Goal: Task Accomplishment & Management: Complete application form

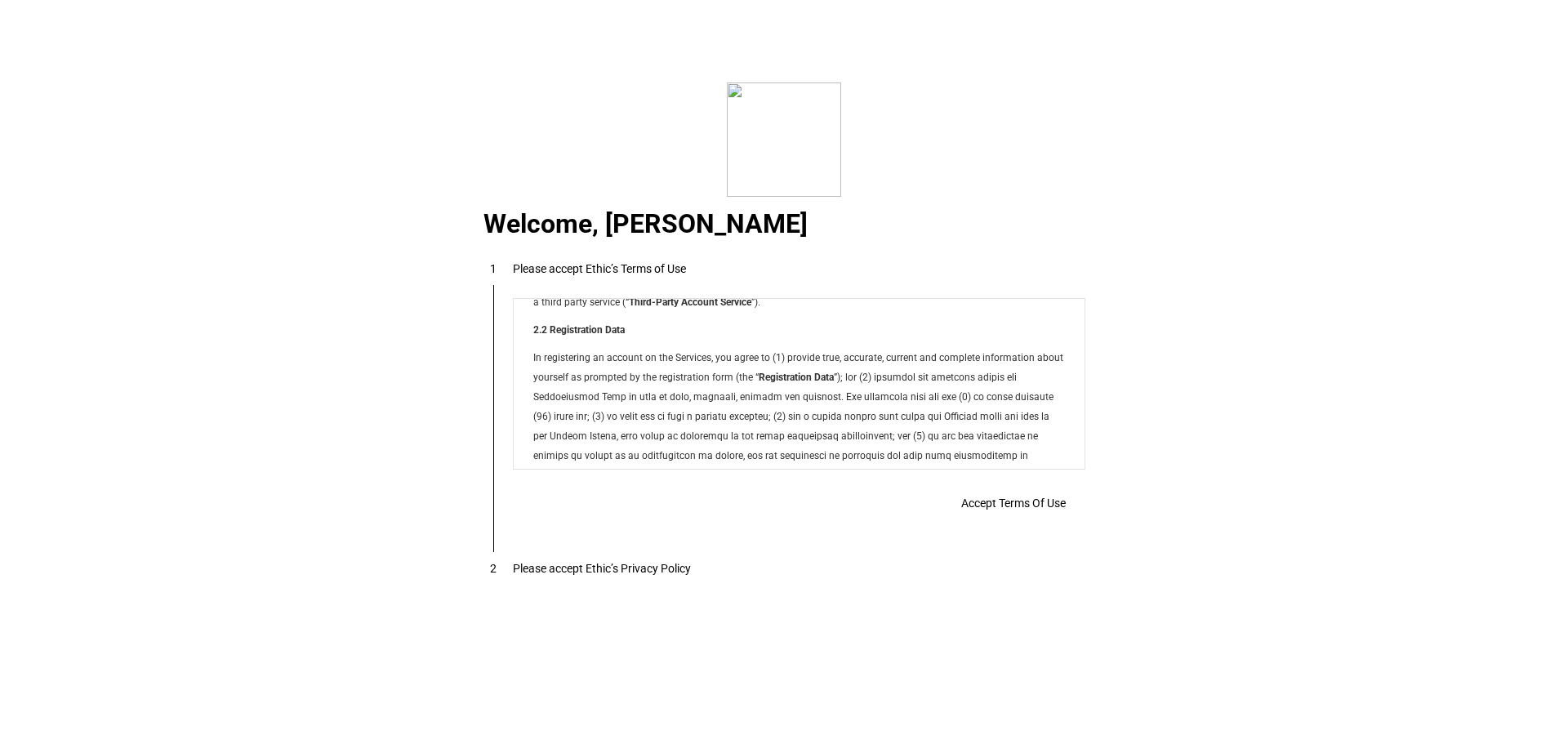
scroll to position [13226, 0]
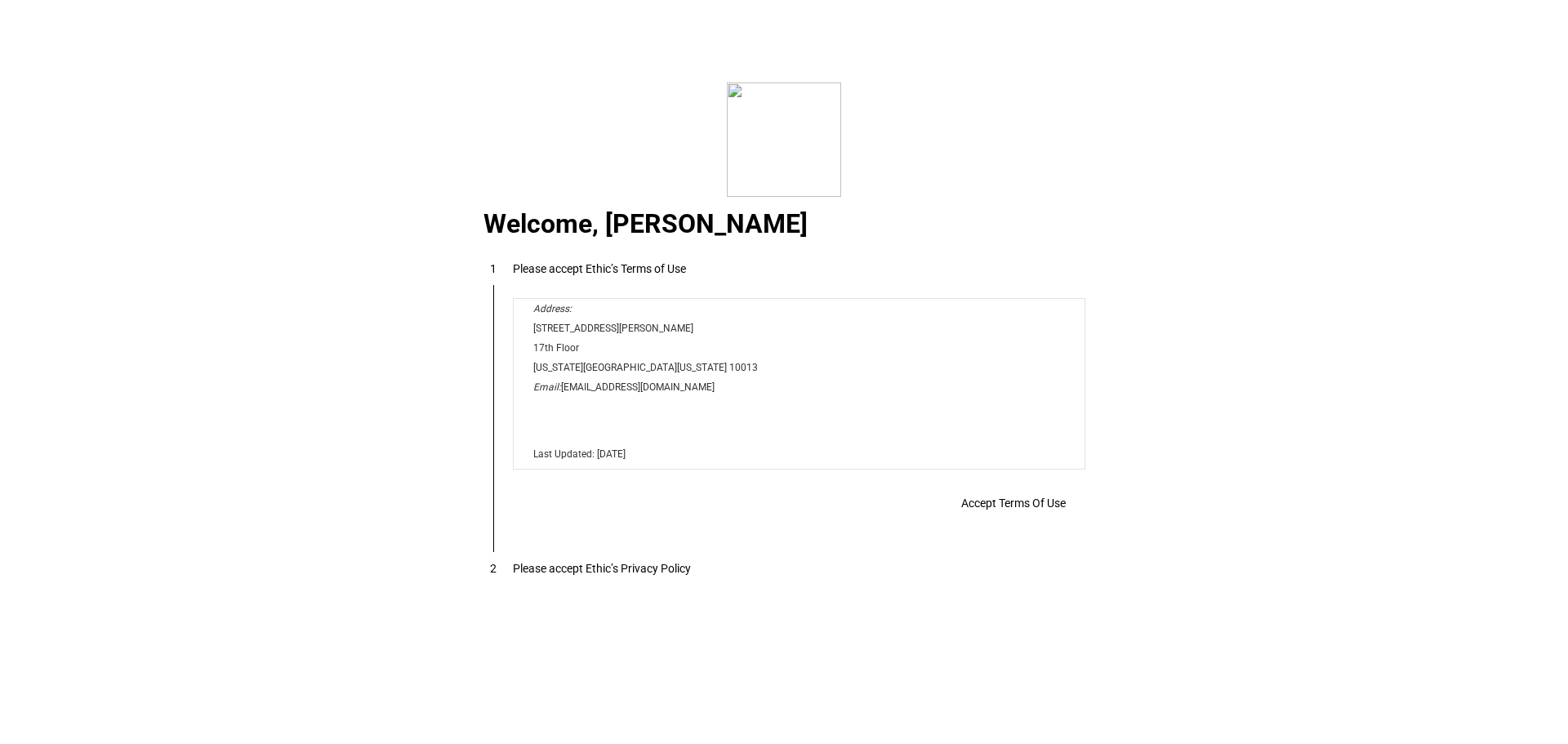
click at [1011, 510] on span "Accept Terms Of Use" at bounding box center [1014, 503] width 104 height 13
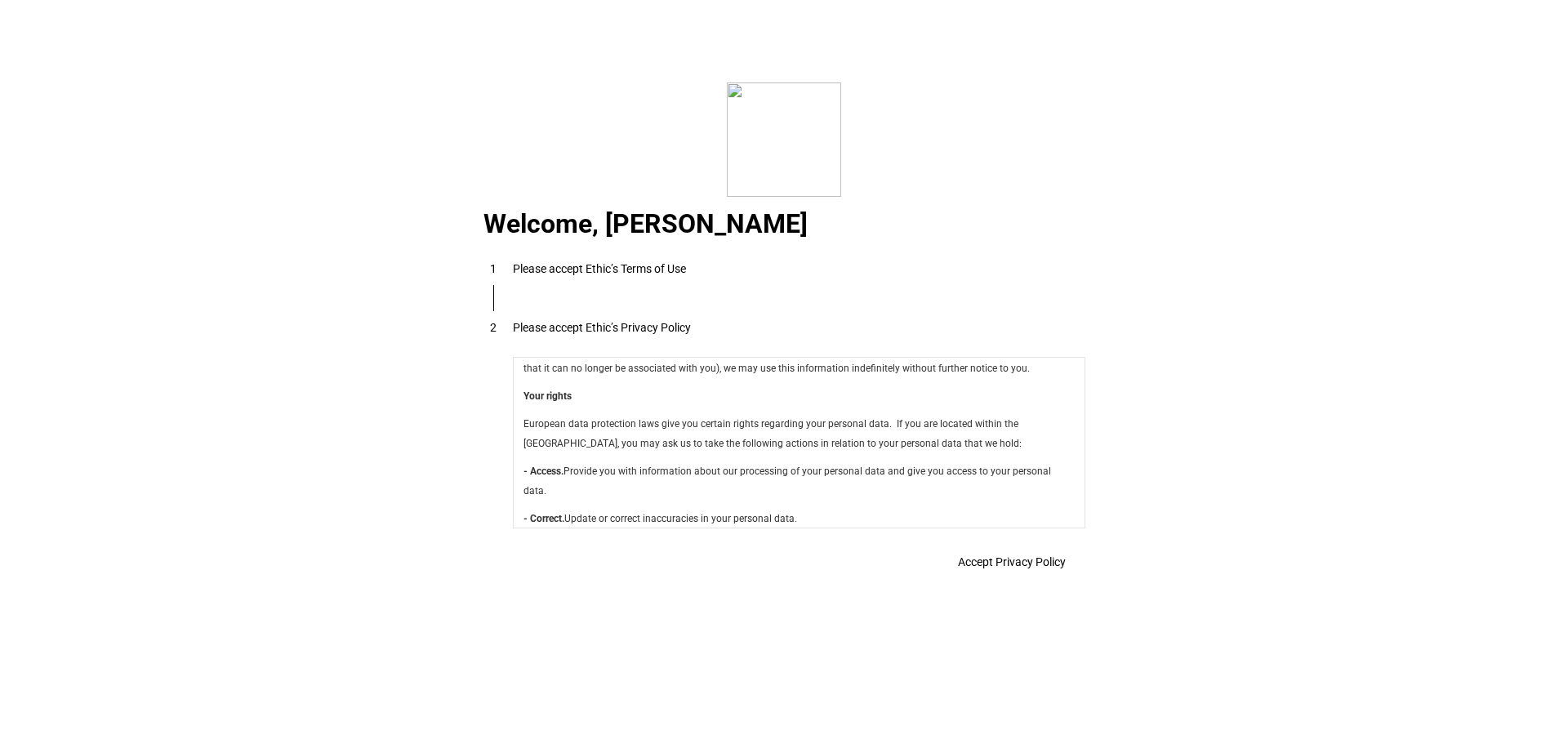
scroll to position [5813, 0]
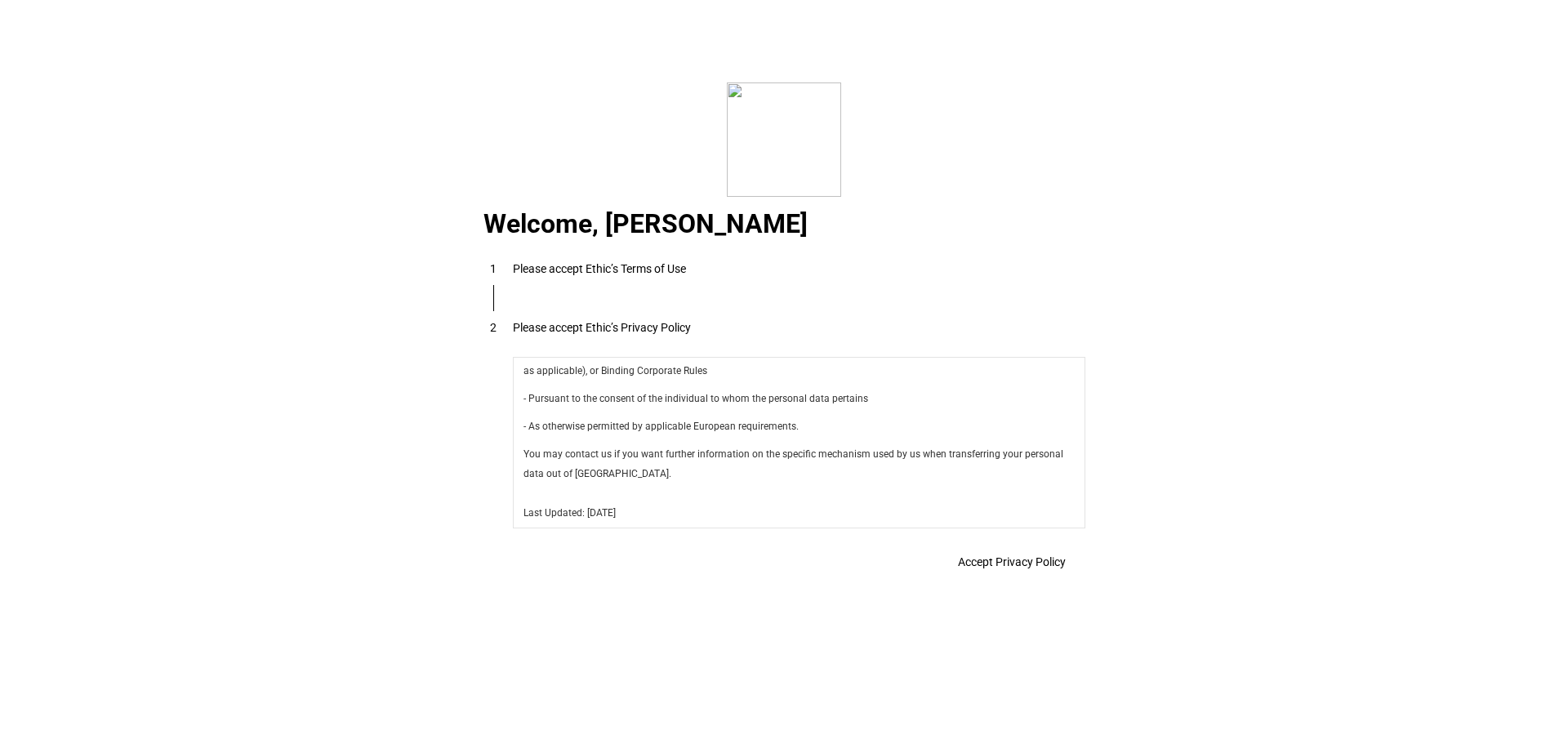
drag, startPoint x: 1073, startPoint y: 413, endPoint x: 1585, endPoint y: 891, distance: 700.4
click at [1004, 568] on span "Accept Privacy Policy" at bounding box center [1012, 561] width 108 height 13
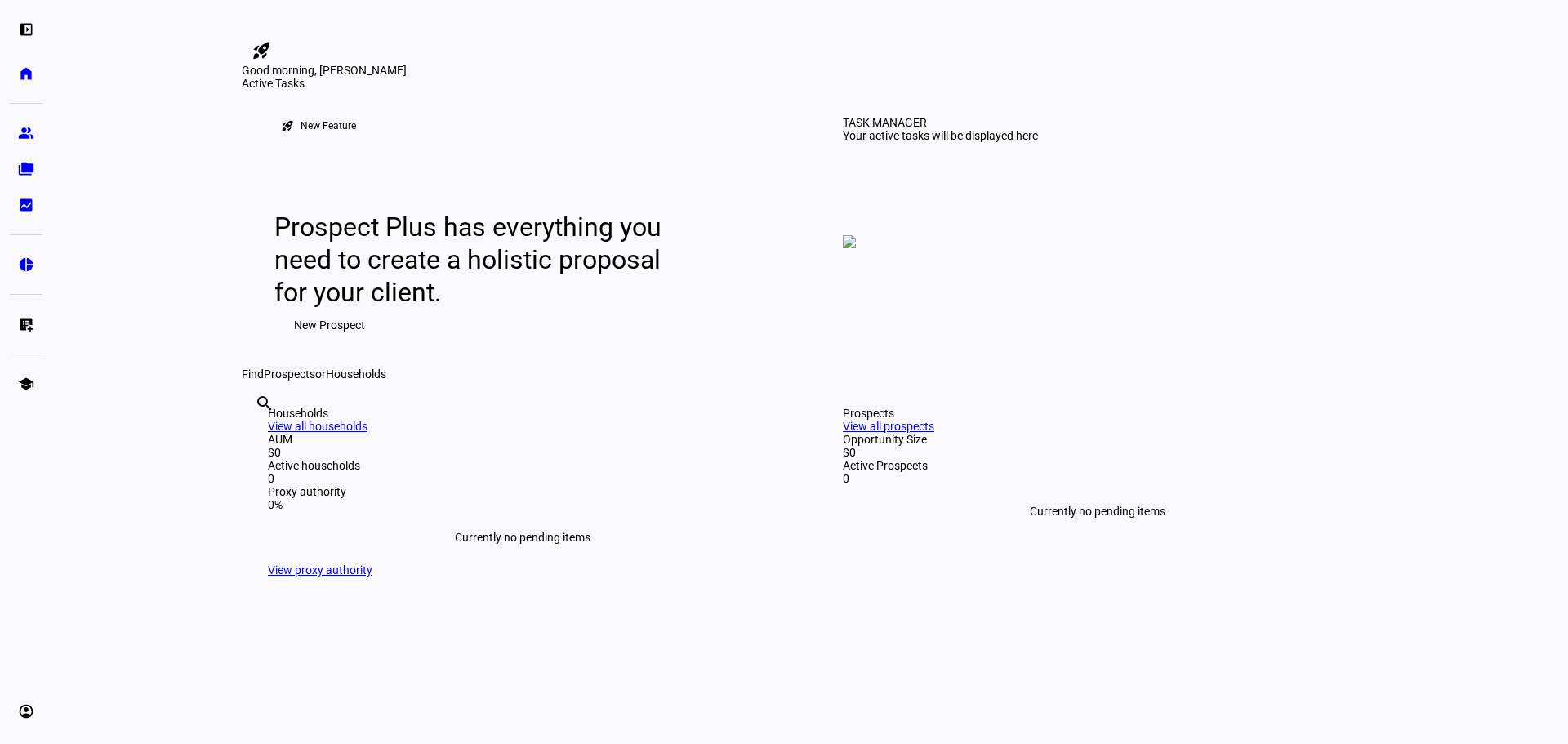
click at [338, 341] on span "New Prospect" at bounding box center [330, 325] width 71 height 32
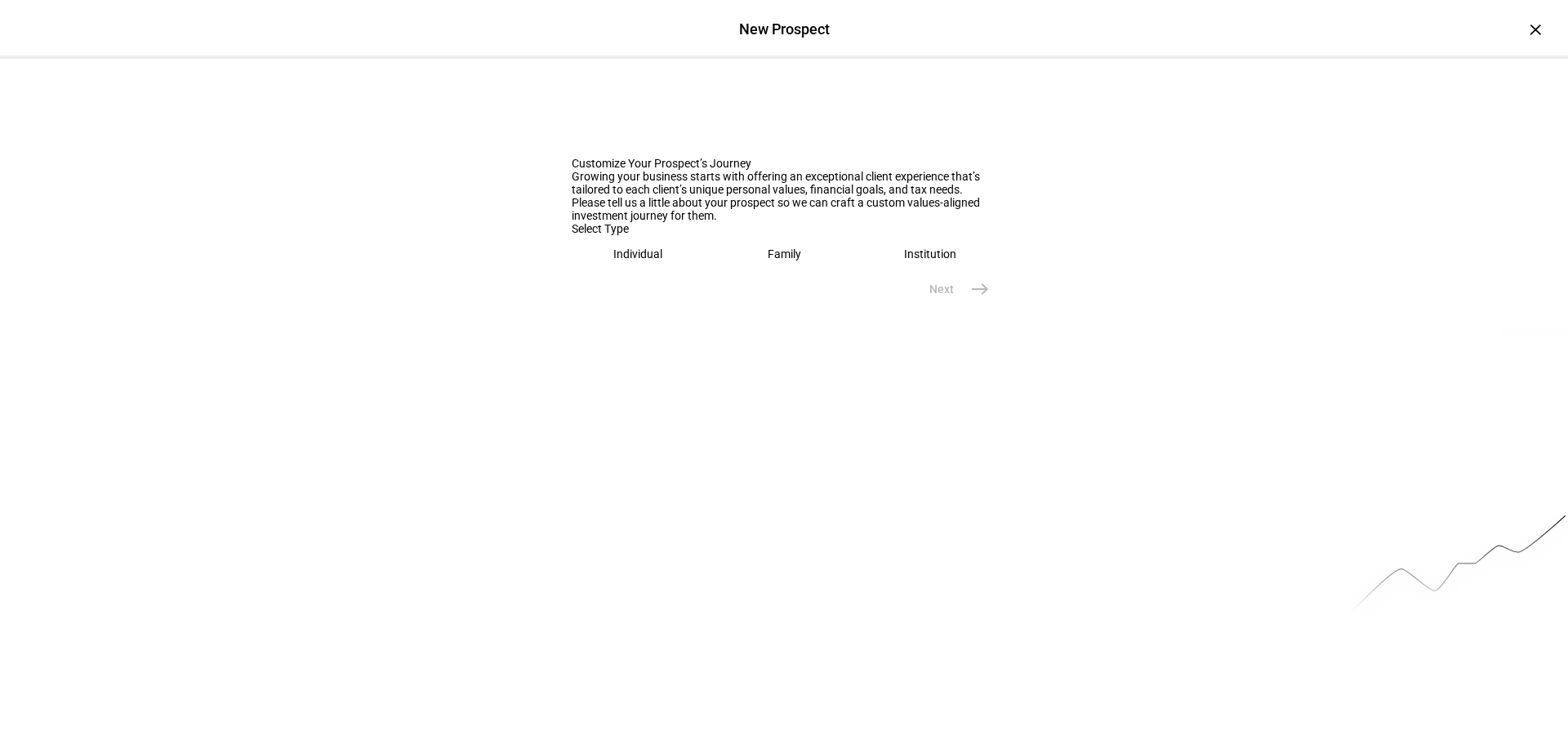
click at [784, 261] on div "Family" at bounding box center [784, 253] width 33 height 13
click at [607, 312] on input "text" at bounding box center [784, 305] width 425 height 13
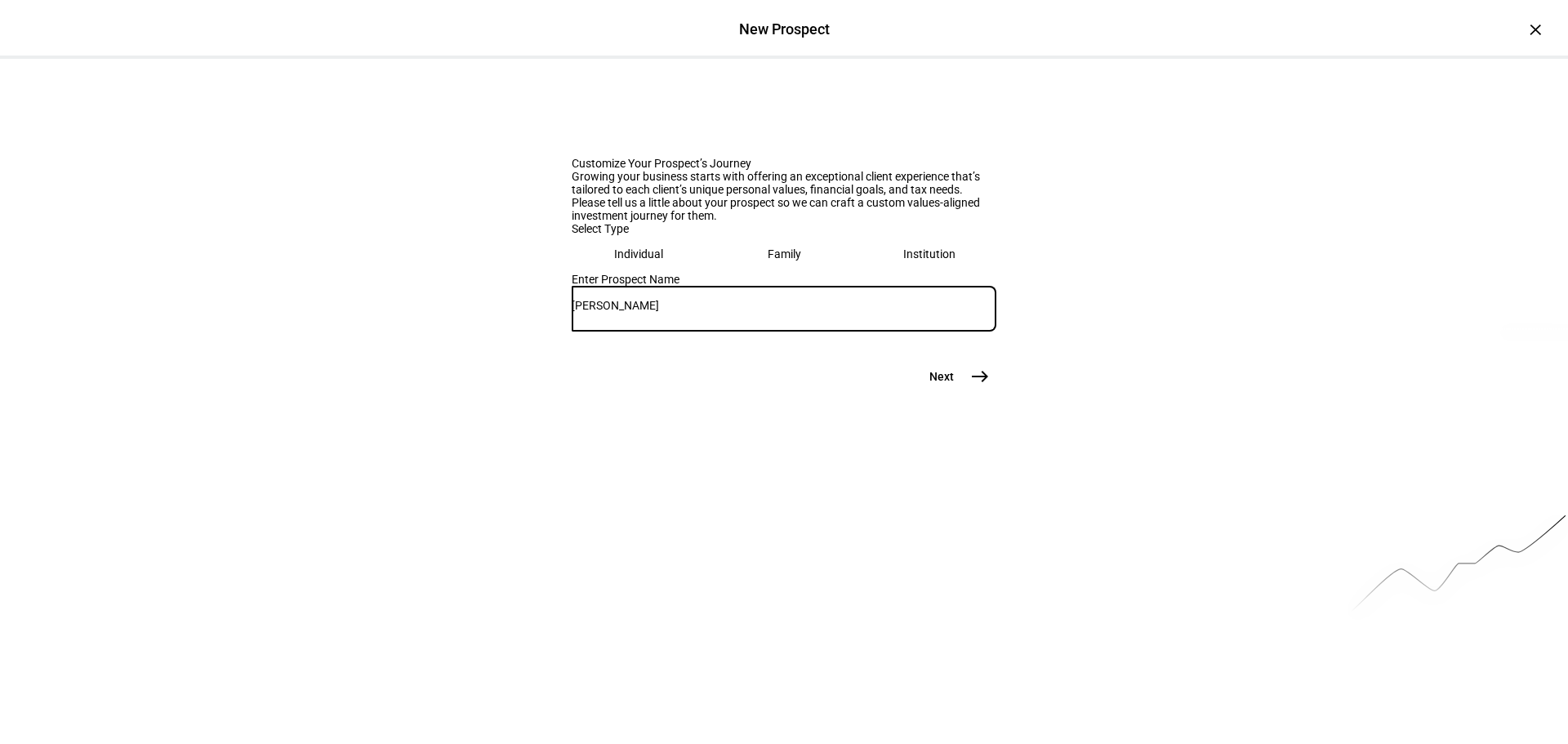
type input "[PERSON_NAME]"
click at [971, 387] on mat-icon "east" at bounding box center [980, 377] width 20 height 20
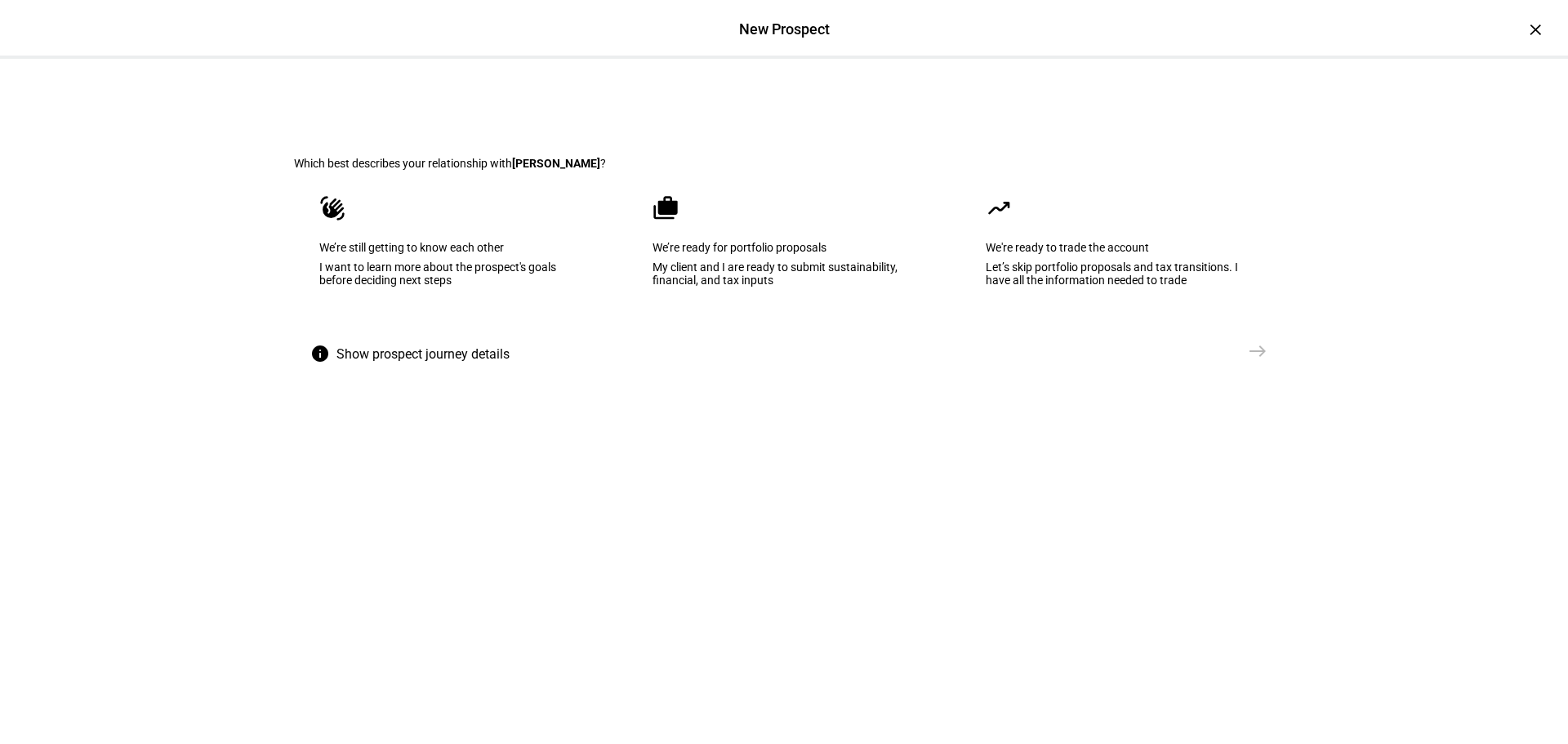
click at [1046, 329] on eth-mega-radio-button "moving We're ready to trade the account Let’s skip portfolio proposals and tax …" at bounding box center [1117, 253] width 314 height 165
click at [1250, 361] on mat-icon "east" at bounding box center [1258, 351] width 20 height 20
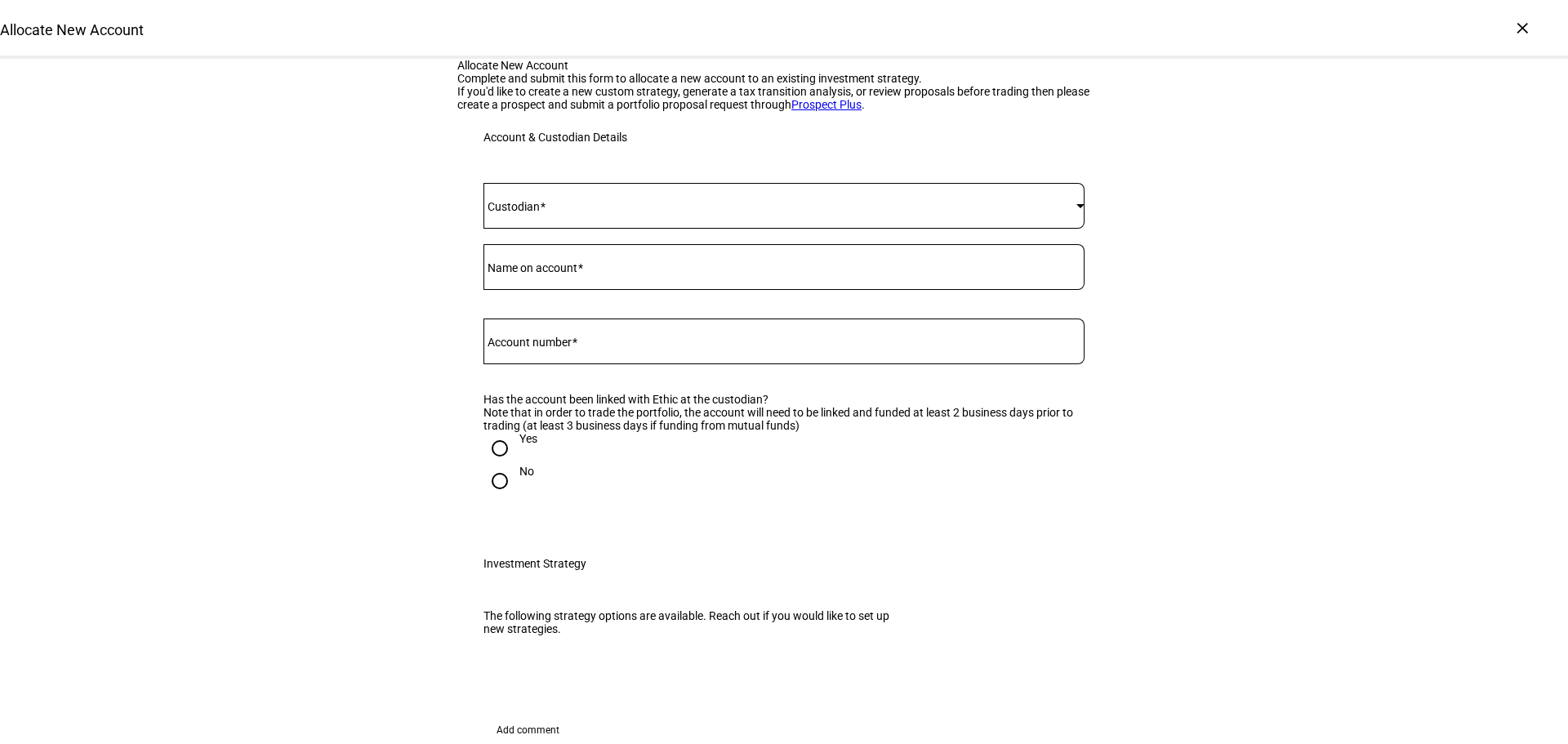
click at [537, 214] on mat-label "Custodian" at bounding box center [513, 206] width 52 height 13
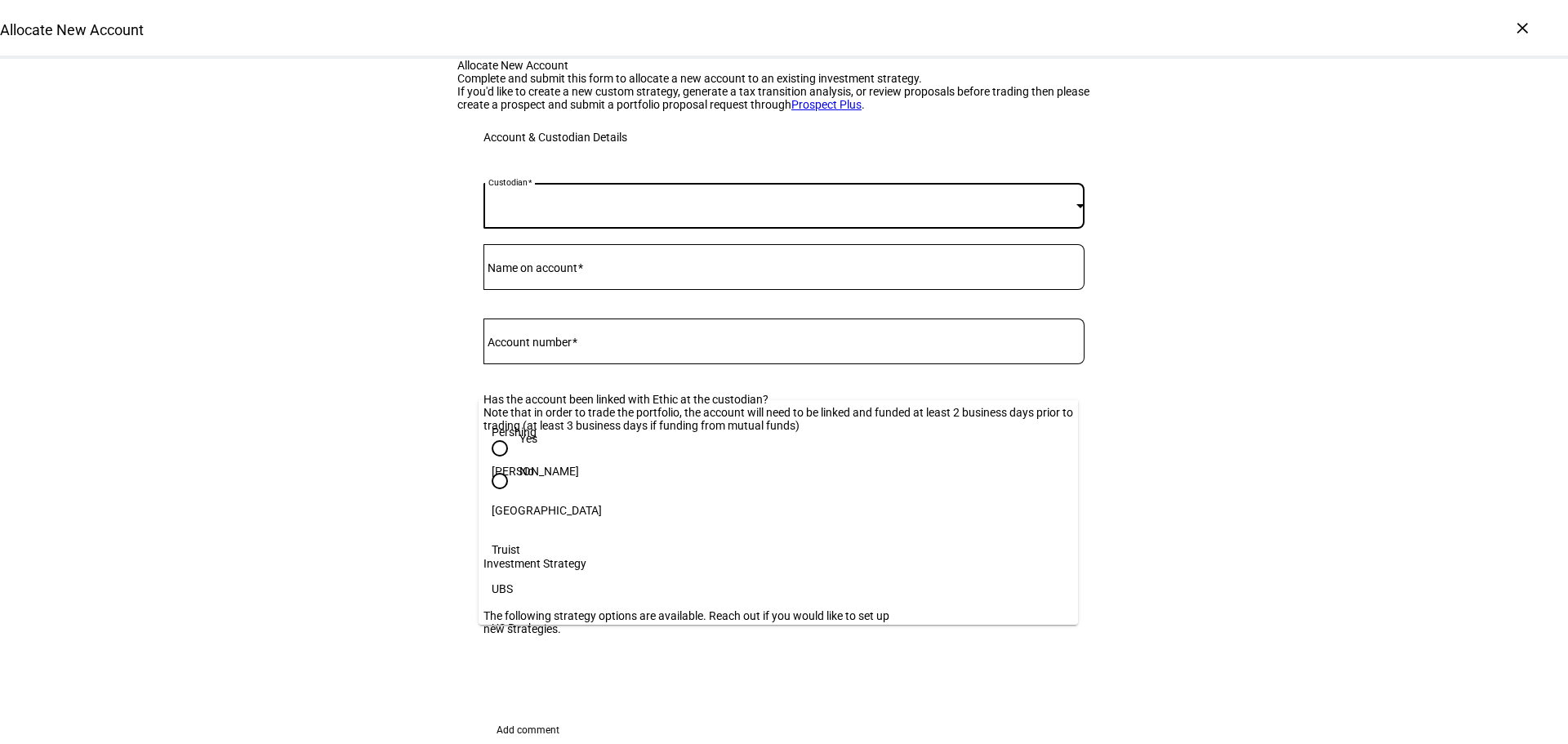
scroll to position [324, 0]
click at [511, 449] on span "[PERSON_NAME]" at bounding box center [535, 455] width 88 height 13
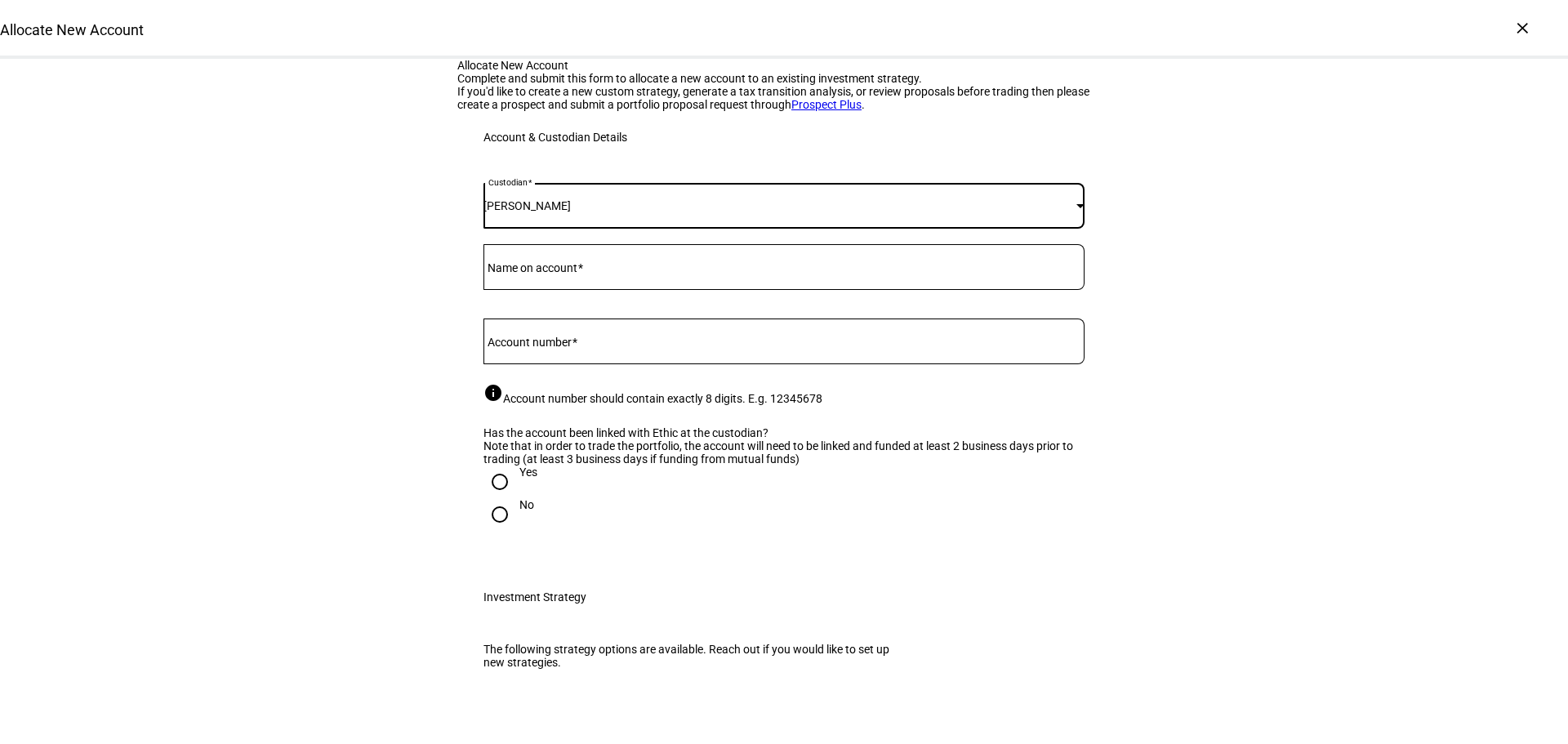
click at [530, 275] on mat-label "Name on account" at bounding box center [532, 268] width 90 height 13
click at [530, 271] on input "Name on account" at bounding box center [784, 263] width 601 height 13
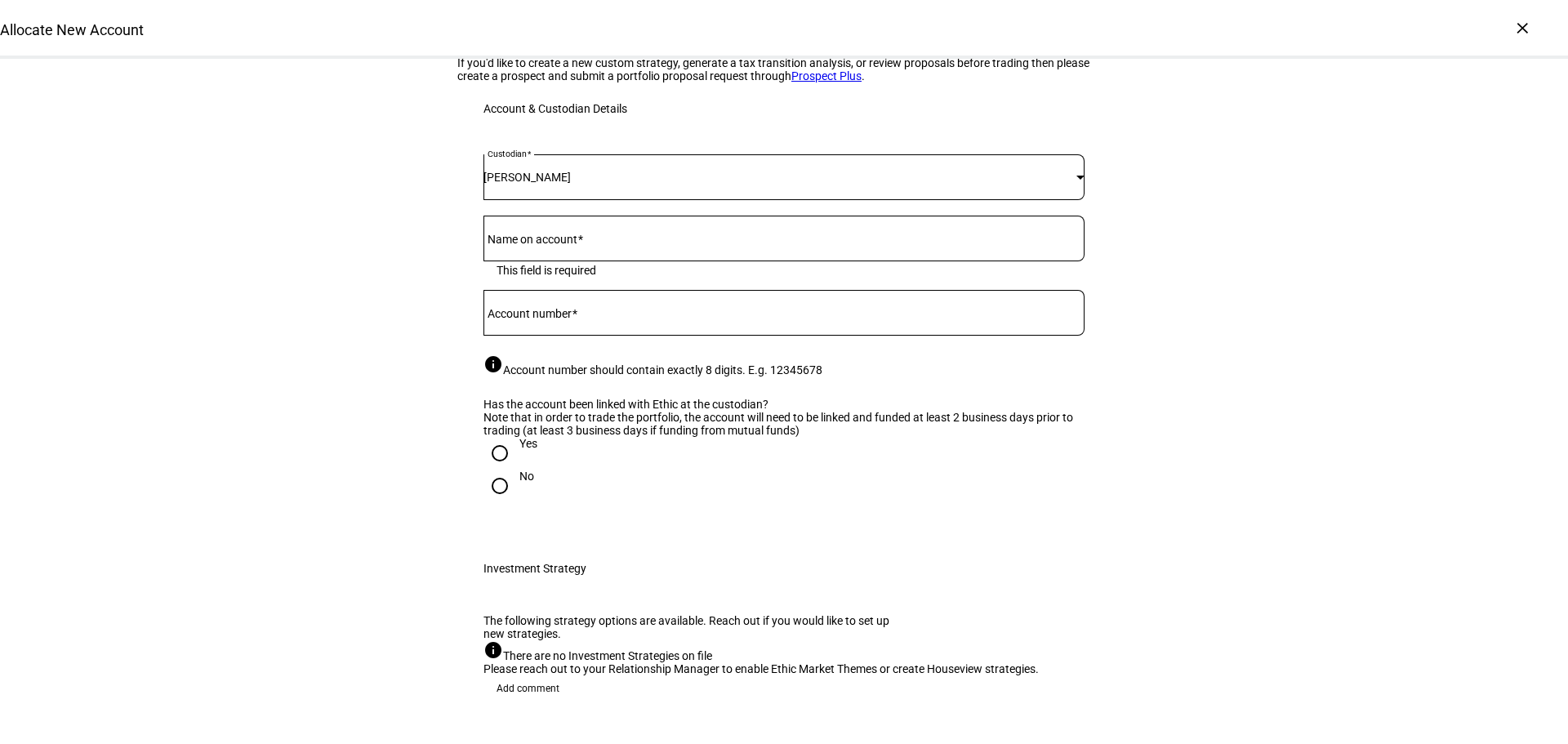
scroll to position [0, 0]
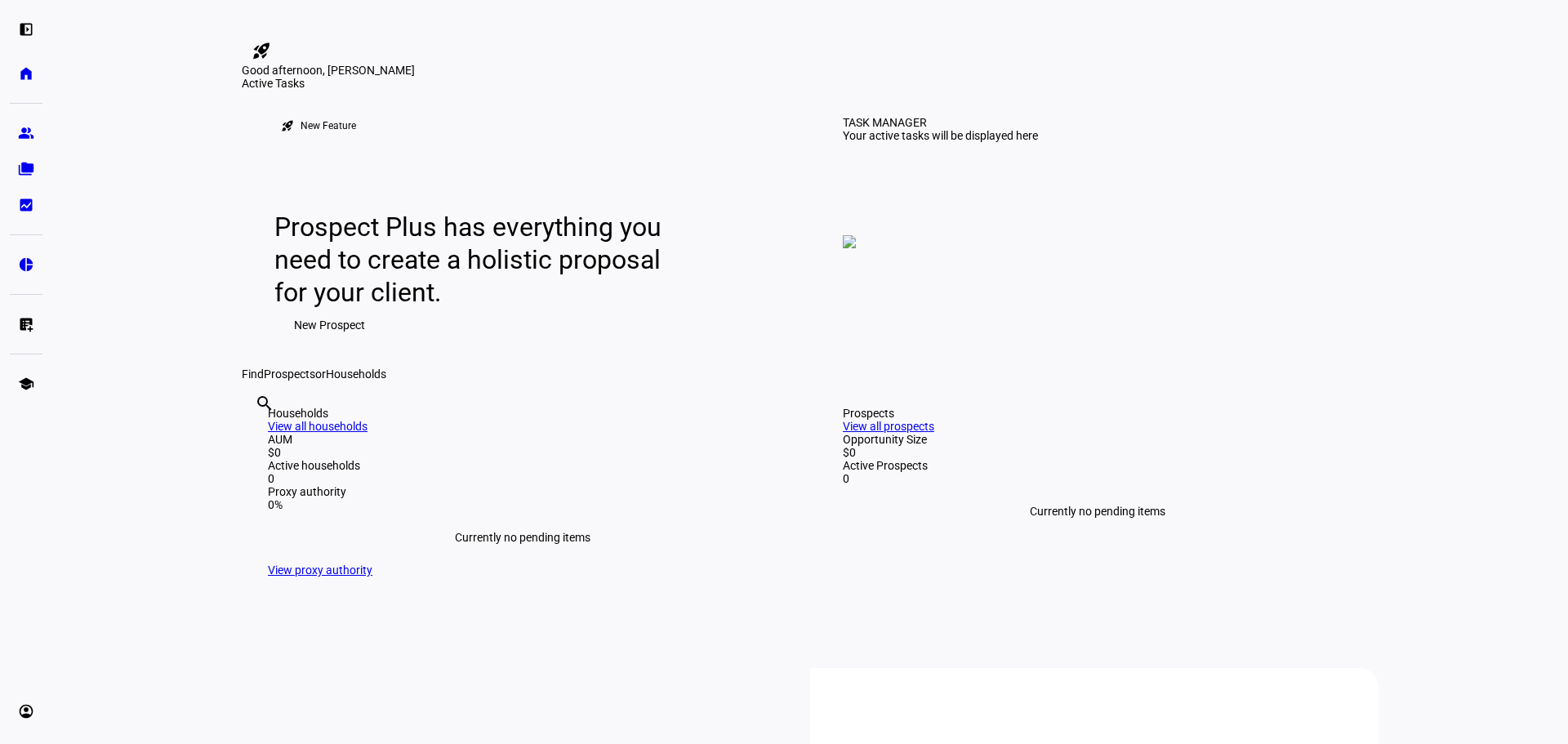
click at [333, 341] on span "New Prospect" at bounding box center [330, 325] width 71 height 32
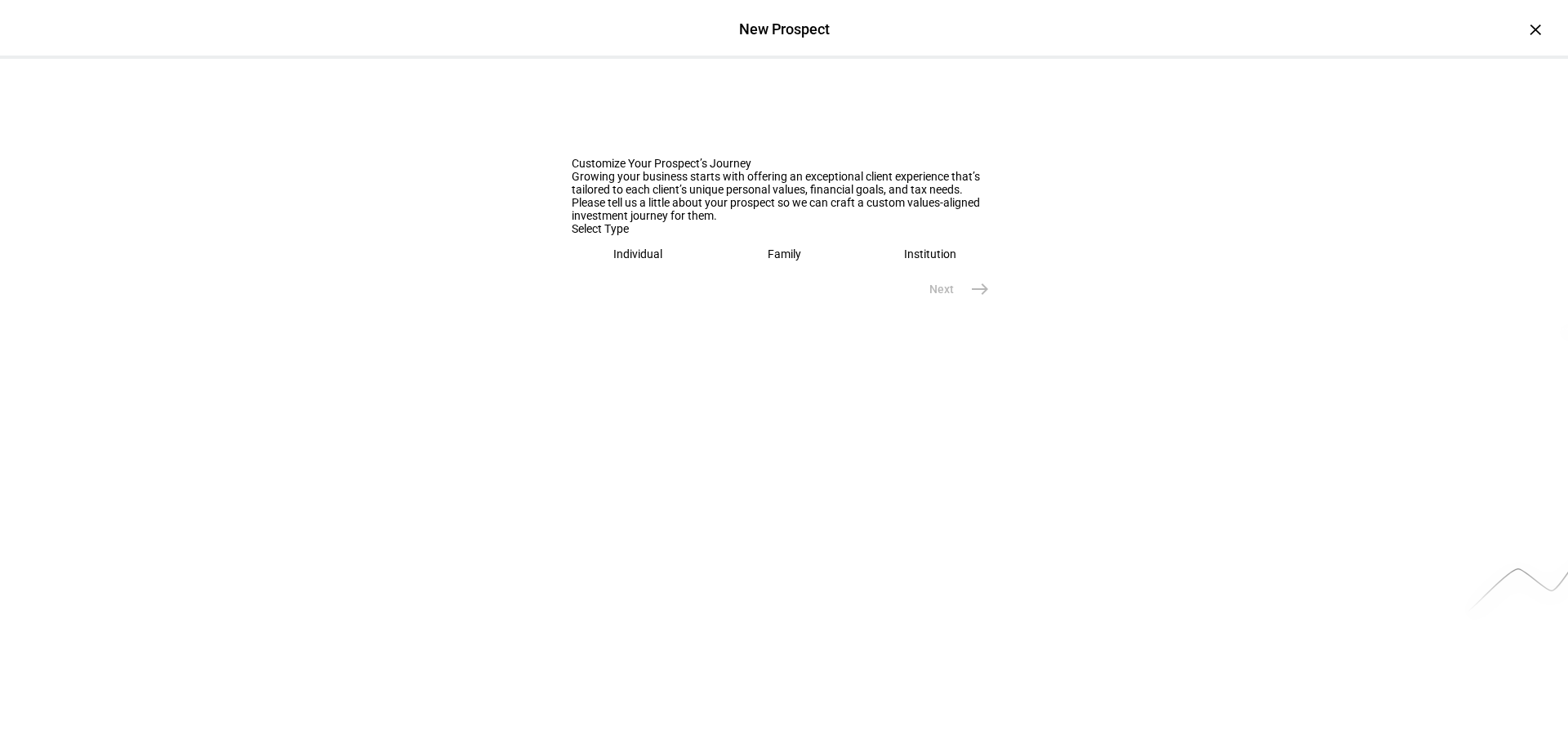
click at [777, 261] on div "Family" at bounding box center [784, 253] width 33 height 13
click at [632, 312] on input "text" at bounding box center [784, 305] width 425 height 13
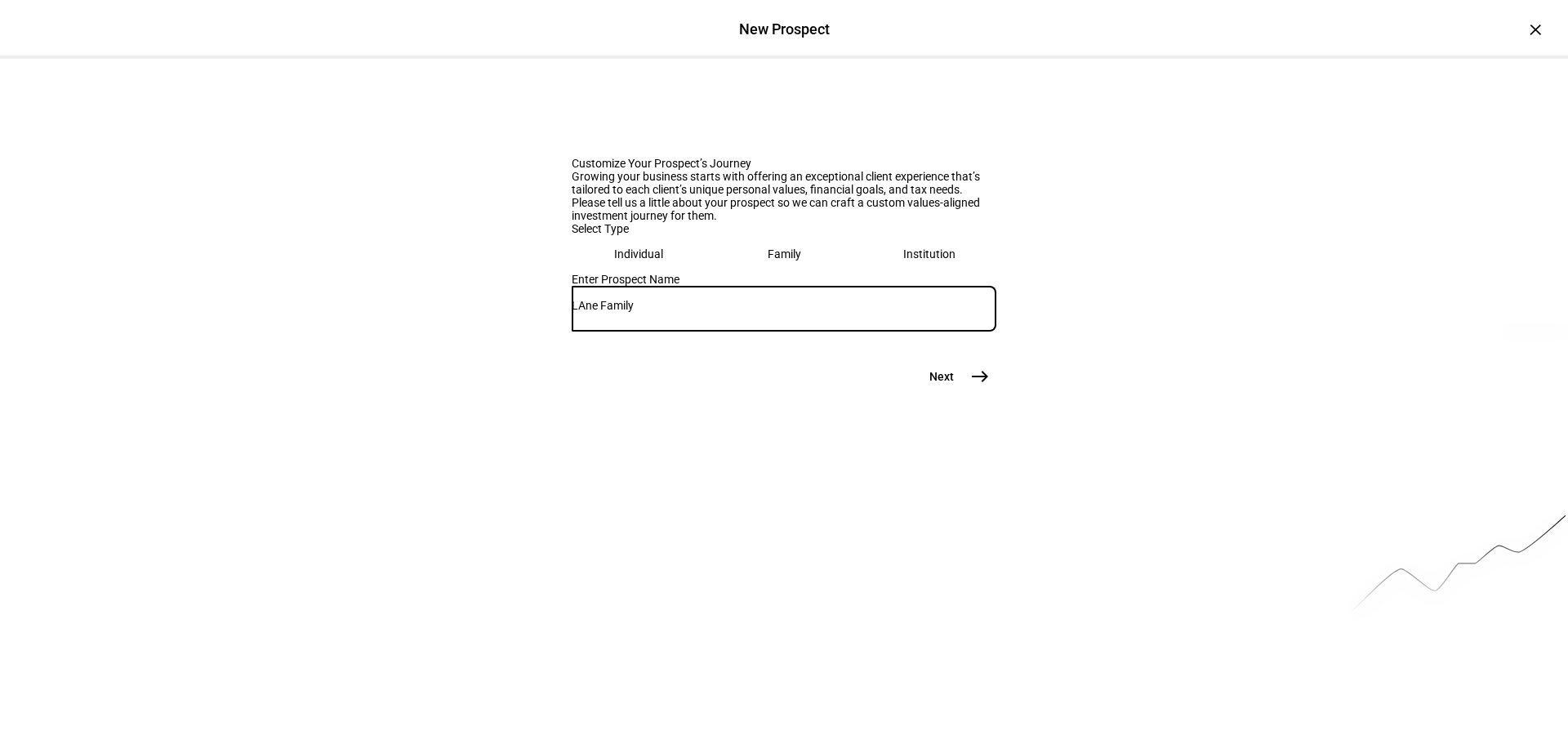
click at [584, 312] on input "LAne Family" at bounding box center [784, 305] width 425 height 13
type input "Lane Family"
click at [975, 387] on mat-icon "east" at bounding box center [980, 377] width 20 height 20
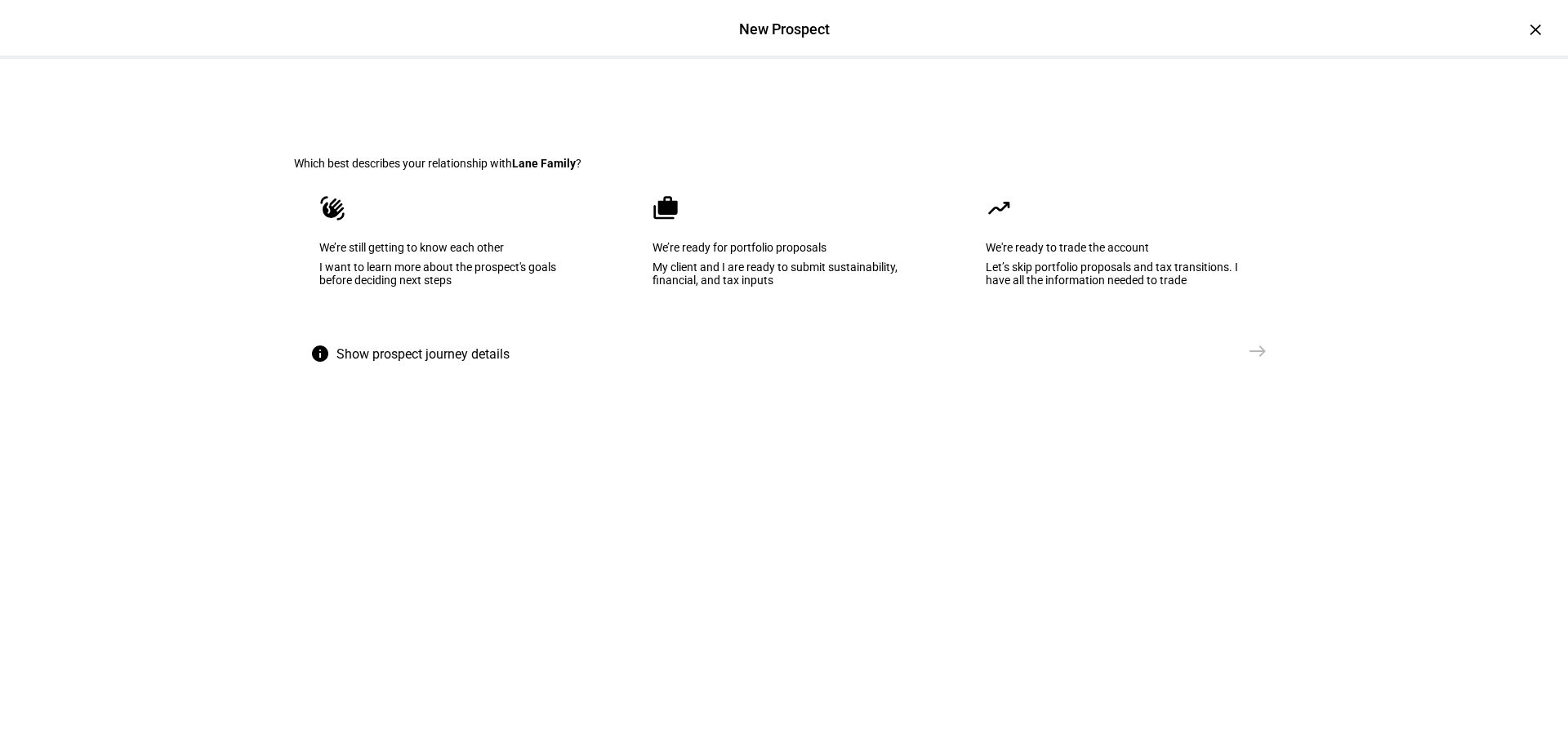
click at [733, 254] on div "We’re ready for portfolio proposals" at bounding box center [784, 247] width 263 height 13
click at [1257, 361] on mat-icon "east" at bounding box center [1258, 351] width 20 height 20
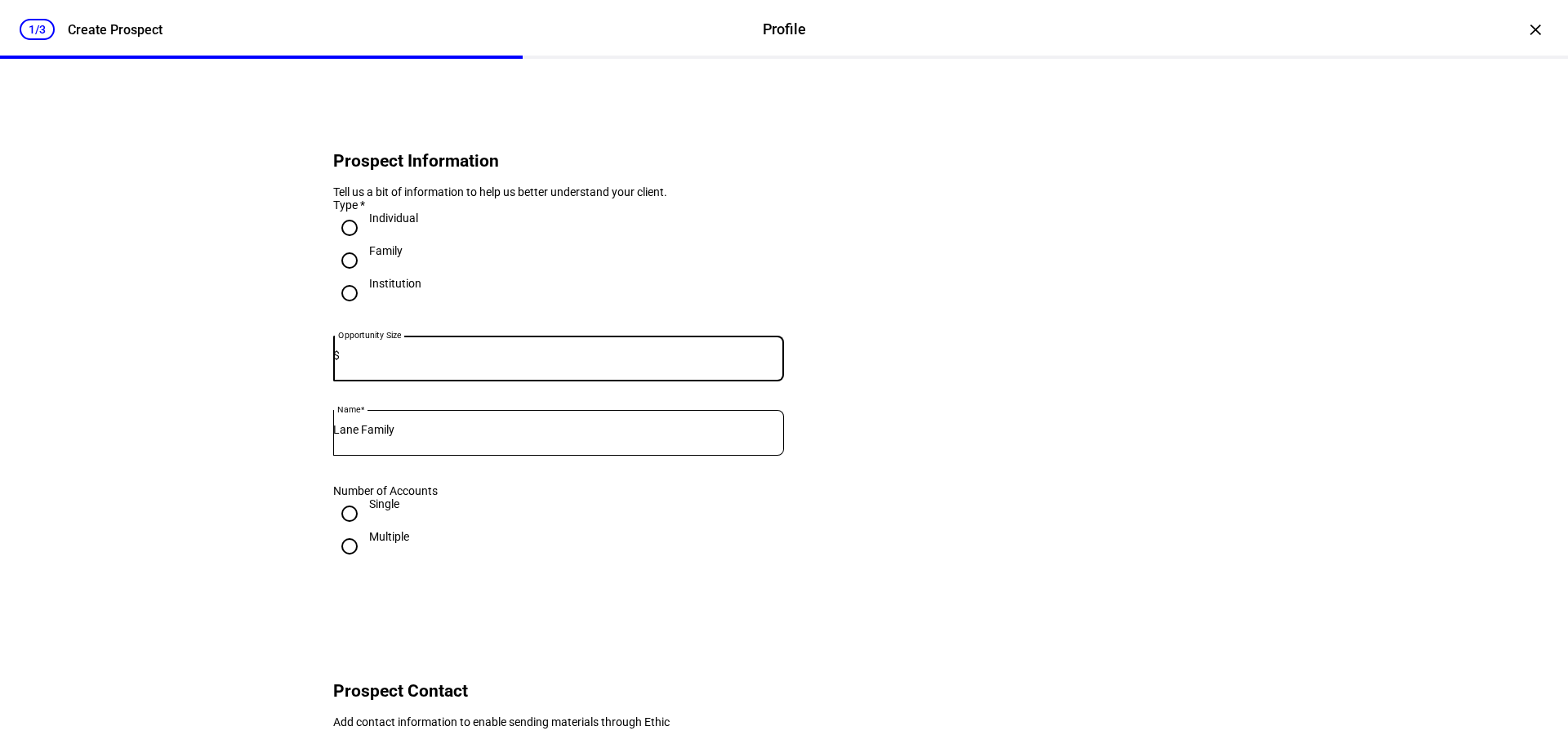
click at [344, 244] on input "Individual" at bounding box center [349, 227] width 32 height 32
radio input "true"
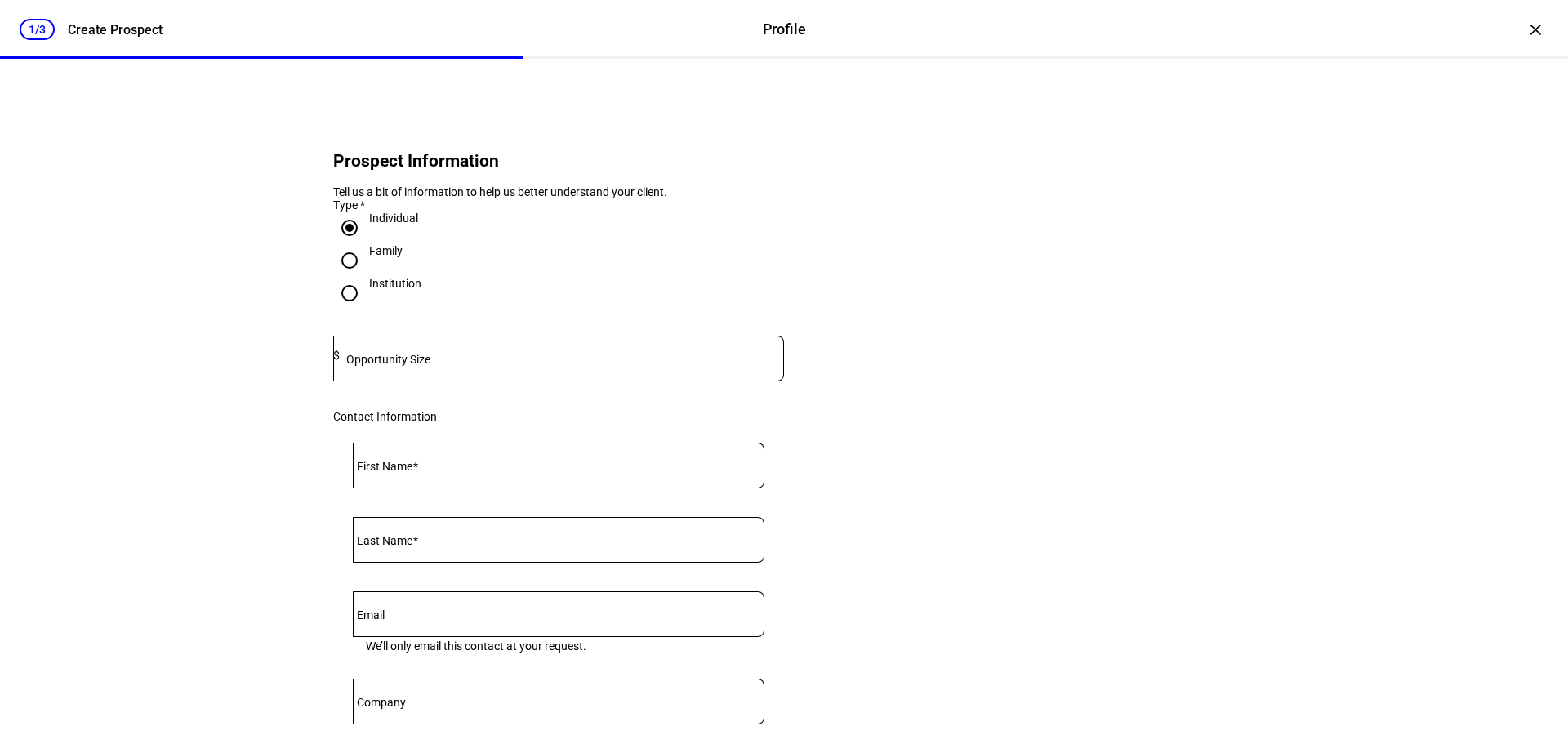
click at [377, 366] on mat-label "Opportunity Size" at bounding box center [388, 359] width 84 height 13
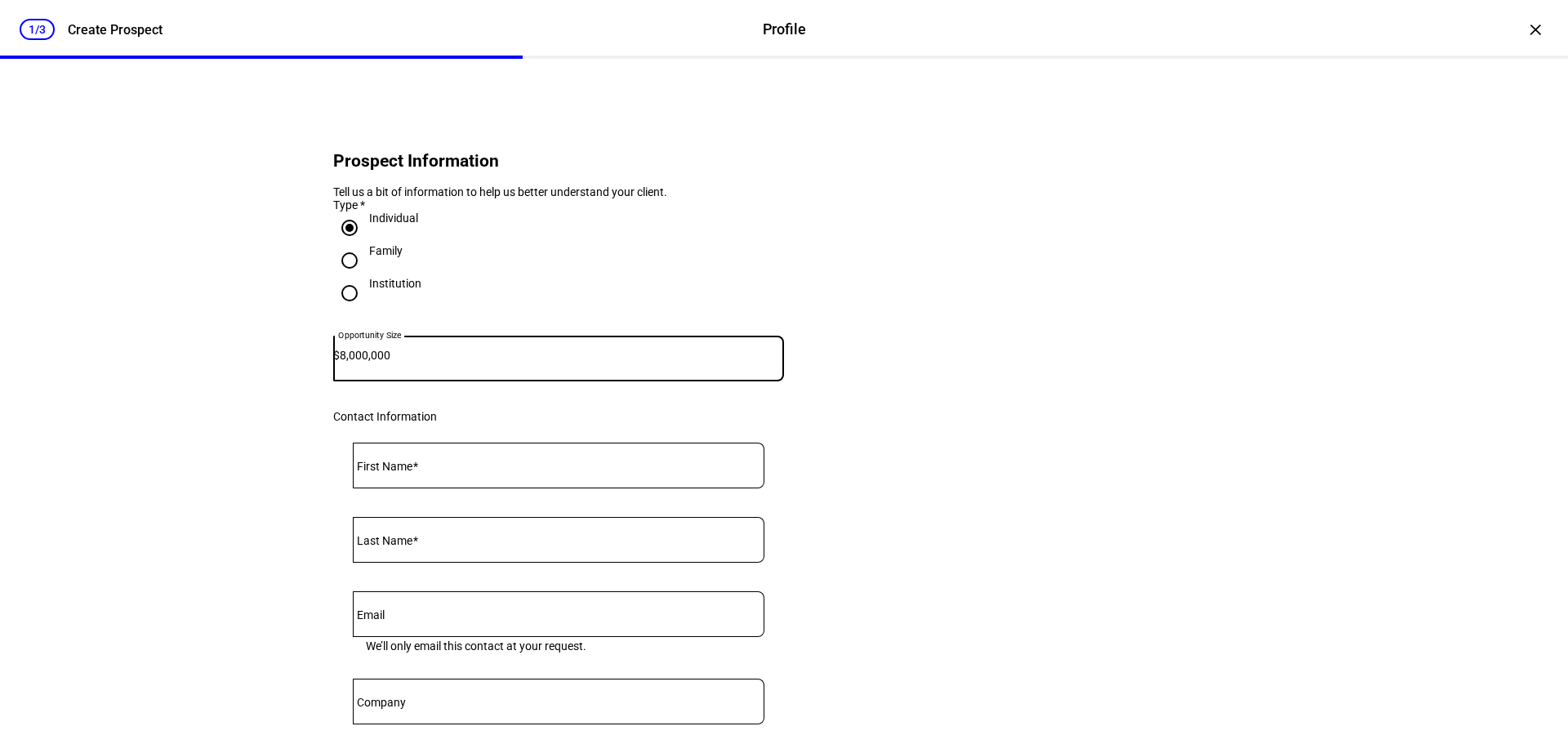
type input "8,000,000"
click at [391, 472] on mat-label "First Name" at bounding box center [385, 465] width 55 height 13
click at [391, 468] on input "First Name" at bounding box center [559, 462] width 411 height 13
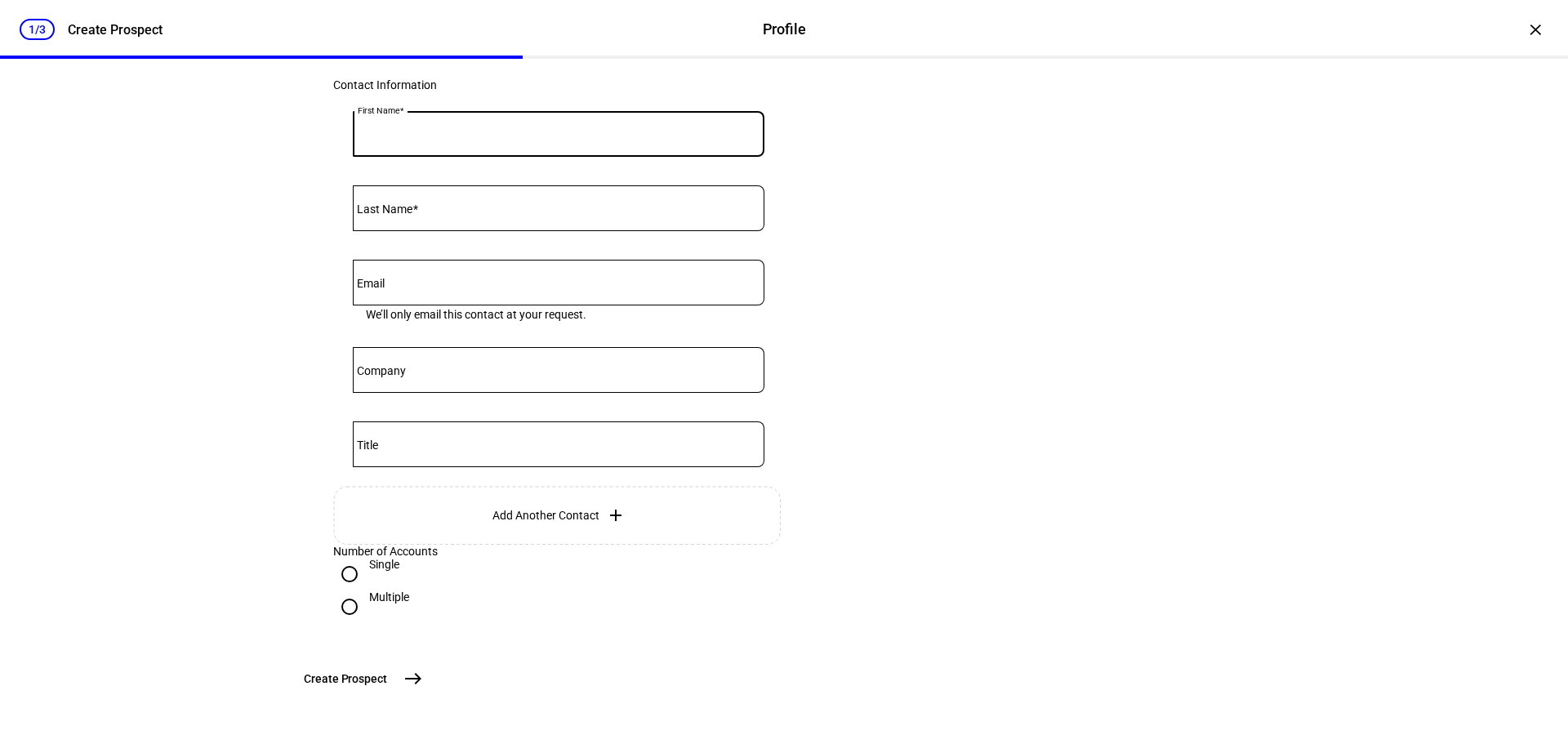
scroll to position [462, 0]
click at [423, 671] on mat-icon "east" at bounding box center [413, 679] width 20 height 20
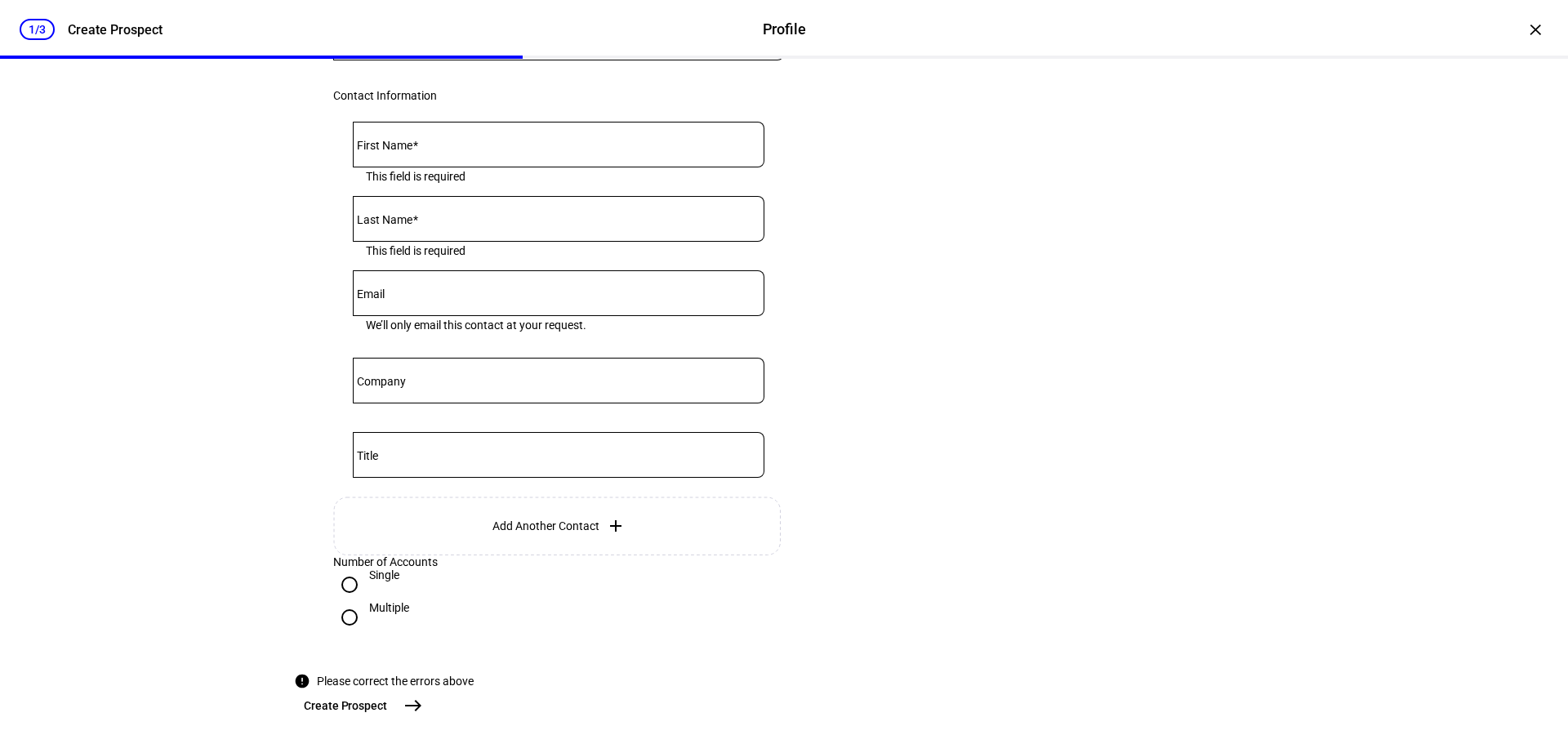
scroll to position [298, 0]
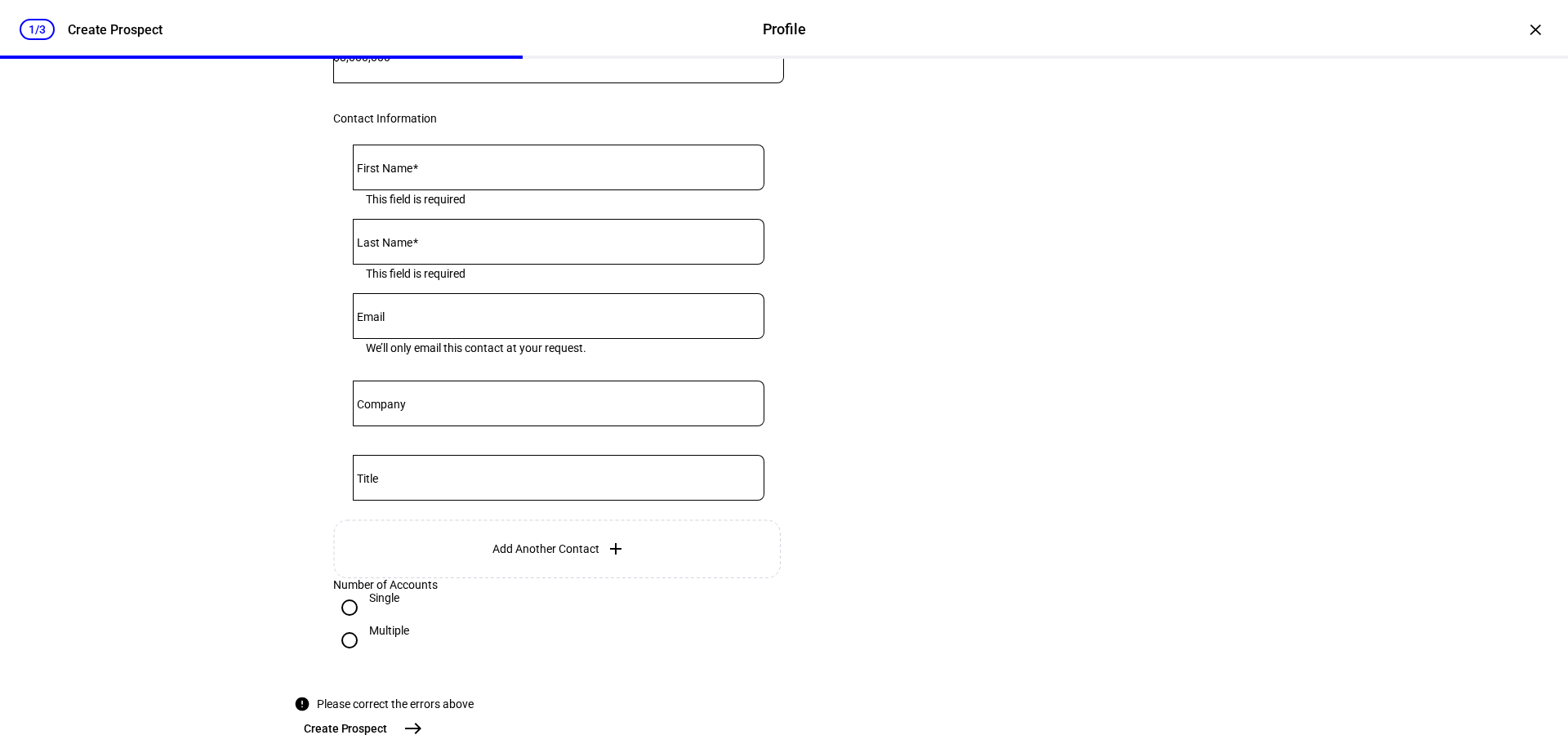
click at [380, 175] on mat-label "First Name" at bounding box center [385, 167] width 55 height 13
click at [380, 170] on input "First Name" at bounding box center [559, 163] width 411 height 13
type input "[PERSON_NAME]"
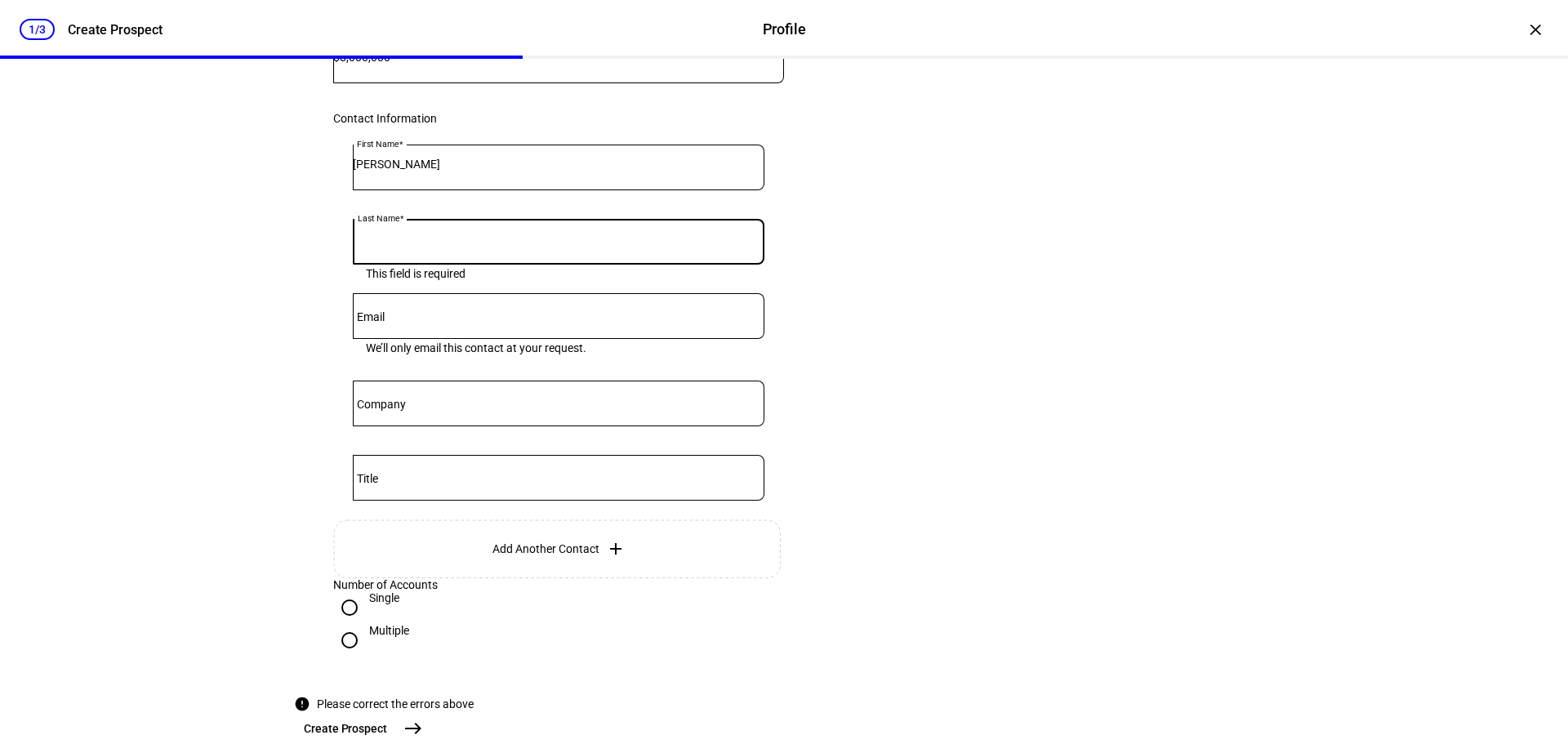
type input "K"
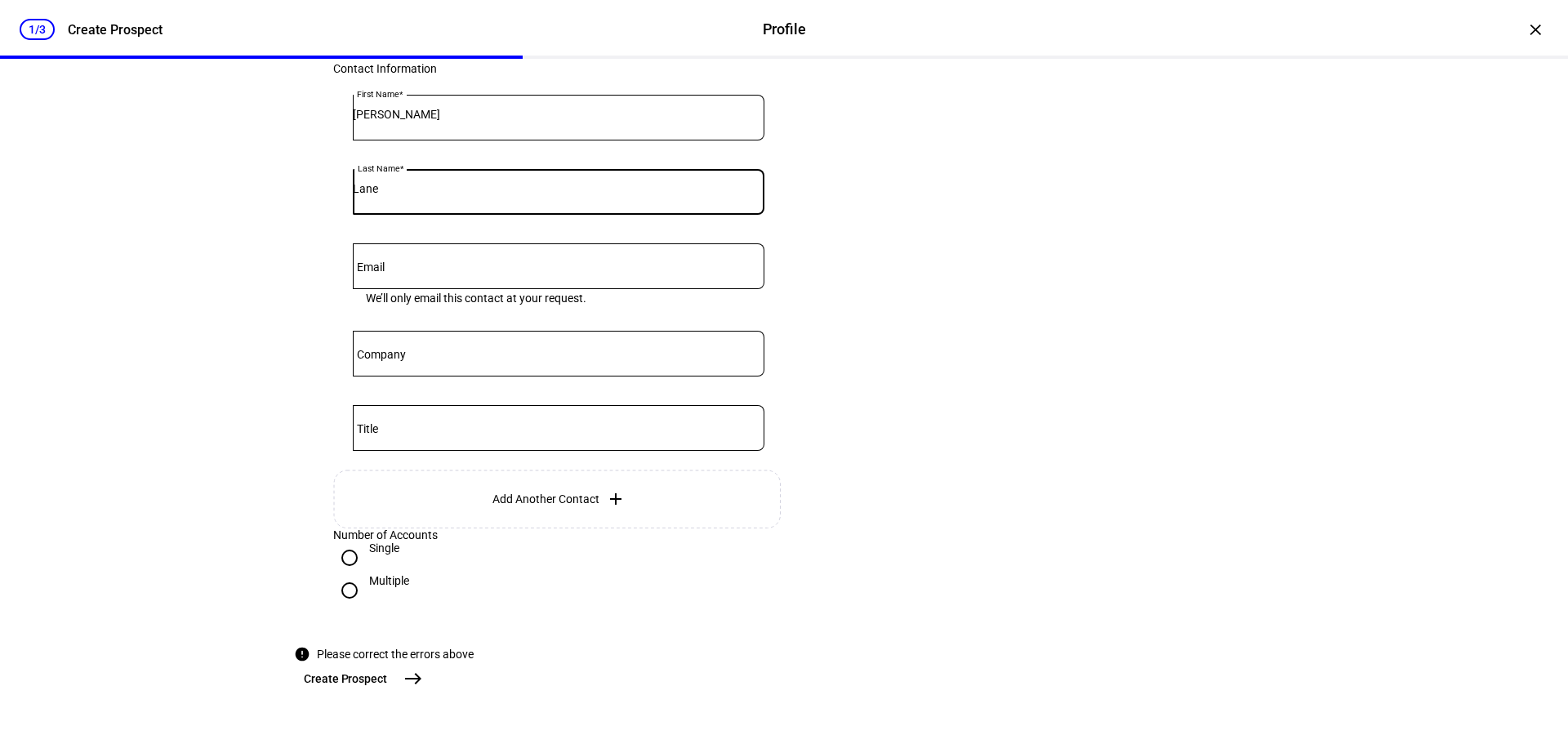
type input "Lane"
click at [423, 683] on mat-icon "east" at bounding box center [413, 679] width 20 height 20
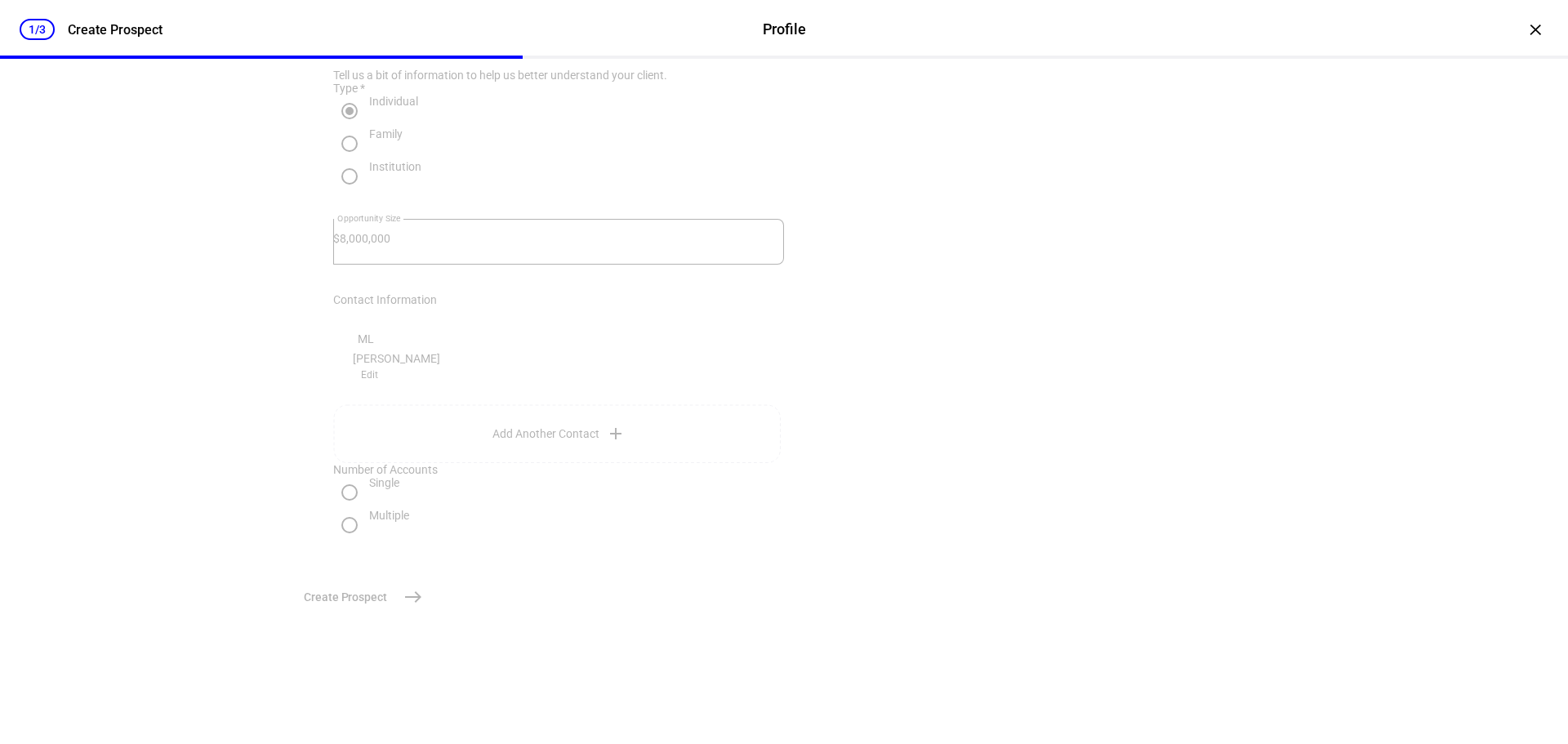
scroll to position [0, 0]
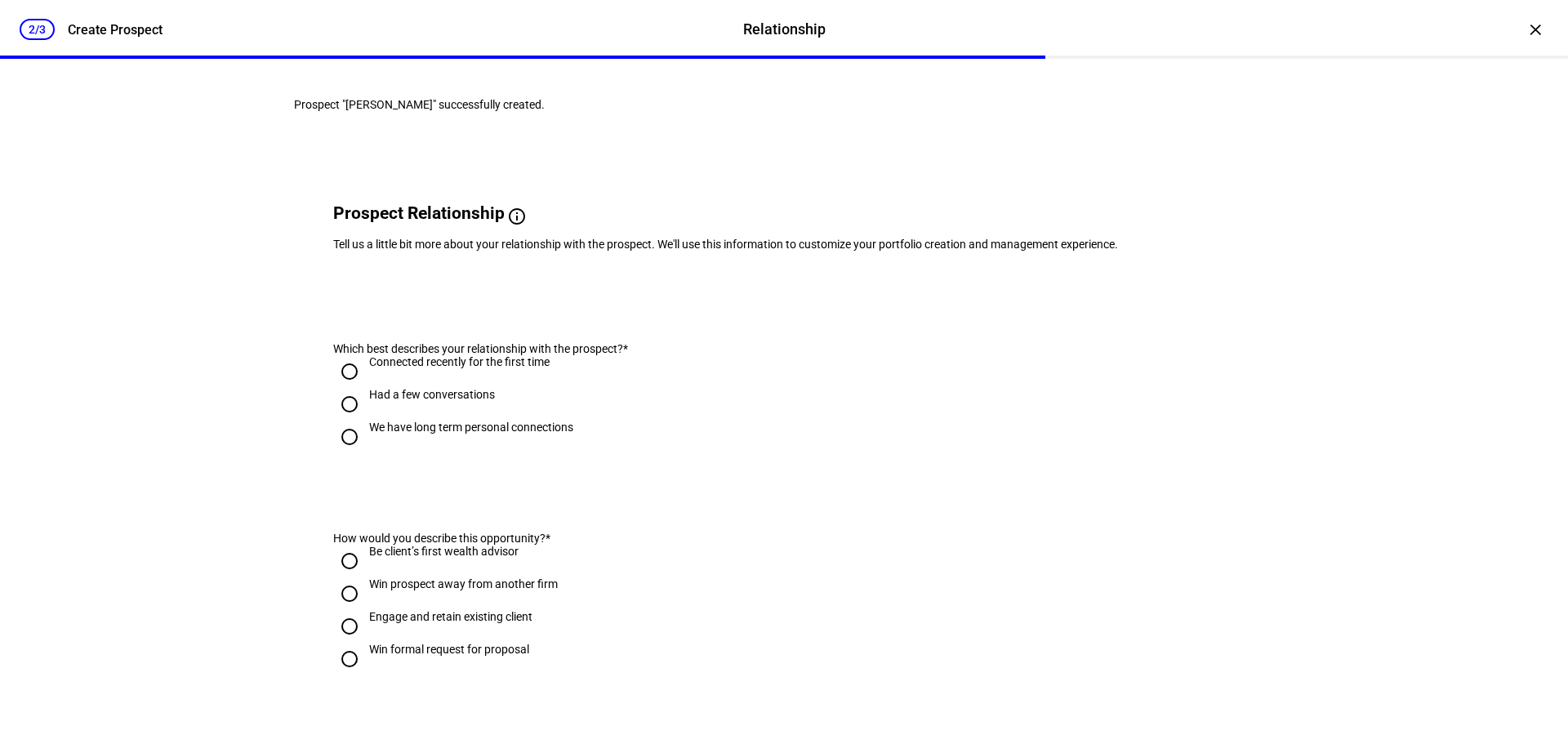
click at [347, 454] on input "We have long term personal connections" at bounding box center [349, 436] width 32 height 32
radio input "true"
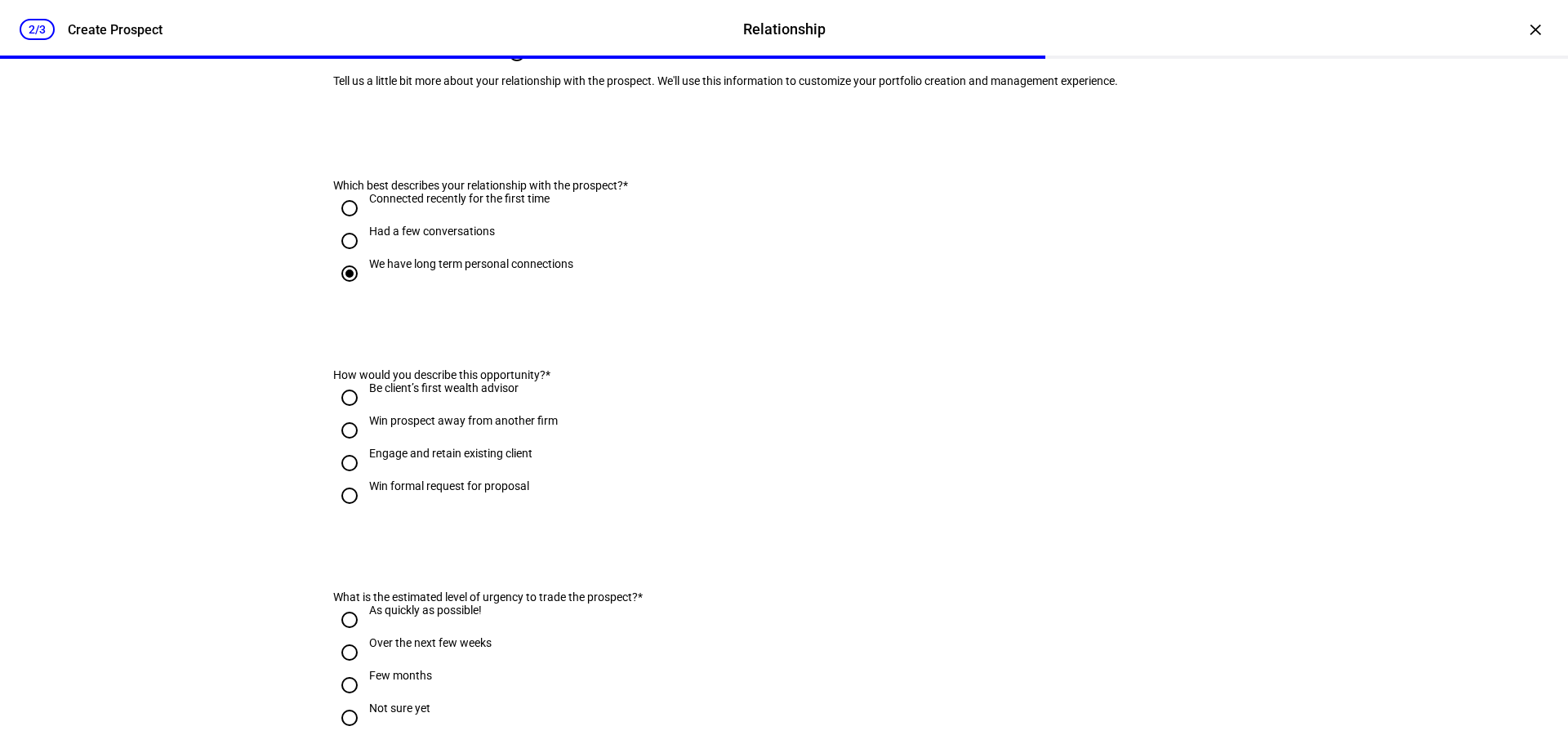
scroll to position [245, 0]
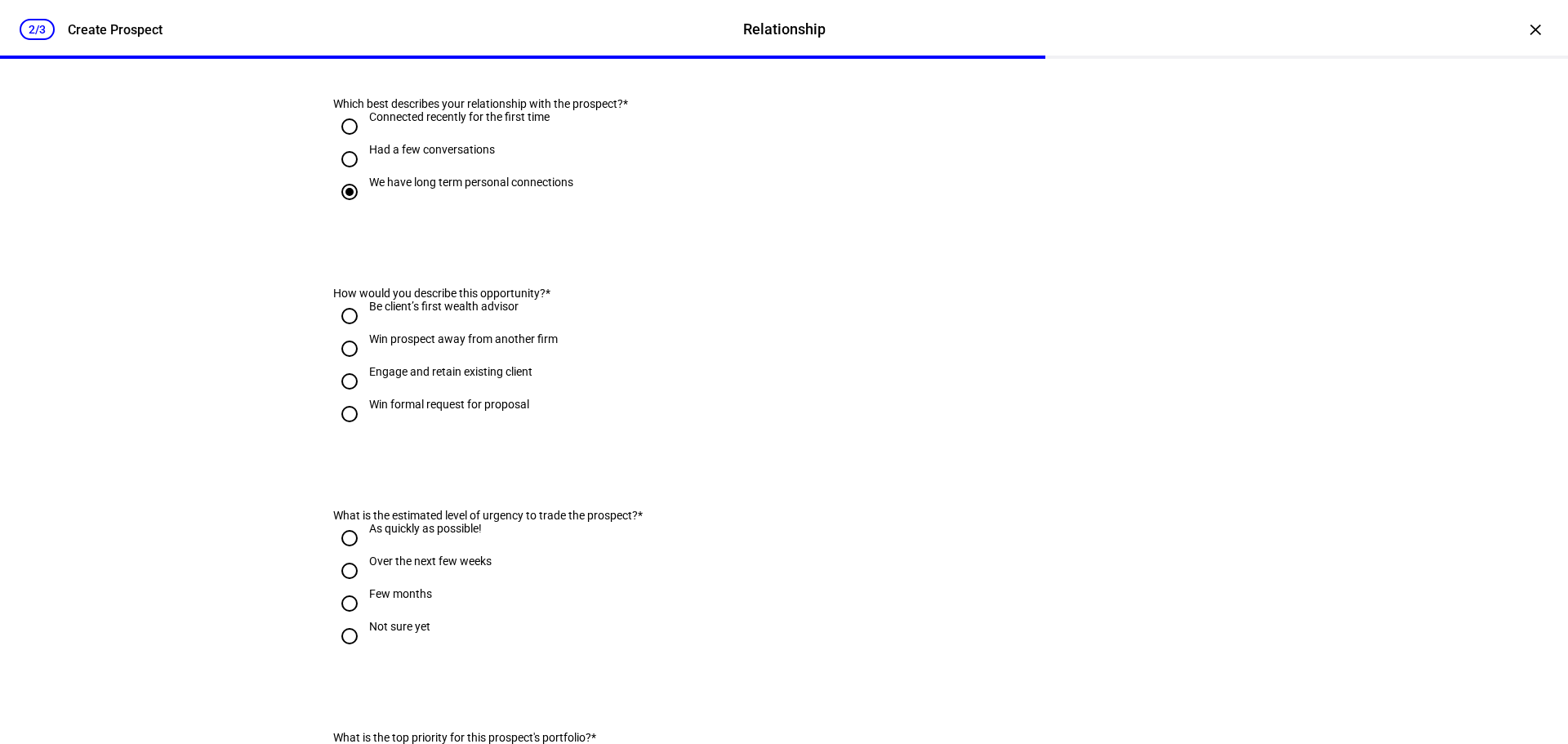
click at [346, 398] on input "Engage and retain existing client" at bounding box center [349, 381] width 32 height 32
radio input "true"
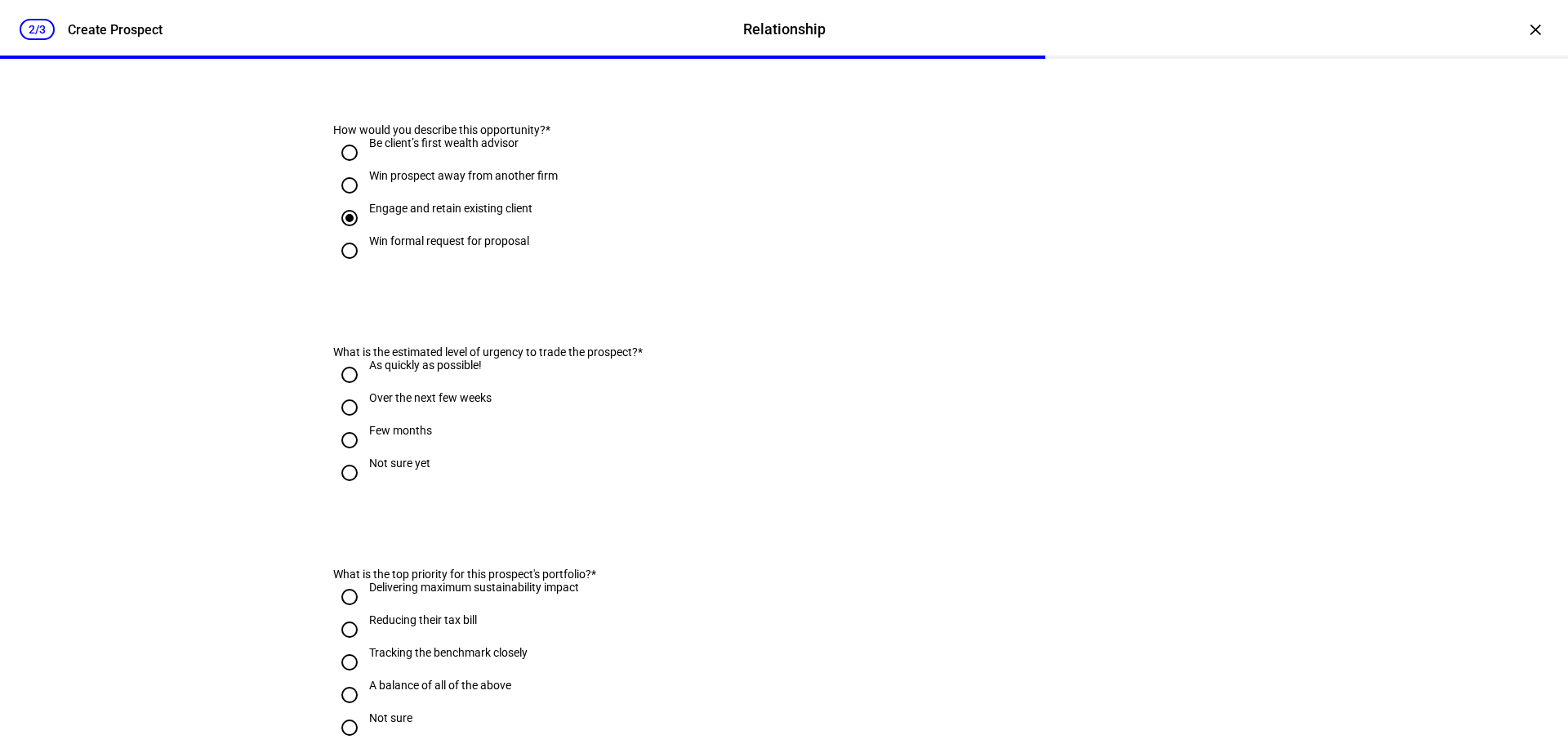
scroll to position [490, 0]
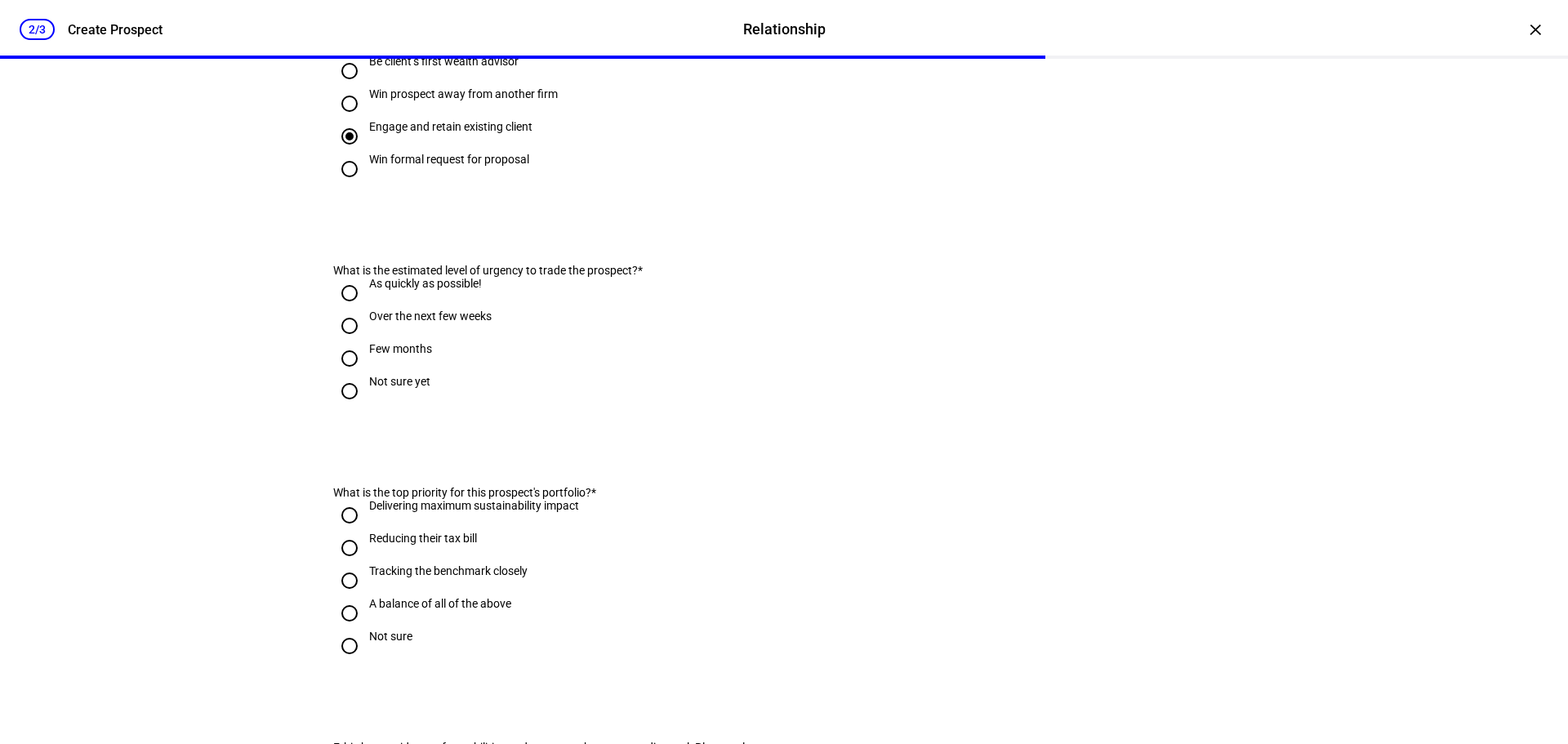
click at [345, 310] on input "As quickly as possible!" at bounding box center [349, 292] width 32 height 32
radio input "true"
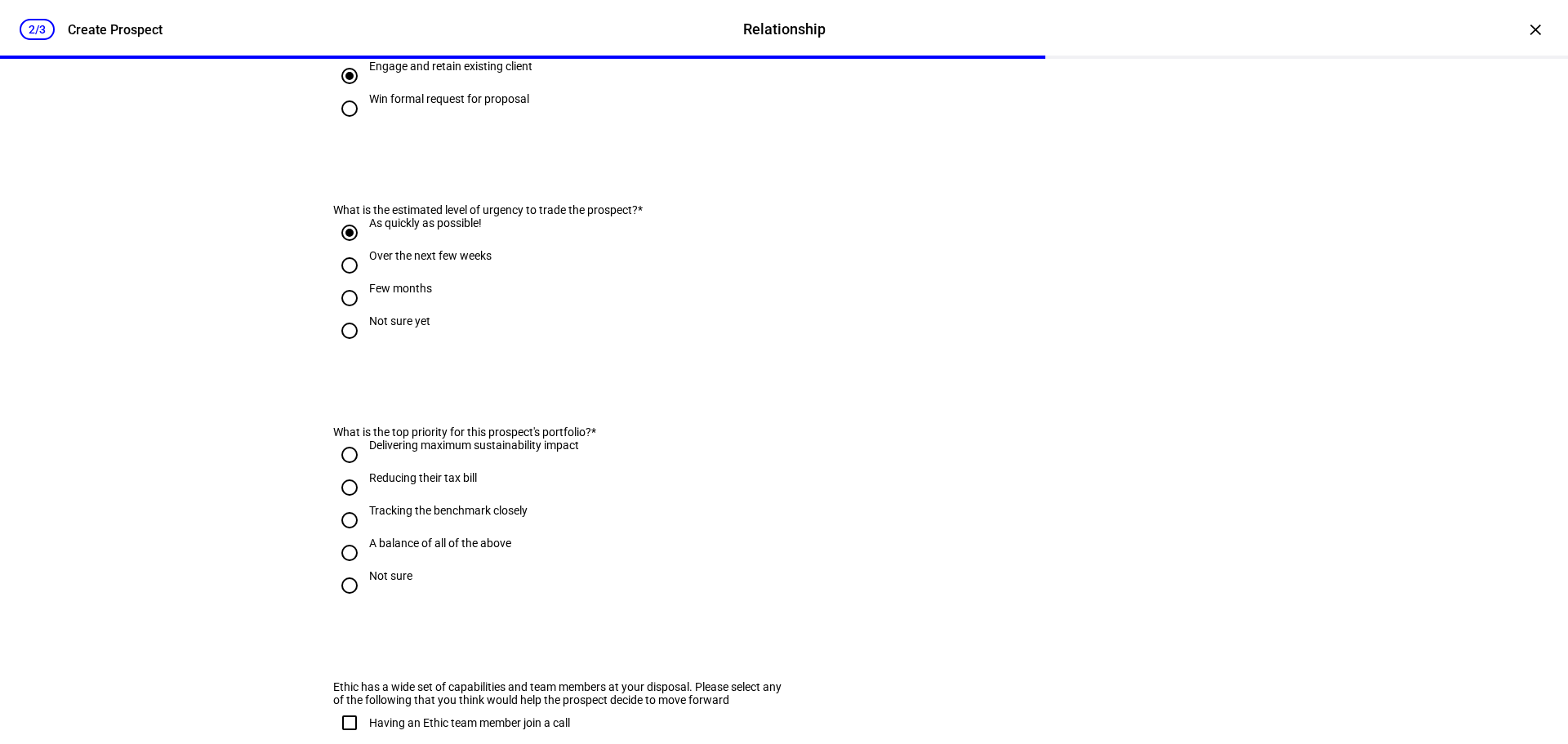
scroll to position [653, 0]
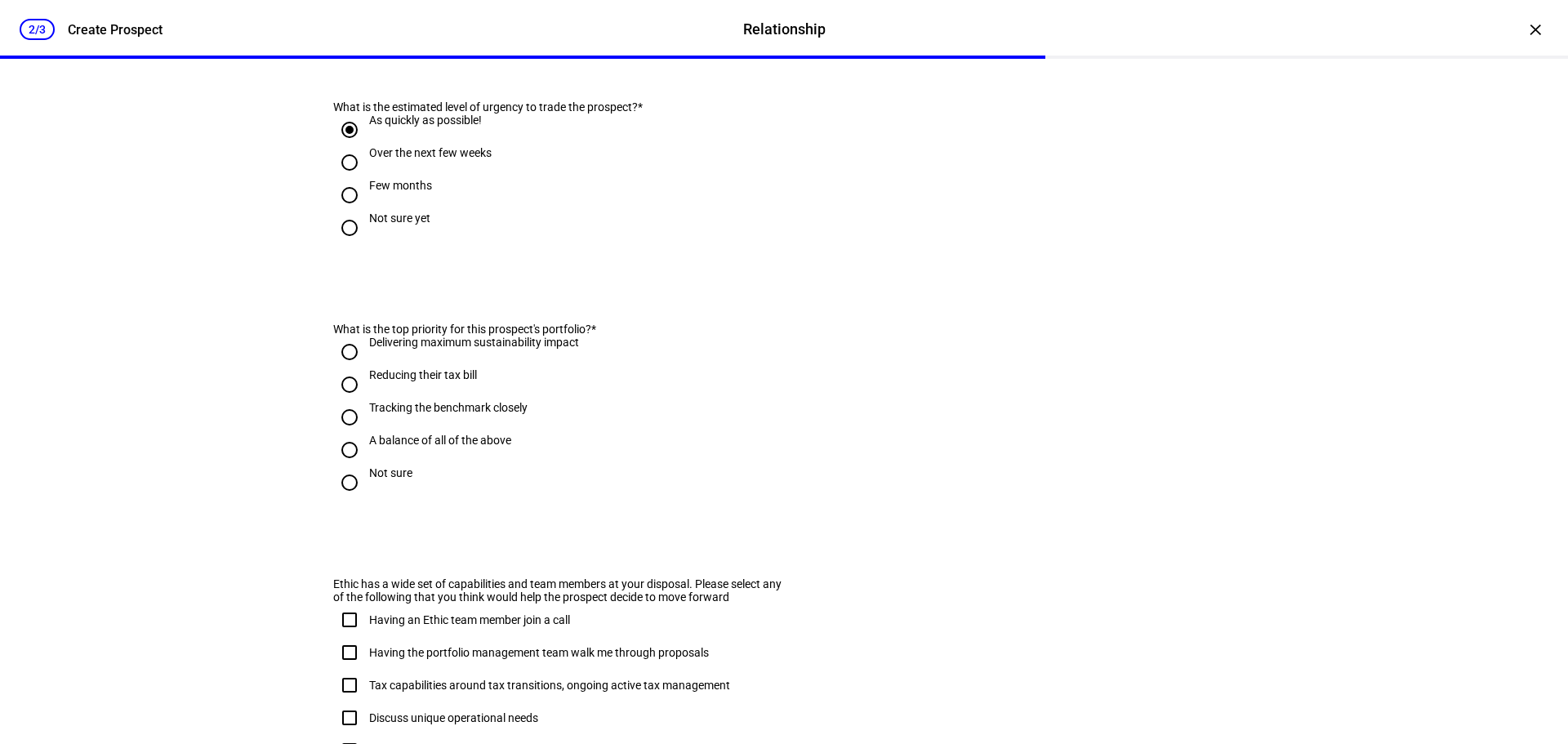
click at [346, 401] on input "Reducing their tax bill" at bounding box center [349, 384] width 32 height 32
radio input "true"
click at [344, 434] on input "Tracking the benchmark closely" at bounding box center [349, 416] width 32 height 32
radio input "true"
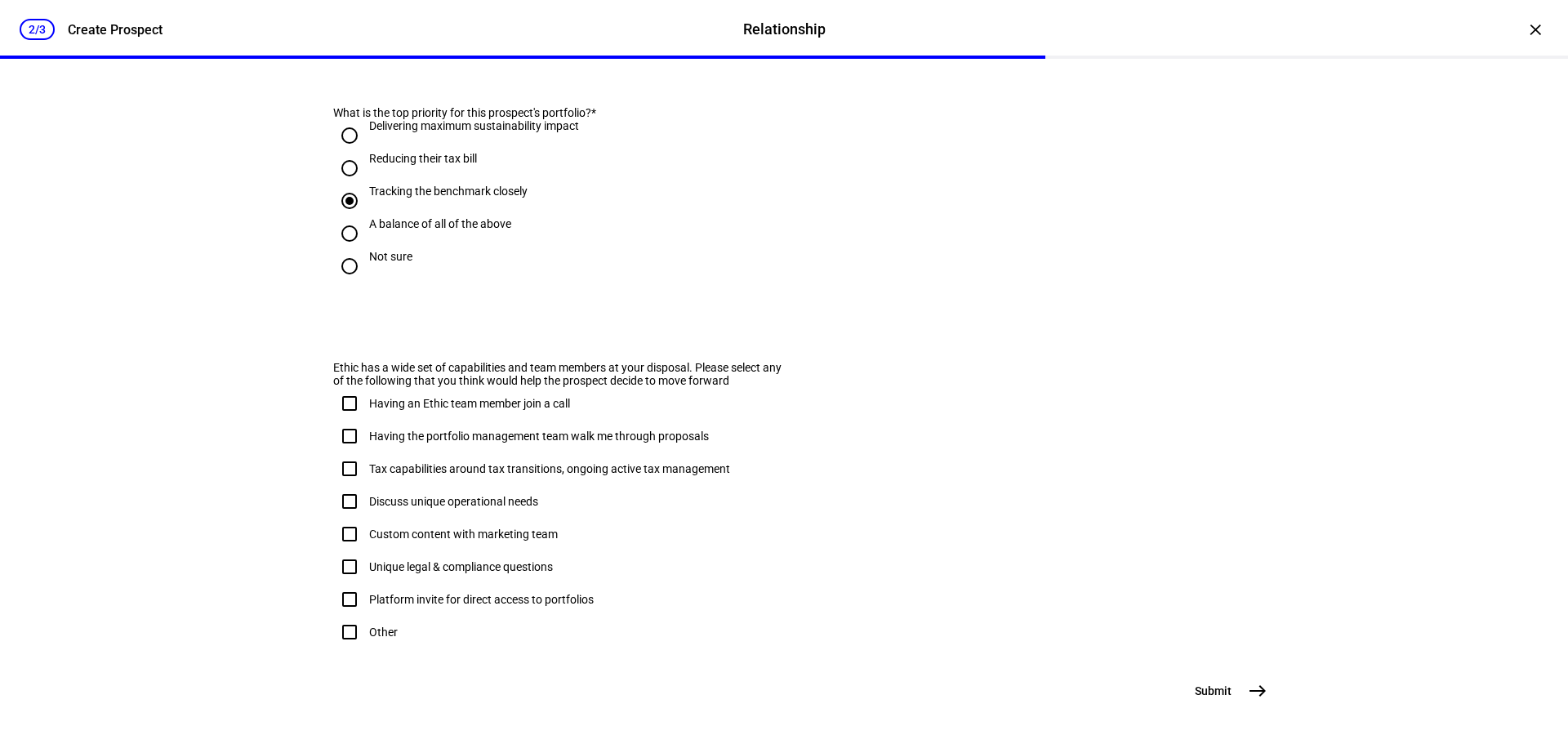
scroll to position [899, 0]
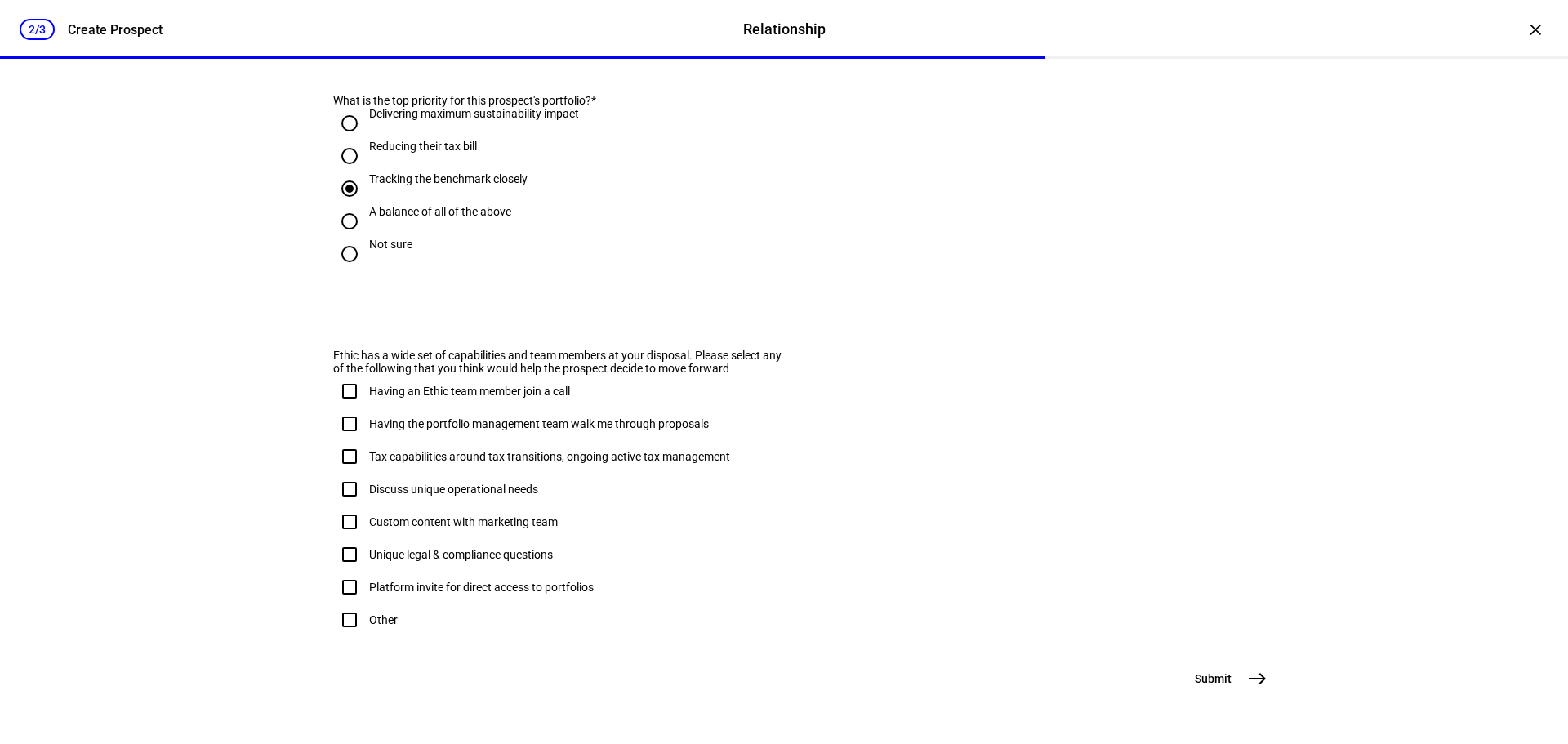
click at [348, 636] on input "Other" at bounding box center [349, 619] width 32 height 32
checkbox input "true"
click at [1257, 677] on mat-icon "east" at bounding box center [1258, 679] width 20 height 20
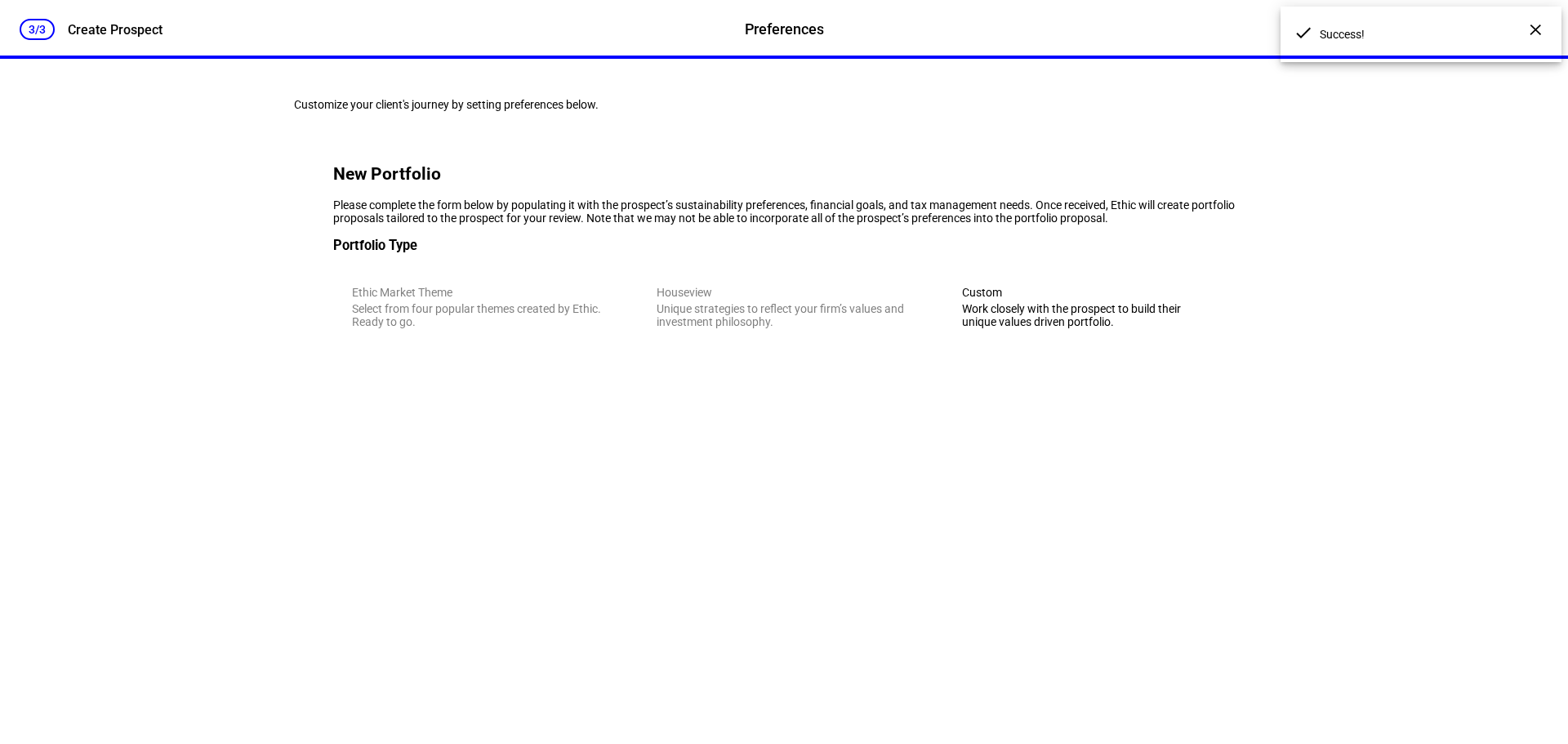
scroll to position [0, 0]
click at [1005, 329] on div "Work closely with the prospect to build their unique values driven portfolio." at bounding box center [1090, 315] width 254 height 27
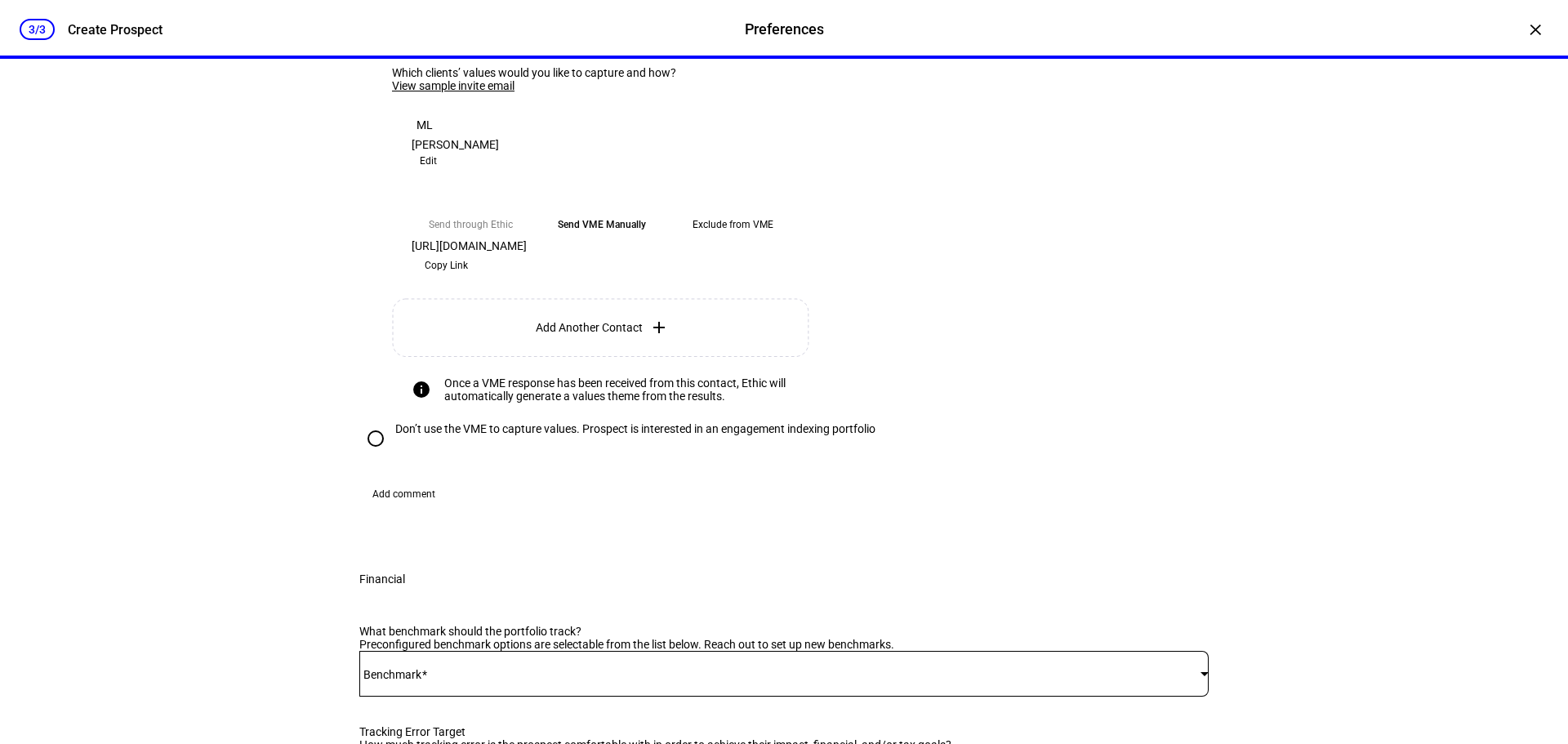
scroll to position [490, 0]
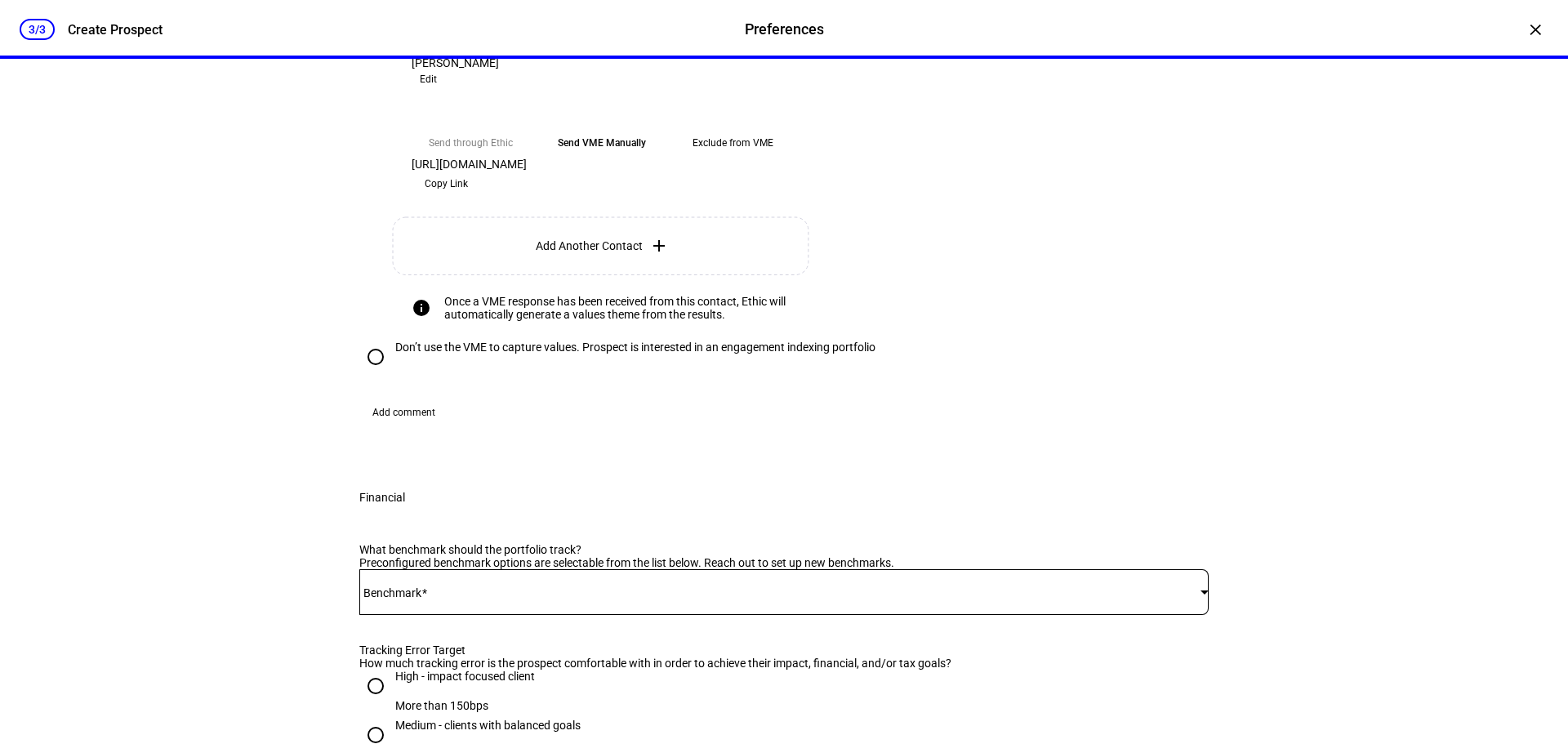
click at [371, 373] on input "Don’t use the VME to capture values. Prospect is interested in an engagement in…" at bounding box center [375, 356] width 32 height 32
radio input "true"
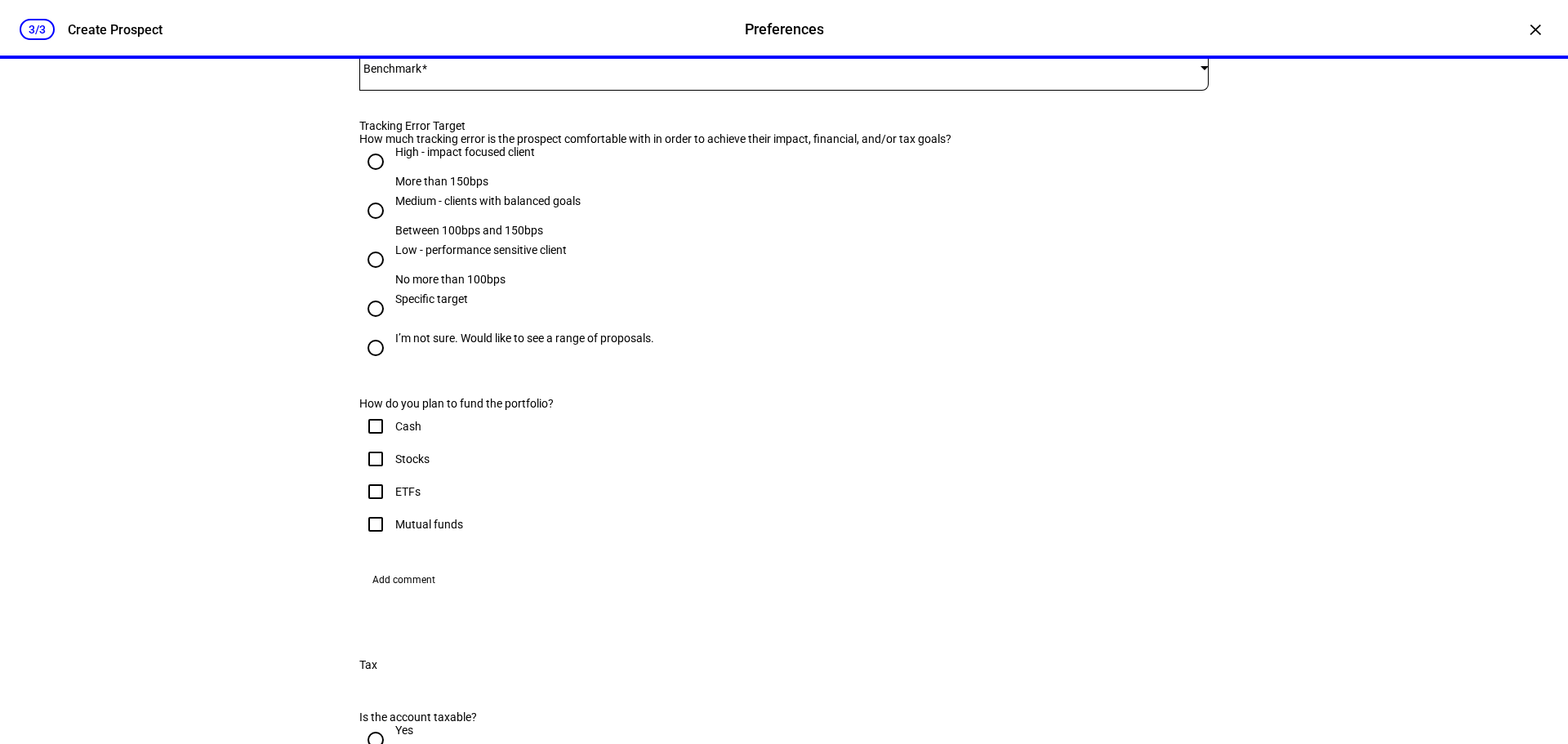
scroll to position [653, 0]
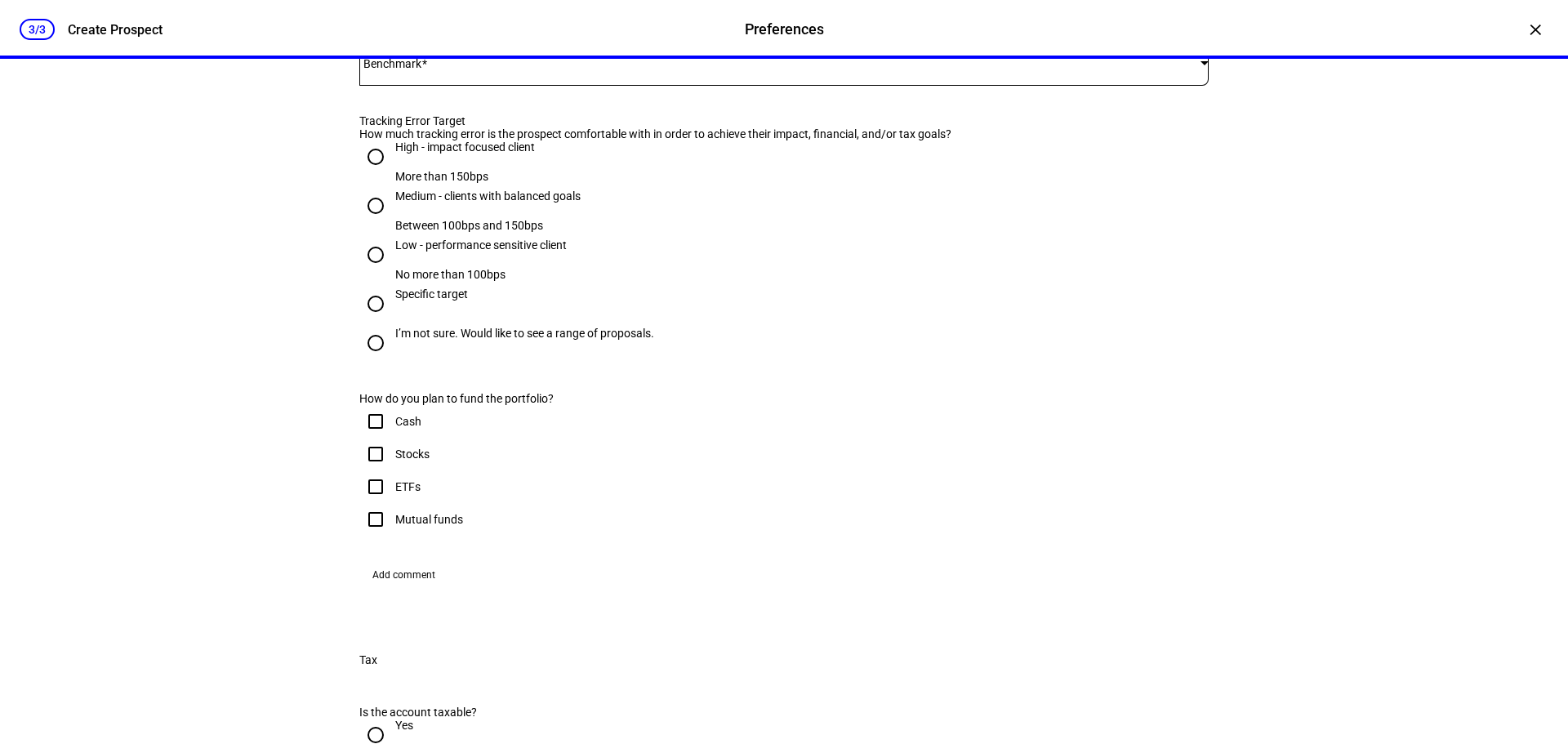
click at [371, 272] on input "Low - performance sensitive client No more than 100bps" at bounding box center [375, 254] width 32 height 32
radio input "true"
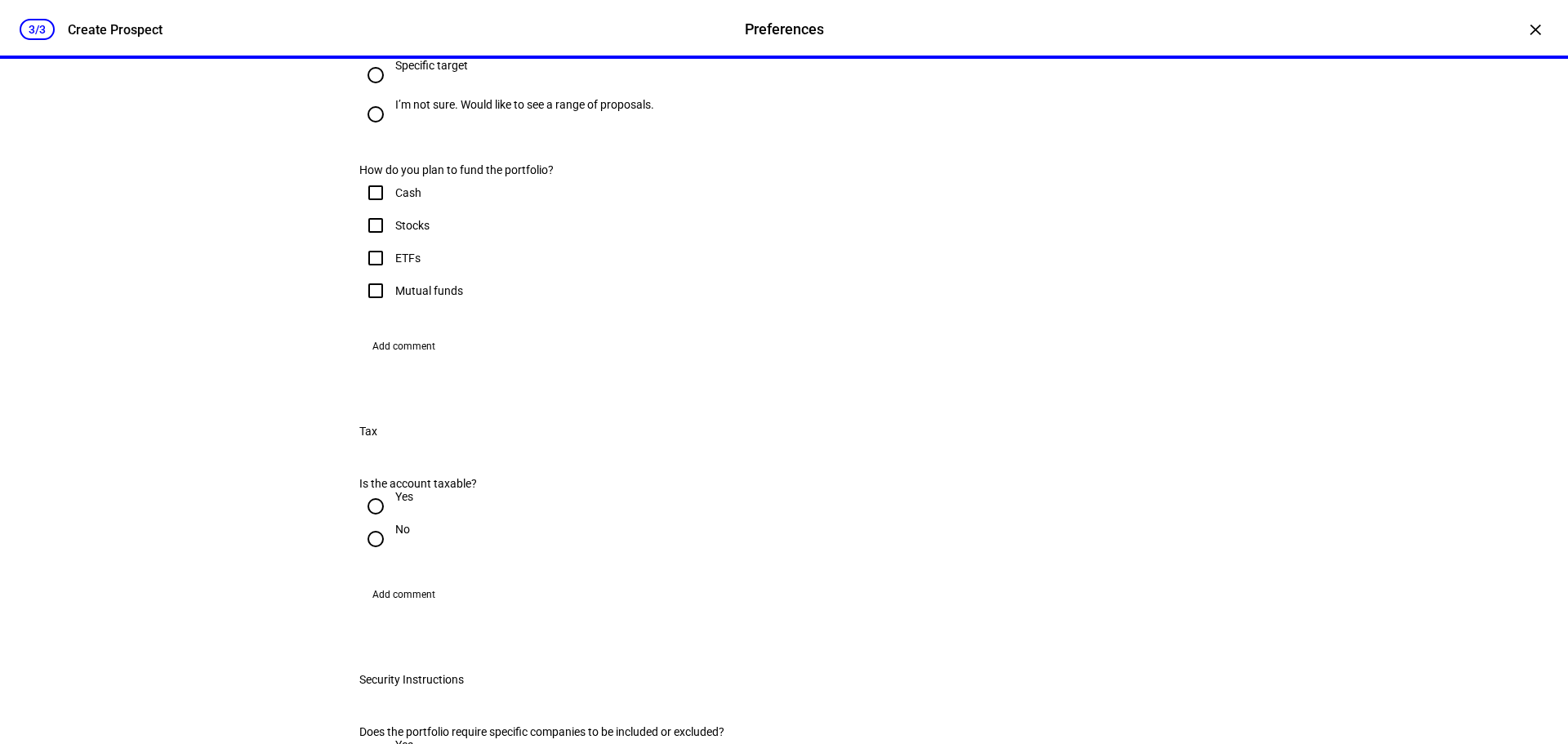
scroll to position [735, 0]
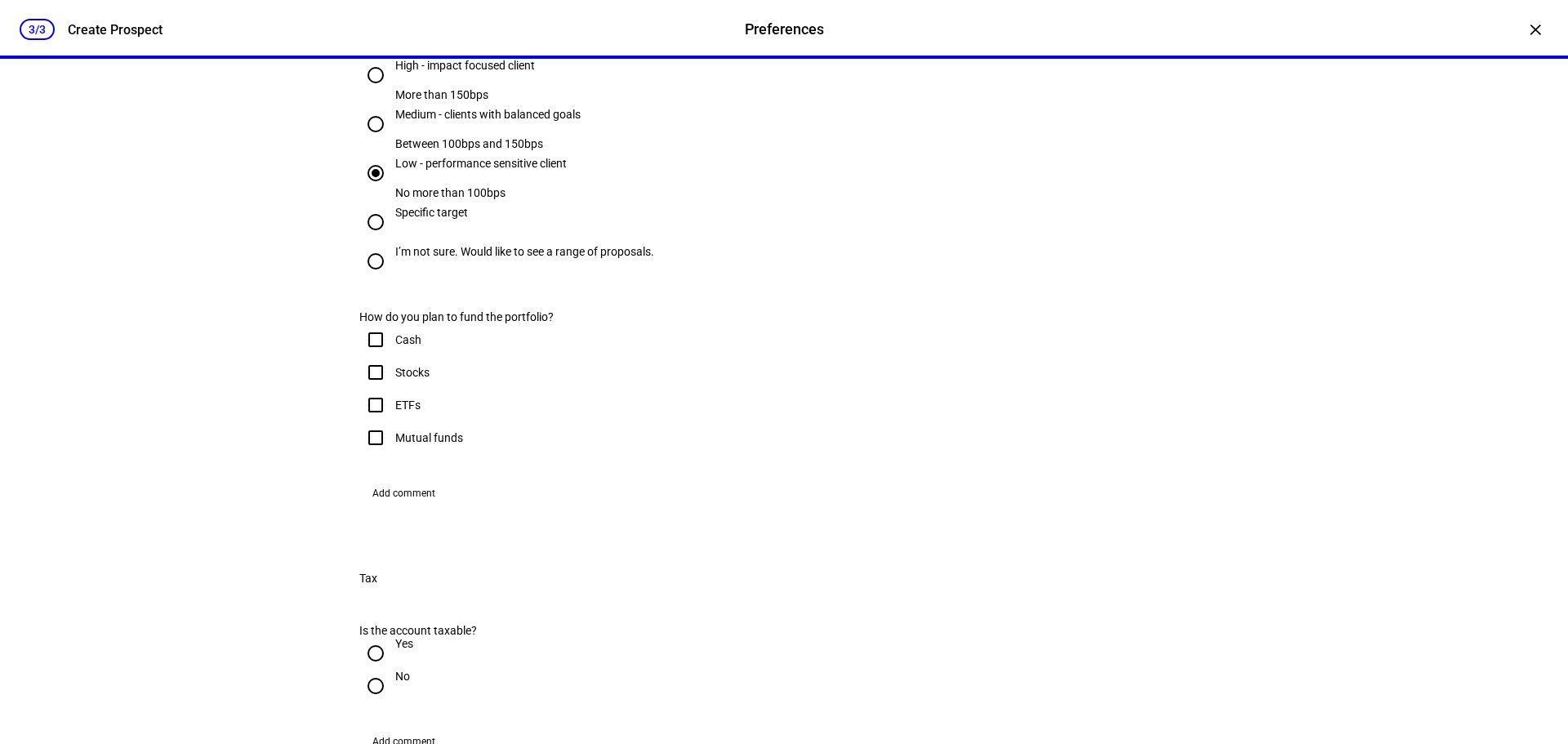
click at [463, 249] on span "iShares [PERSON_NAME] 1000 ETF - IWB" at bounding box center [471, 255] width 207 height 13
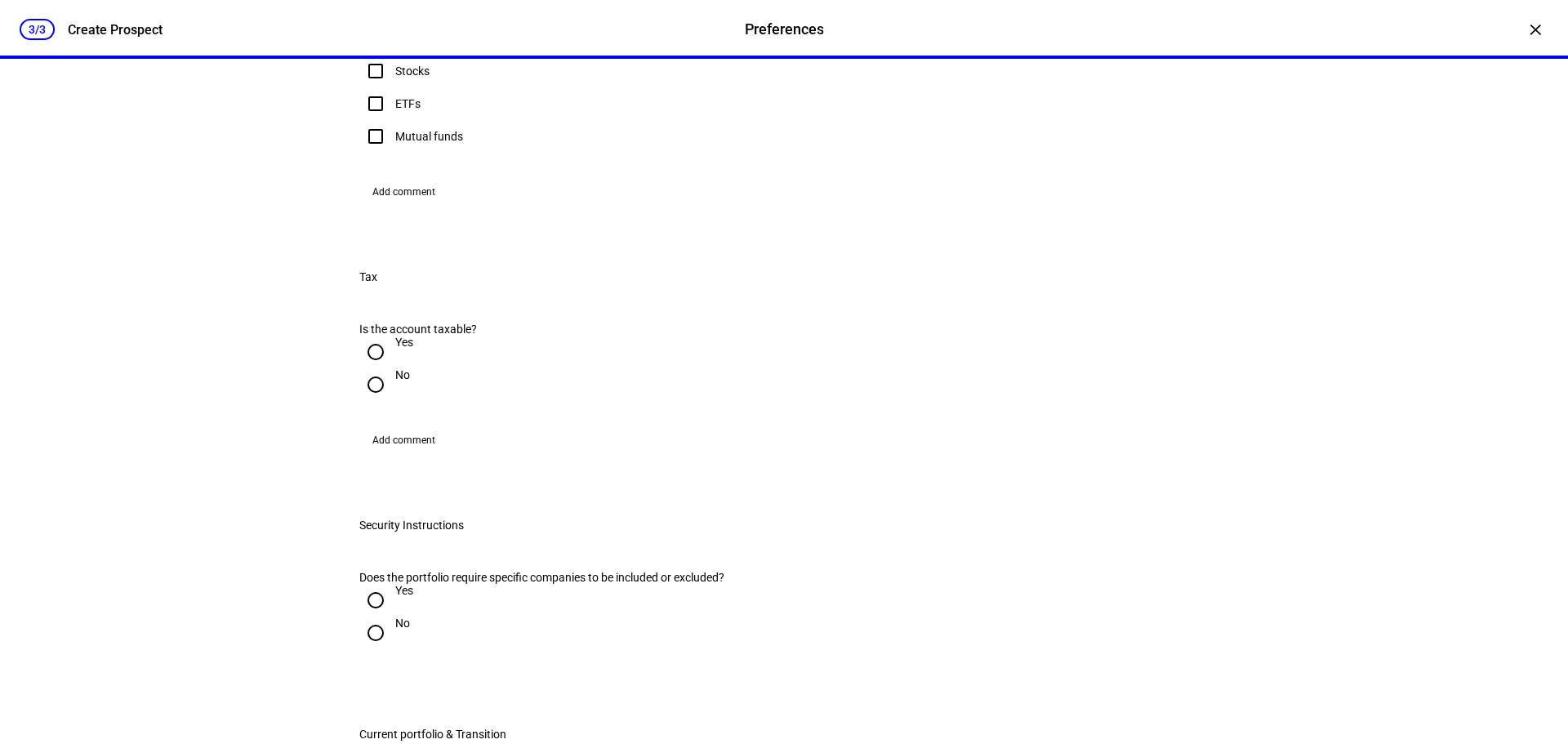
scroll to position [1062, 0]
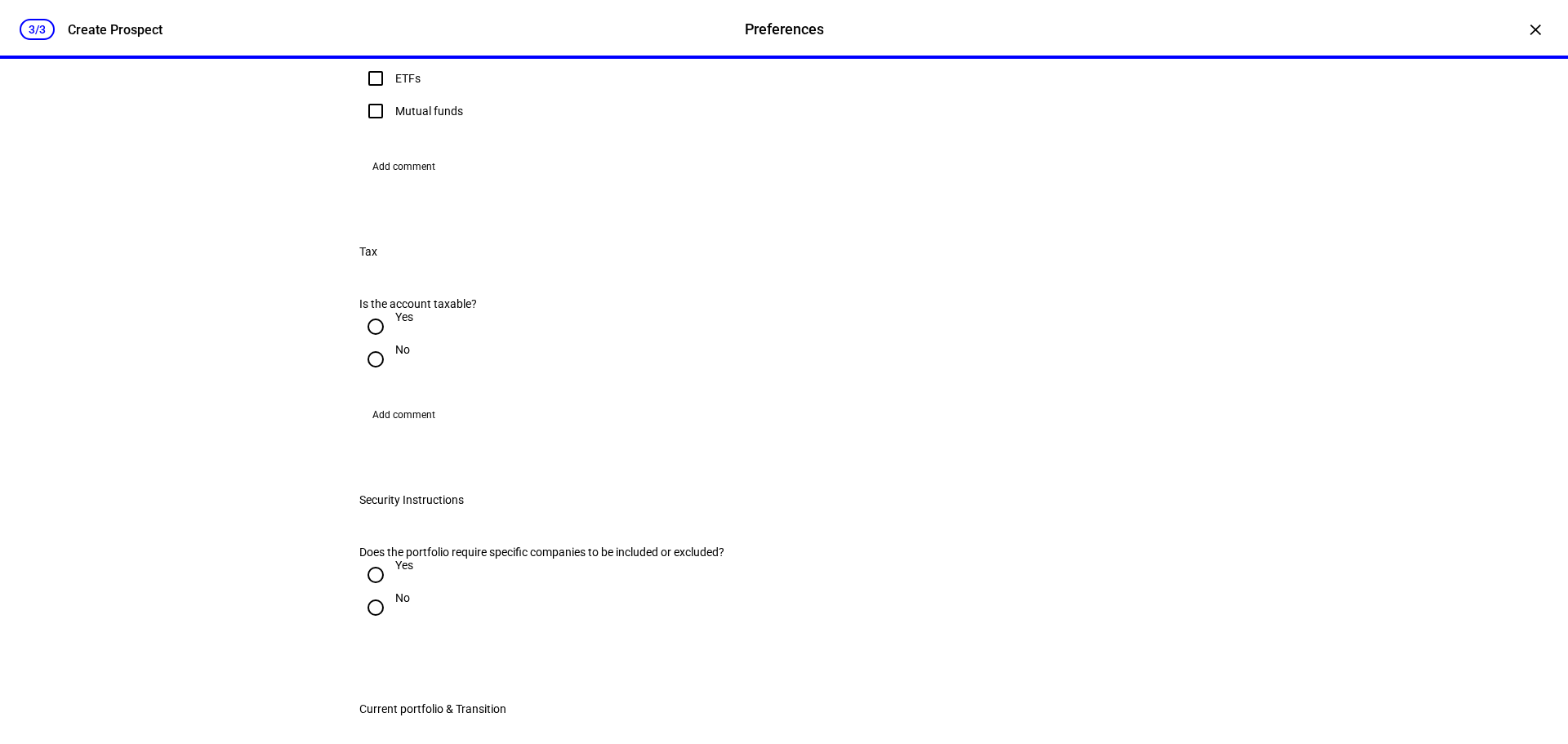
click at [372, 30] on input "Cash" at bounding box center [375, 13] width 32 height 32
checkbox input "true"
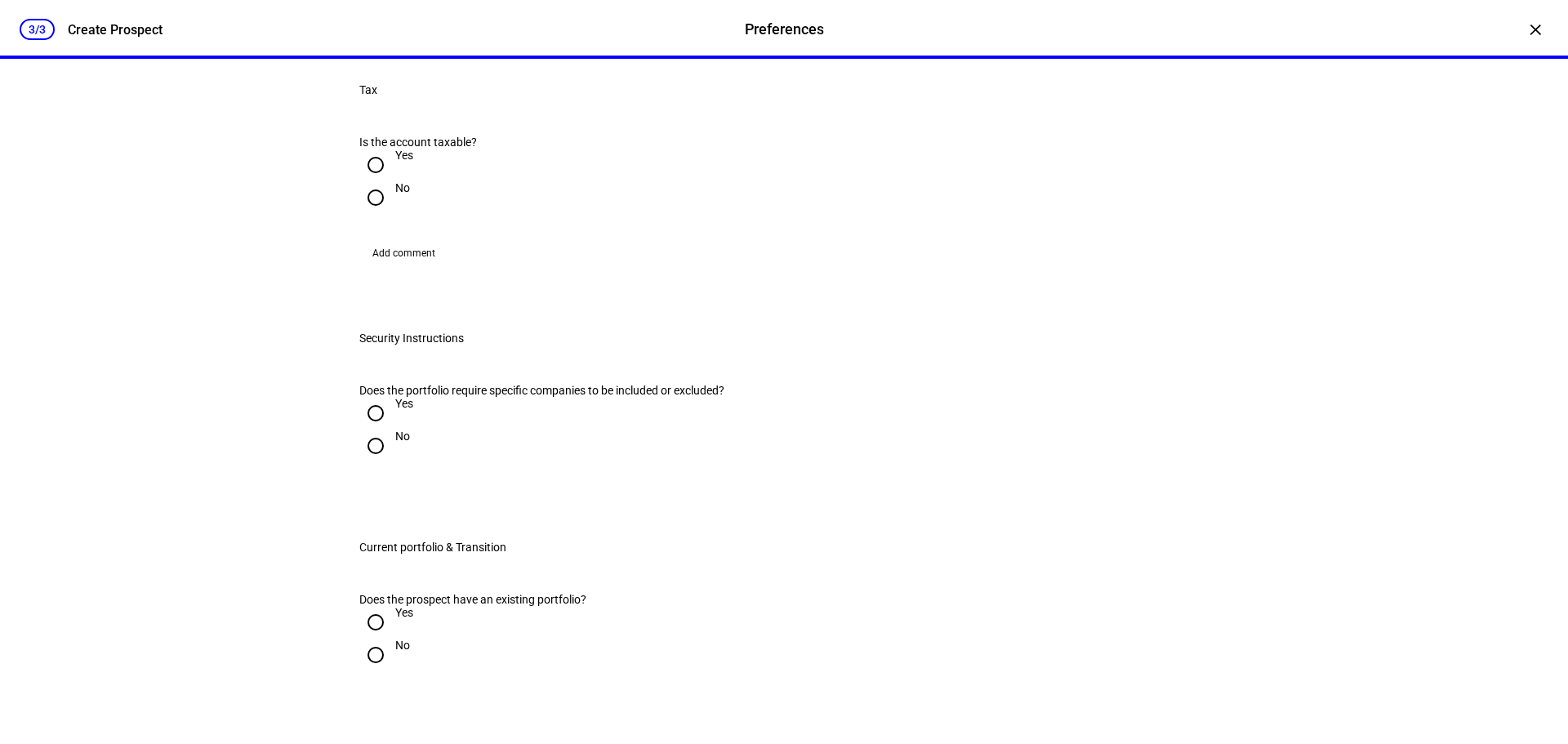
scroll to position [1225, 0]
click at [376, 180] on input "Yes" at bounding box center [375, 162] width 32 height 32
radio input "true"
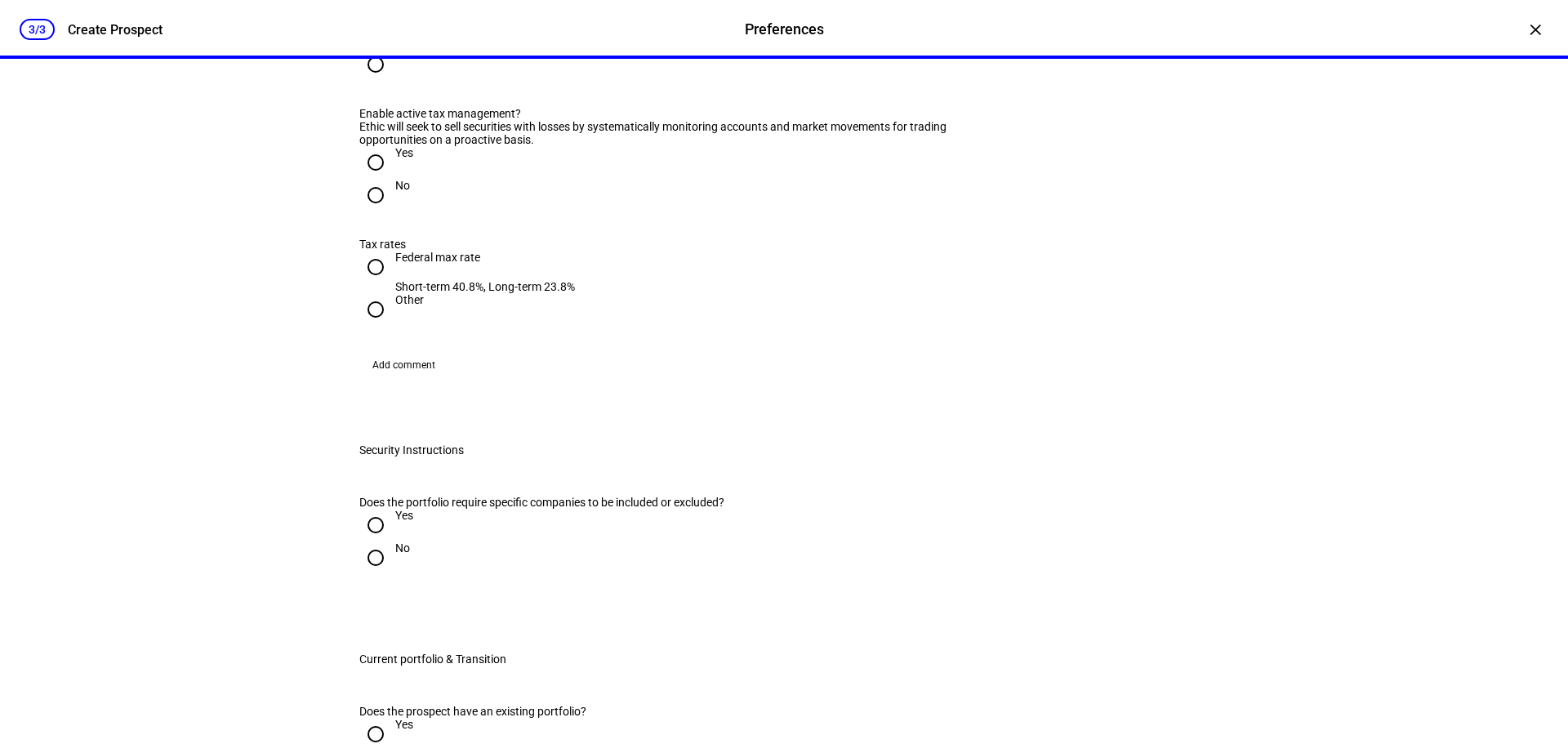
scroll to position [1389, 0]
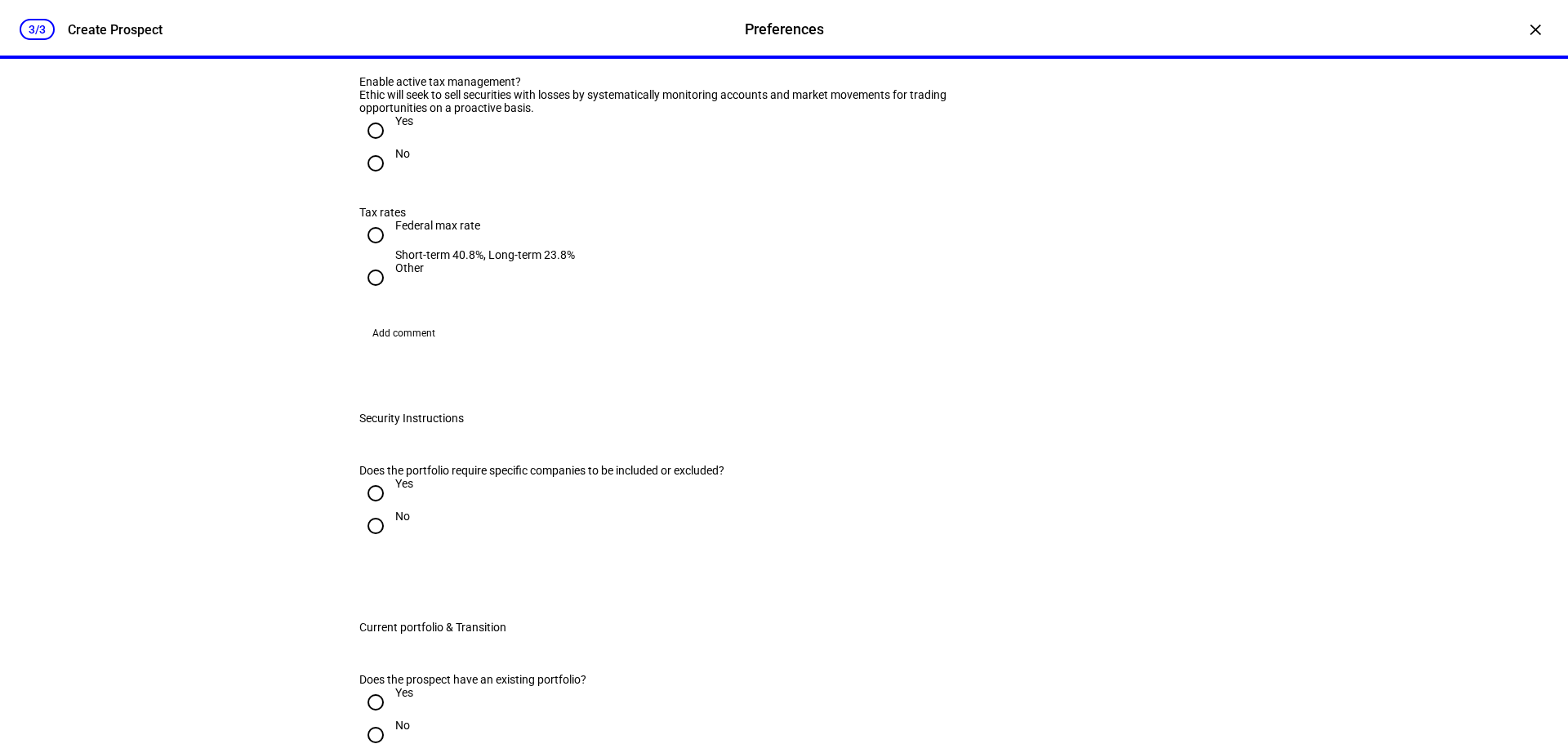
click at [372, 147] on input "Yes" at bounding box center [375, 130] width 32 height 32
radio input "true"
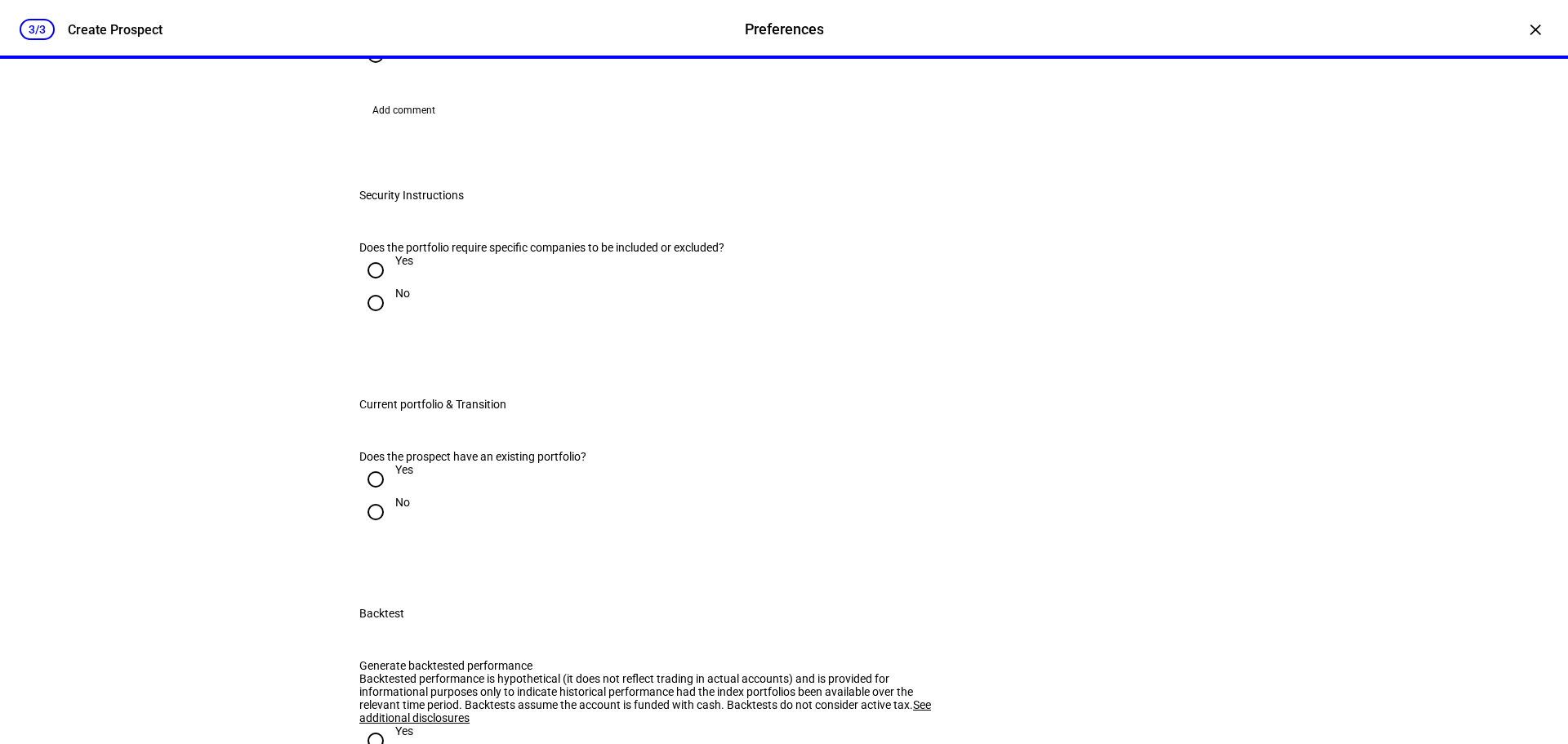
scroll to position [1634, 0]
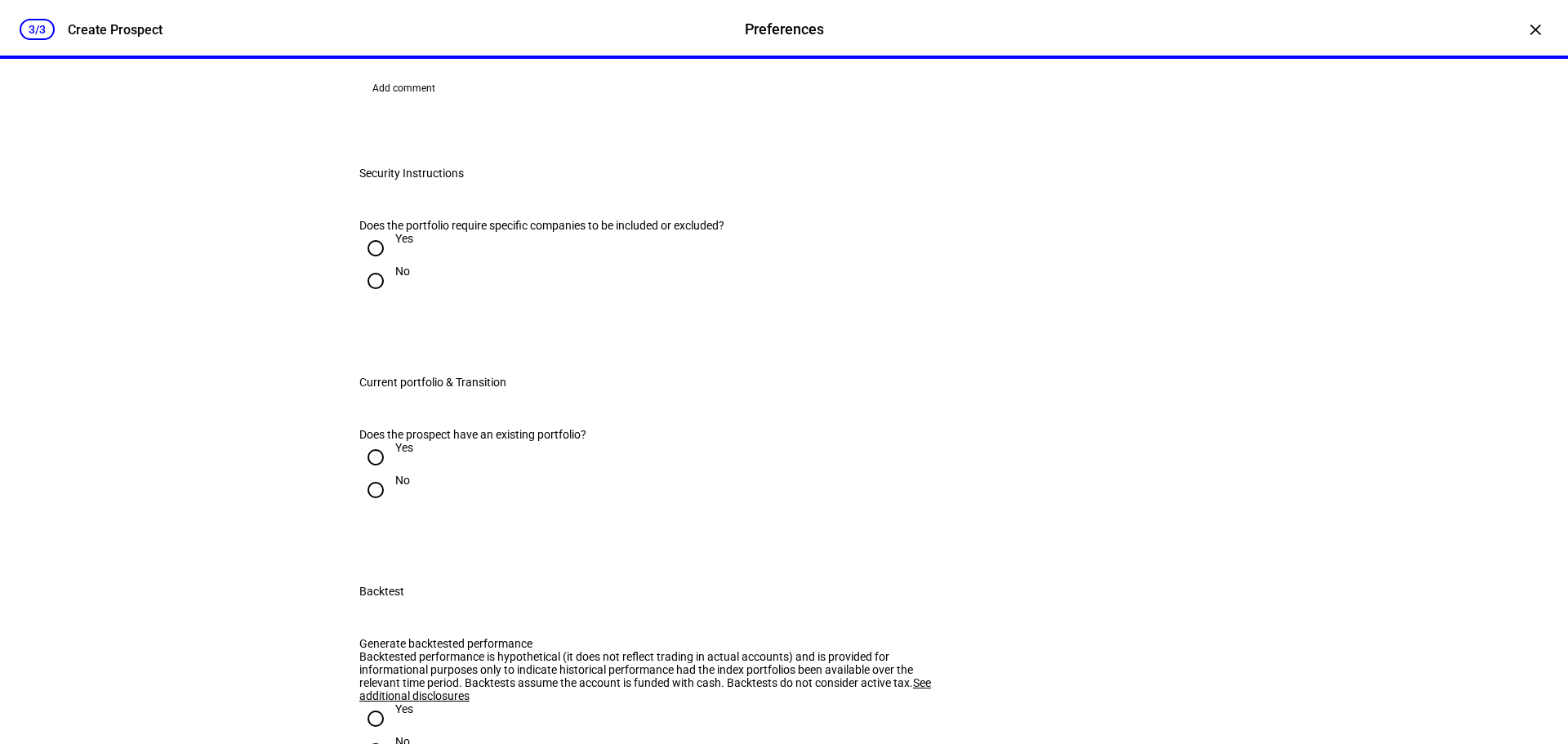
radio input "true"
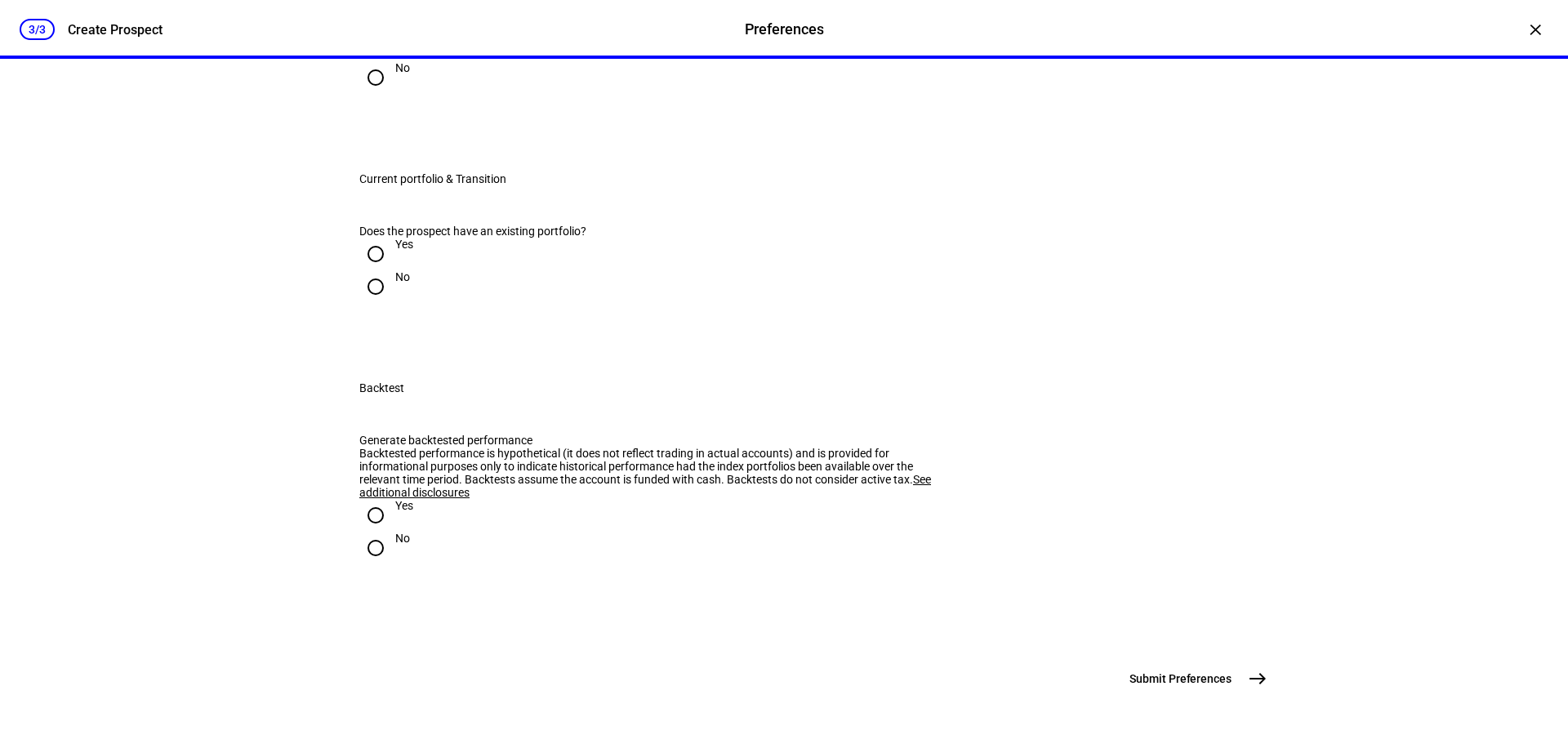
scroll to position [1960, 0]
click at [376, 93] on input "No" at bounding box center [375, 77] width 32 height 32
radio input "true"
click at [372, 303] on input "No" at bounding box center [375, 286] width 32 height 32
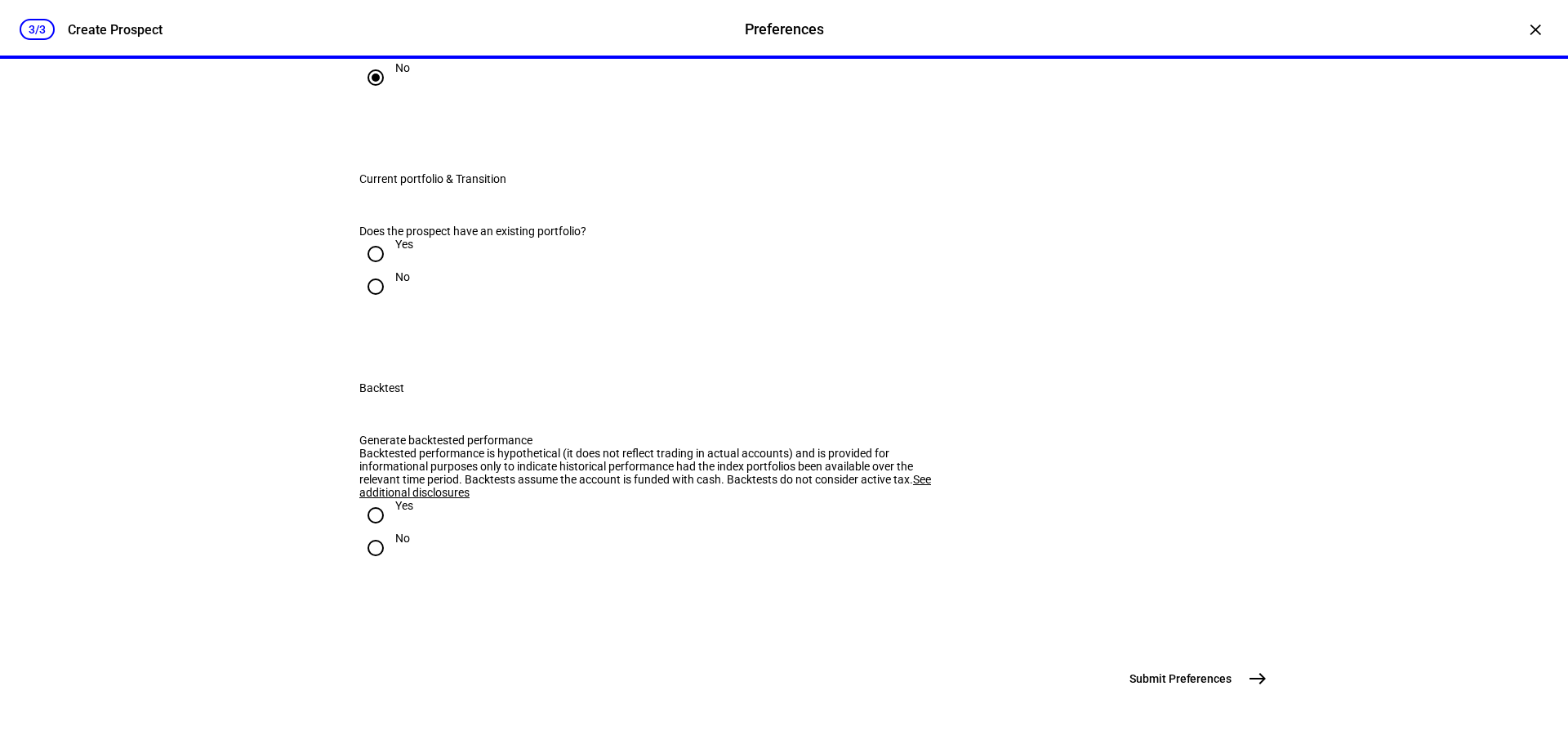
radio input "true"
click at [366, 531] on input "No" at bounding box center [375, 547] width 32 height 32
radio input "true"
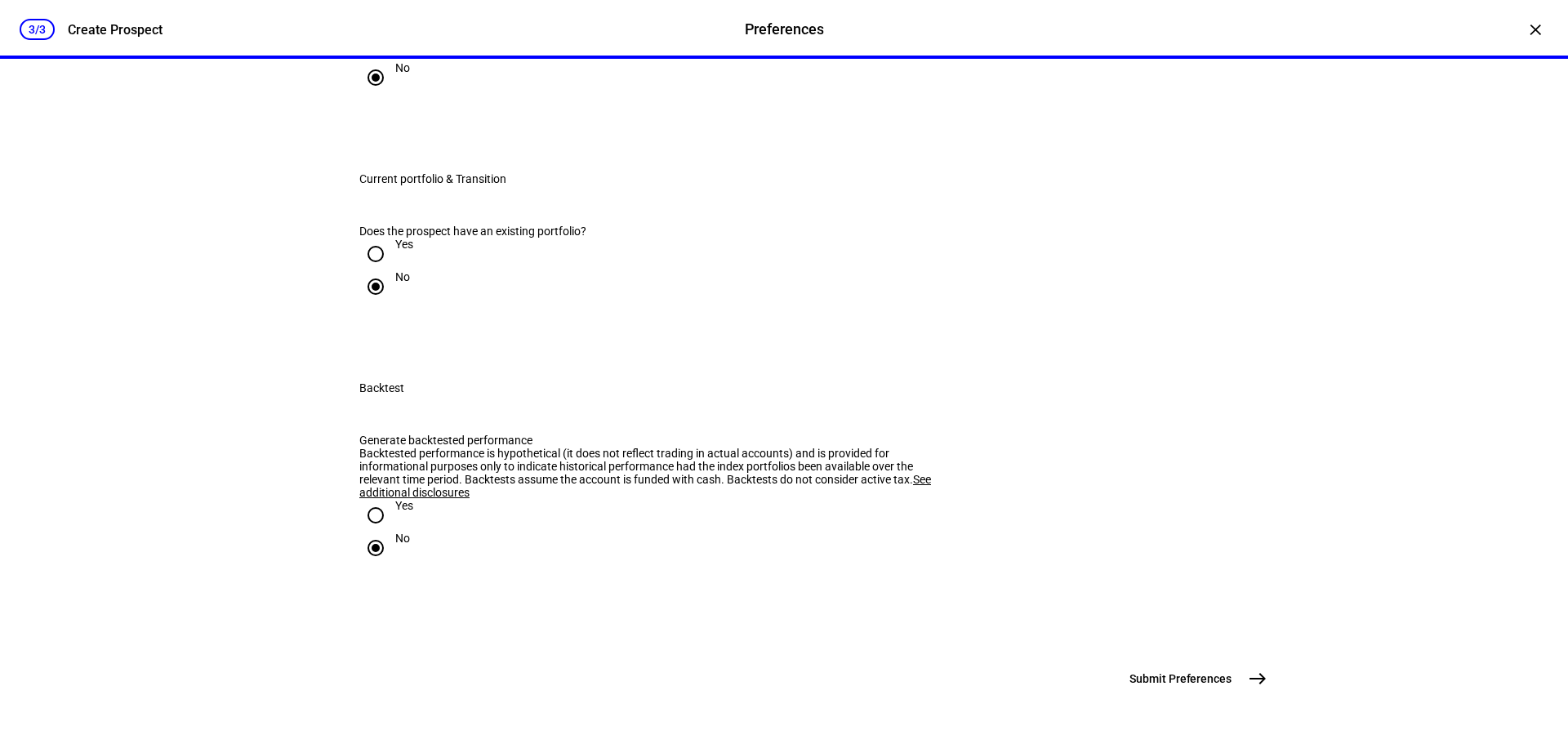
drag, startPoint x: 1251, startPoint y: 675, endPoint x: 1223, endPoint y: 667, distance: 29.1
click at [1249, 675] on mat-icon "east" at bounding box center [1258, 679] width 20 height 20
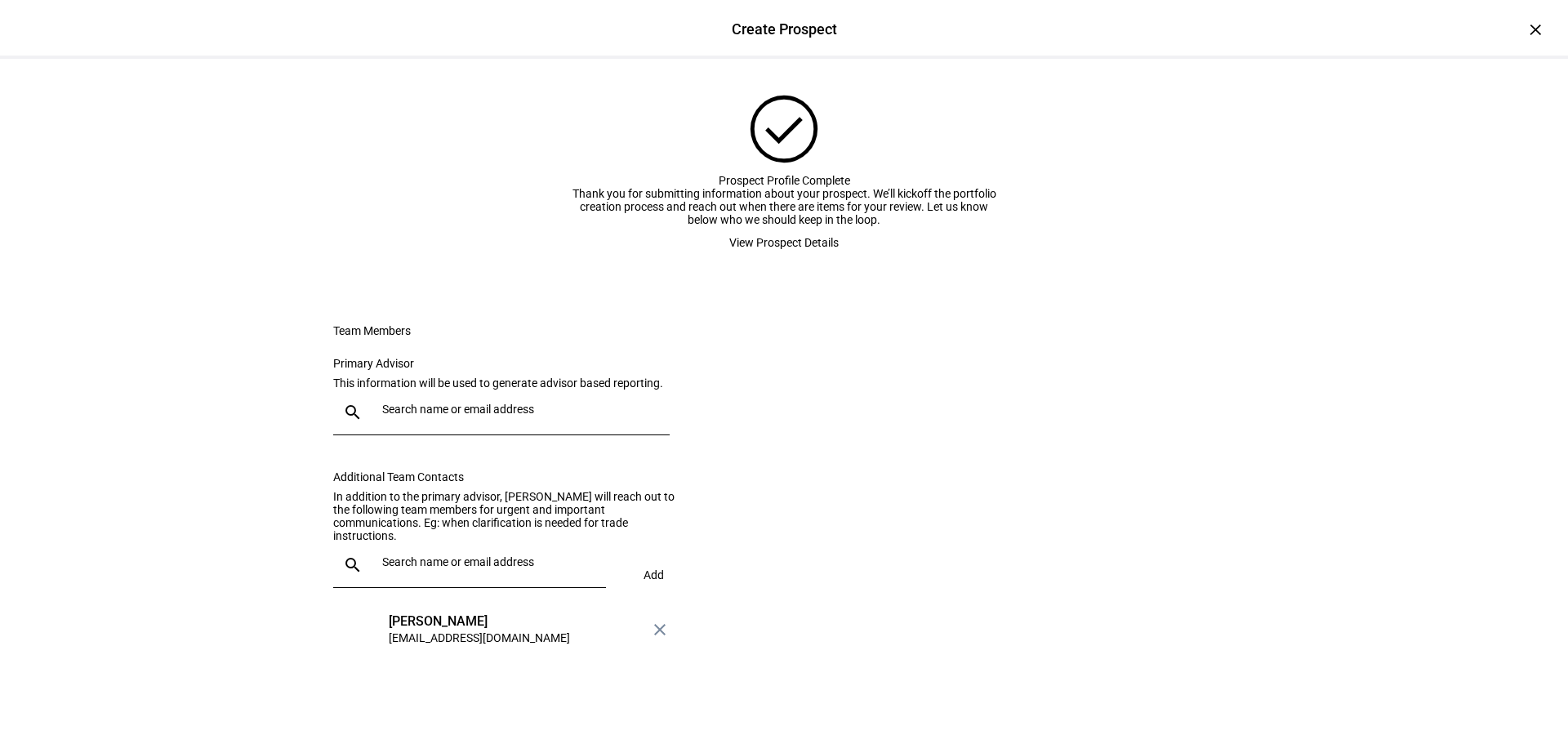
scroll to position [162, 0]
click at [438, 405] on input "text" at bounding box center [522, 408] width 281 height 13
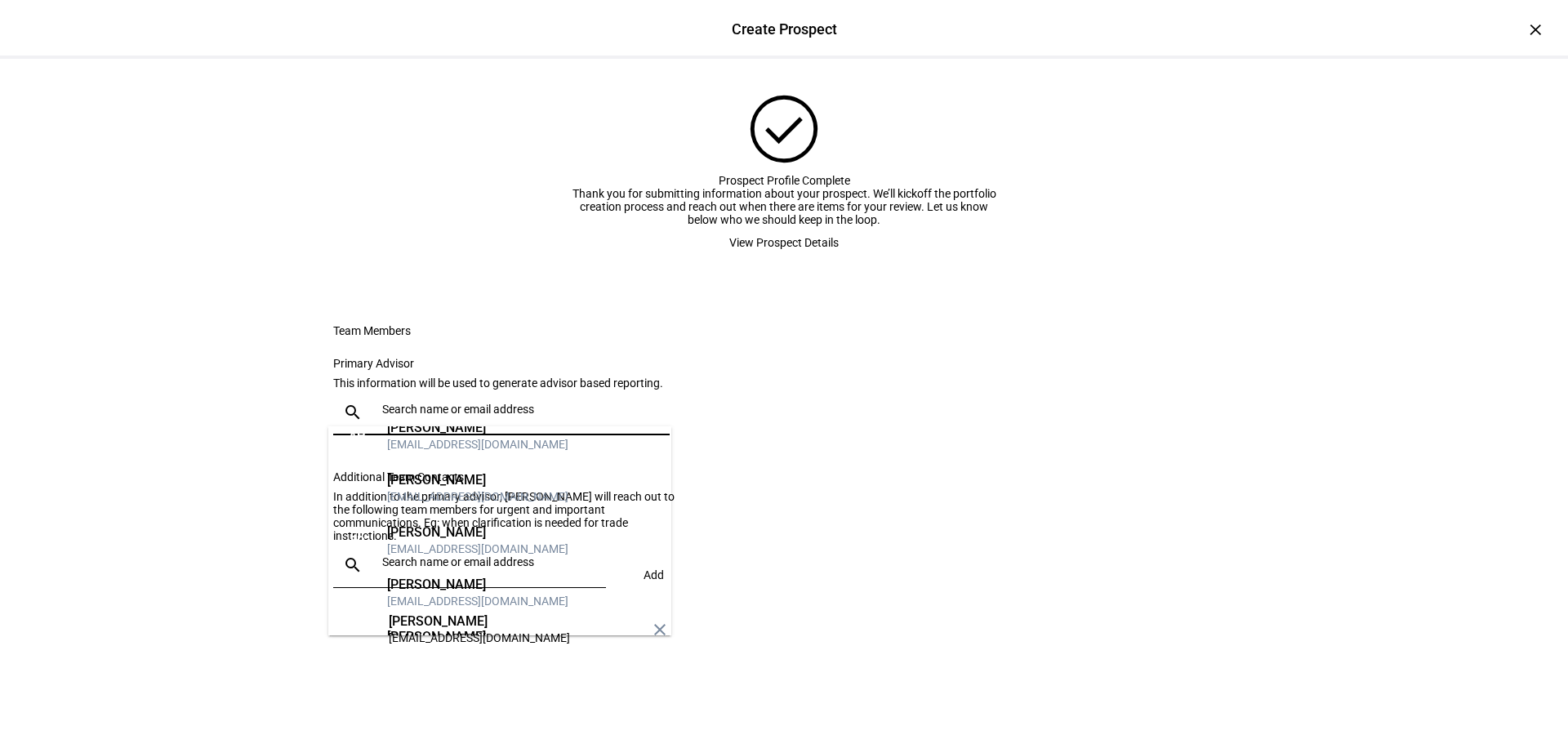
scroll to position [32, 0]
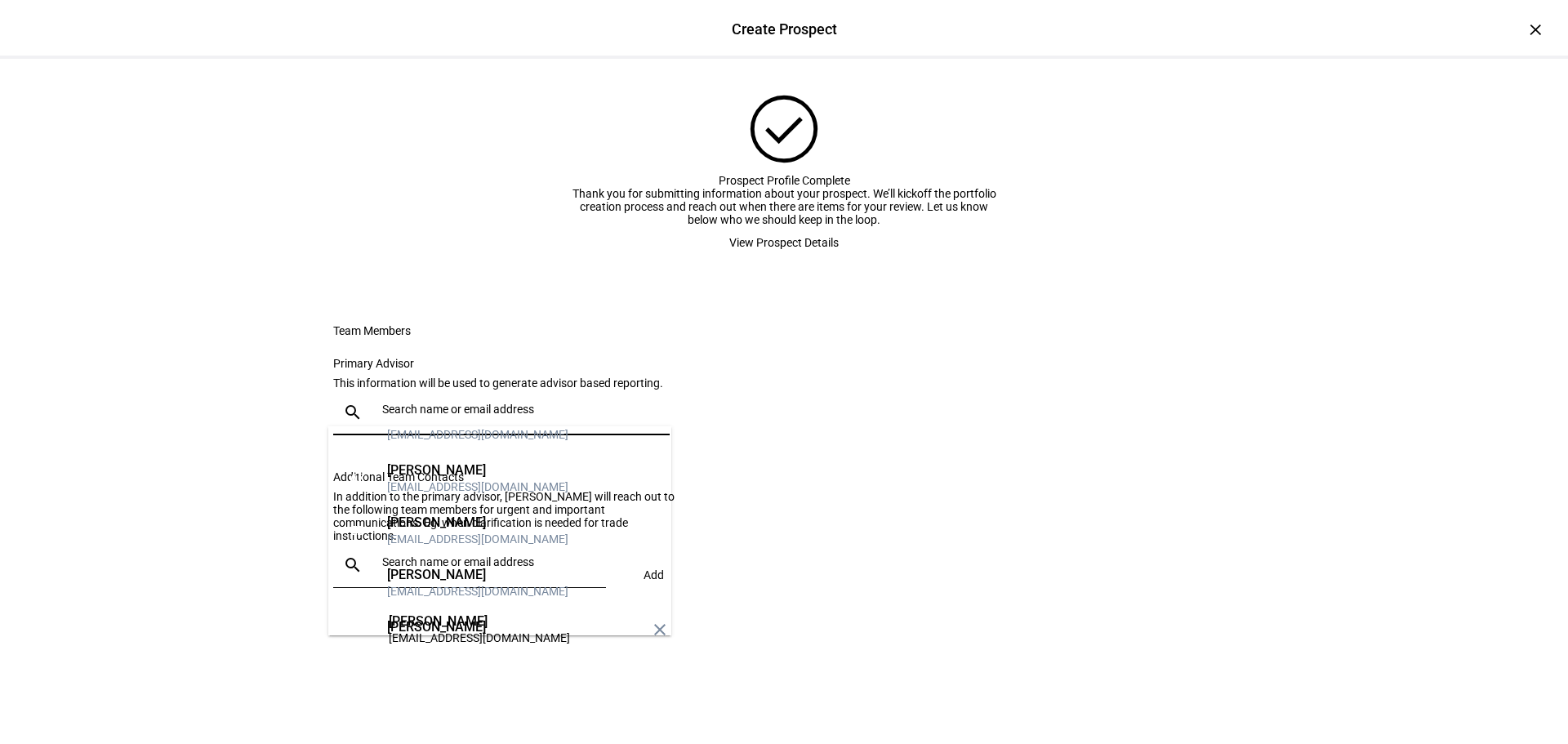
click at [435, 619] on div "[PERSON_NAME]" at bounding box center [477, 627] width 181 height 17
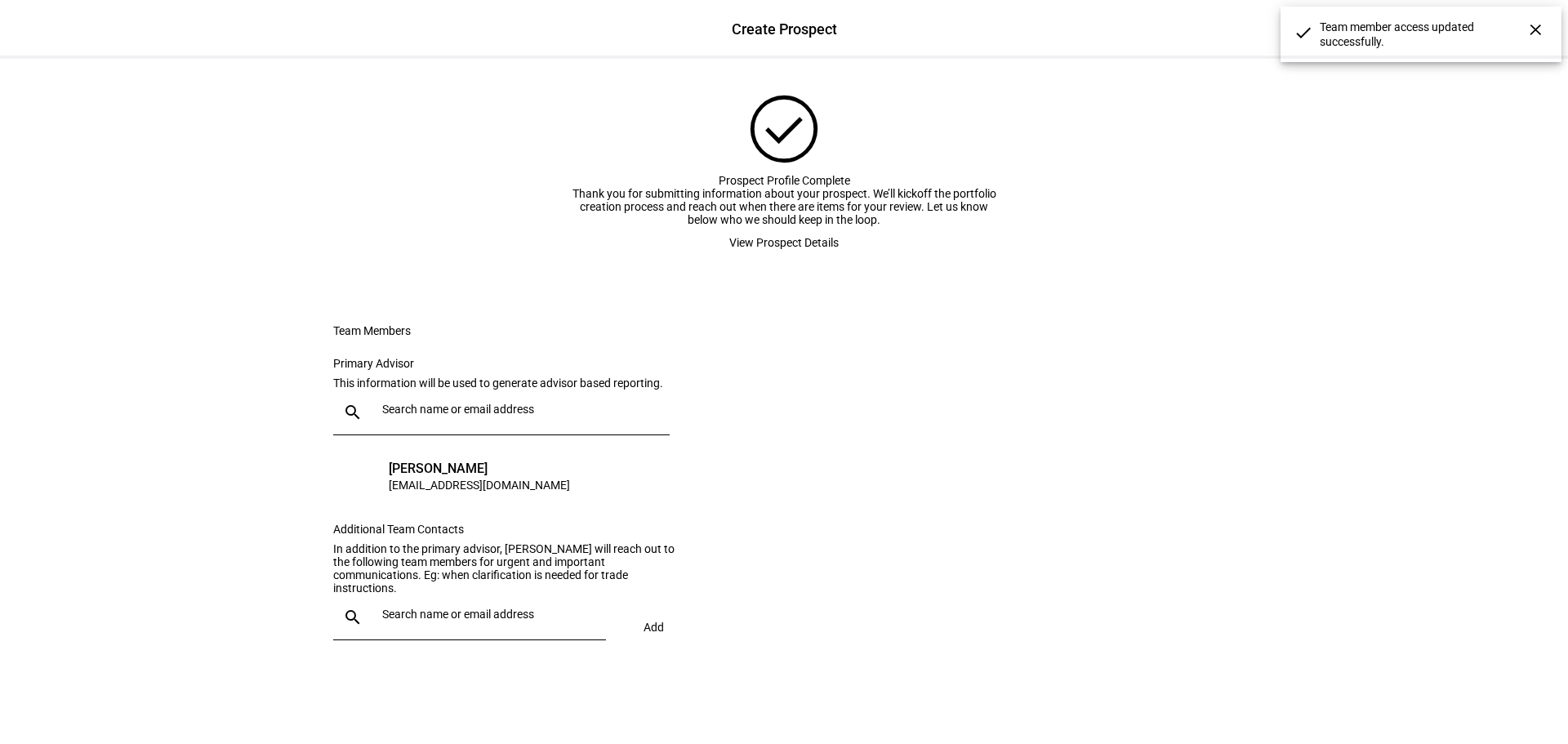
scroll to position [175, 0]
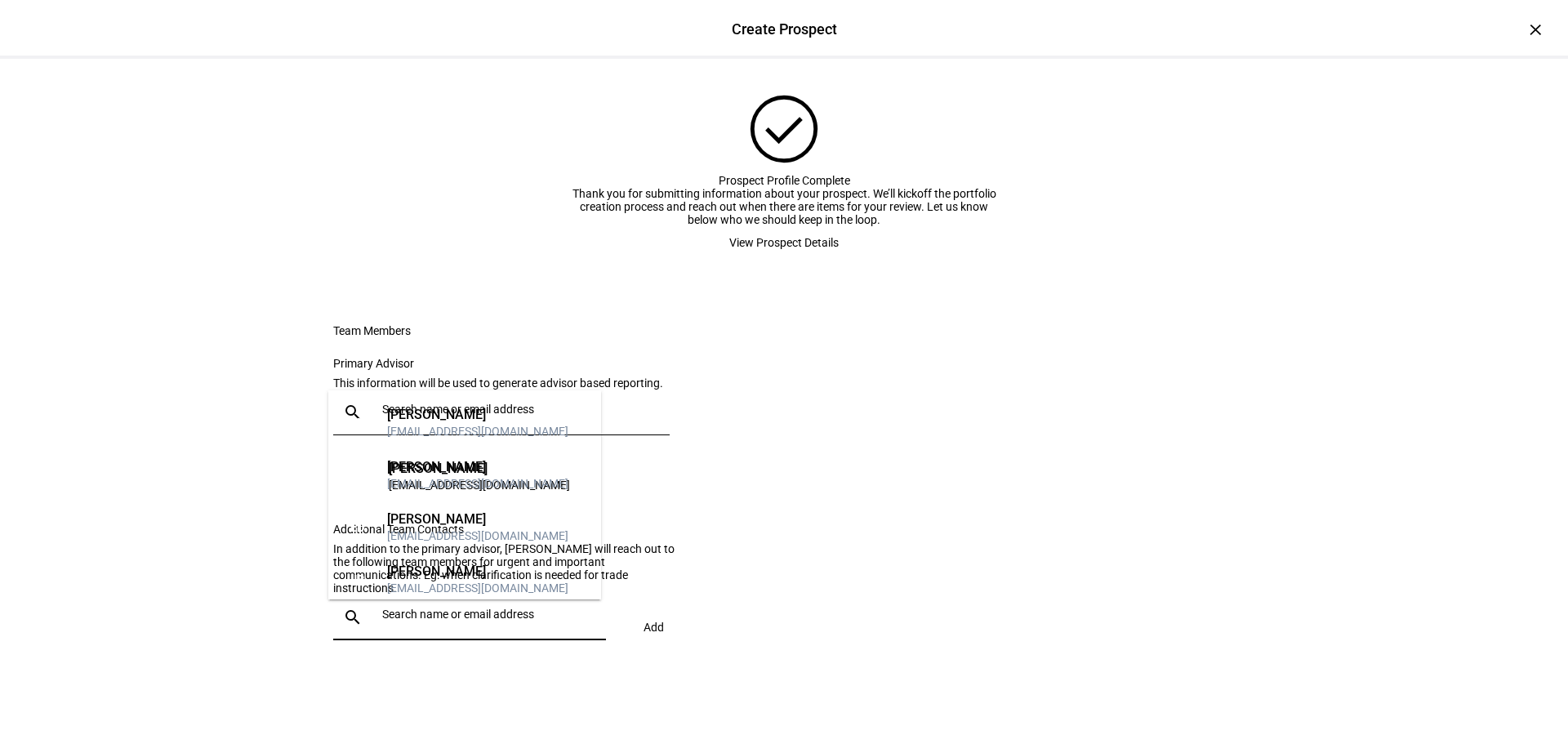
click at [401, 618] on input "text" at bounding box center [490, 613] width 218 height 13
click at [445, 423] on div "[EMAIL_ADDRESS][DOMAIN_NAME]" at bounding box center [477, 431] width 181 height 17
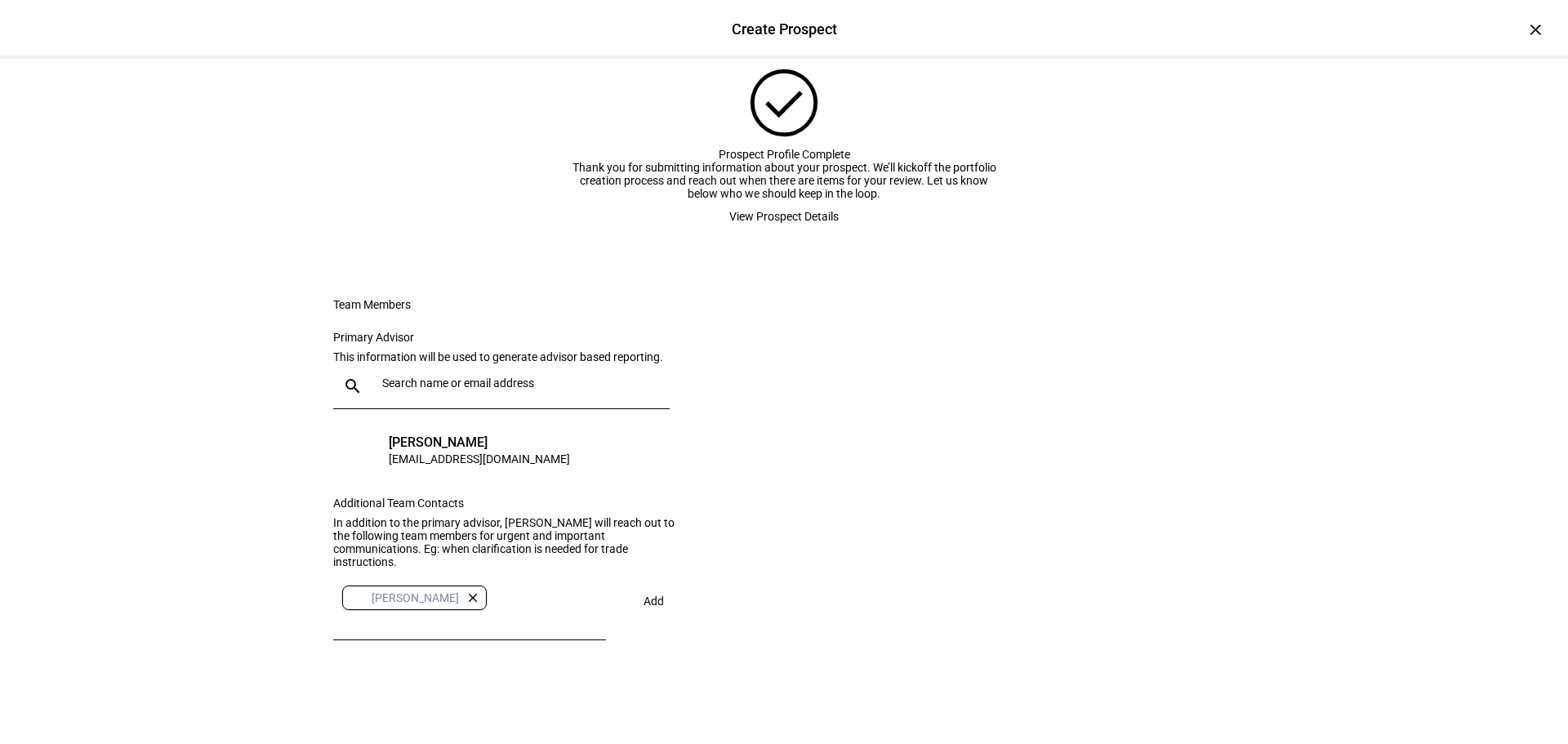
click at [660, 621] on span at bounding box center [654, 601] width 56 height 39
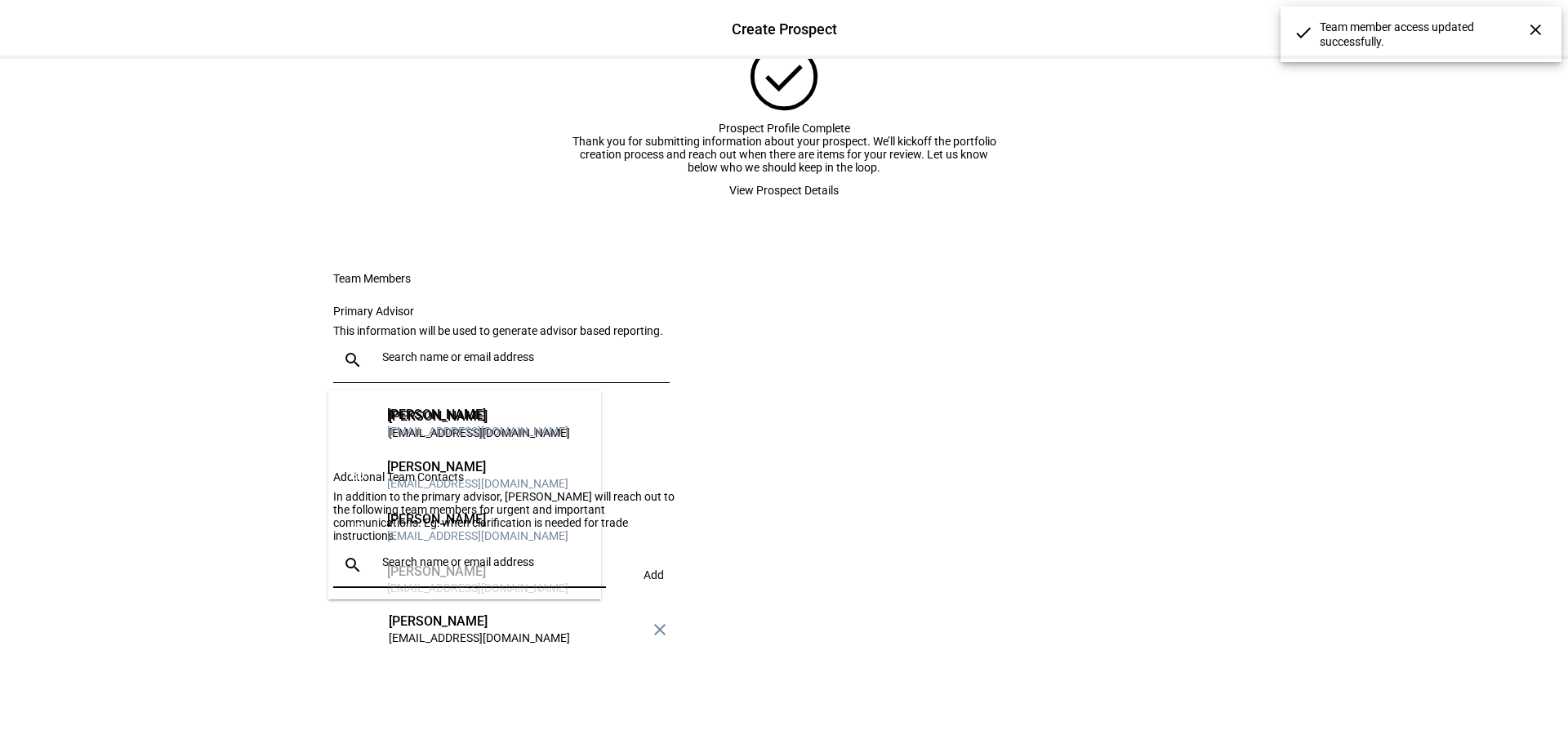
click at [457, 569] on input "text" at bounding box center [490, 561] width 218 height 13
click at [427, 487] on div "[EMAIL_ADDRESS][DOMAIN_NAME]" at bounding box center [477, 483] width 181 height 17
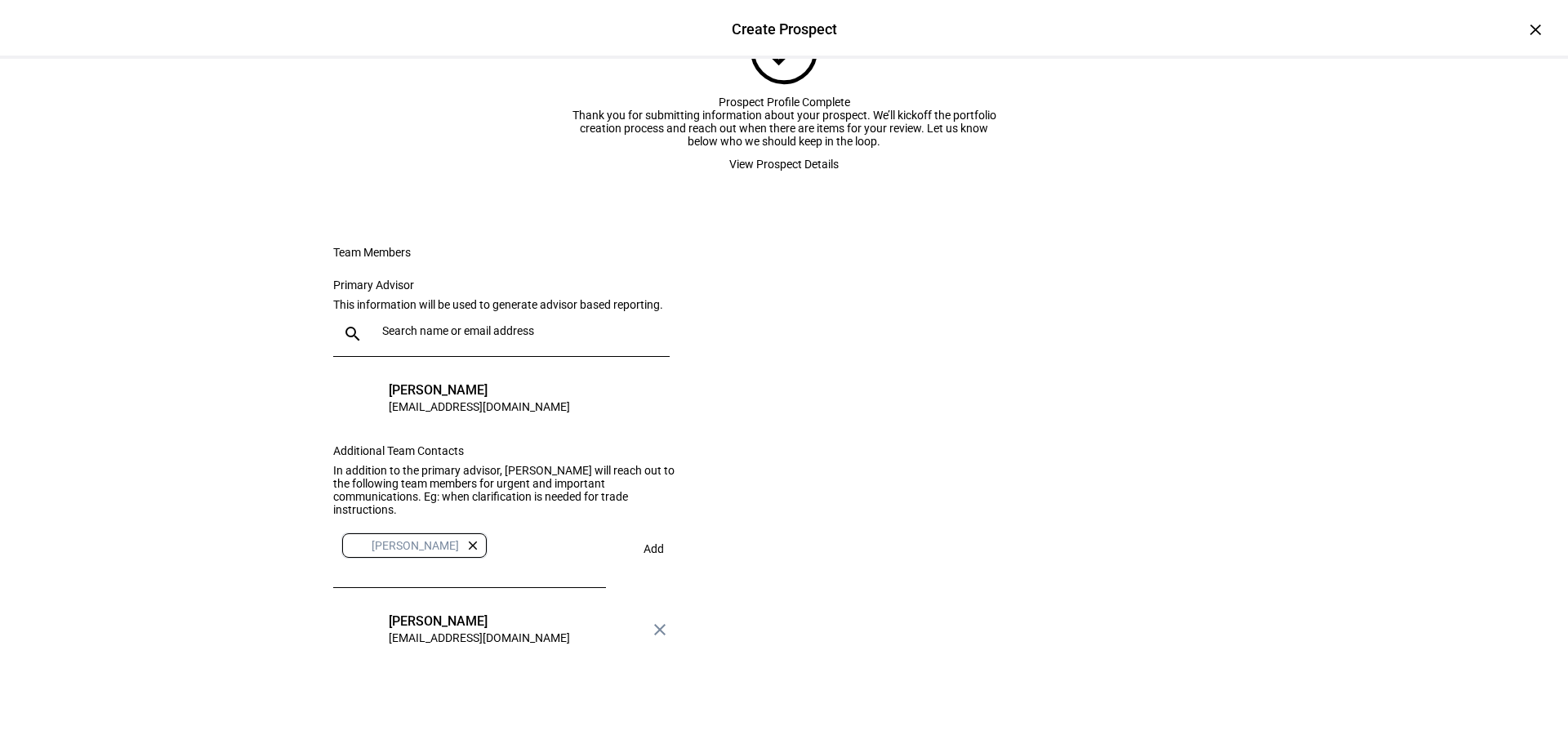
click at [649, 555] on span "Add" at bounding box center [654, 548] width 21 height 13
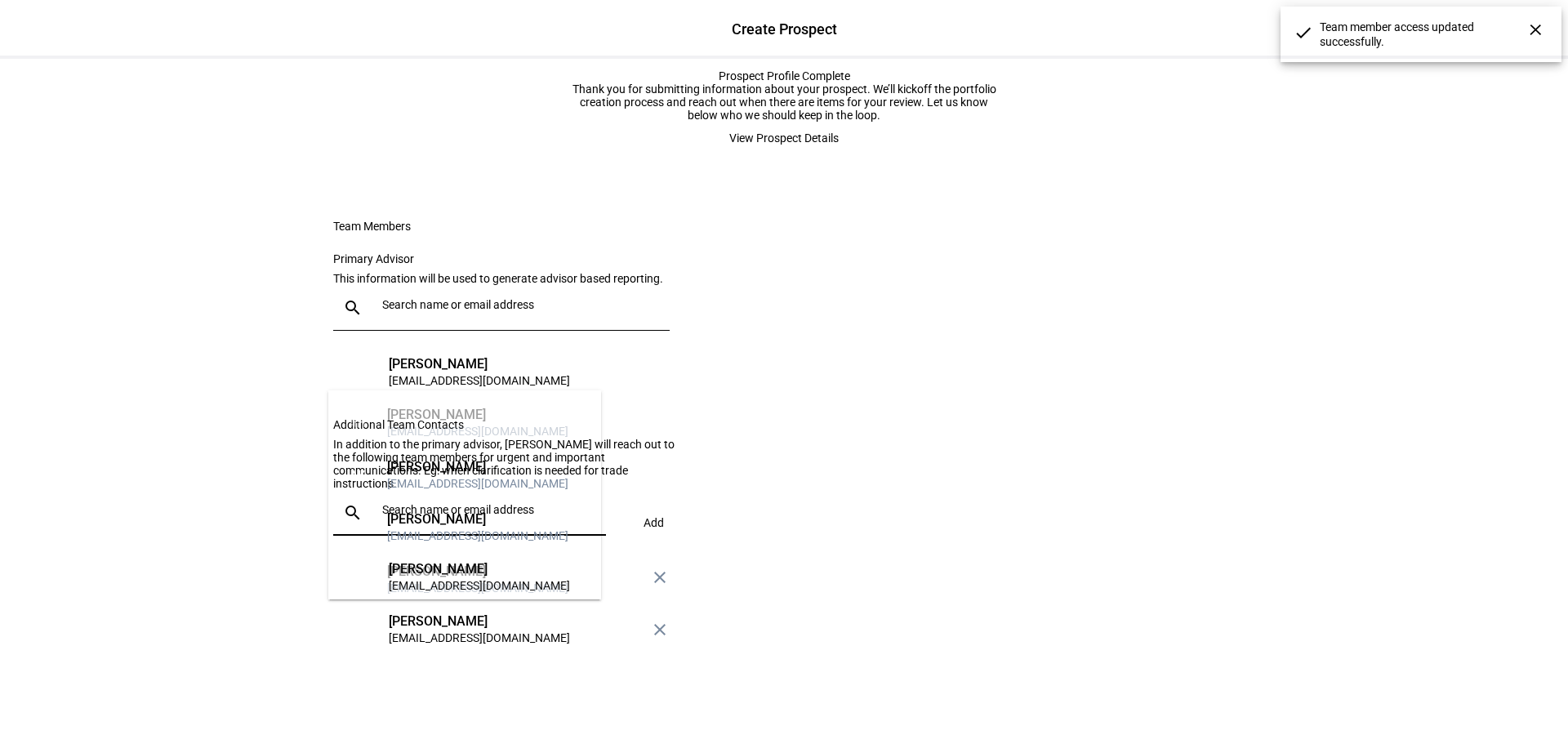
click at [432, 516] on input "text" at bounding box center [490, 509] width 218 height 13
click at [415, 484] on div "[EMAIL_ADDRESS][DOMAIN_NAME]" at bounding box center [477, 483] width 181 height 17
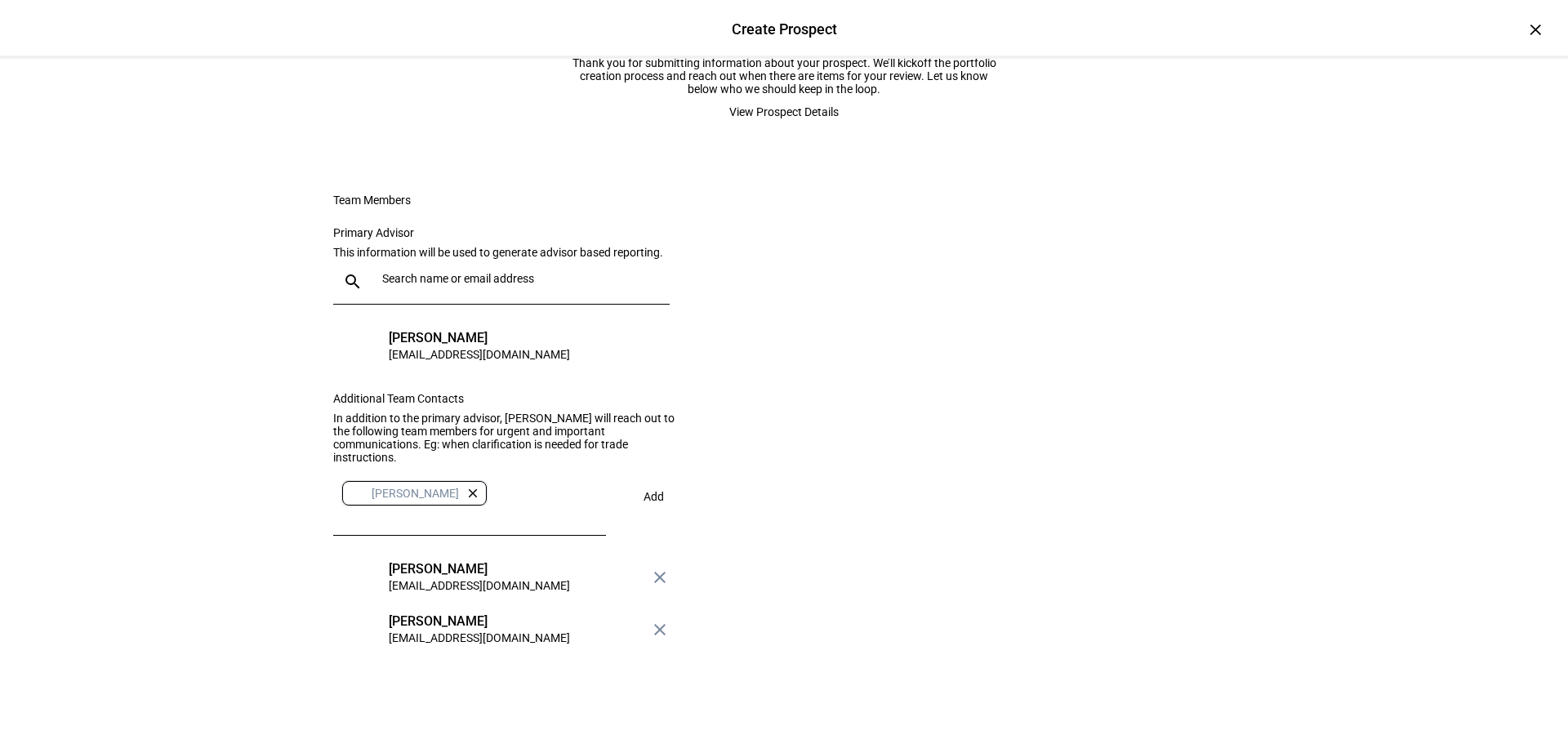
click at [644, 503] on span "Add" at bounding box center [654, 496] width 21 height 13
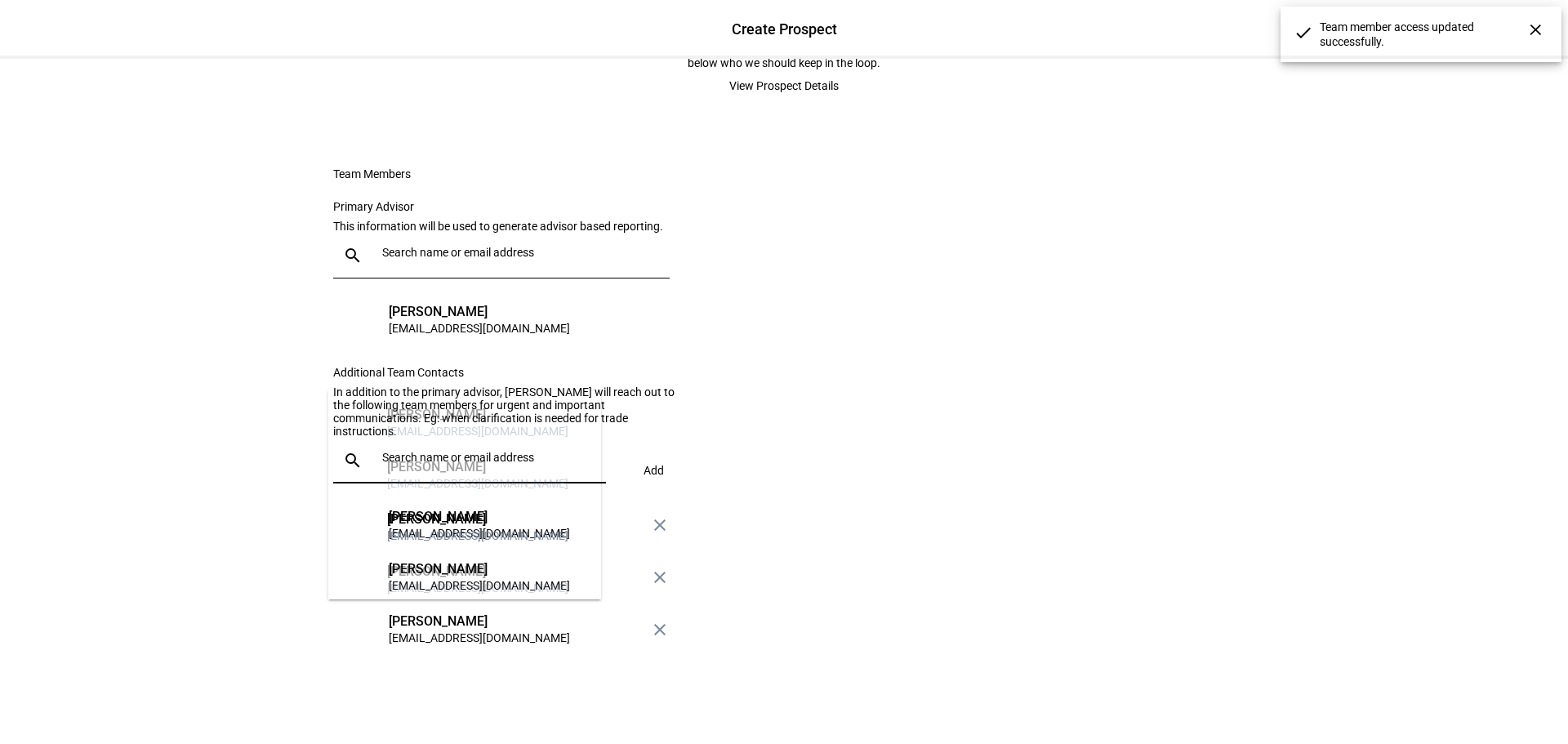
click at [406, 464] on input "text" at bounding box center [490, 457] width 218 height 13
click at [766, 519] on eth-form-card "Team Members Primary Advisor This information will be used to generate advisor …" at bounding box center [784, 411] width 980 height 567
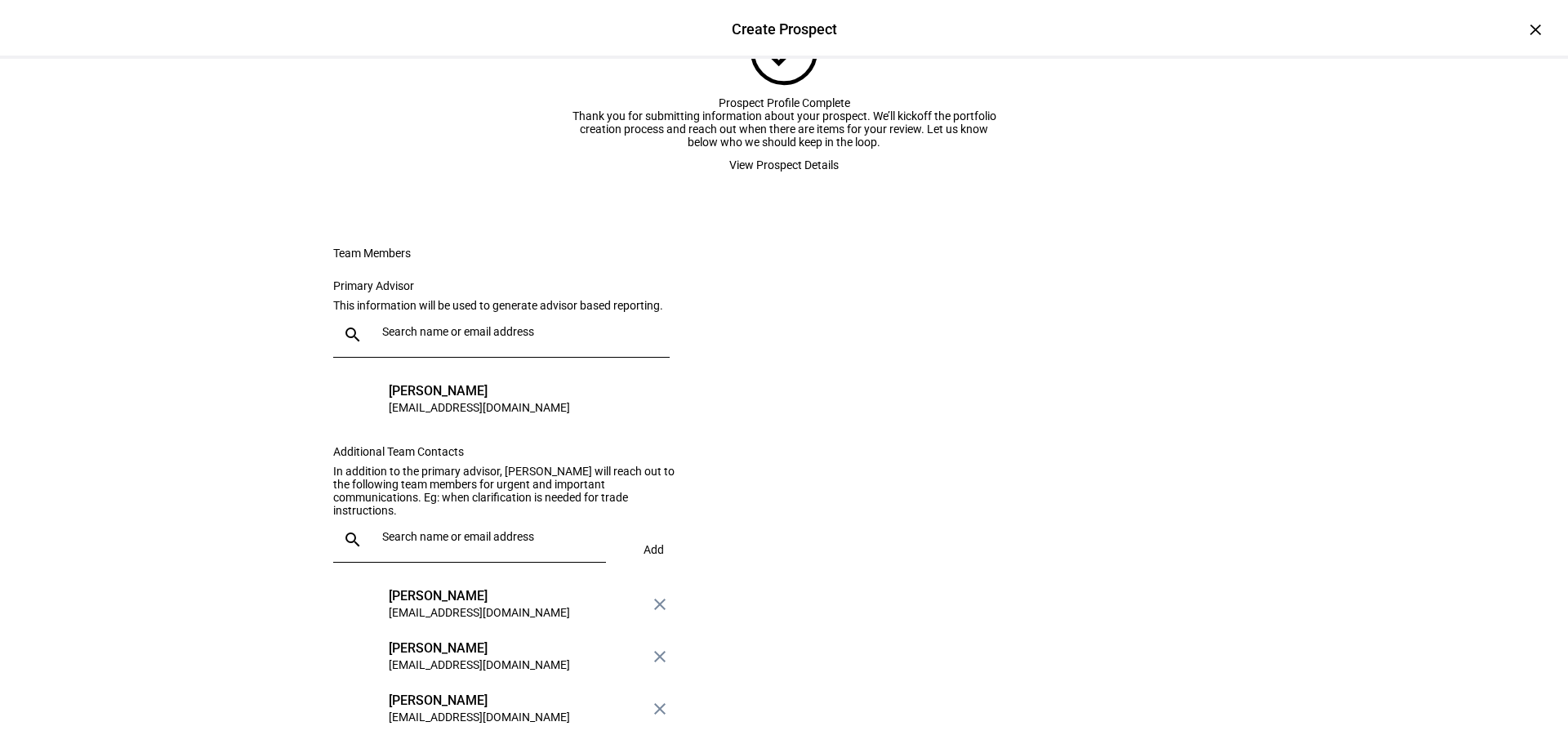
scroll to position [88, 0]
click at [802, 183] on span "View Prospect Details" at bounding box center [784, 166] width 109 height 32
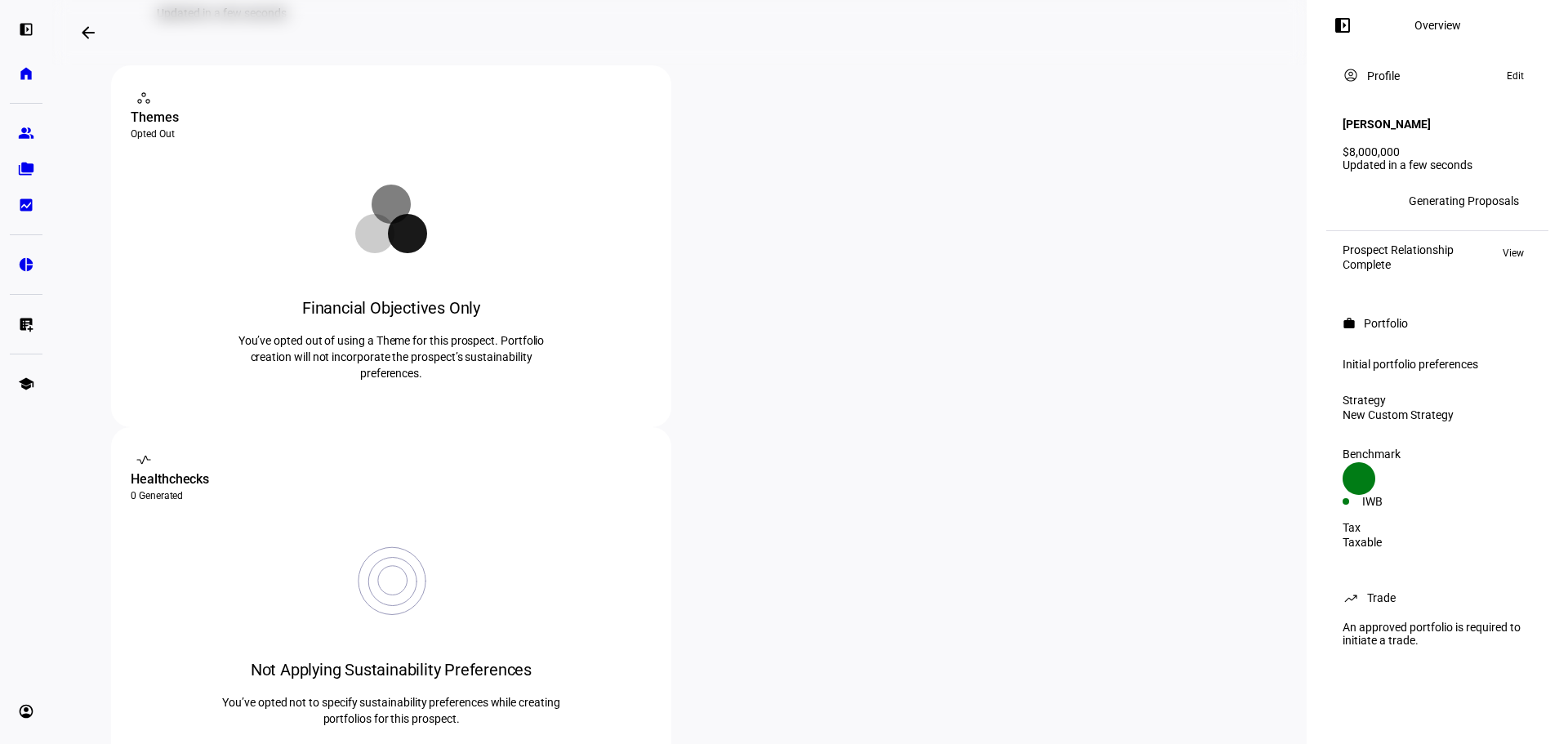
scroll to position [0, 0]
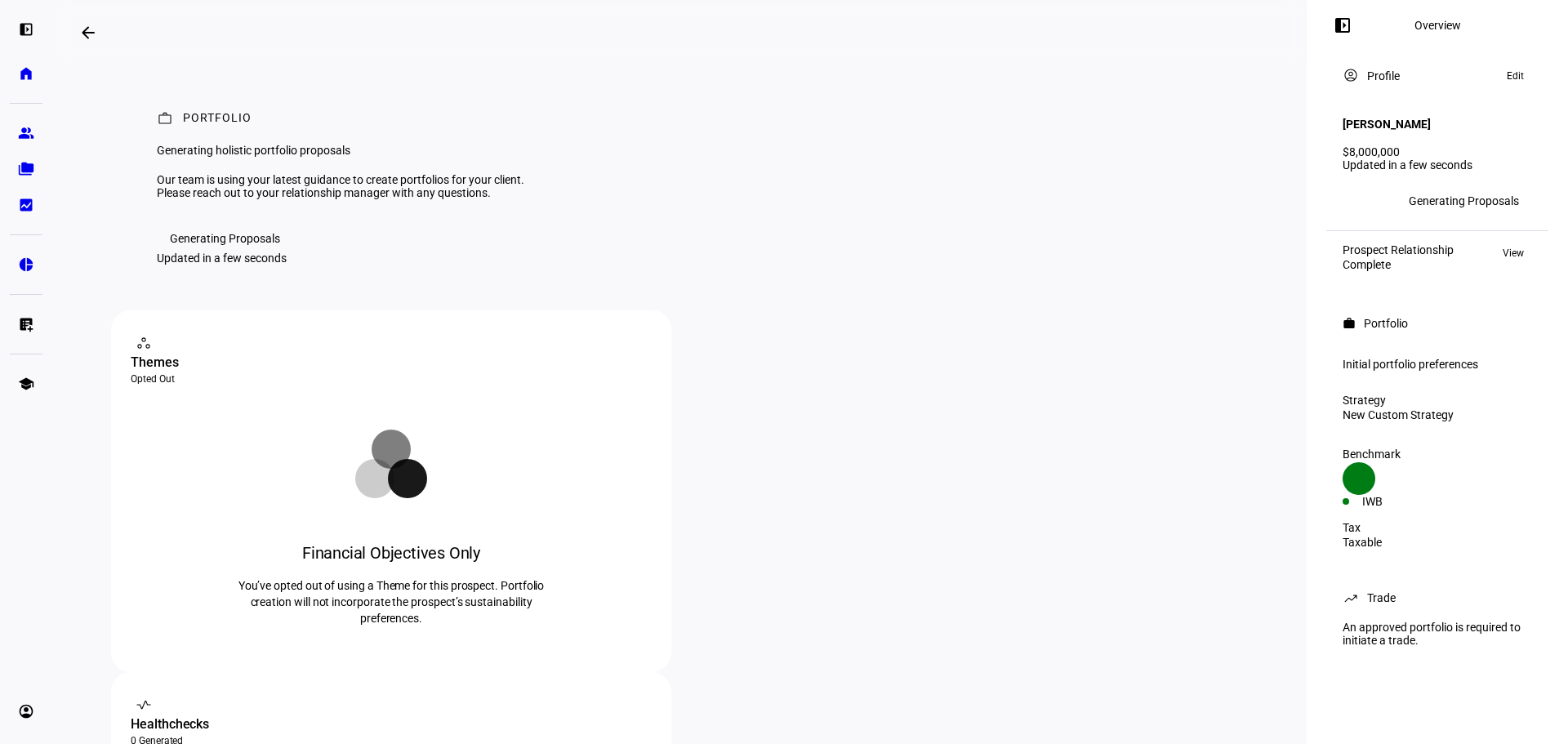
click at [91, 31] on mat-icon "arrow_backwards" at bounding box center [89, 32] width 20 height 20
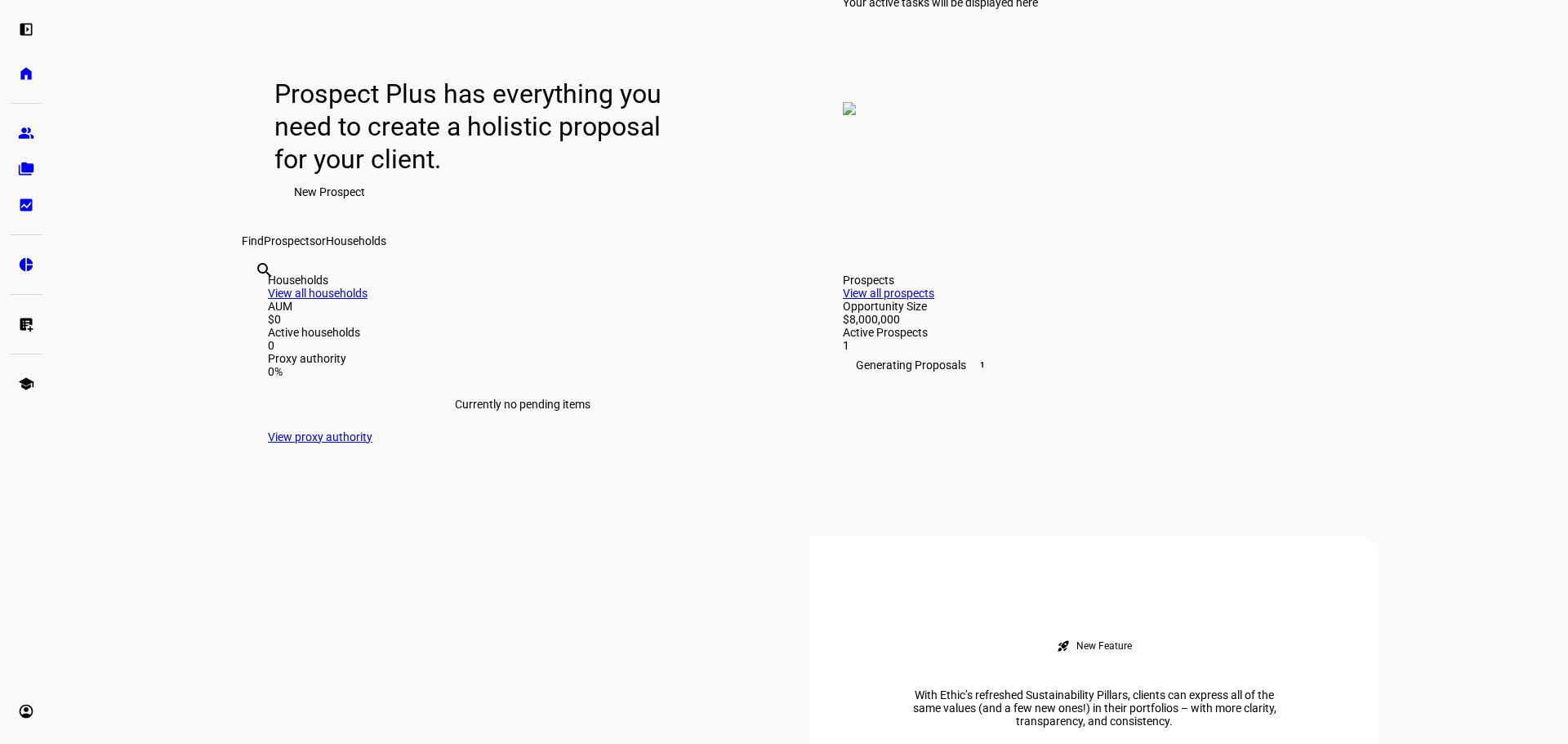
scroll to position [163, 0]
click at [258, 301] on input "text" at bounding box center [256, 291] width 3 height 20
type input "l"
click at [297, 208] on span "New Prospect" at bounding box center [330, 191] width 71 height 32
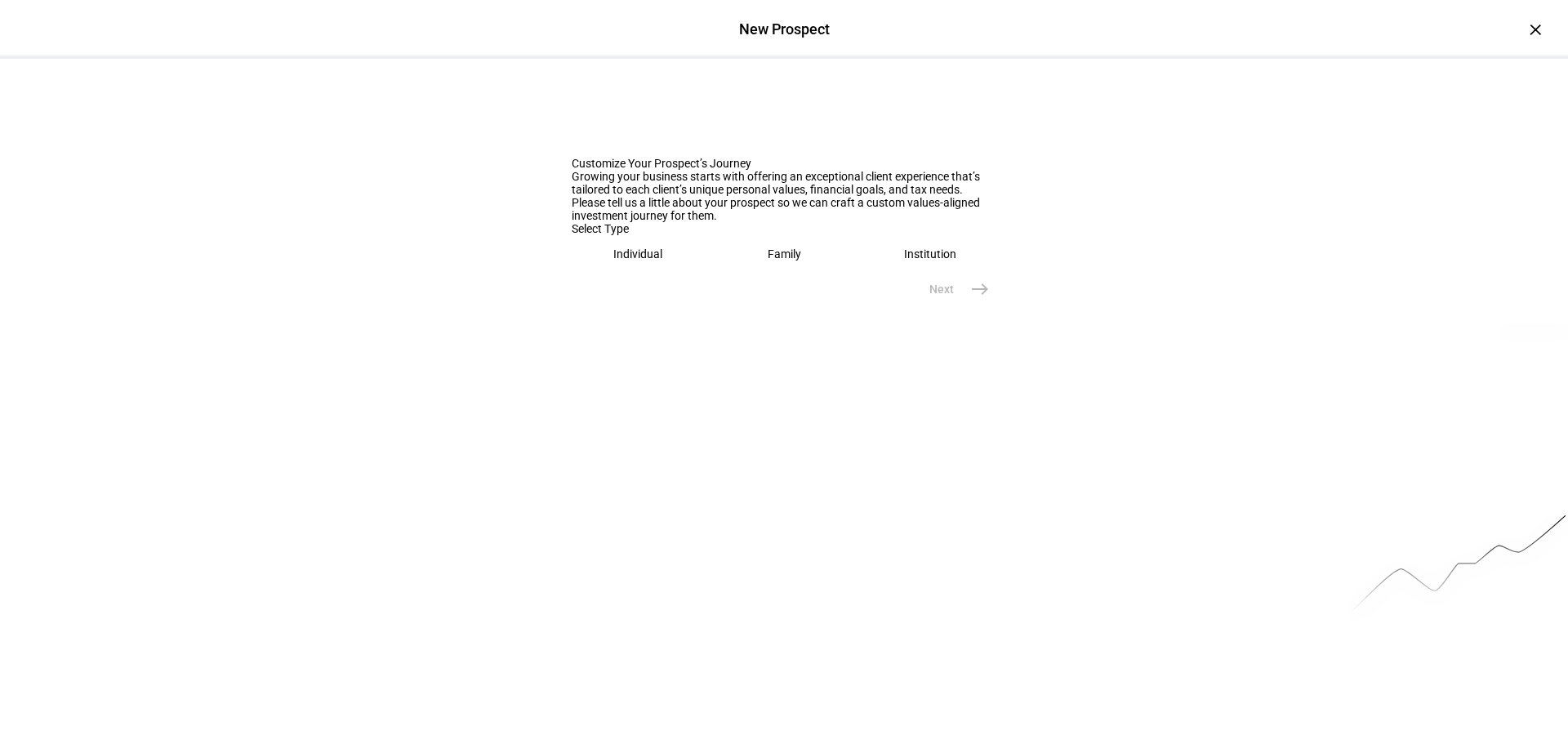
click at [777, 261] on div "Family" at bounding box center [784, 253] width 33 height 13
click at [609, 312] on input "text" at bounding box center [784, 305] width 425 height 13
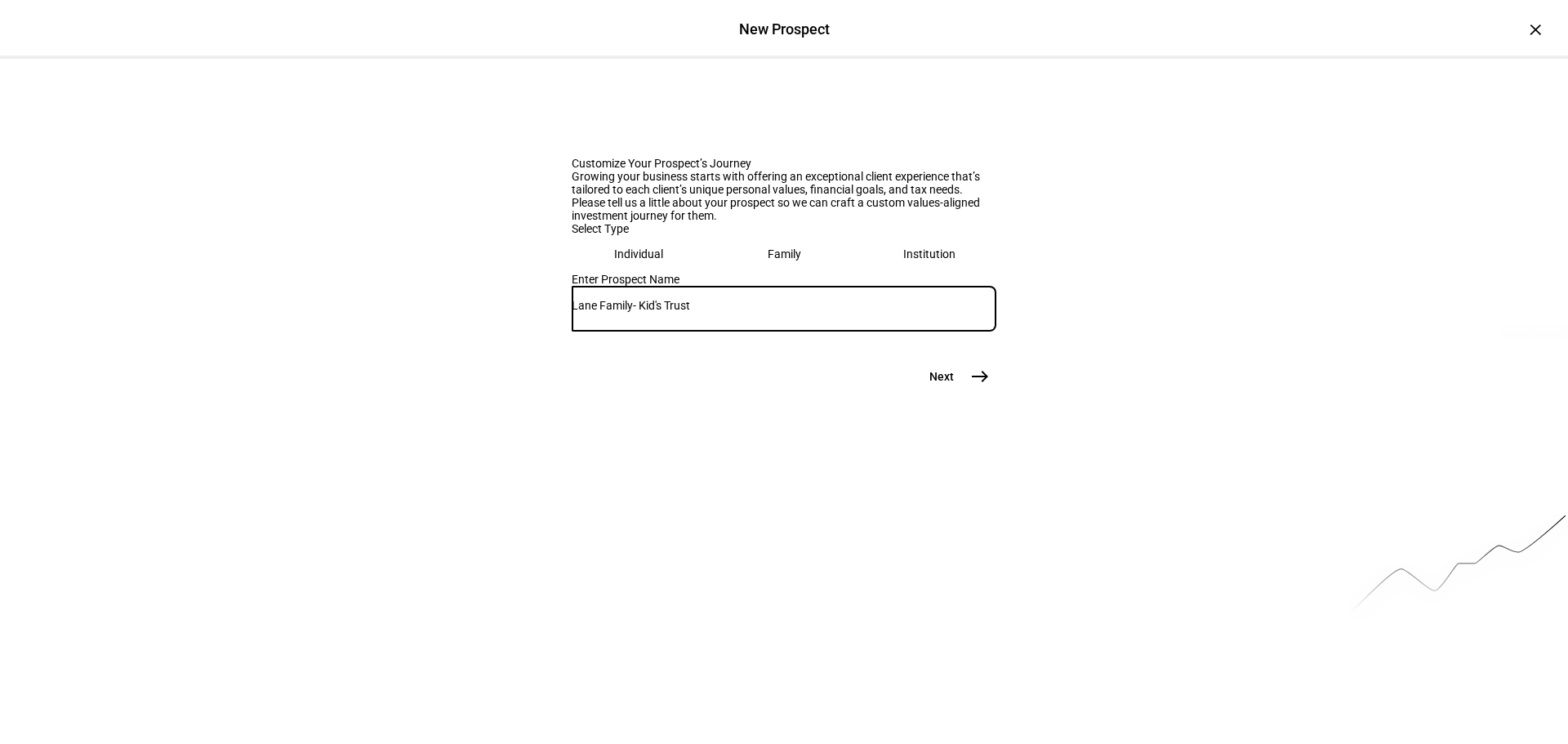
type input "Lane Family- Kid's Trust"
click at [977, 387] on mat-icon "east" at bounding box center [980, 377] width 20 height 20
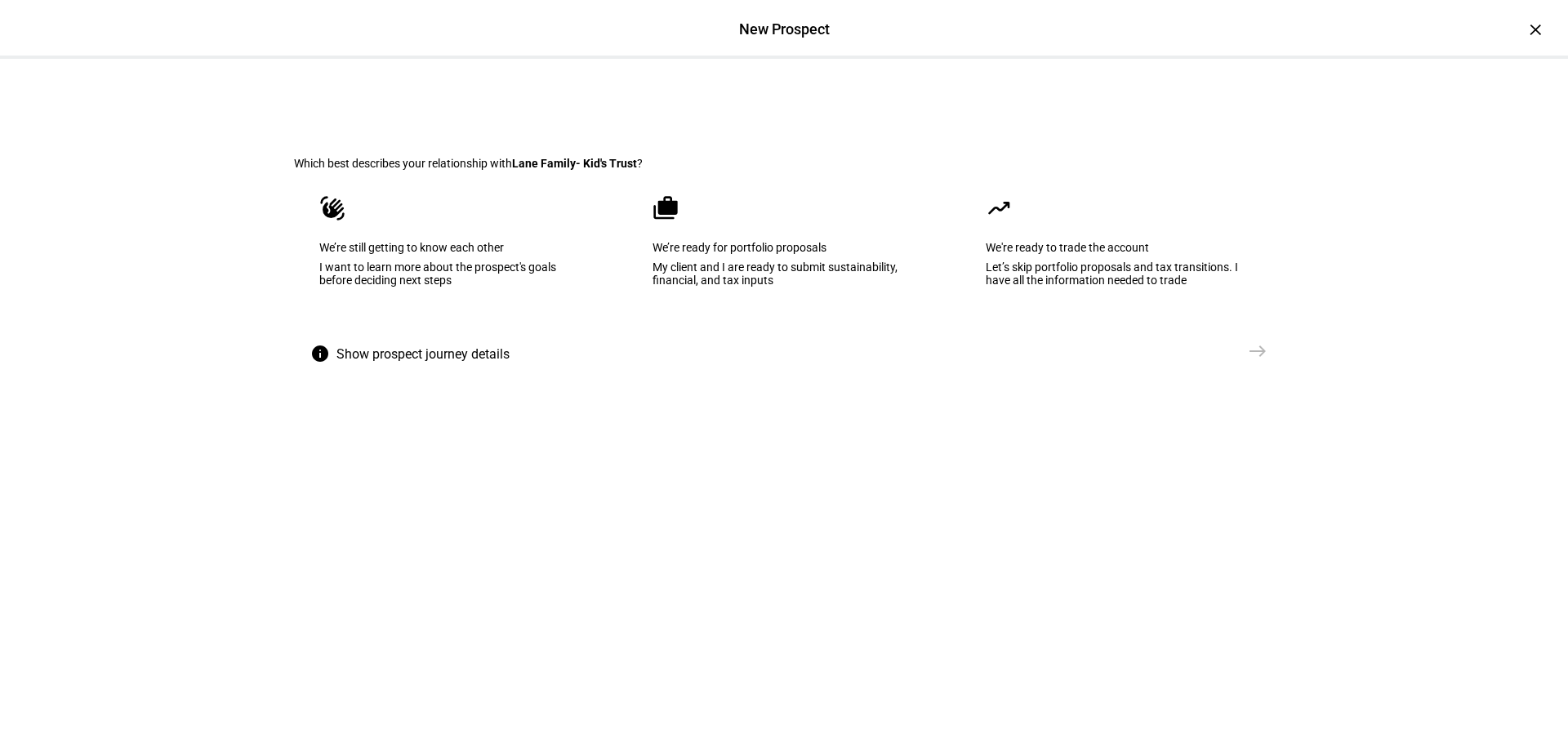
click at [750, 297] on eth-mega-radio-button "cases We’re ready for portfolio proposals My client and I are ready to submit s…" at bounding box center [784, 253] width 314 height 165
click at [1250, 361] on mat-icon "east" at bounding box center [1258, 351] width 20 height 20
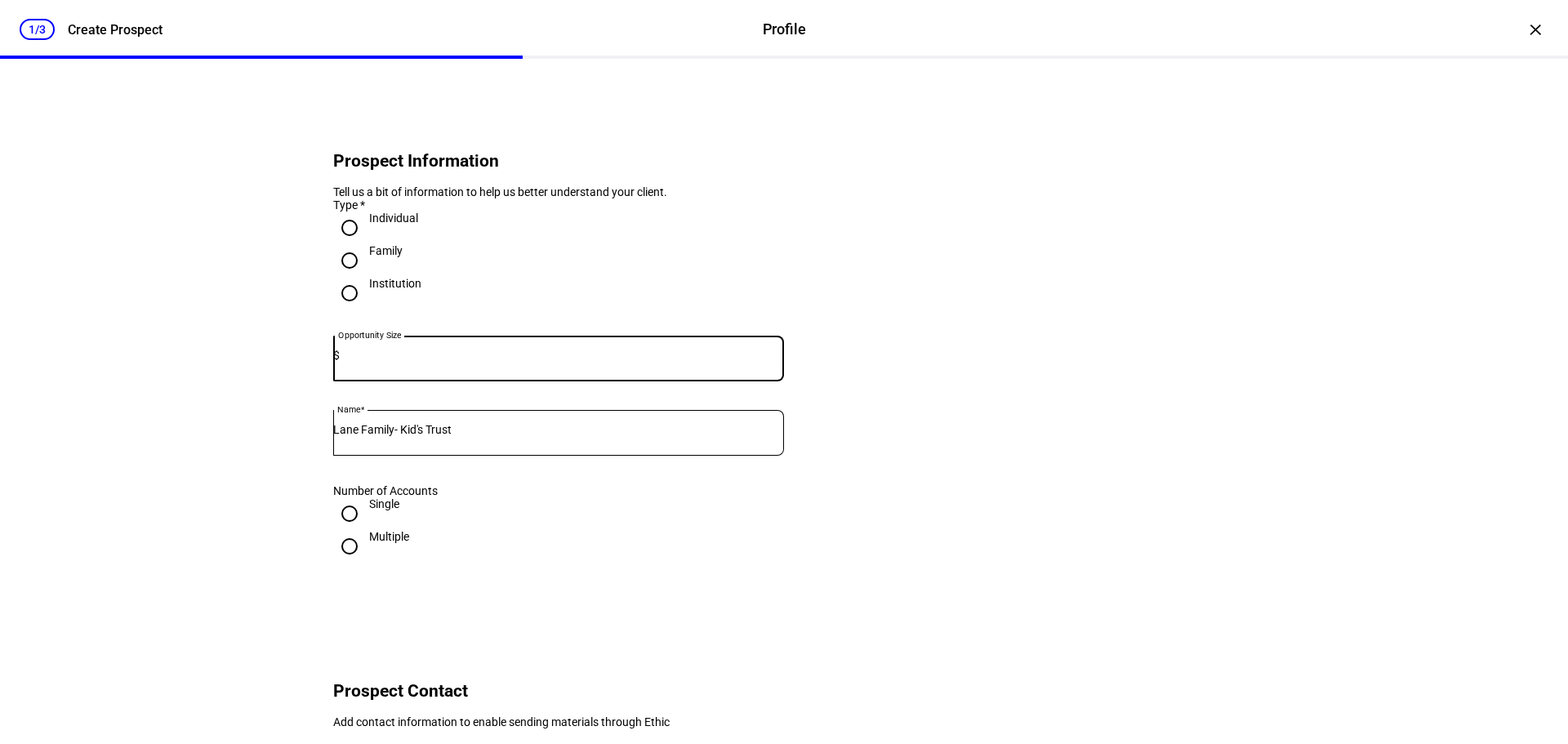
click at [342, 244] on input "Individual" at bounding box center [349, 227] width 32 height 32
radio input "true"
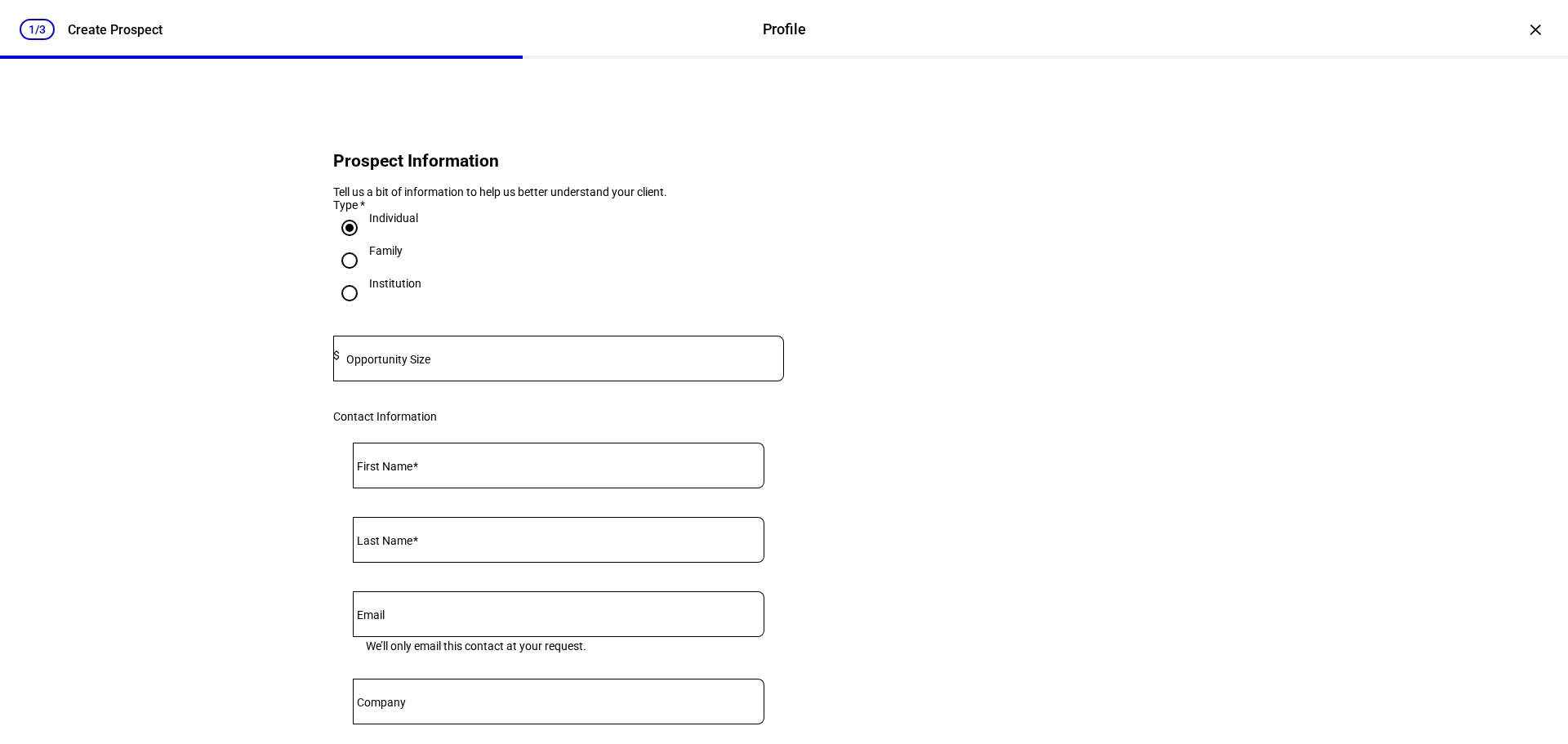
click at [377, 366] on mat-label "Opportunity Size" at bounding box center [388, 359] width 84 height 13
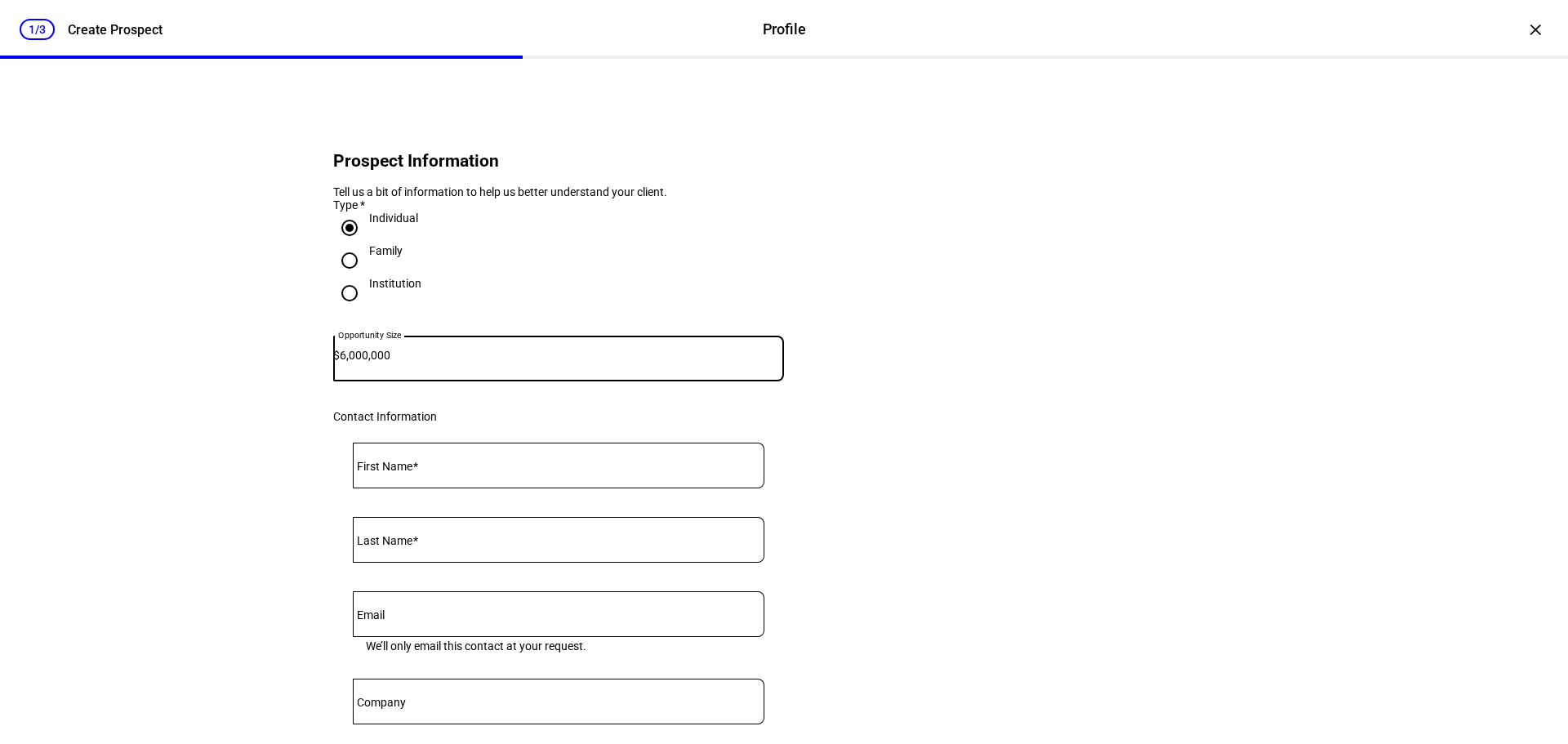
type input "6,000,000"
click at [406, 472] on mat-label "First Name" at bounding box center [385, 465] width 55 height 13
click at [406, 468] on input "First Name" at bounding box center [559, 462] width 411 height 13
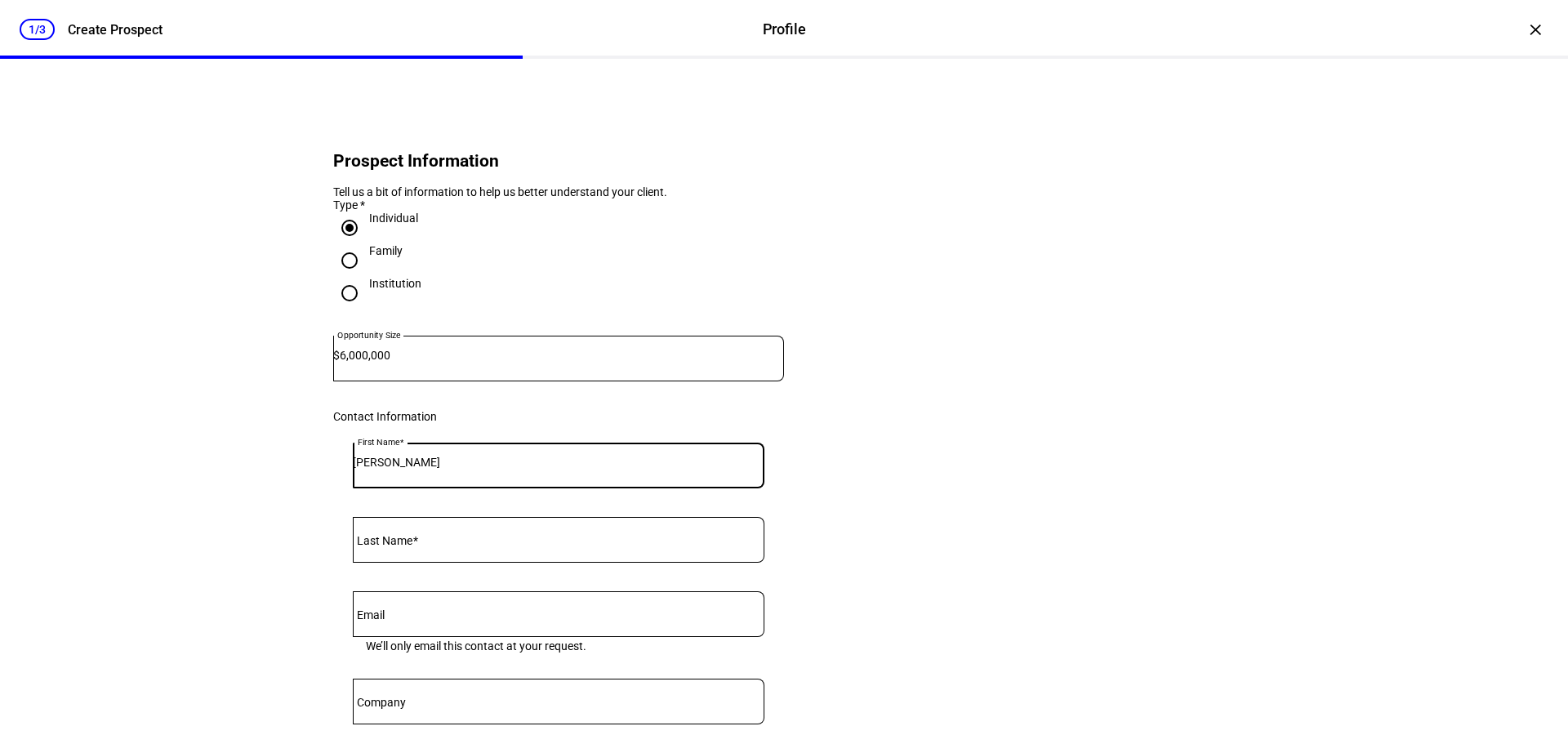
type input "[PERSON_NAME]"
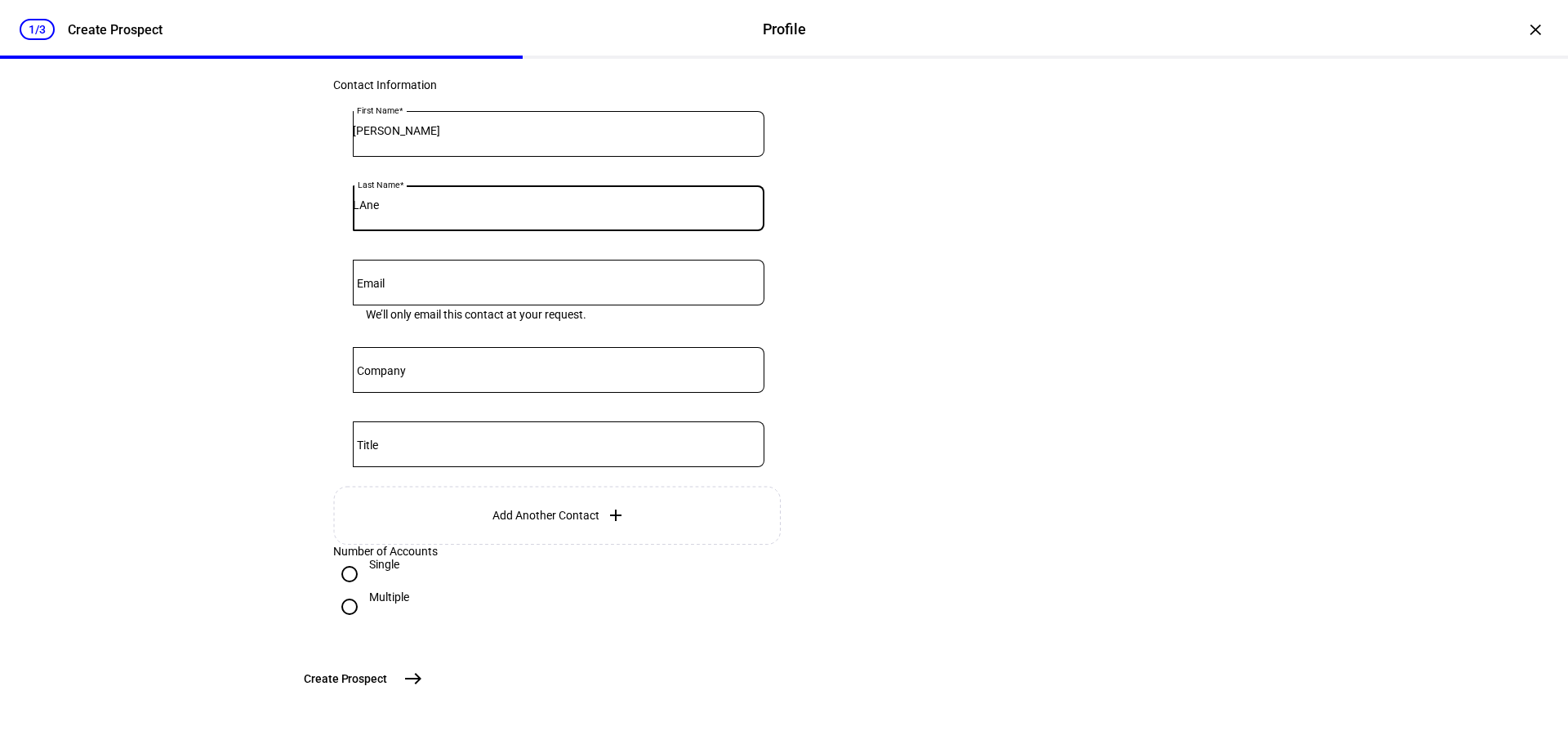
scroll to position [462, 0]
type input "LAne"
click at [423, 672] on mat-icon "east" at bounding box center [413, 679] width 20 height 20
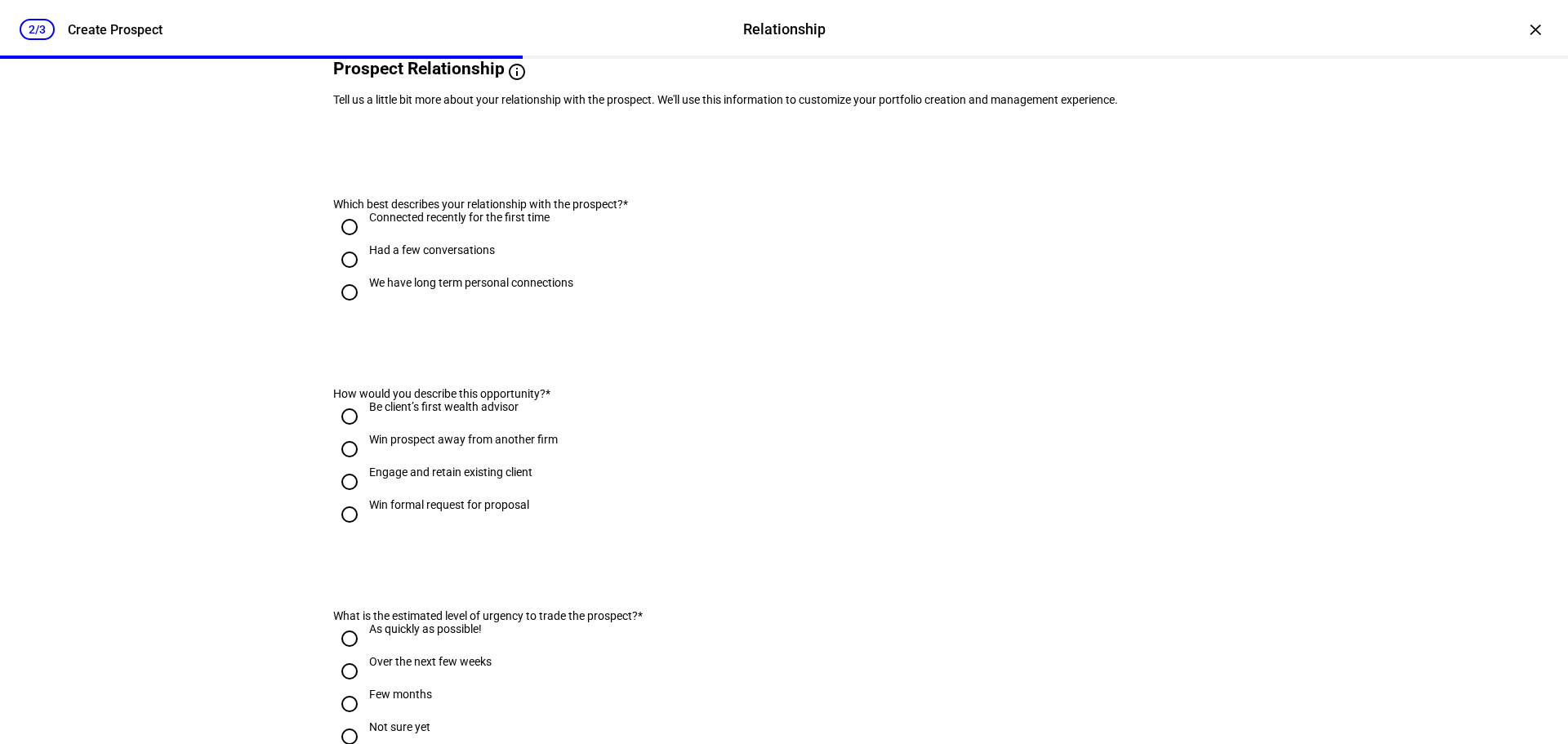
scroll to position [0, 0]
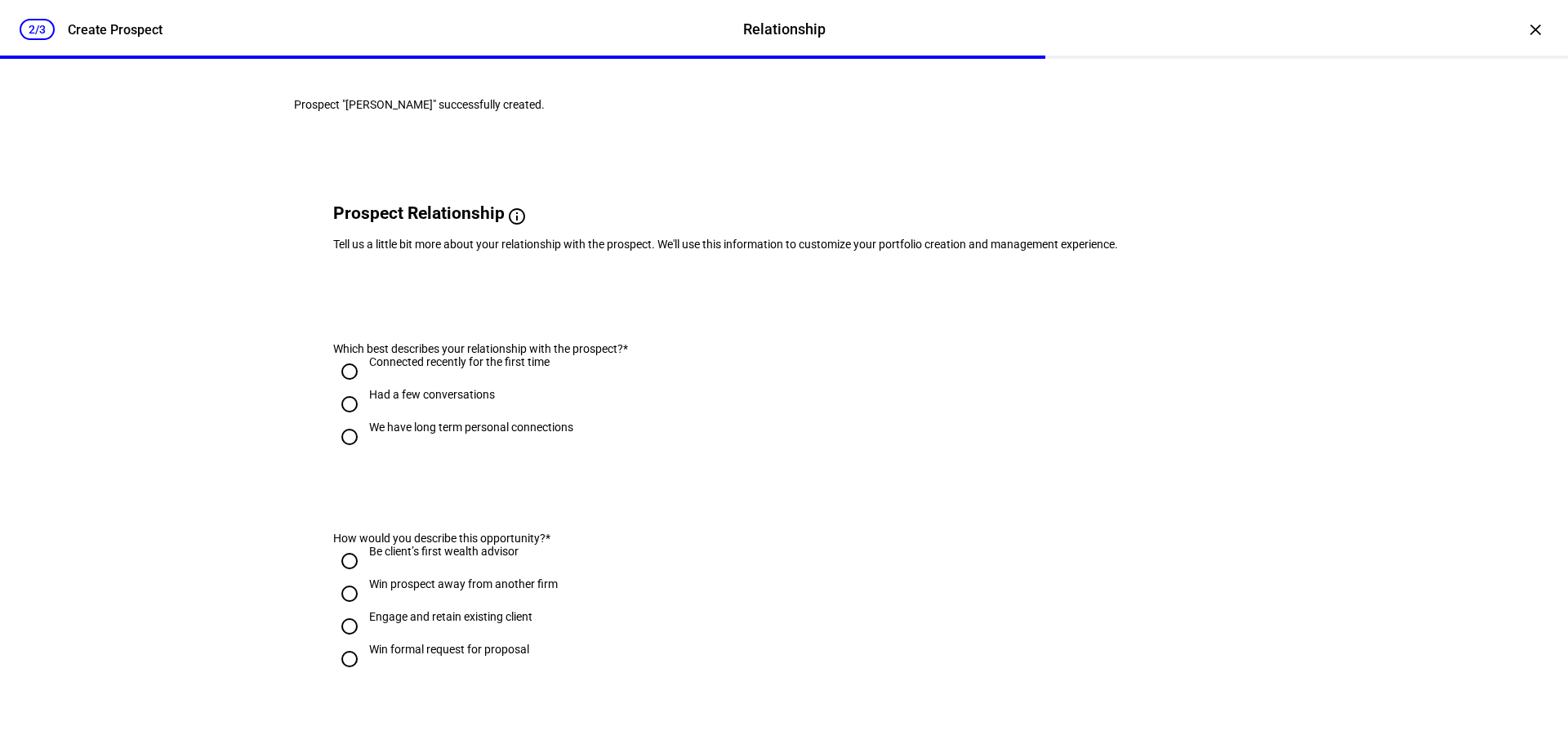
click at [347, 454] on input "We have long term personal connections" at bounding box center [349, 436] width 32 height 32
radio input "true"
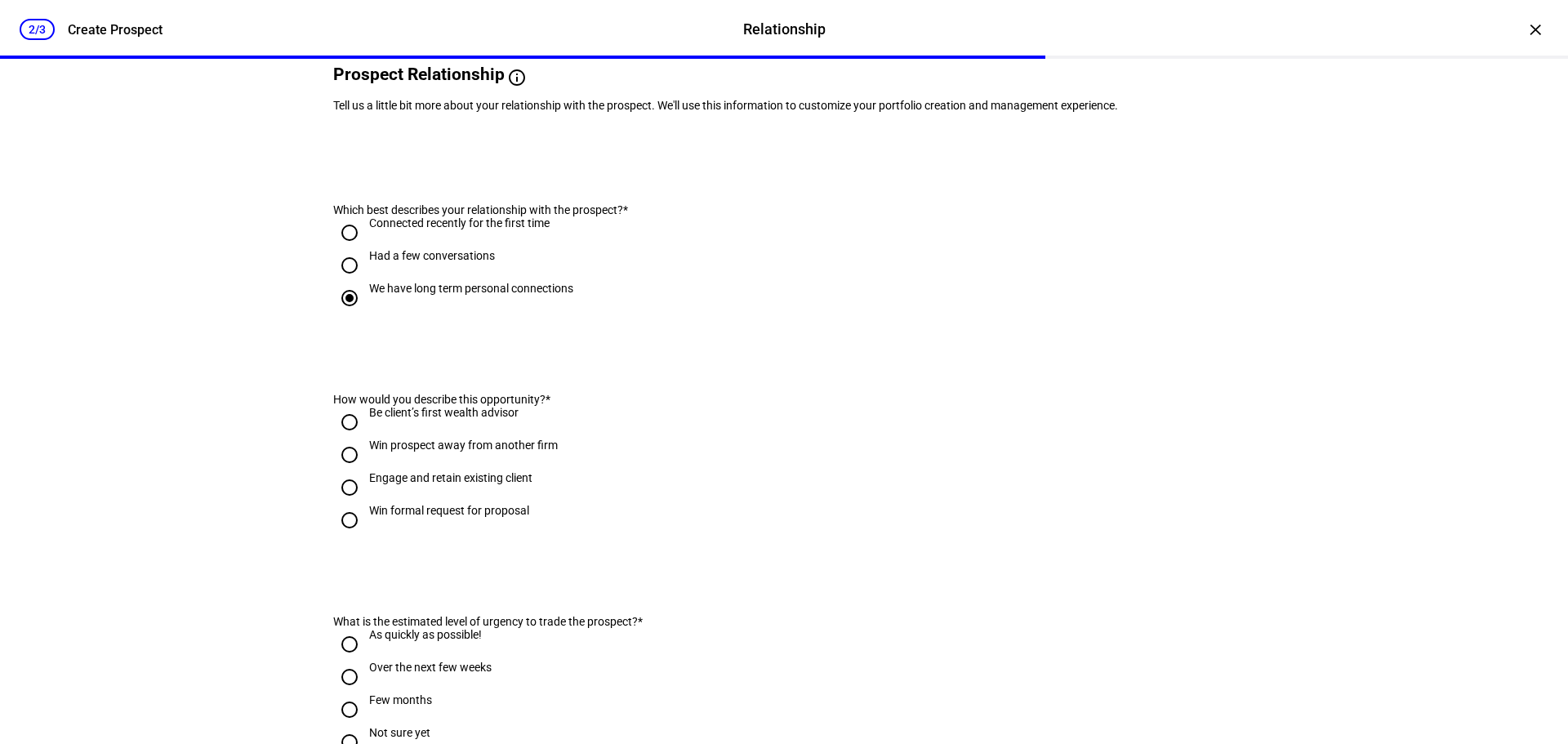
scroll to position [163, 0]
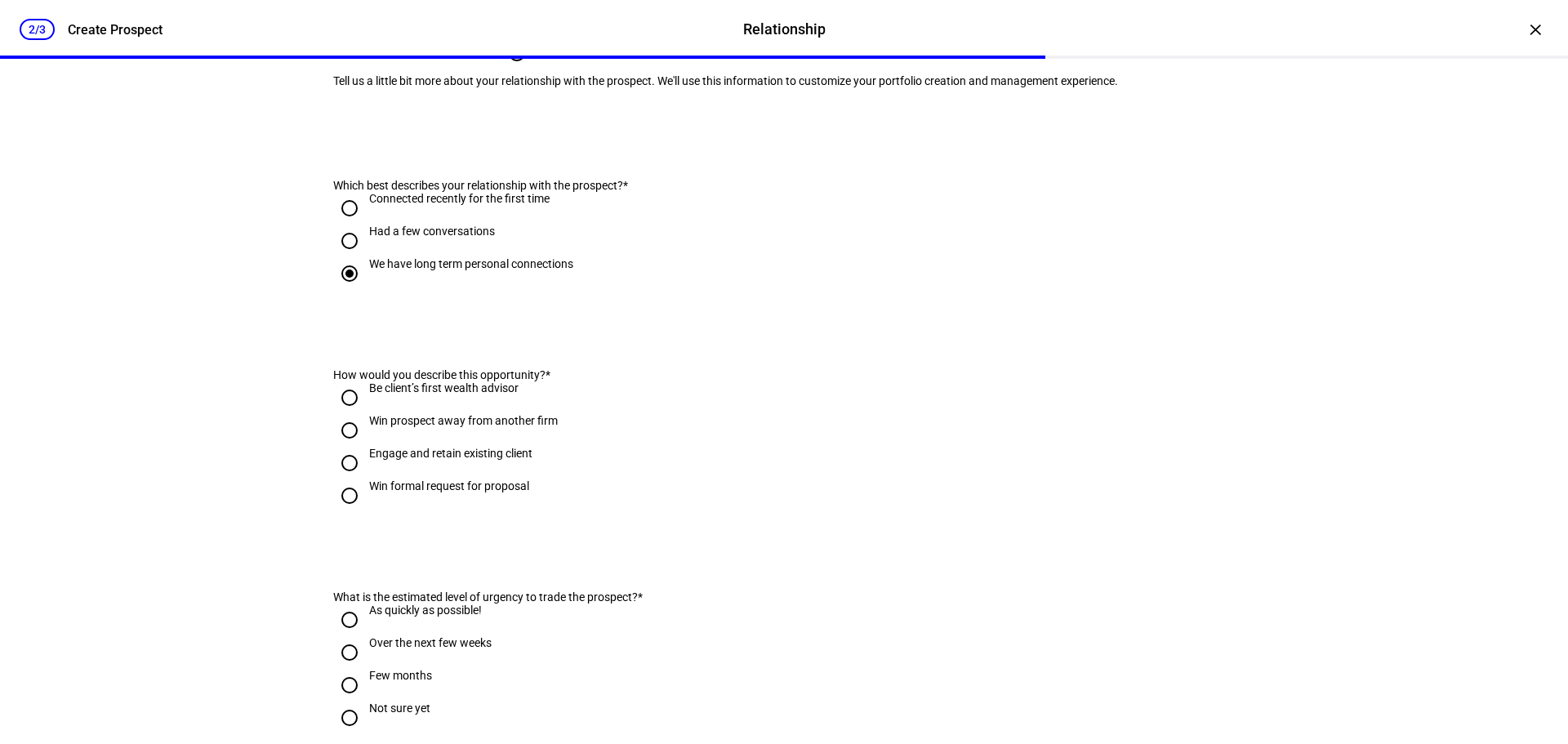
click at [345, 479] on input "Engage and retain existing client" at bounding box center [349, 463] width 32 height 32
radio input "true"
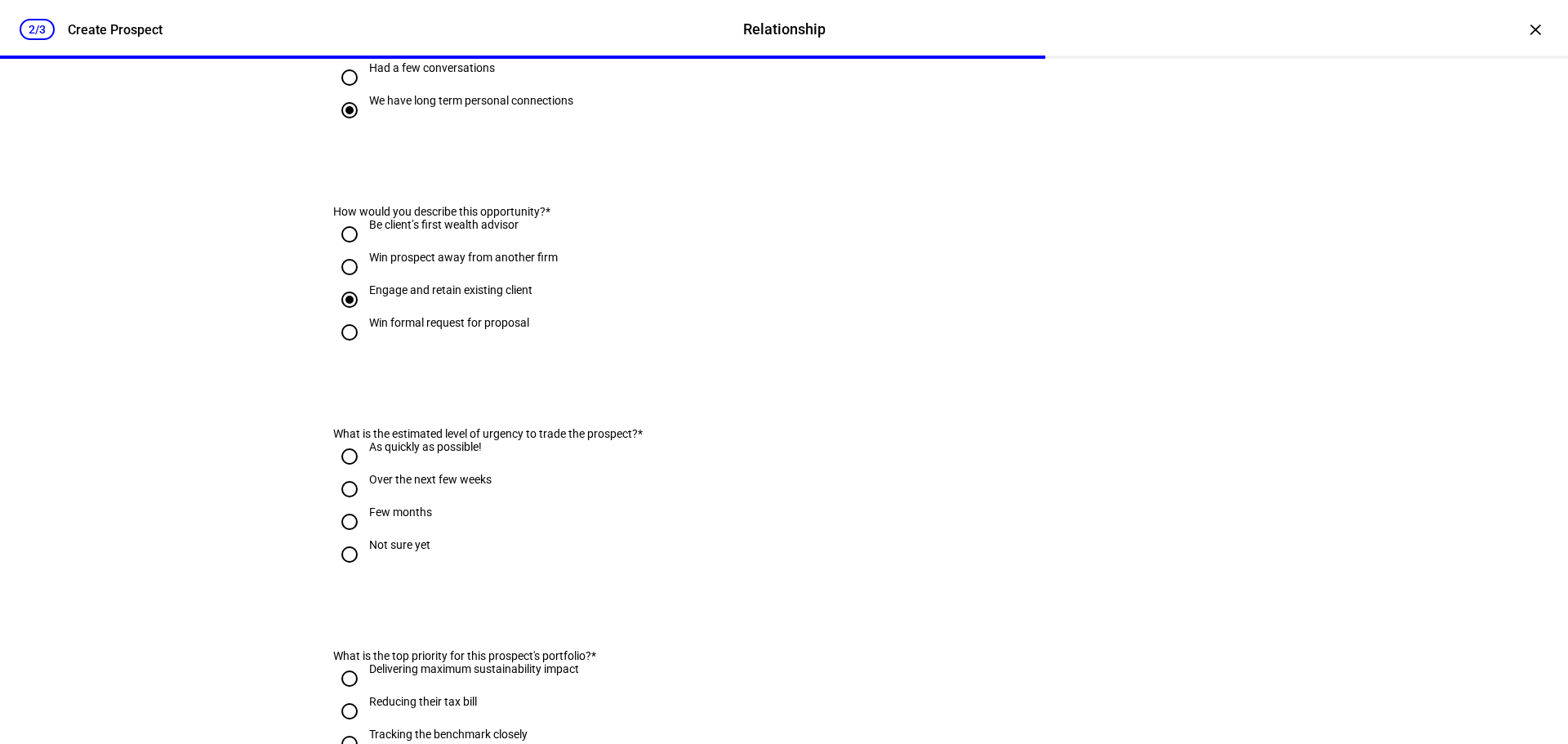
scroll to position [490, 0]
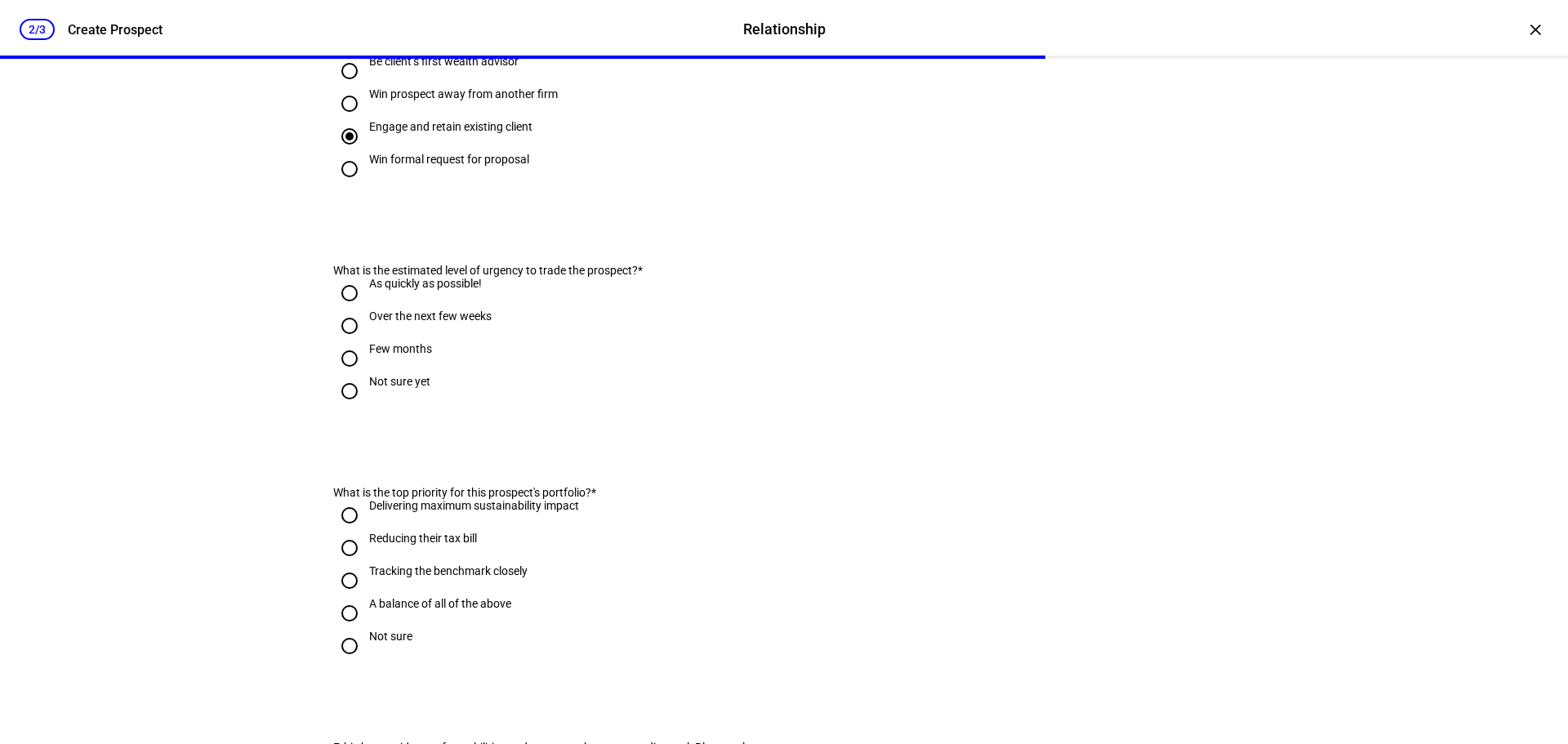
click at [350, 310] on input "As quickly as possible!" at bounding box center [349, 292] width 32 height 32
radio input "true"
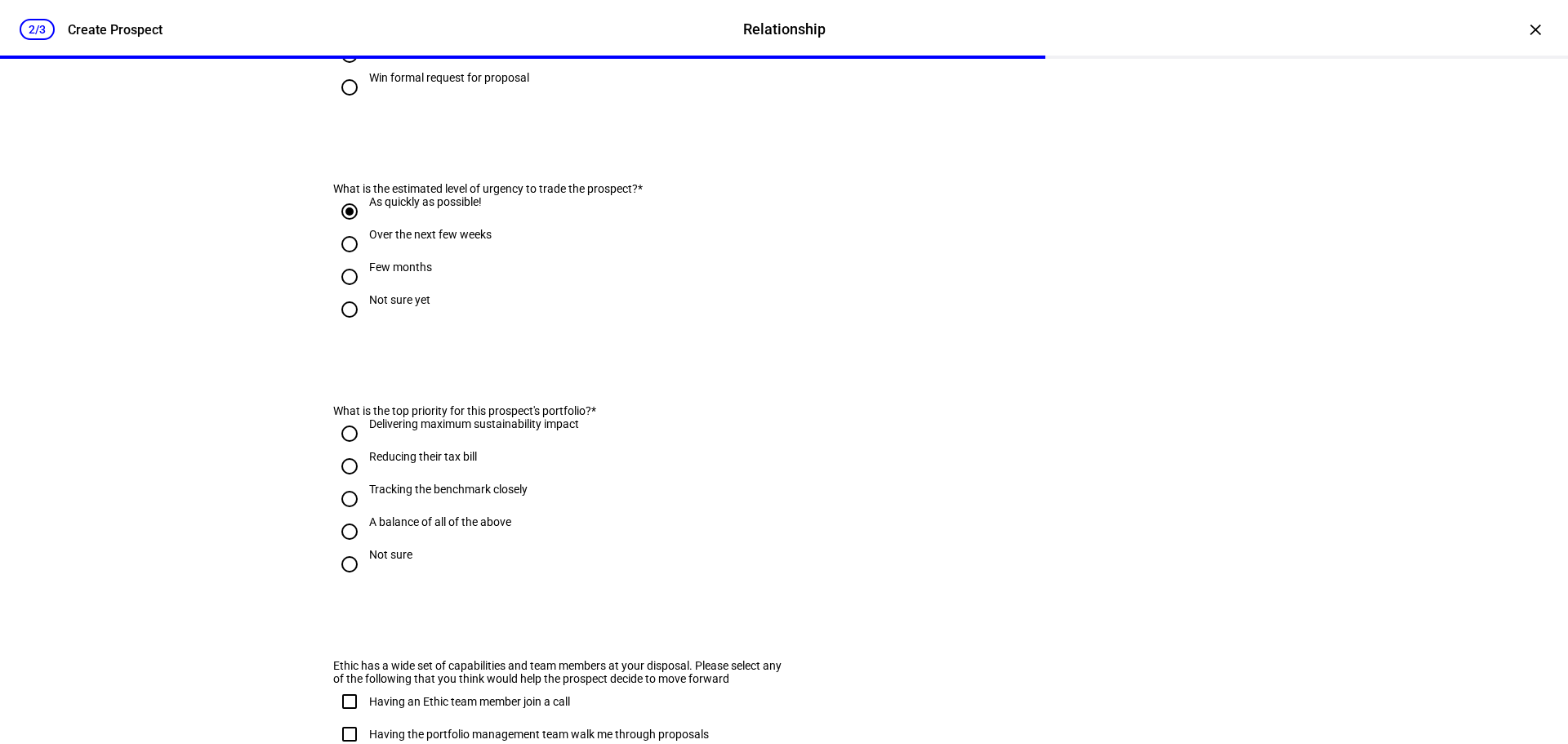
scroll to position [653, 0]
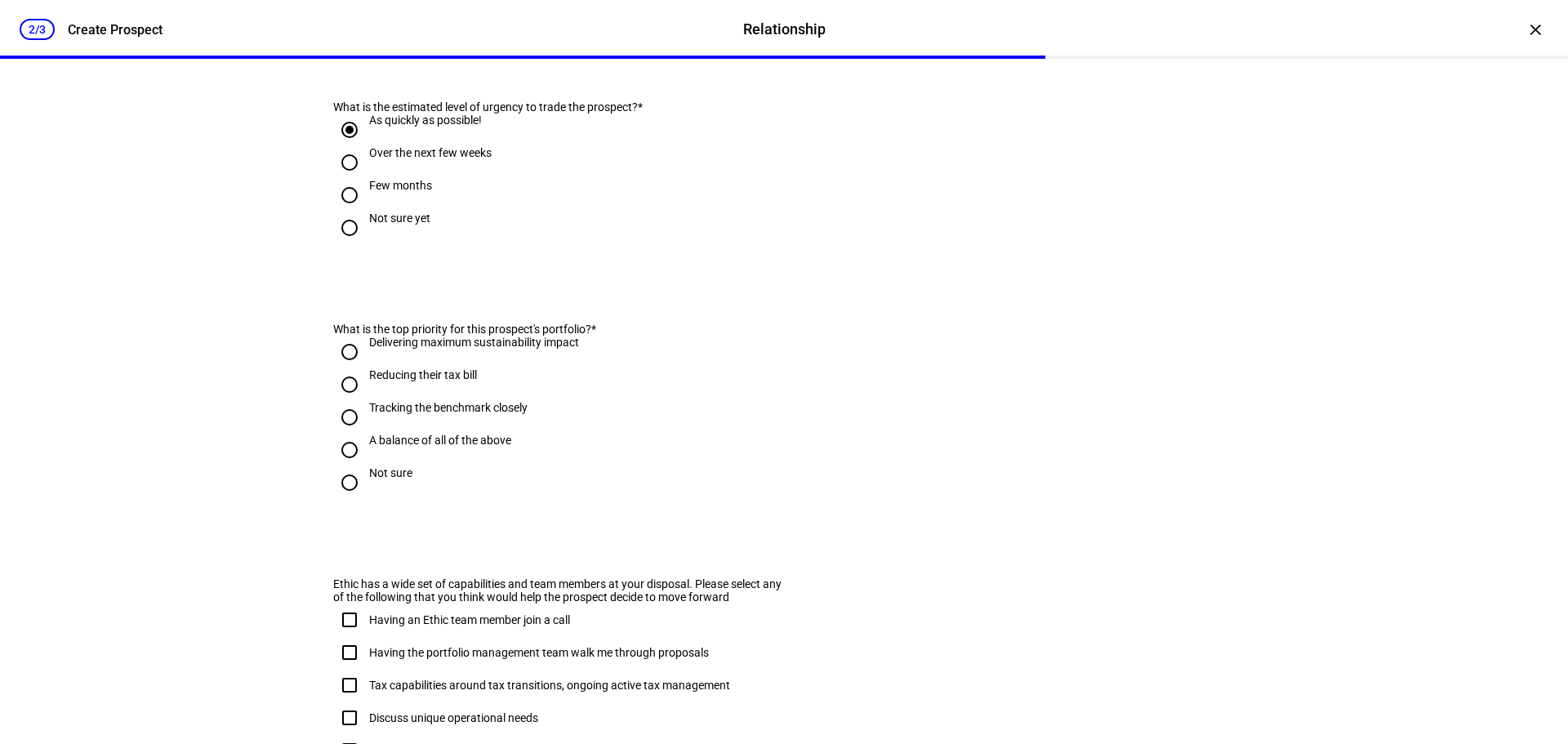
click at [345, 434] on input "Tracking the benchmark closely" at bounding box center [349, 416] width 32 height 32
radio input "true"
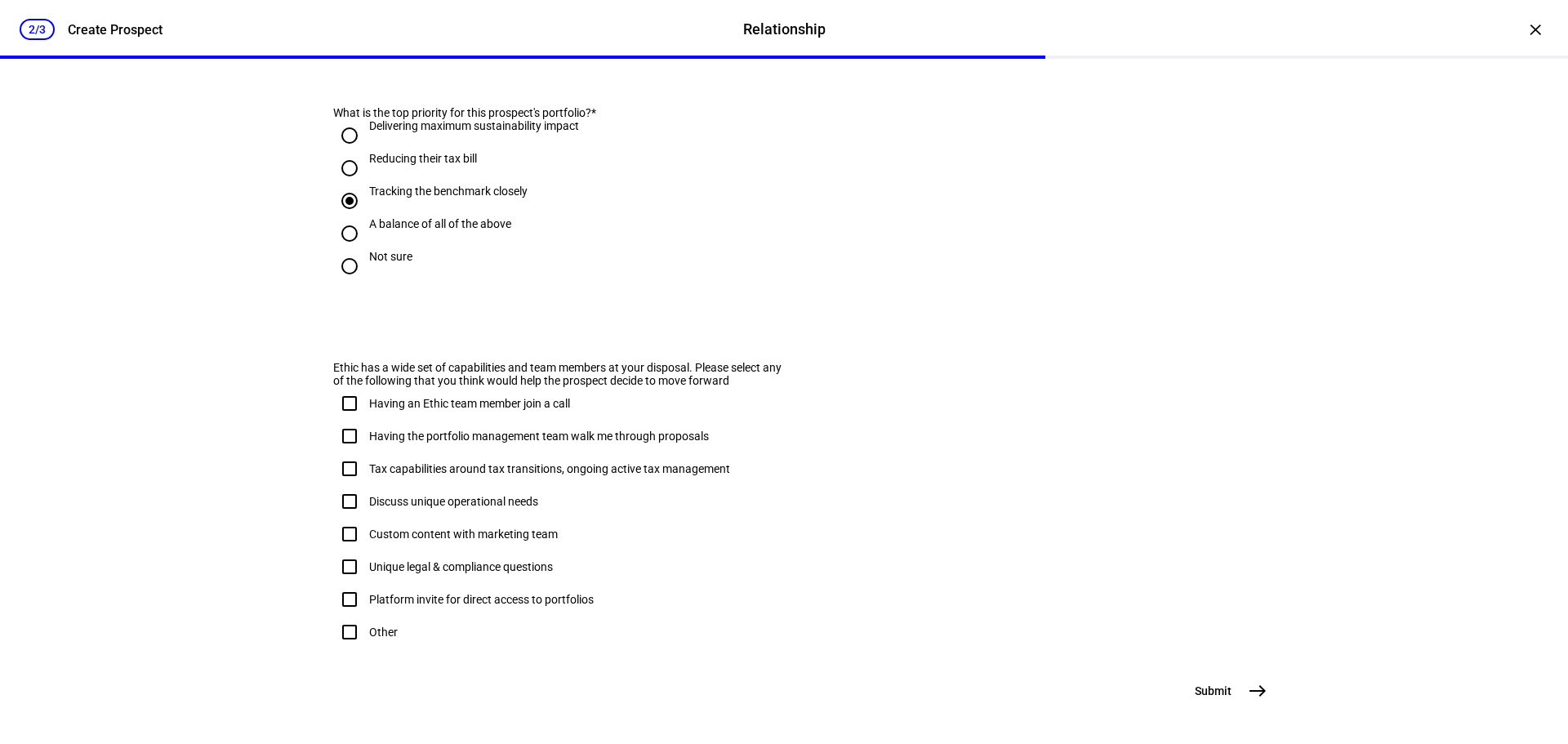
scroll to position [899, 0]
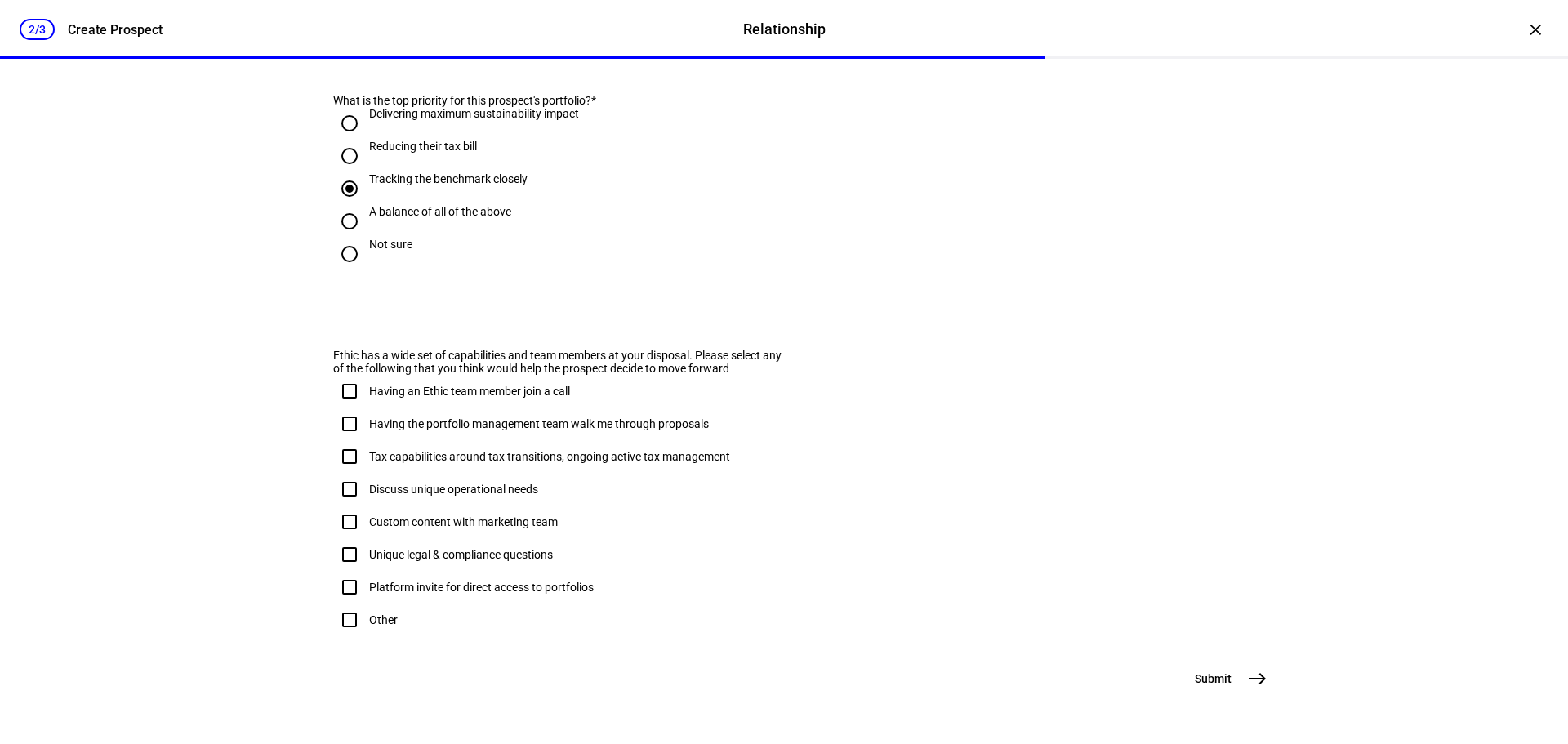
click at [350, 636] on input "Other" at bounding box center [349, 619] width 32 height 32
checkbox input "true"
click at [1250, 671] on mat-icon "east" at bounding box center [1258, 679] width 20 height 20
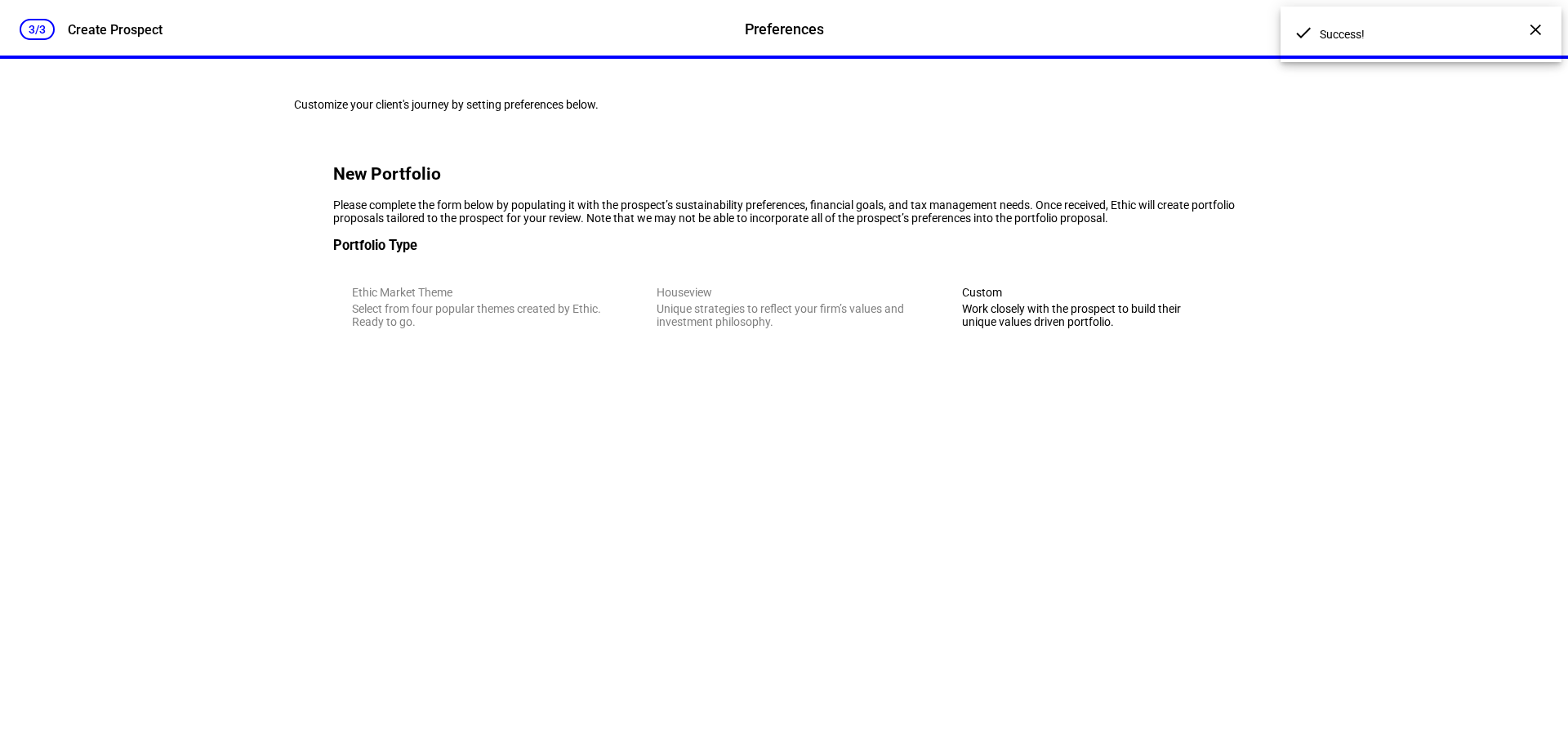
scroll to position [0, 0]
click at [1054, 299] on div "Custom" at bounding box center [1090, 291] width 254 height 13
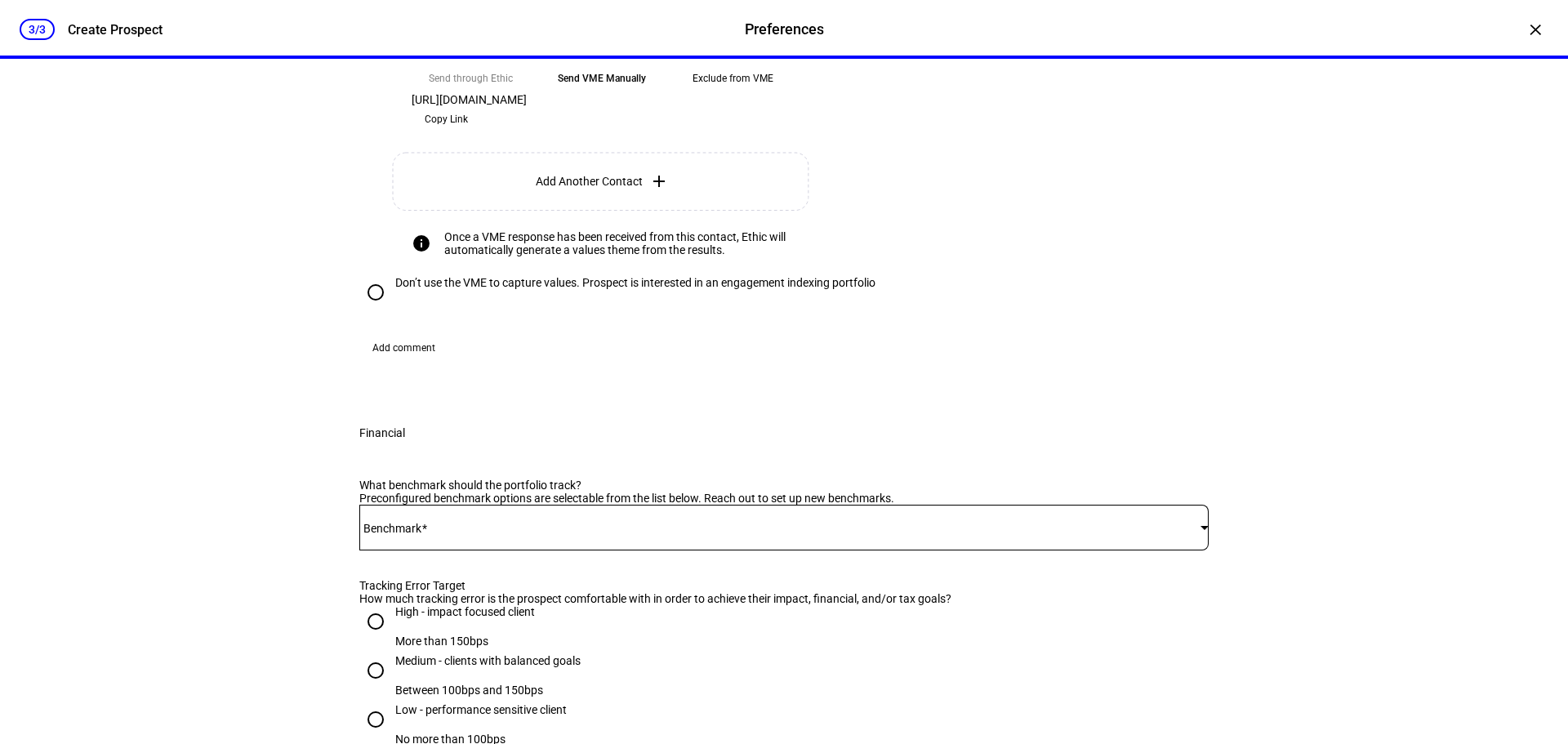
scroll to position [572, 0]
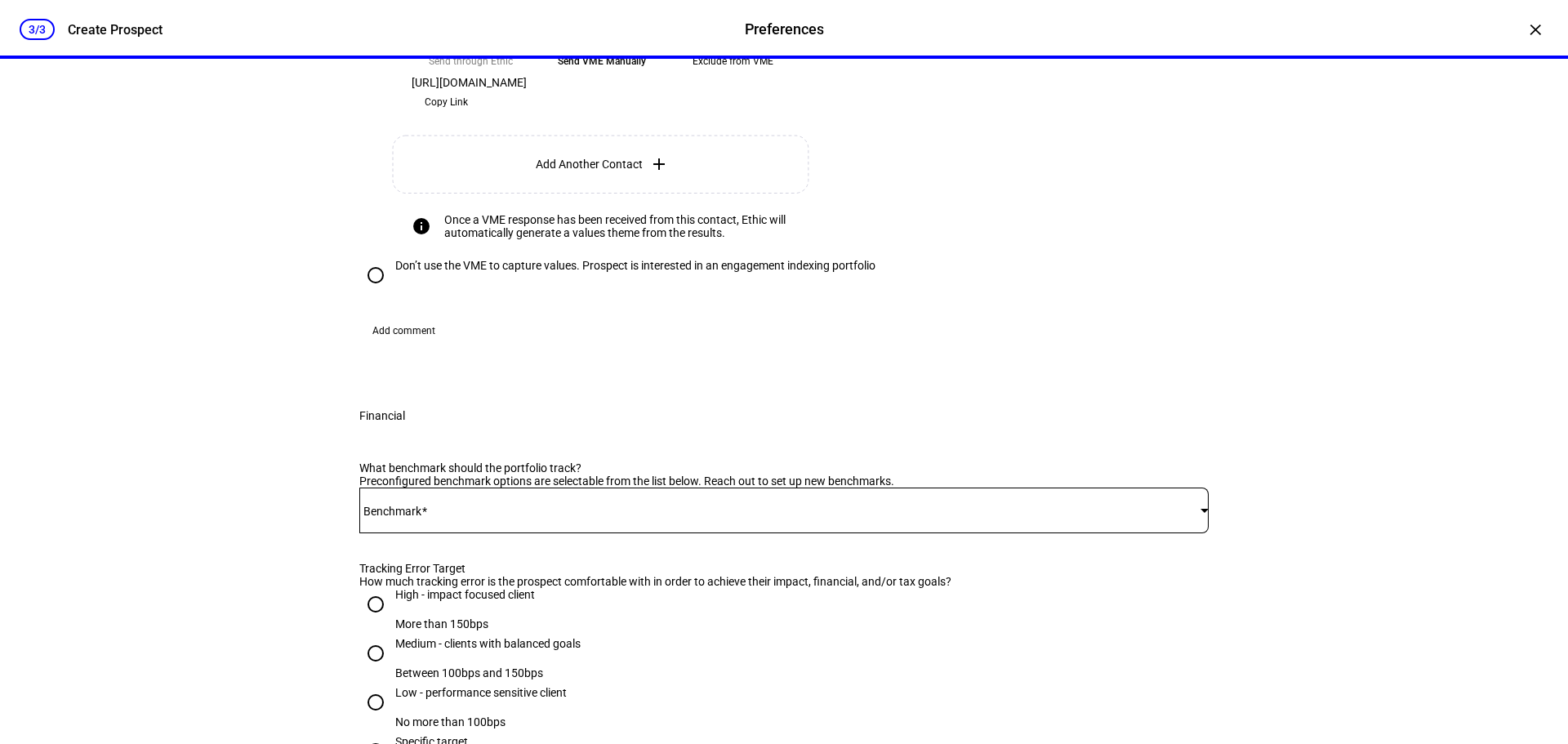
click at [363, 291] on input "Don’t use the VME to capture values. Prospect is interested in an engagement in…" at bounding box center [375, 275] width 32 height 32
radio input "true"
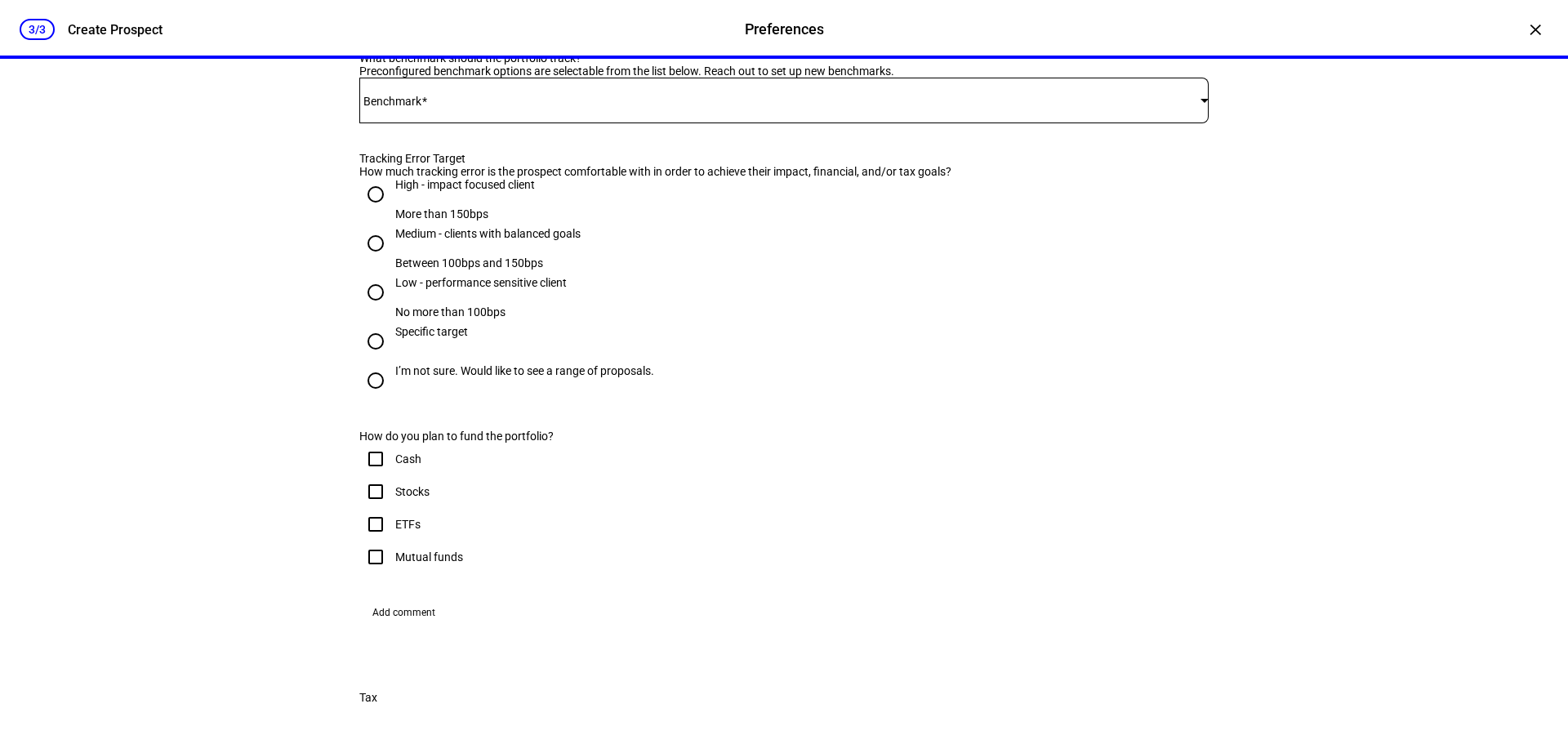
scroll to position [653, 0]
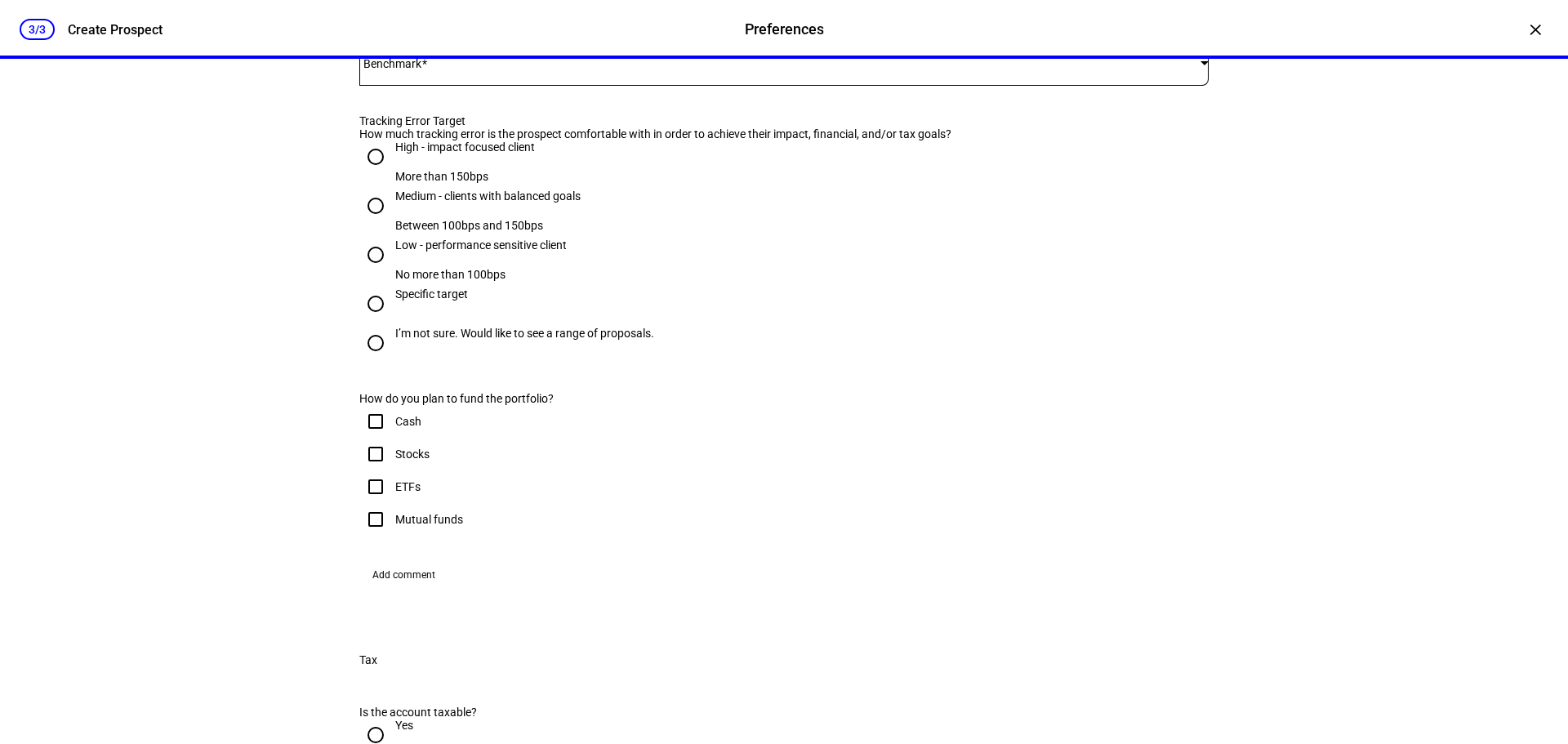
click at [401, 86] on div at bounding box center [784, 63] width 849 height 45
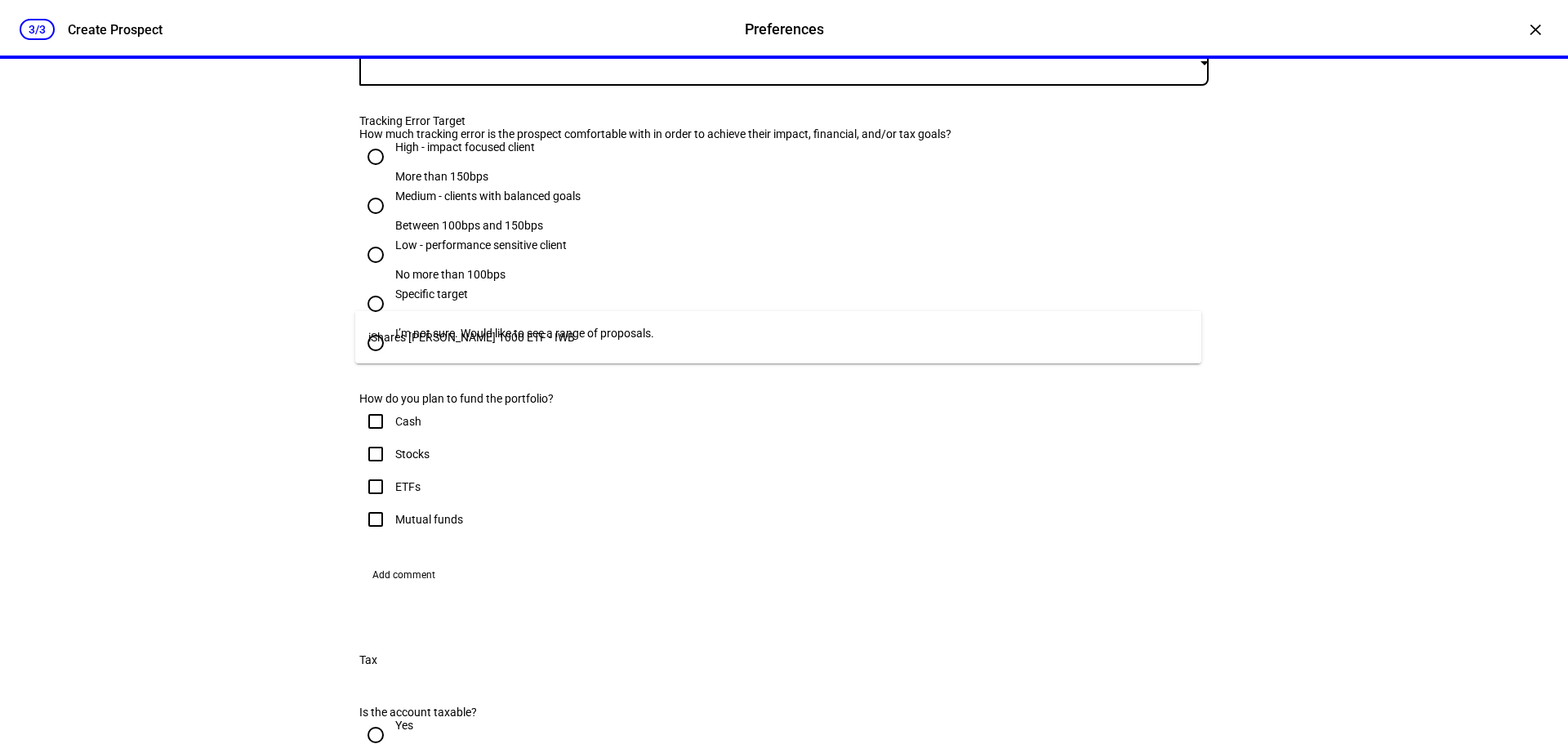
click at [414, 333] on span "iShares [PERSON_NAME] 1000 ETF - IWB" at bounding box center [471, 337] width 207 height 13
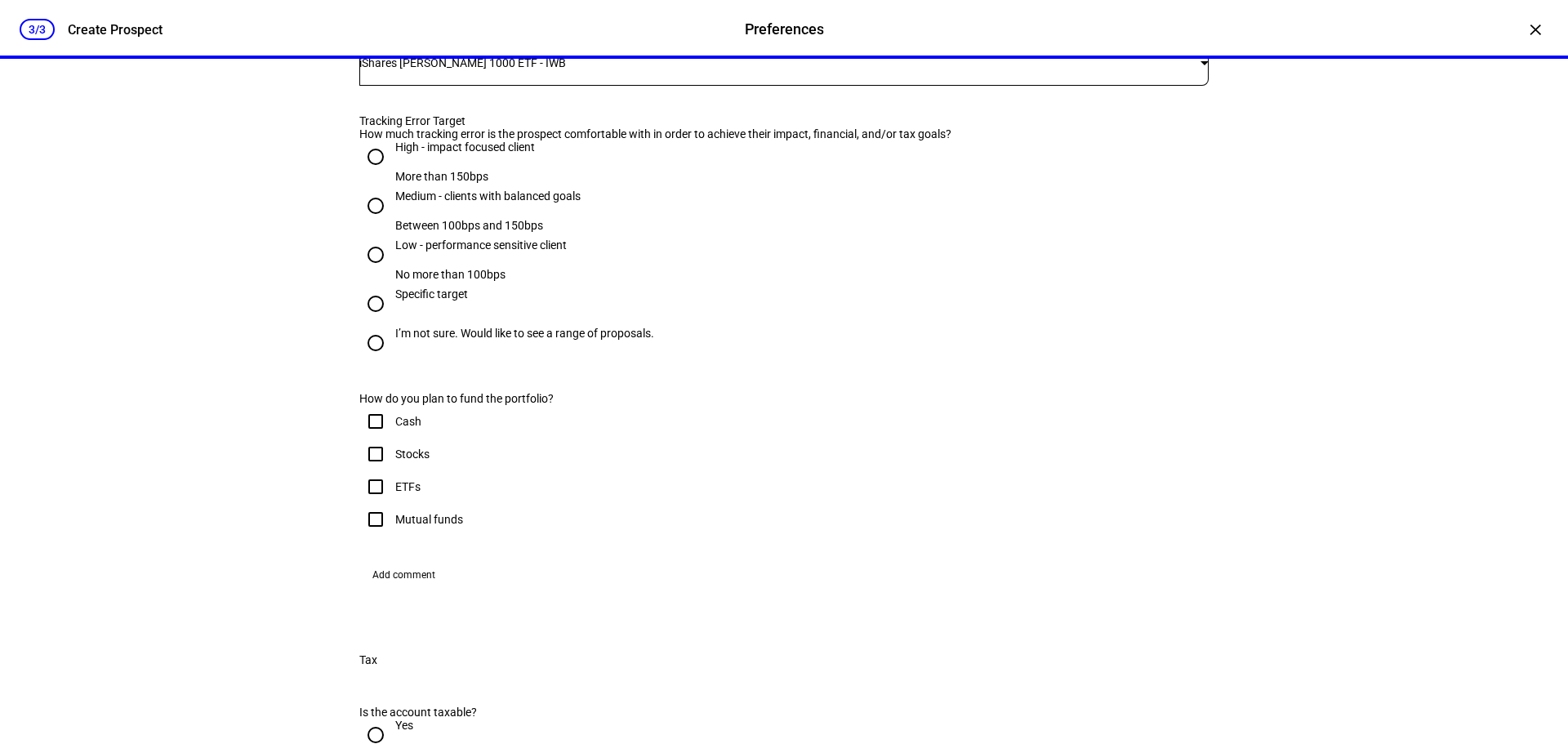
click at [377, 272] on input "Low - performance sensitive client No more than 100bps" at bounding box center [375, 254] width 32 height 32
radio input "true"
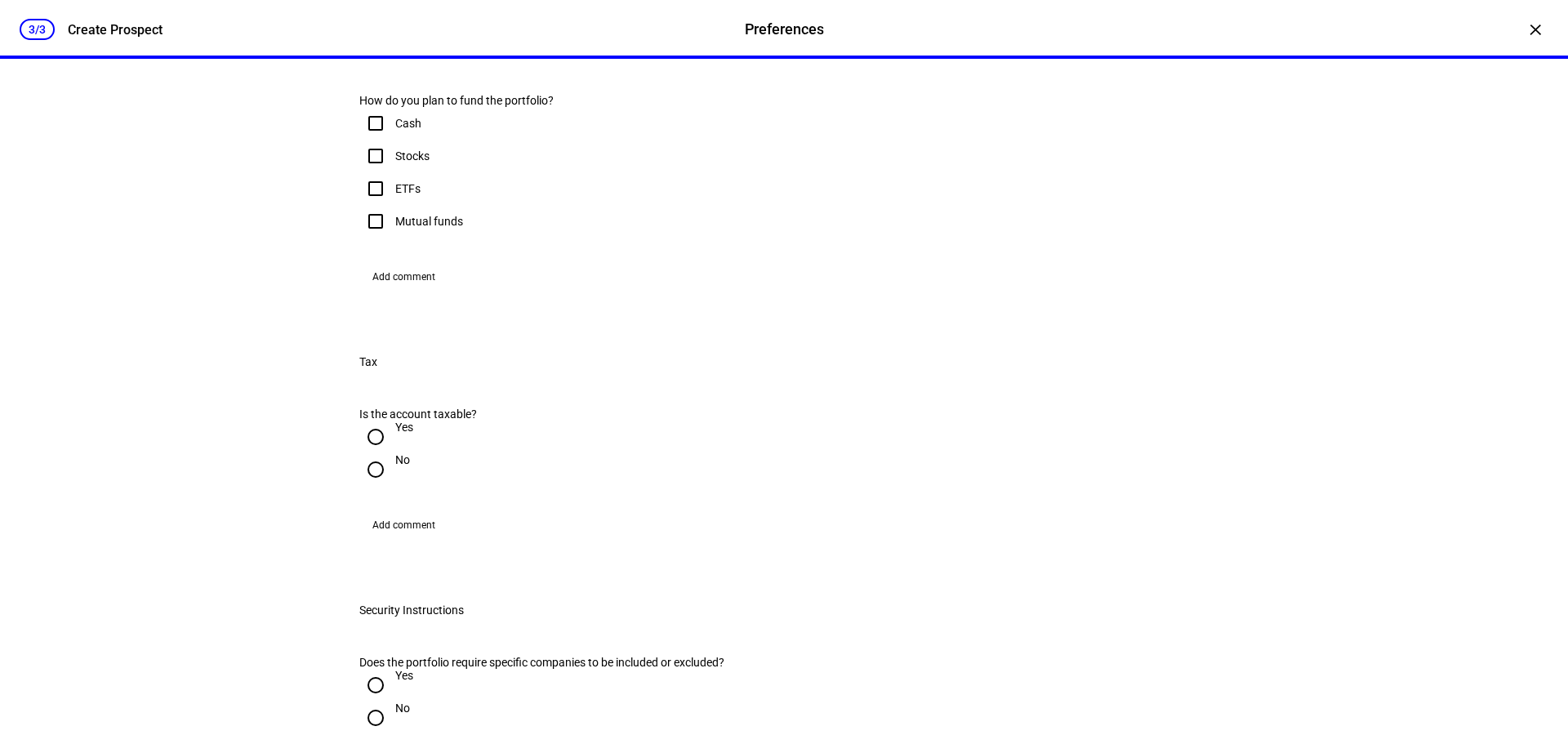
scroll to position [980, 0]
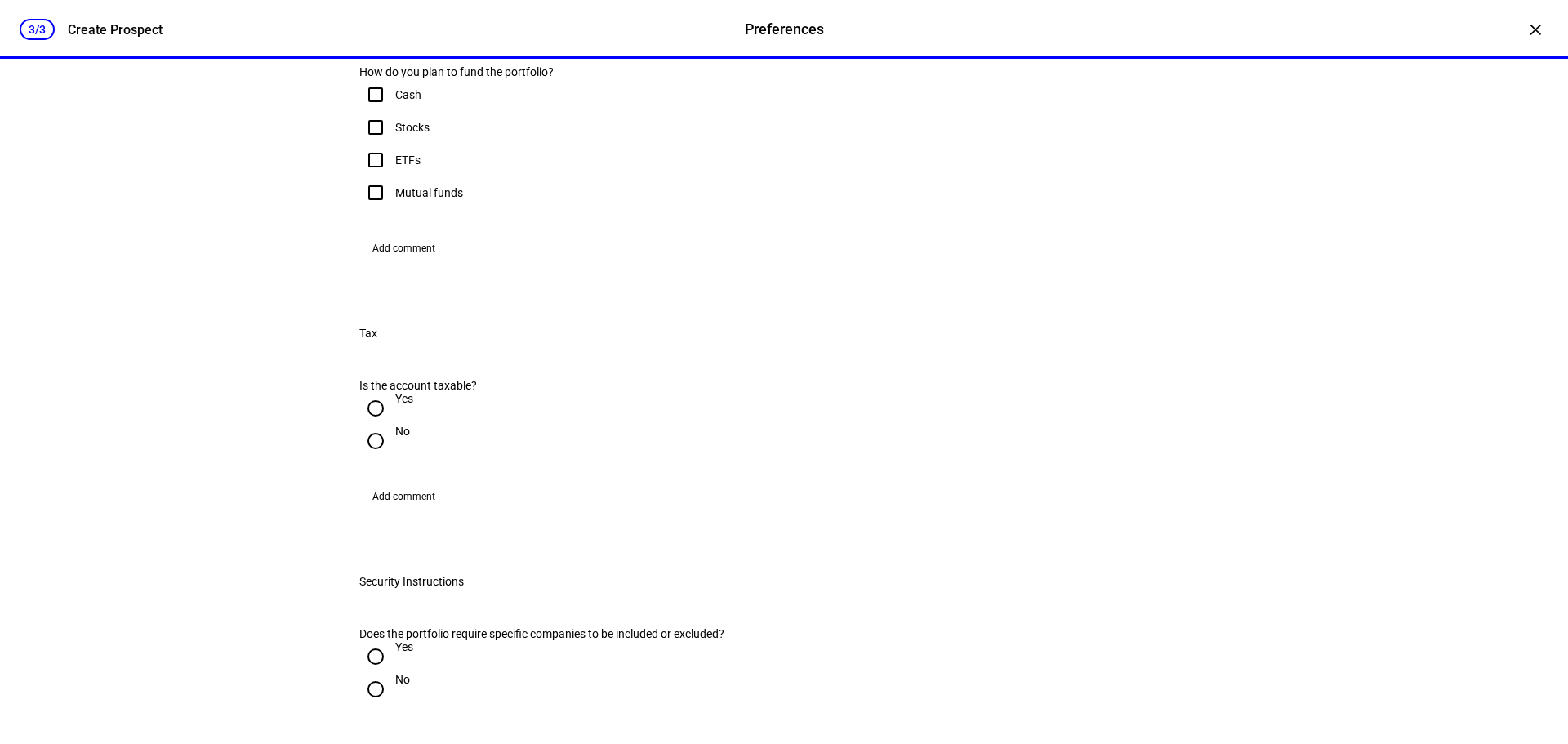
click at [376, 111] on input "Cash" at bounding box center [375, 94] width 32 height 32
checkbox input "true"
click at [372, 144] on input "Stocks" at bounding box center [375, 127] width 32 height 32
checkbox input "true"
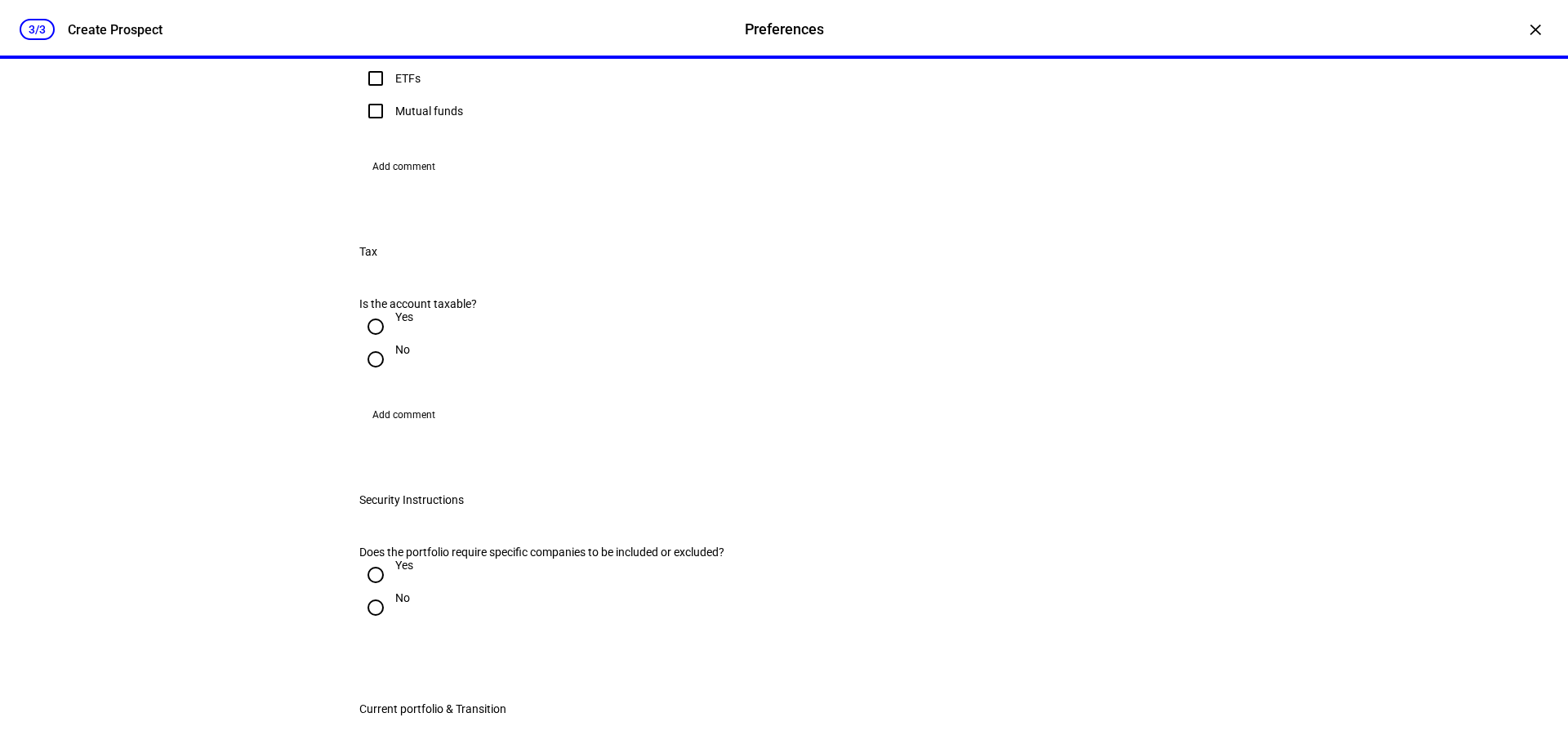
scroll to position [1144, 0]
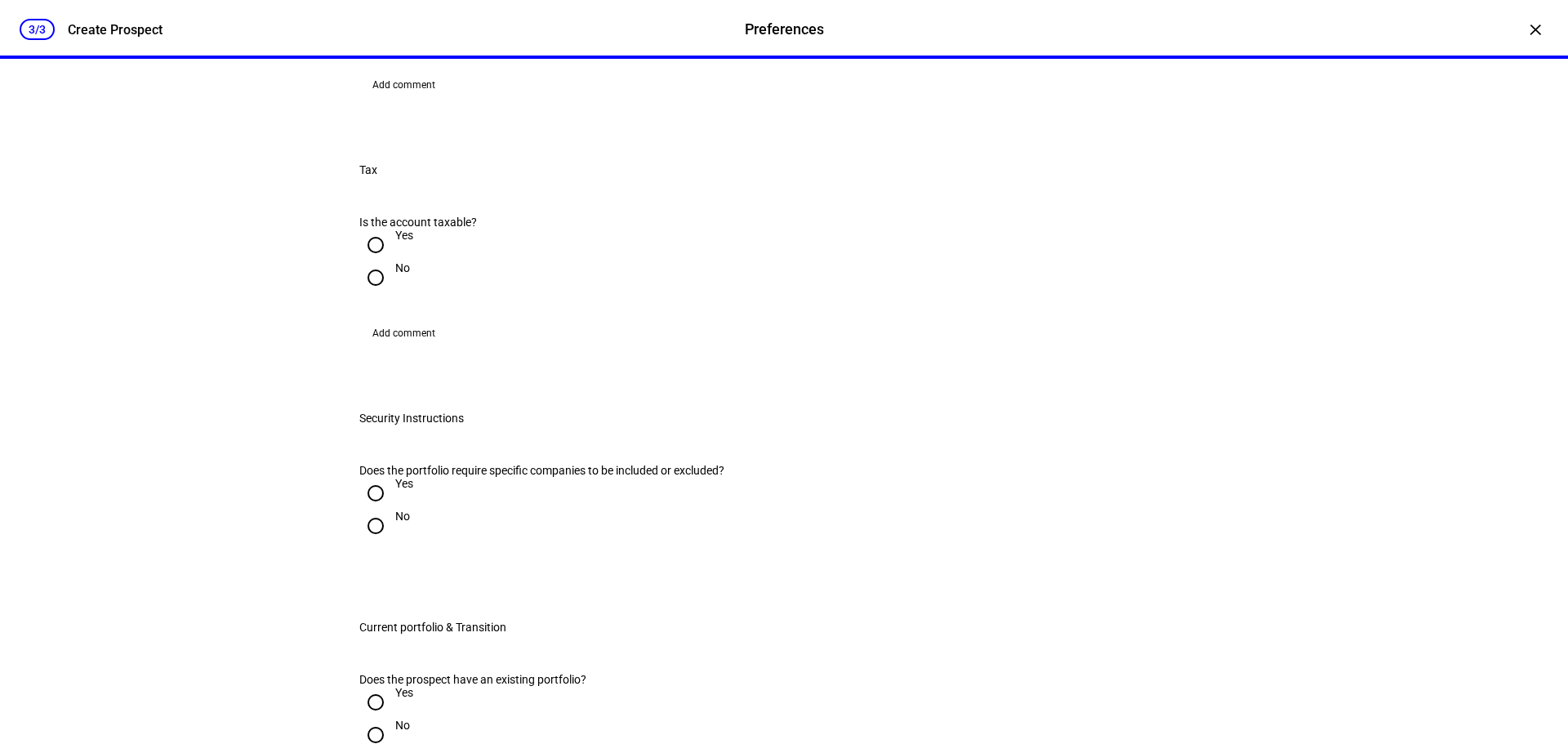
click at [370, 262] on input "Yes" at bounding box center [375, 244] width 32 height 32
radio input "true"
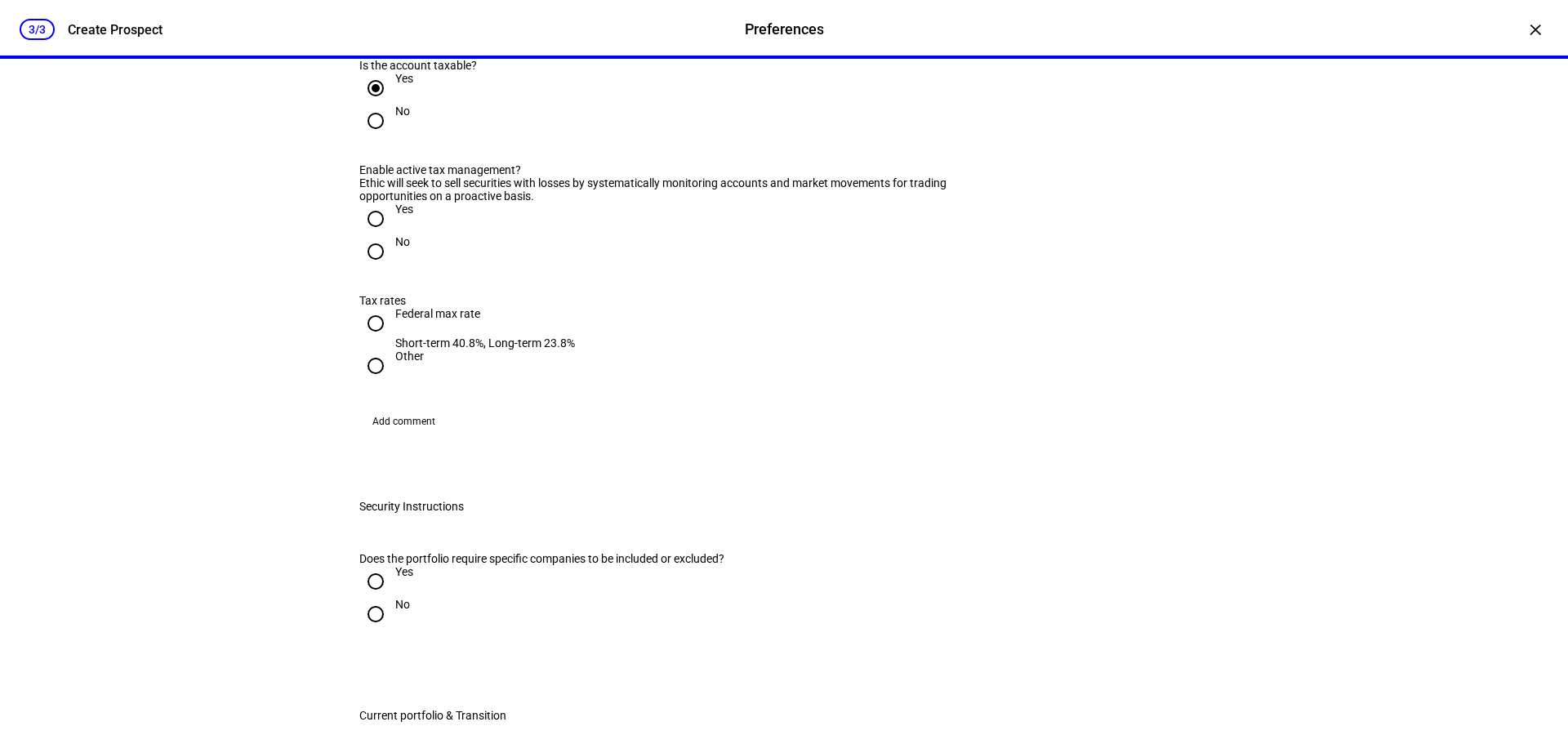
scroll to position [1307, 0]
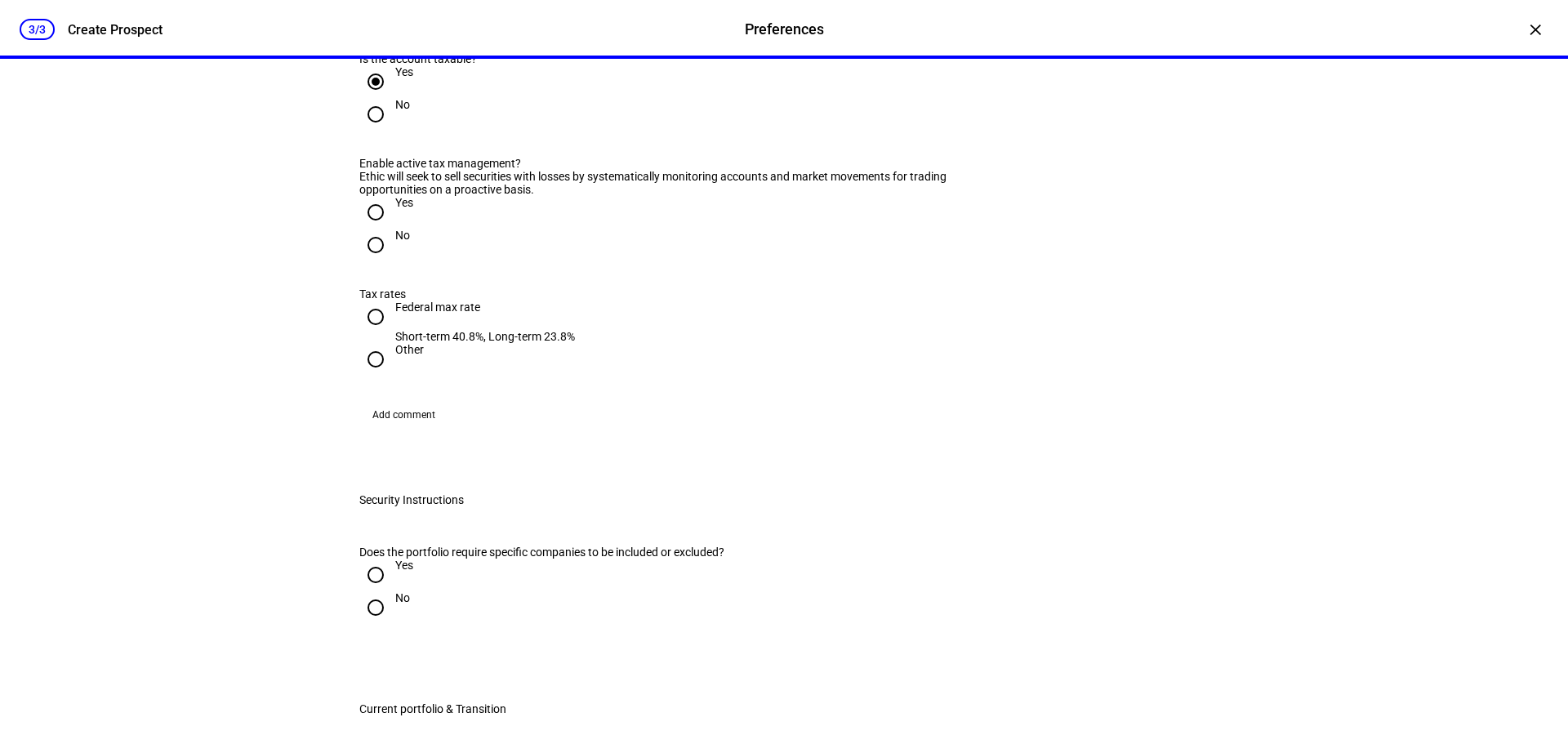
click at [362, 228] on input "Yes" at bounding box center [375, 212] width 32 height 32
radio input "true"
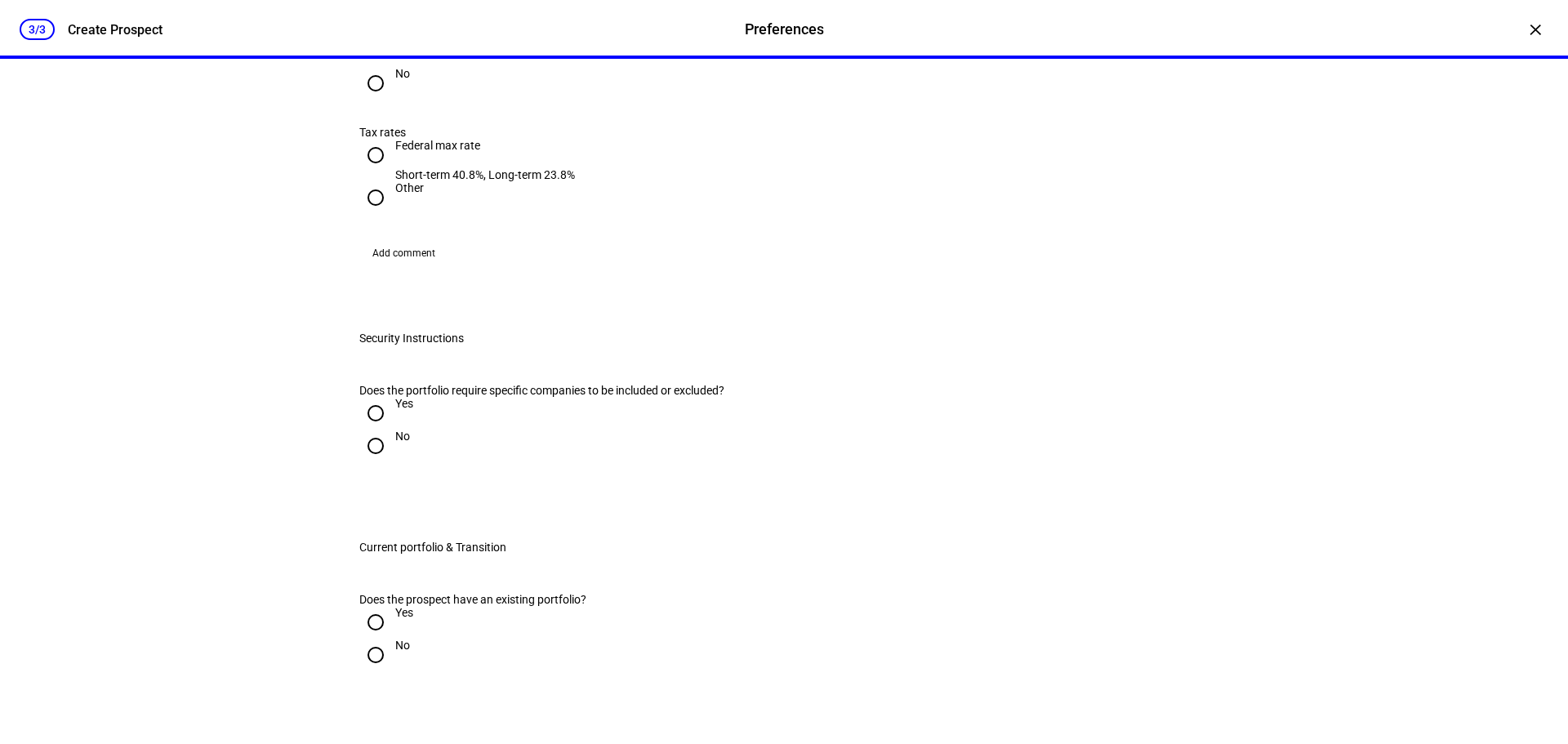
scroll to position [1470, 0]
click at [371, 170] on input "Federal max rate Short-term 40.8%, Long-term 23.8%" at bounding box center [375, 153] width 32 height 32
radio input "true"
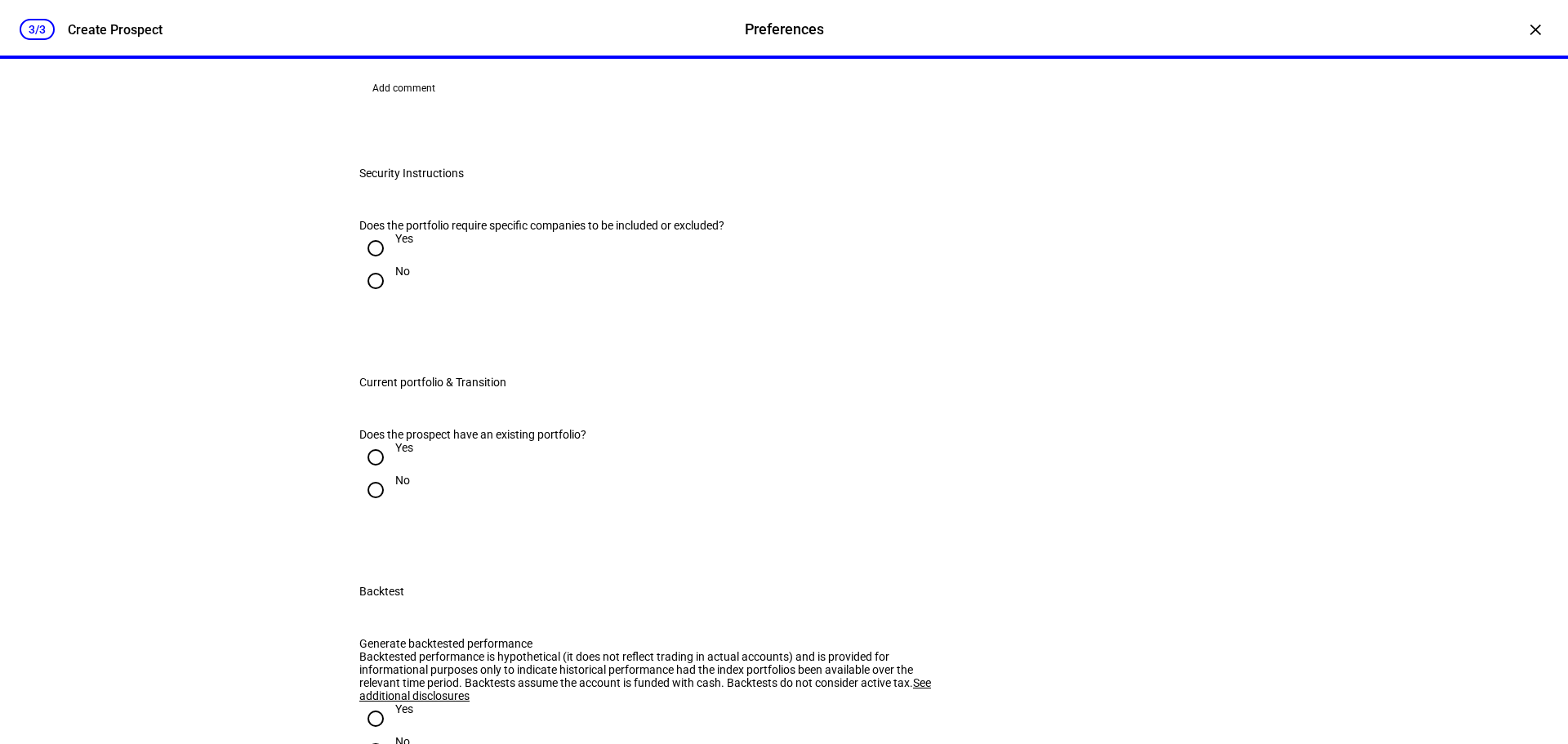
scroll to position [1715, 0]
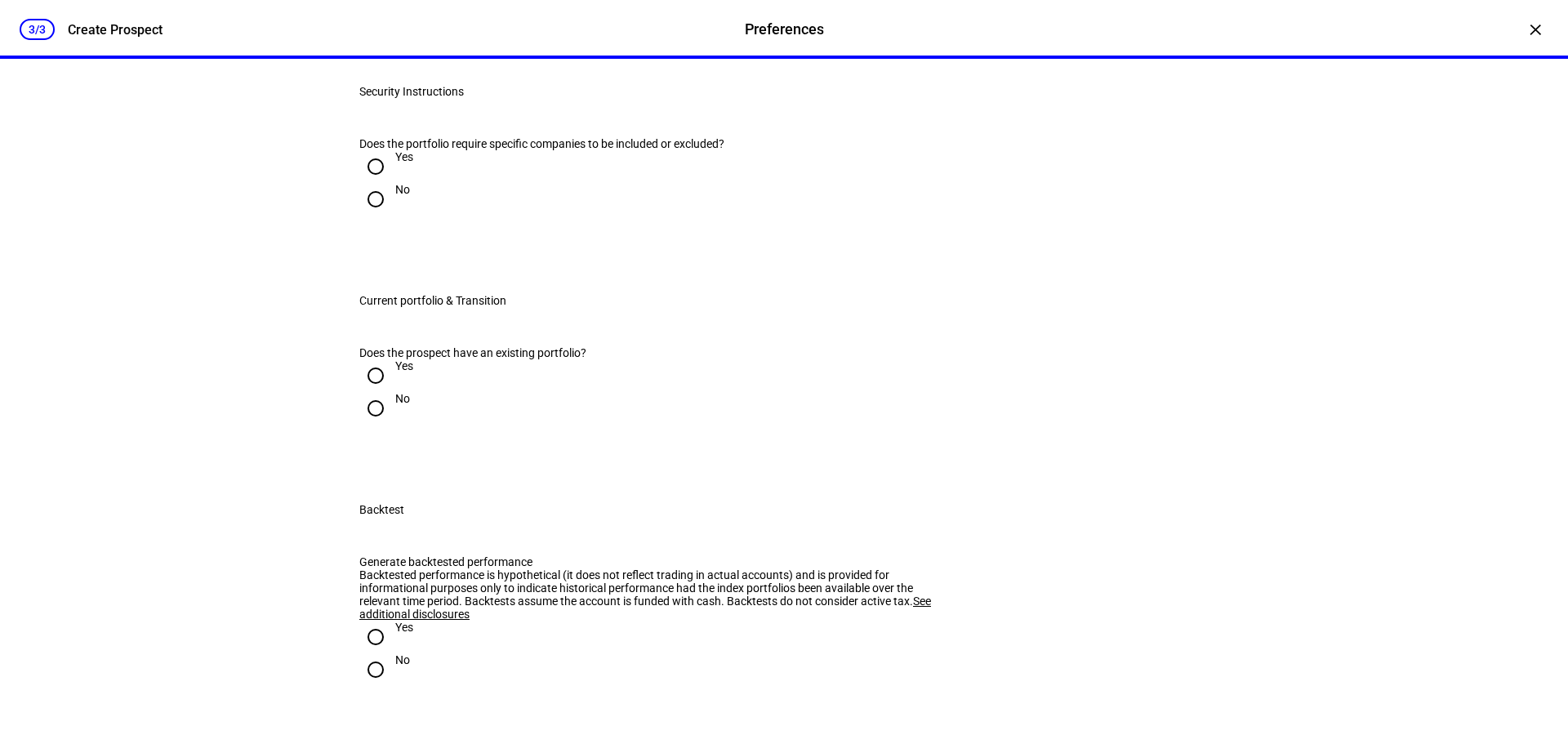
click at [372, 216] on input "No" at bounding box center [375, 199] width 32 height 32
radio input "true"
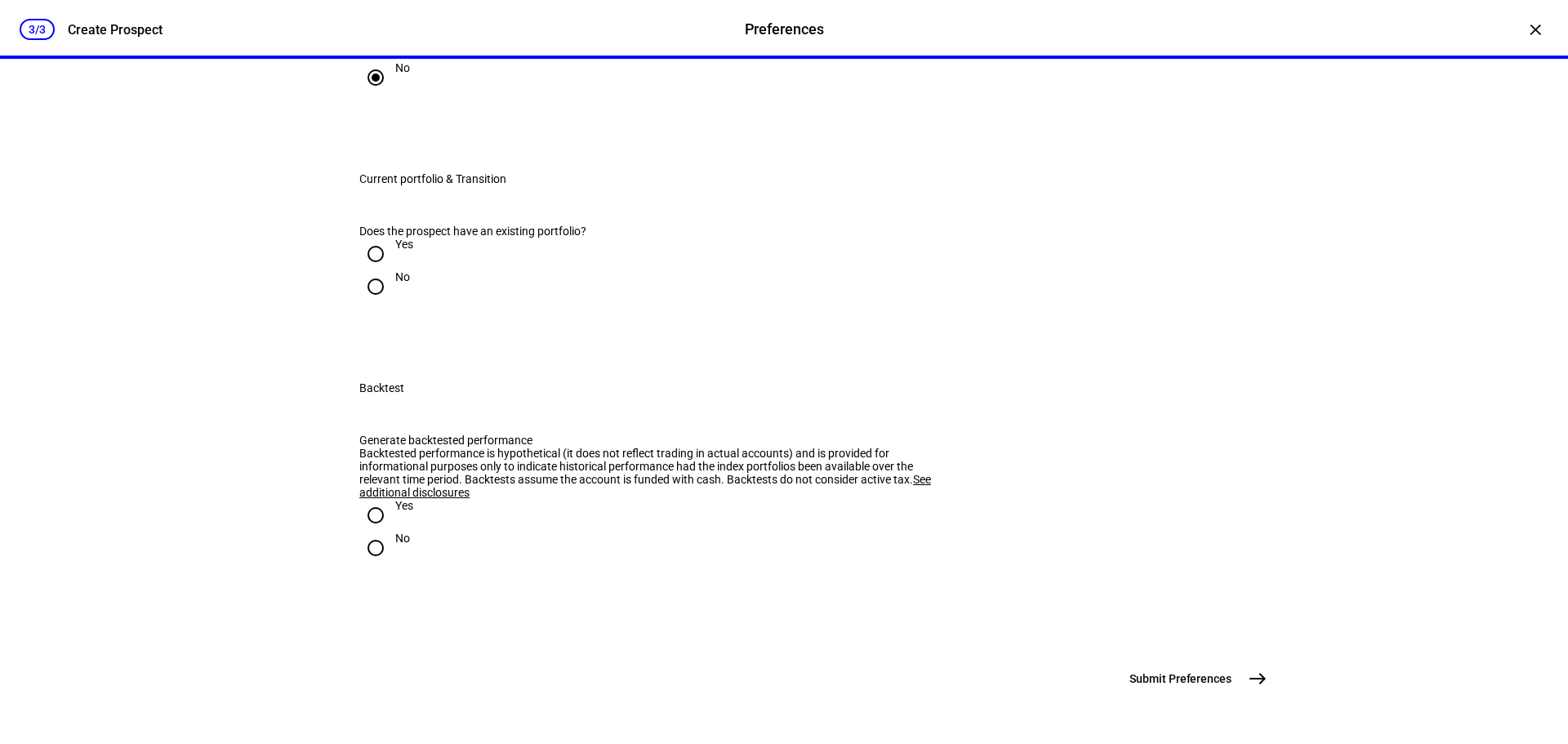
scroll to position [2042, 0]
click at [372, 271] on input "Yes" at bounding box center [375, 253] width 32 height 32
radio input "true"
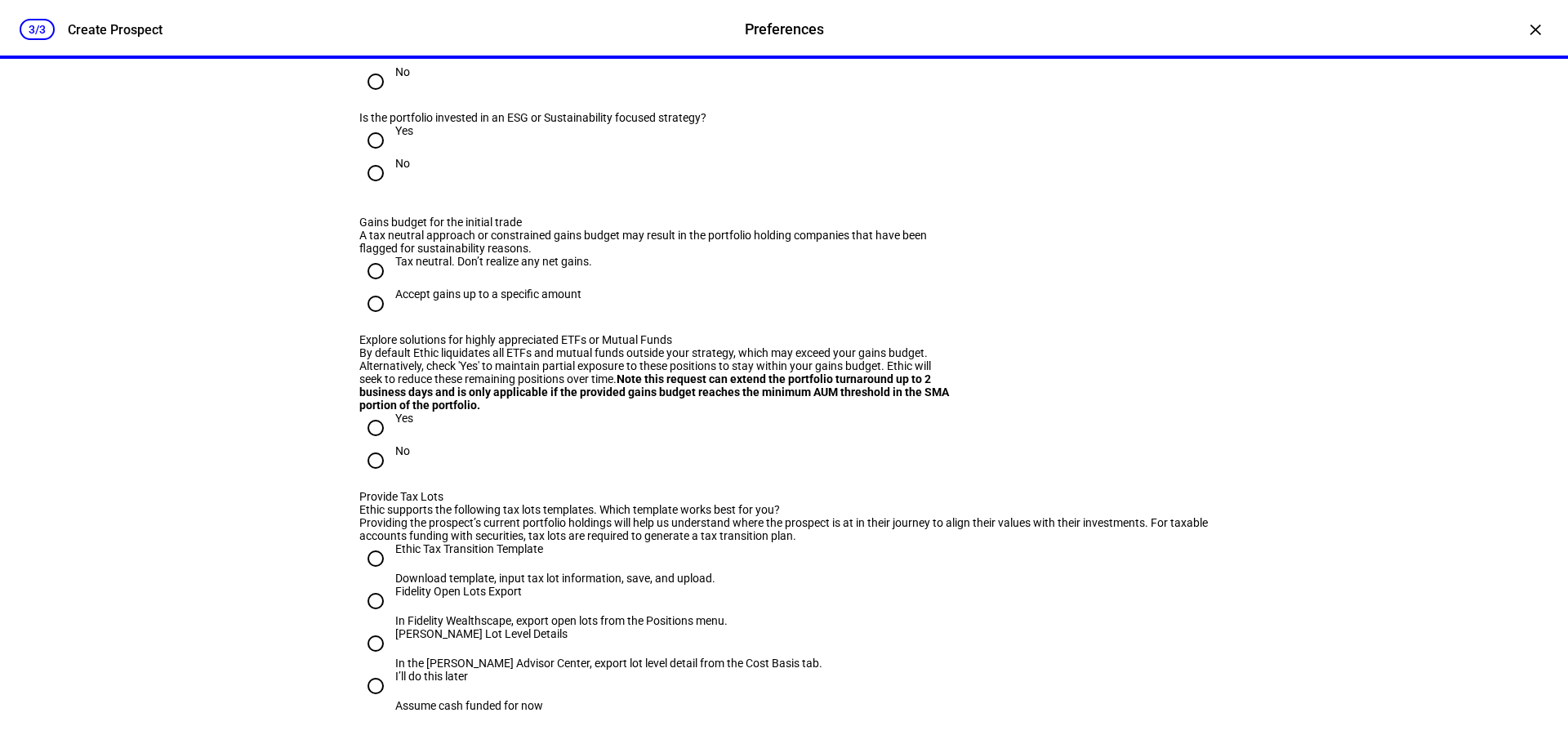
click at [374, 190] on input "No" at bounding box center [375, 172] width 32 height 32
radio input "true"
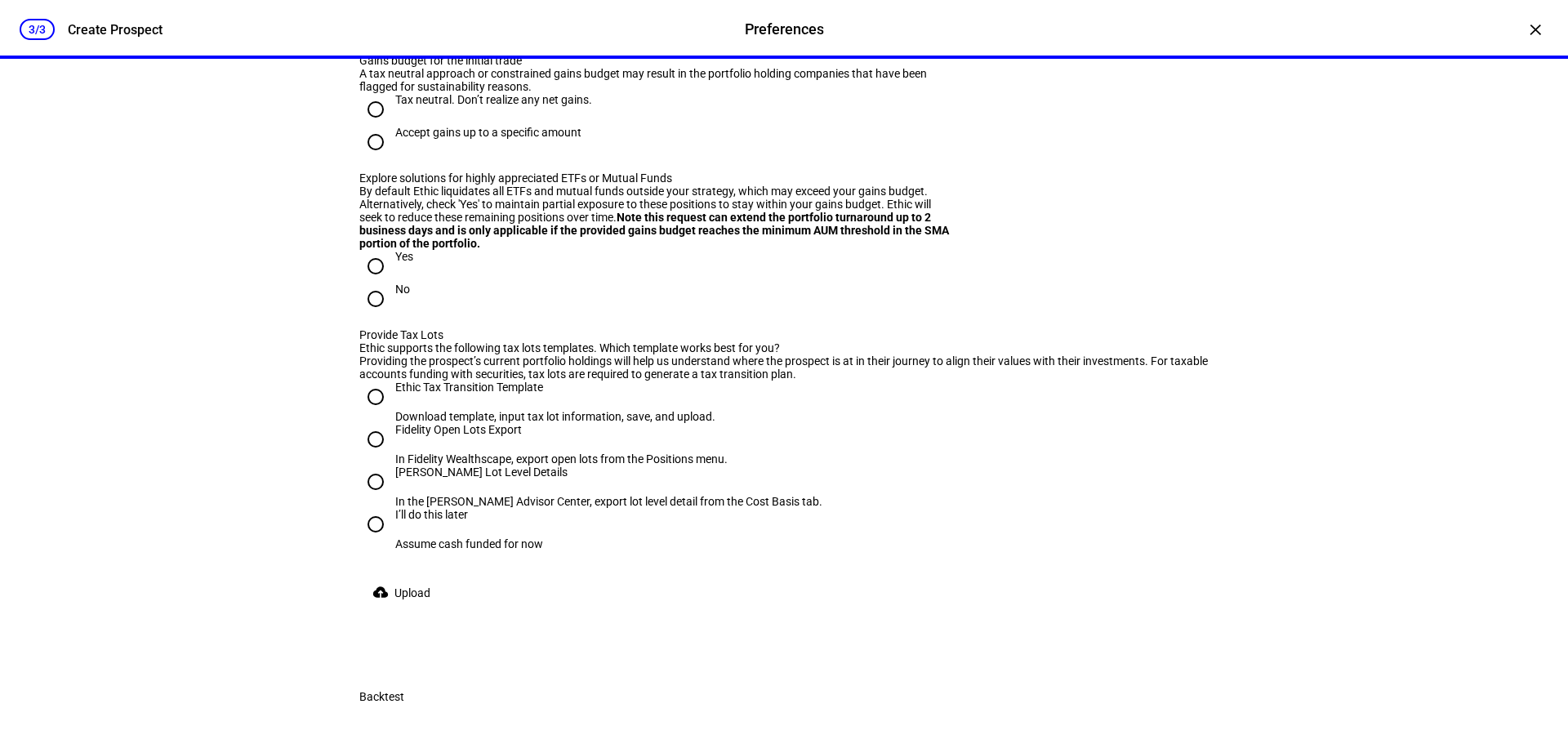
scroll to position [2205, 0]
click at [367, 124] on input "Tax neutral. Don’t realize any net gains." at bounding box center [375, 107] width 32 height 32
radio input "true"
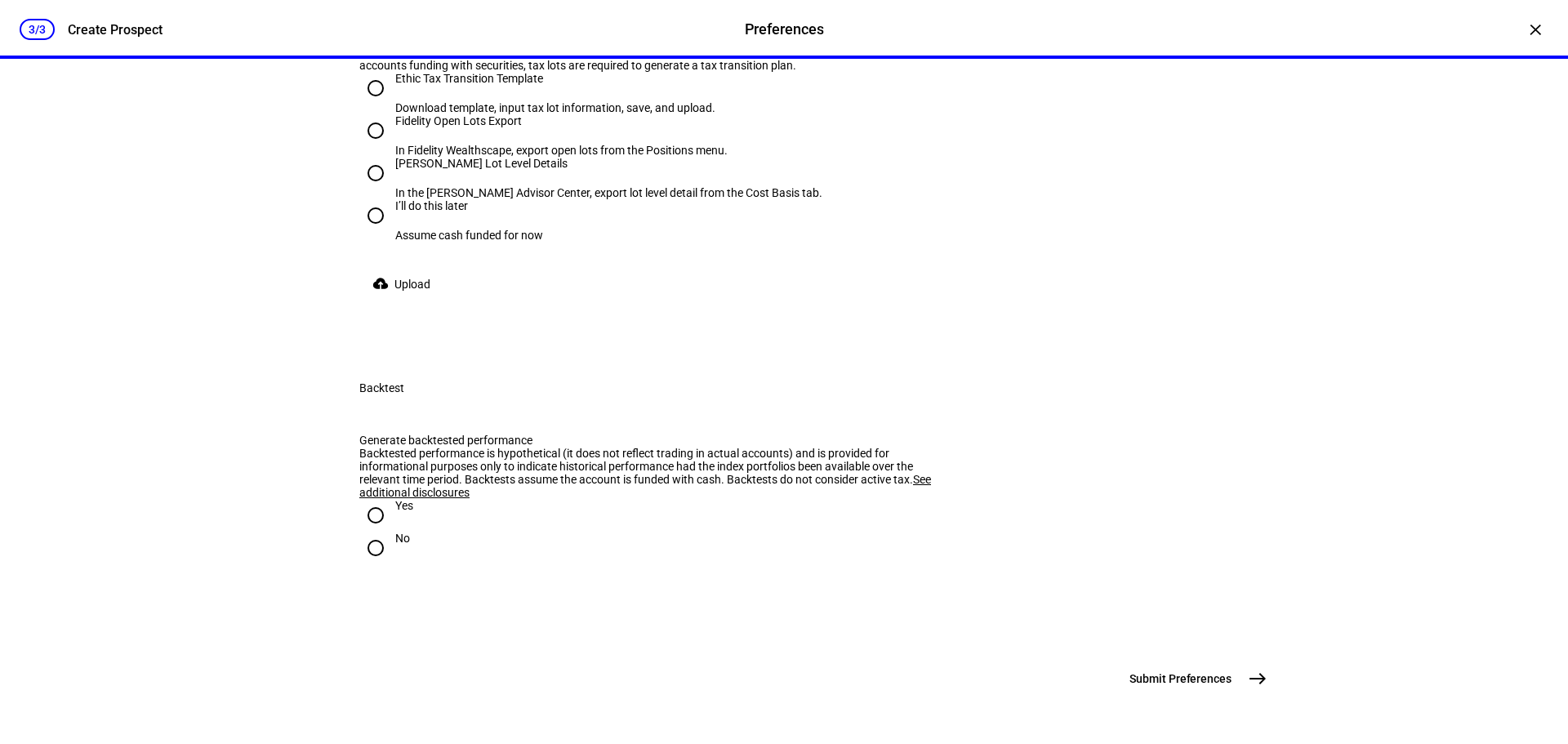
scroll to position [2532, 0]
radio input "true"
click at [367, 190] on input "[PERSON_NAME] Lot Level Details In the [PERSON_NAME] Advisor Center, export lot…" at bounding box center [375, 172] width 32 height 32
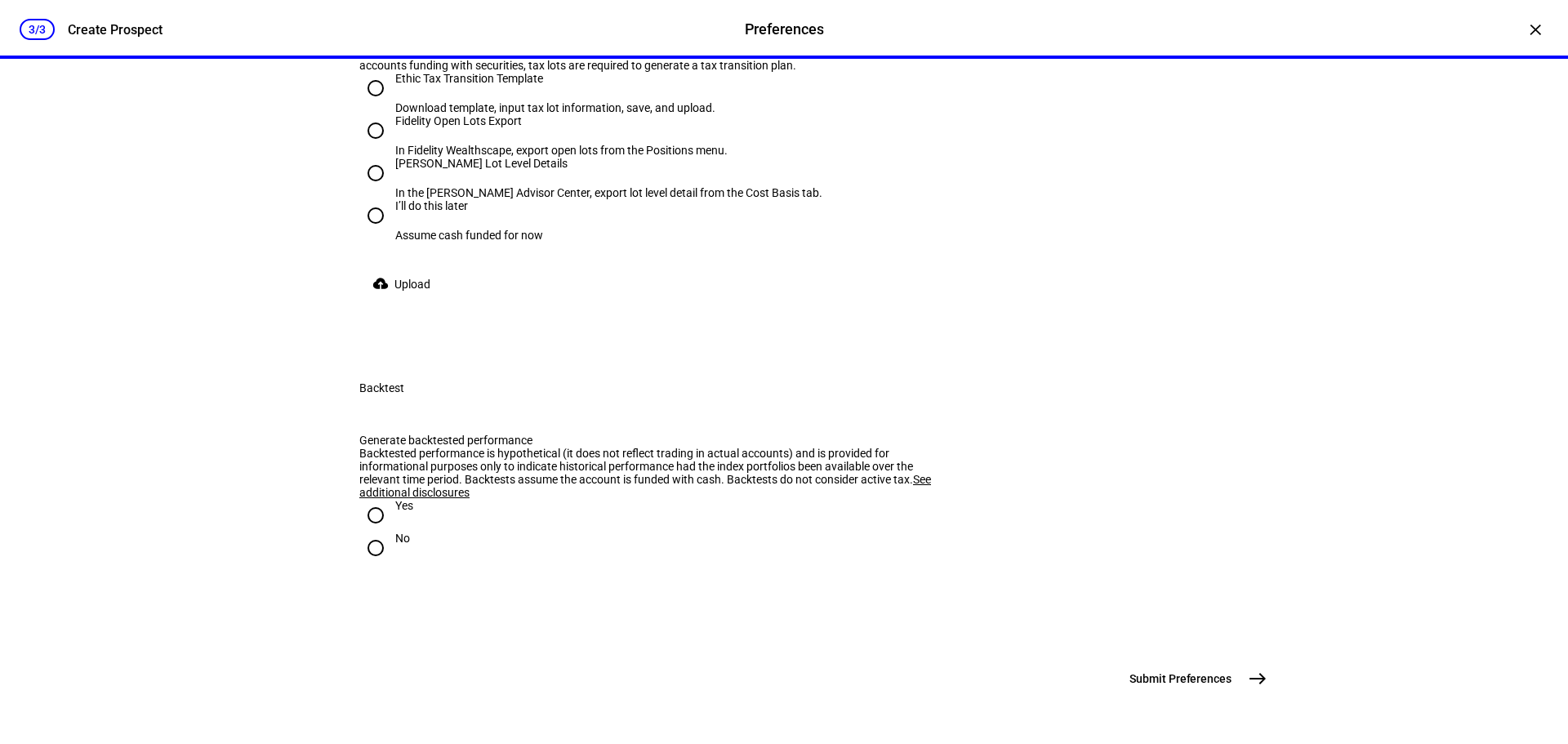
radio input "true"
click at [369, 531] on input "No" at bounding box center [375, 547] width 32 height 32
radio input "true"
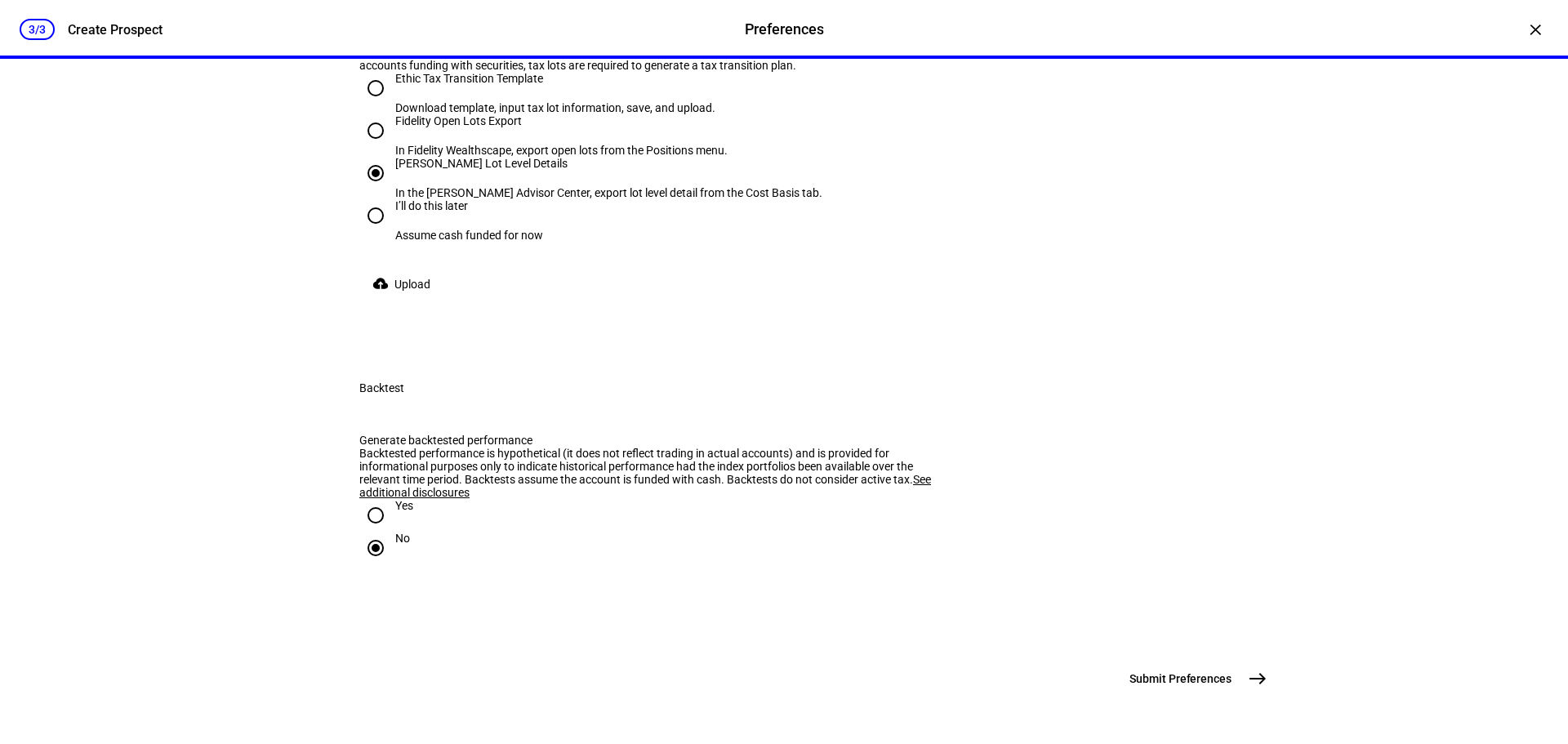
click at [370, 232] on input "I’ll do this later Assume cash funded for now" at bounding box center [375, 215] width 32 height 32
radio input "true"
click at [1256, 679] on mat-icon "east" at bounding box center [1258, 679] width 20 height 20
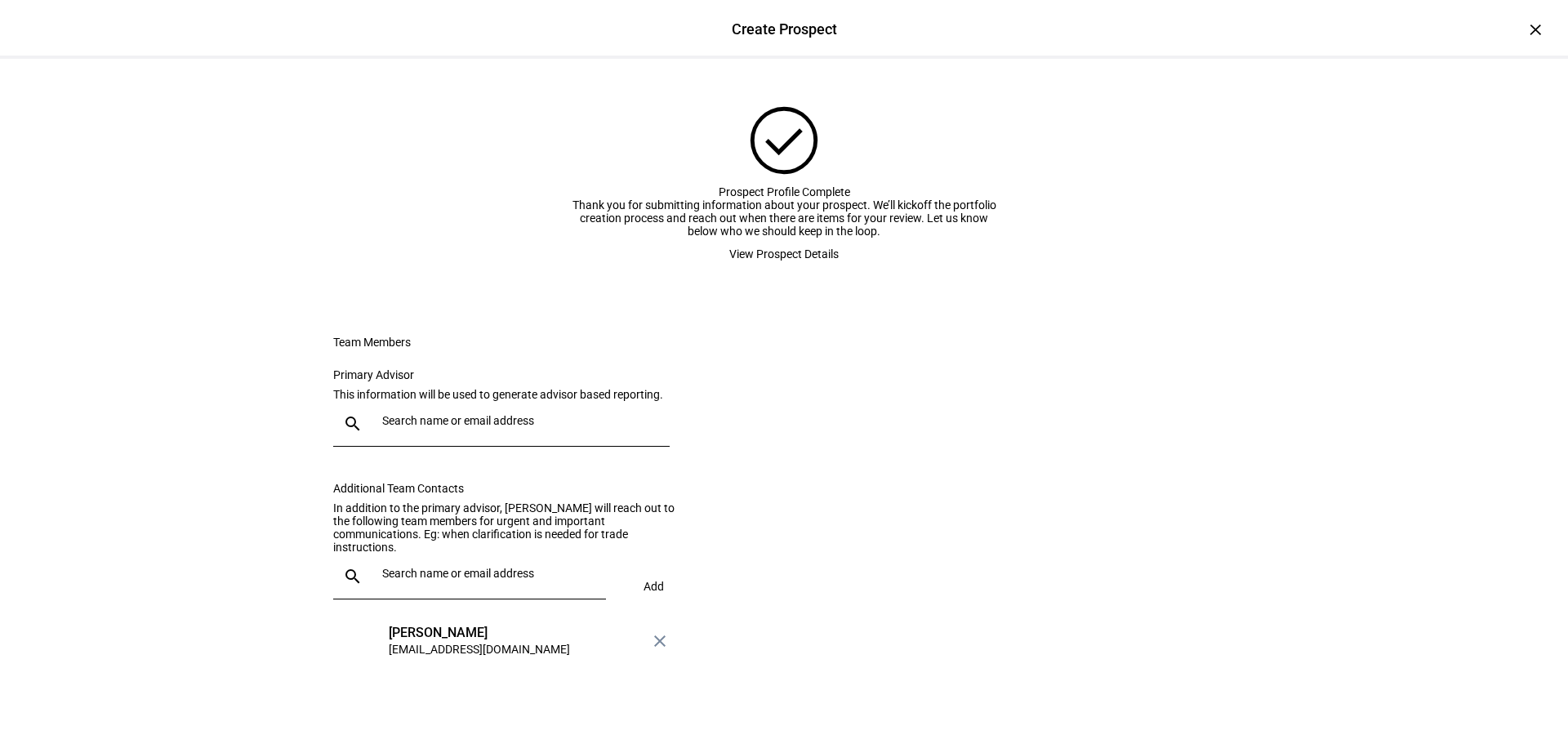
scroll to position [162, 0]
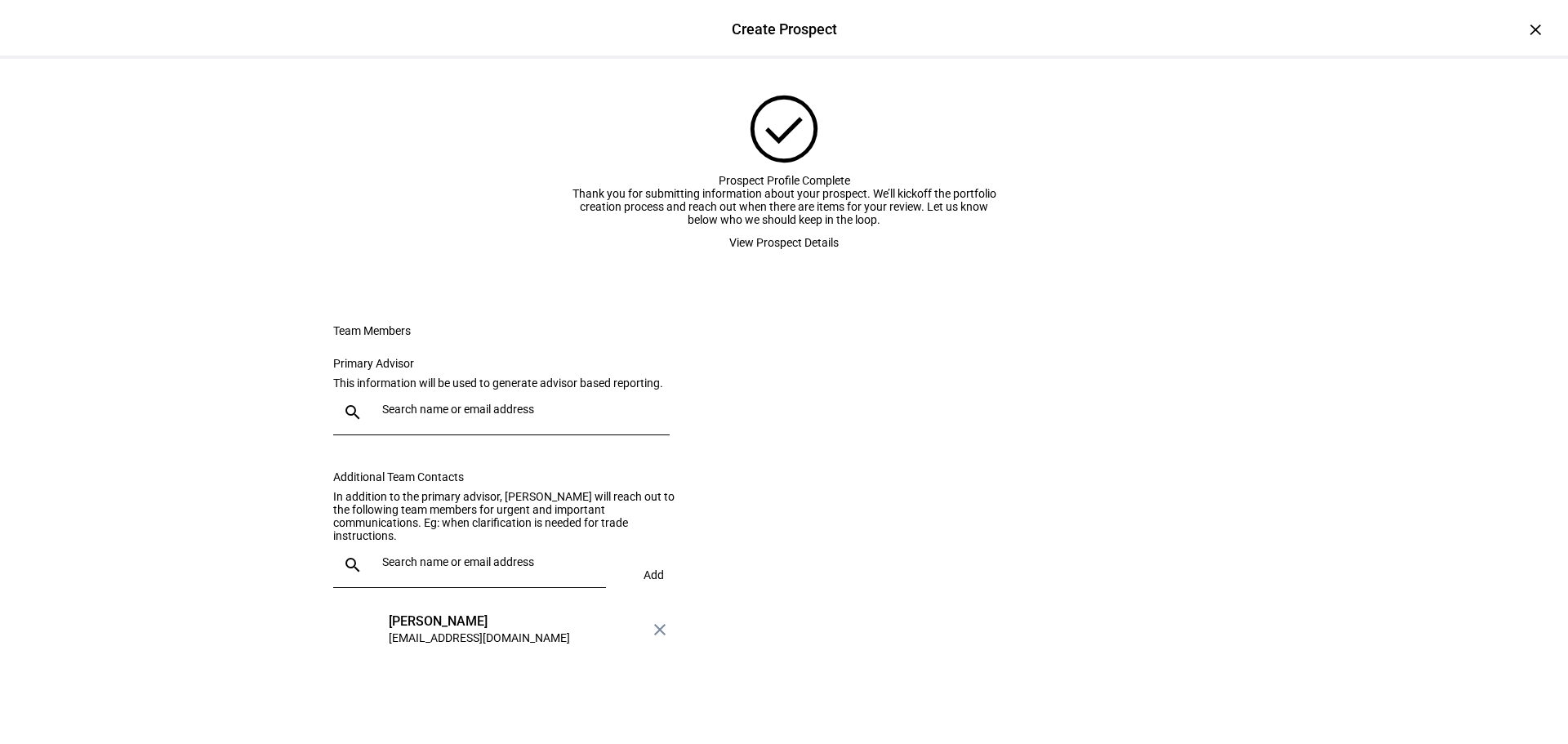
click at [408, 403] on input "text" at bounding box center [522, 408] width 281 height 13
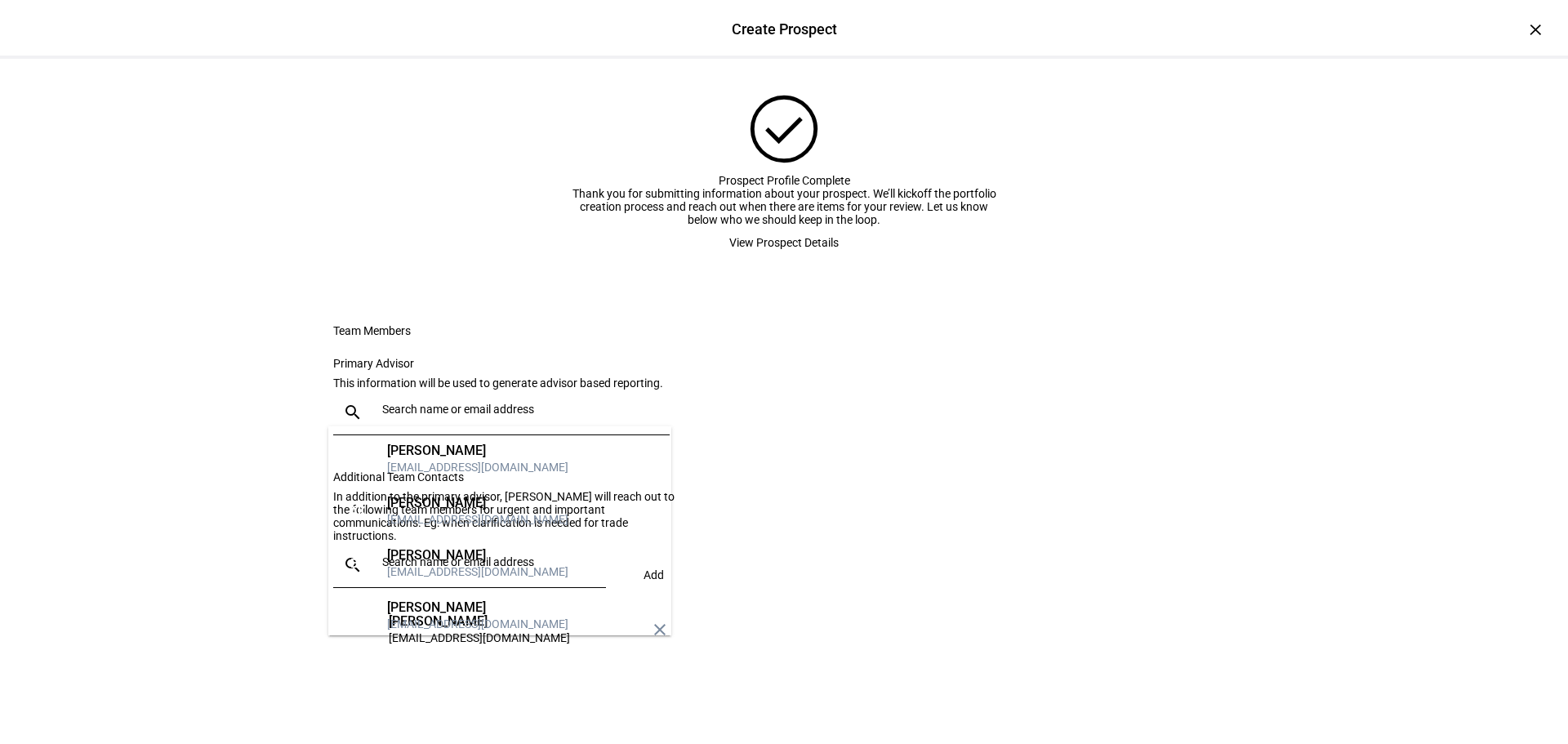
click at [425, 651] on div "[PERSON_NAME]" at bounding box center [477, 659] width 181 height 17
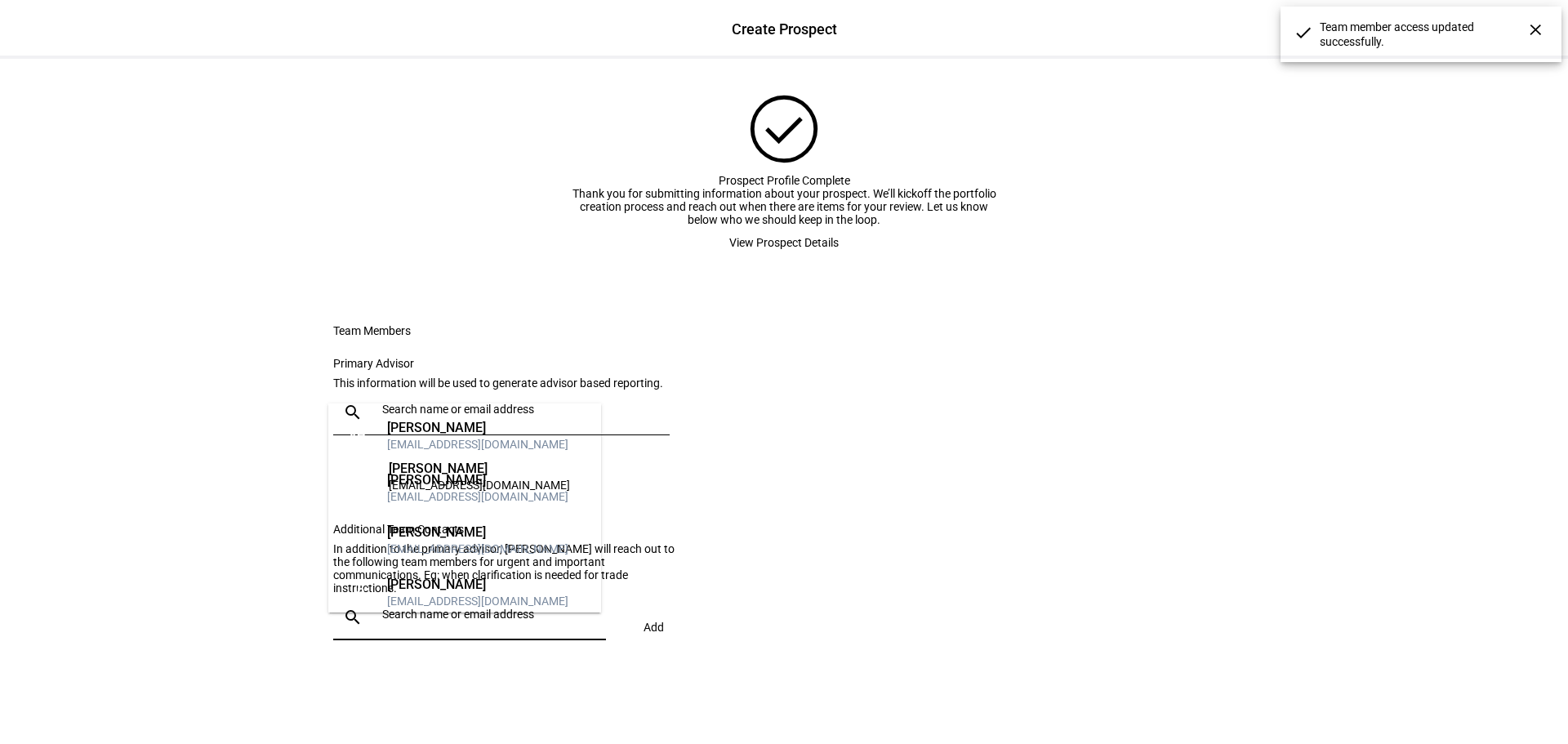
click at [434, 621] on input "text" at bounding box center [490, 613] width 218 height 13
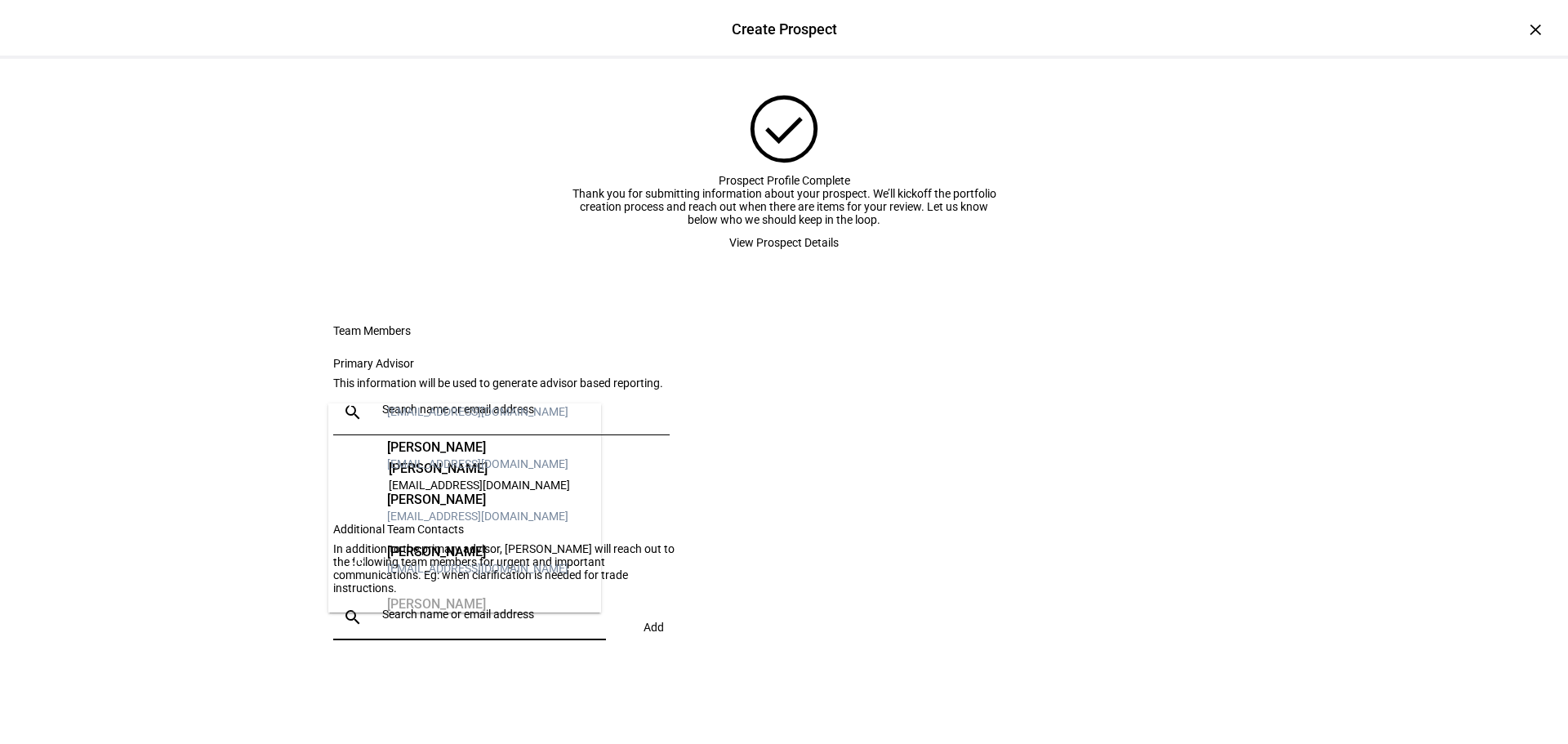
scroll to position [0, 0]
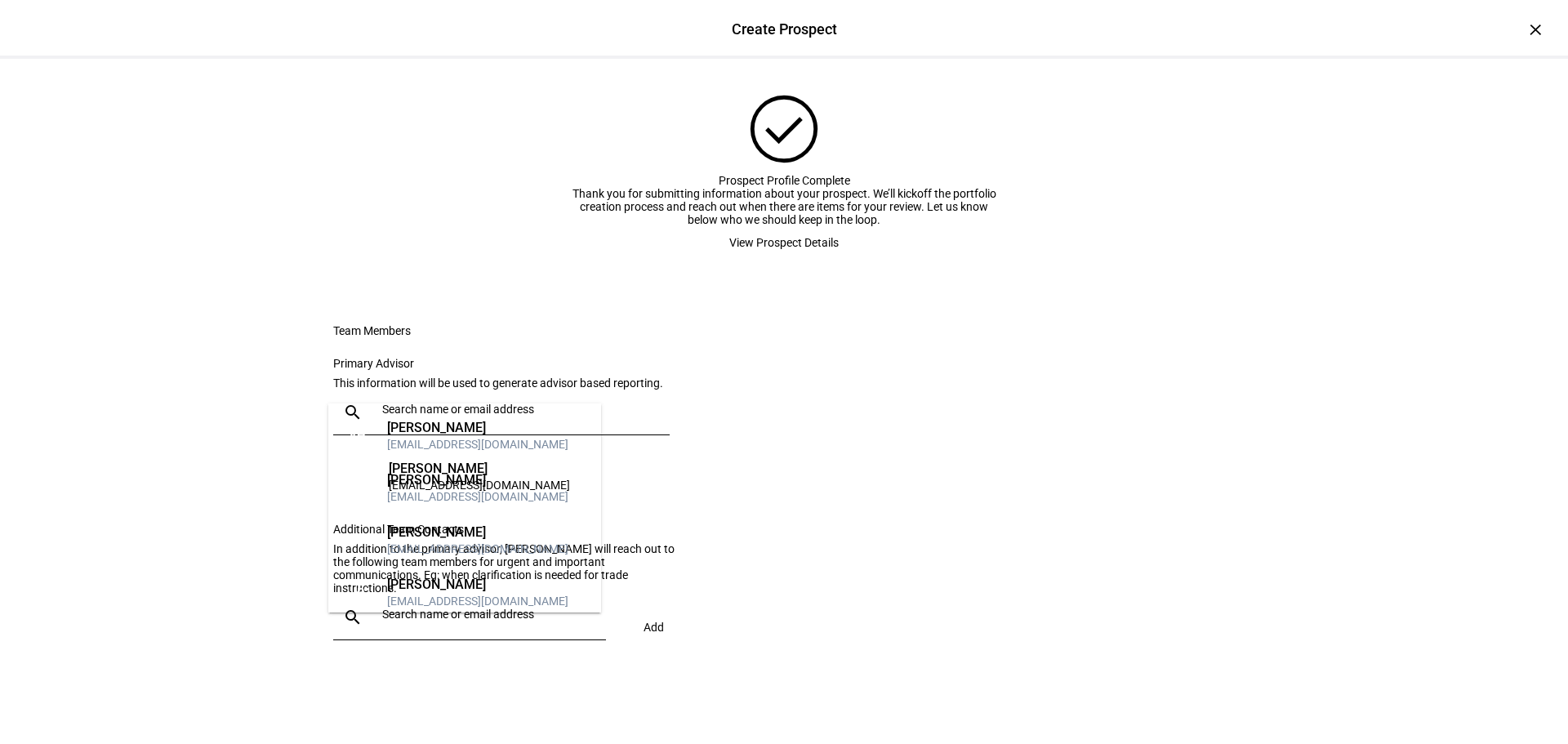
click at [426, 423] on div "[PERSON_NAME]" at bounding box center [477, 428] width 181 height 17
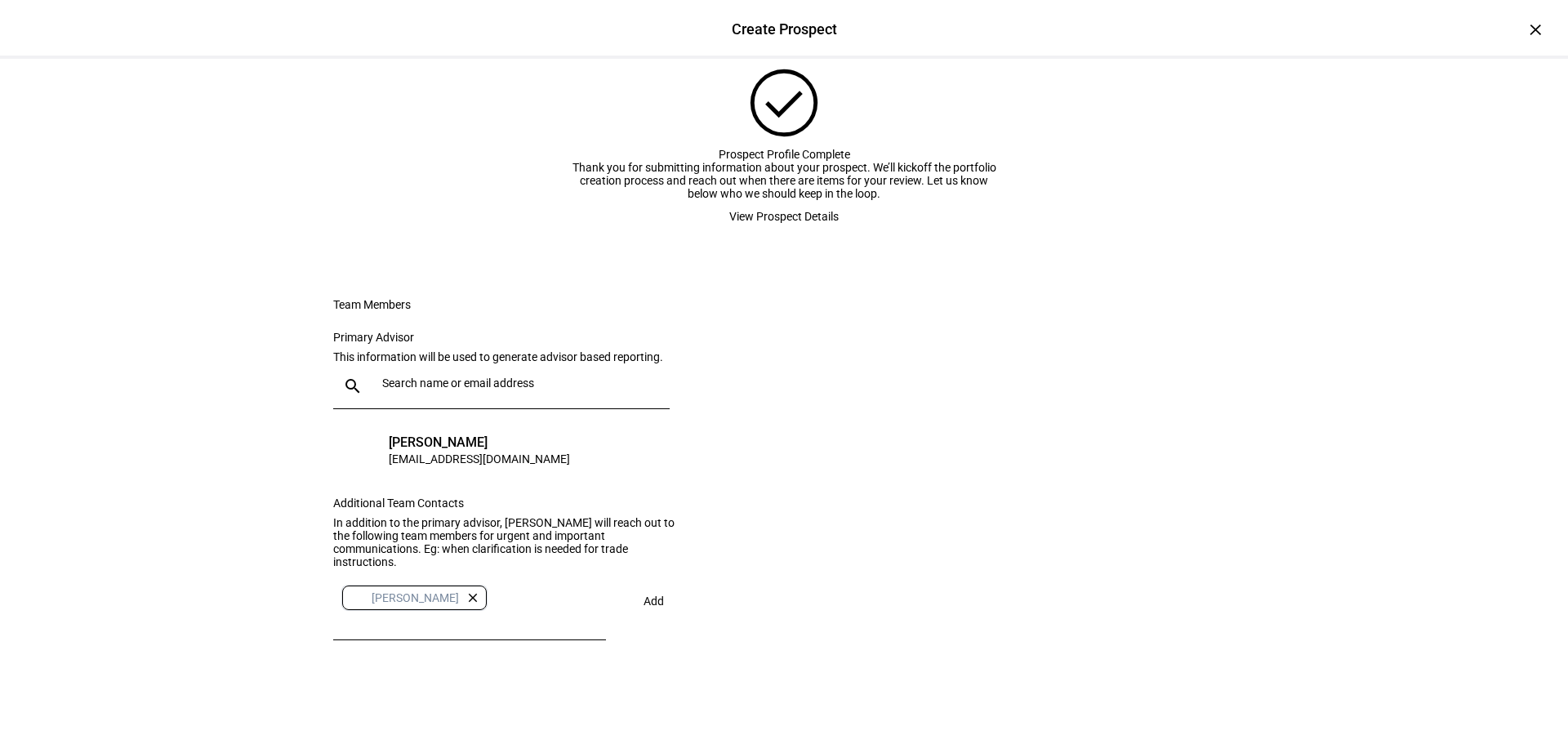
click at [646, 607] on span "Add" at bounding box center [654, 600] width 21 height 13
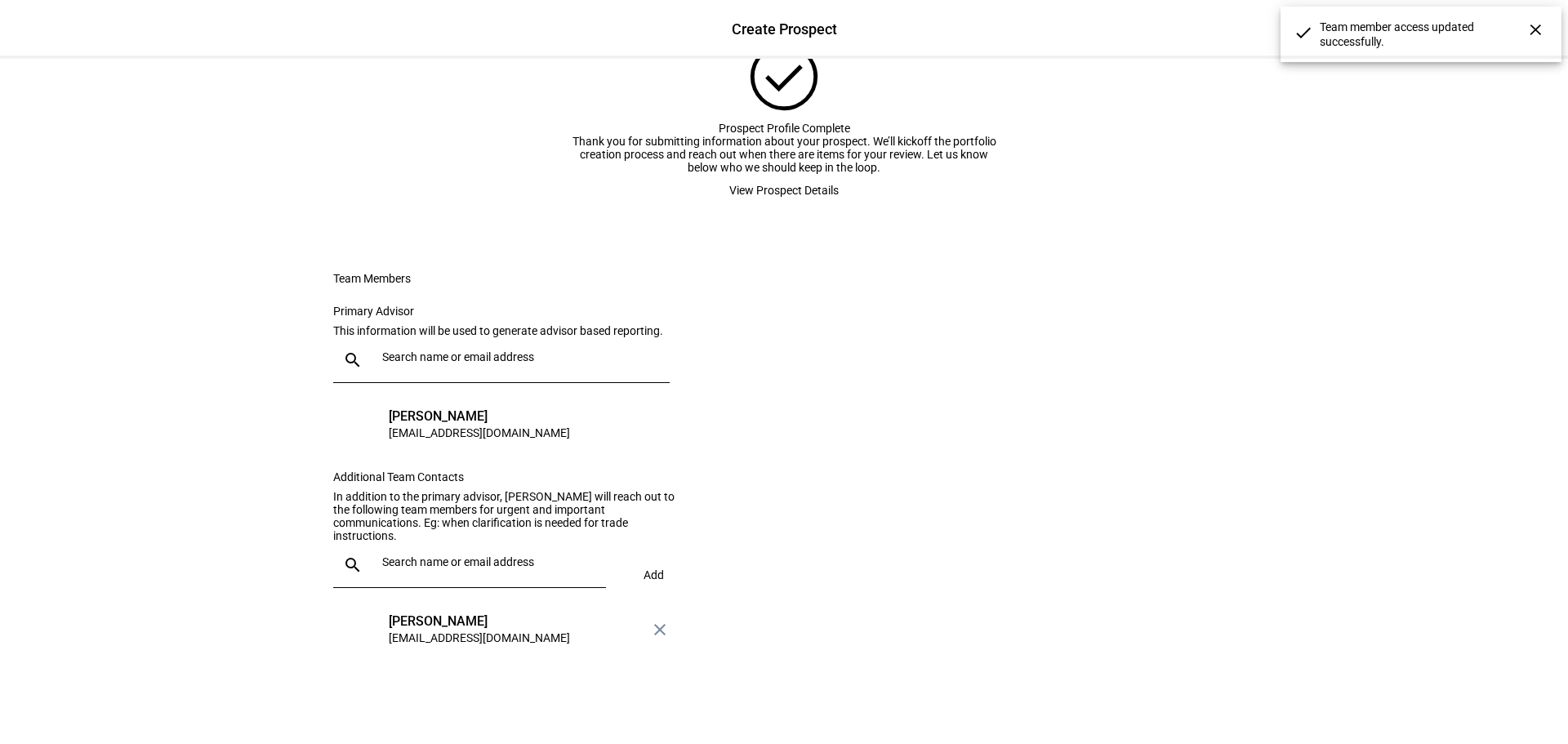
click at [425, 589] on div at bounding box center [484, 565] width 218 height 45
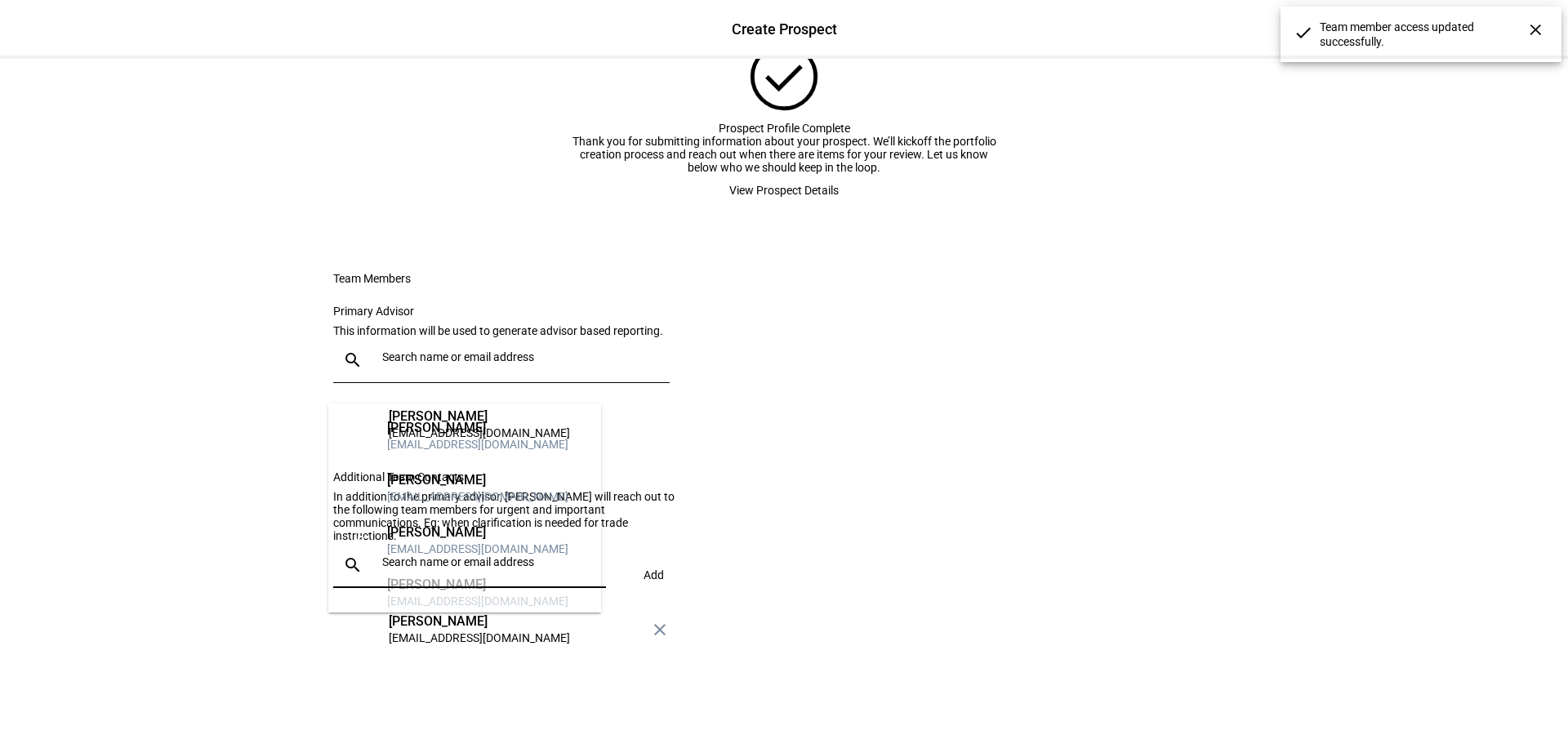
click at [416, 488] on div "[PERSON_NAME]" at bounding box center [477, 480] width 181 height 17
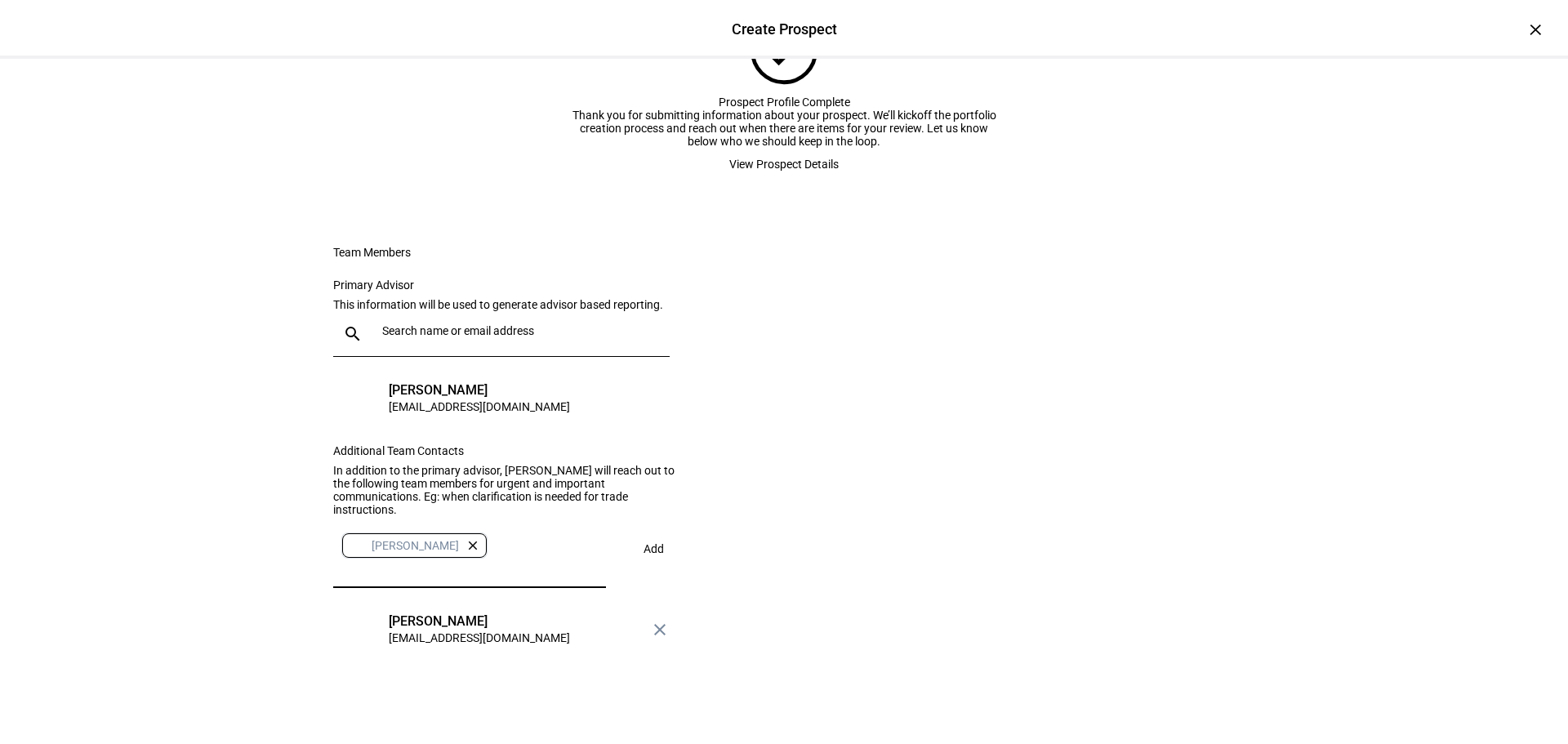
click at [644, 555] on span "Add" at bounding box center [654, 548] width 21 height 13
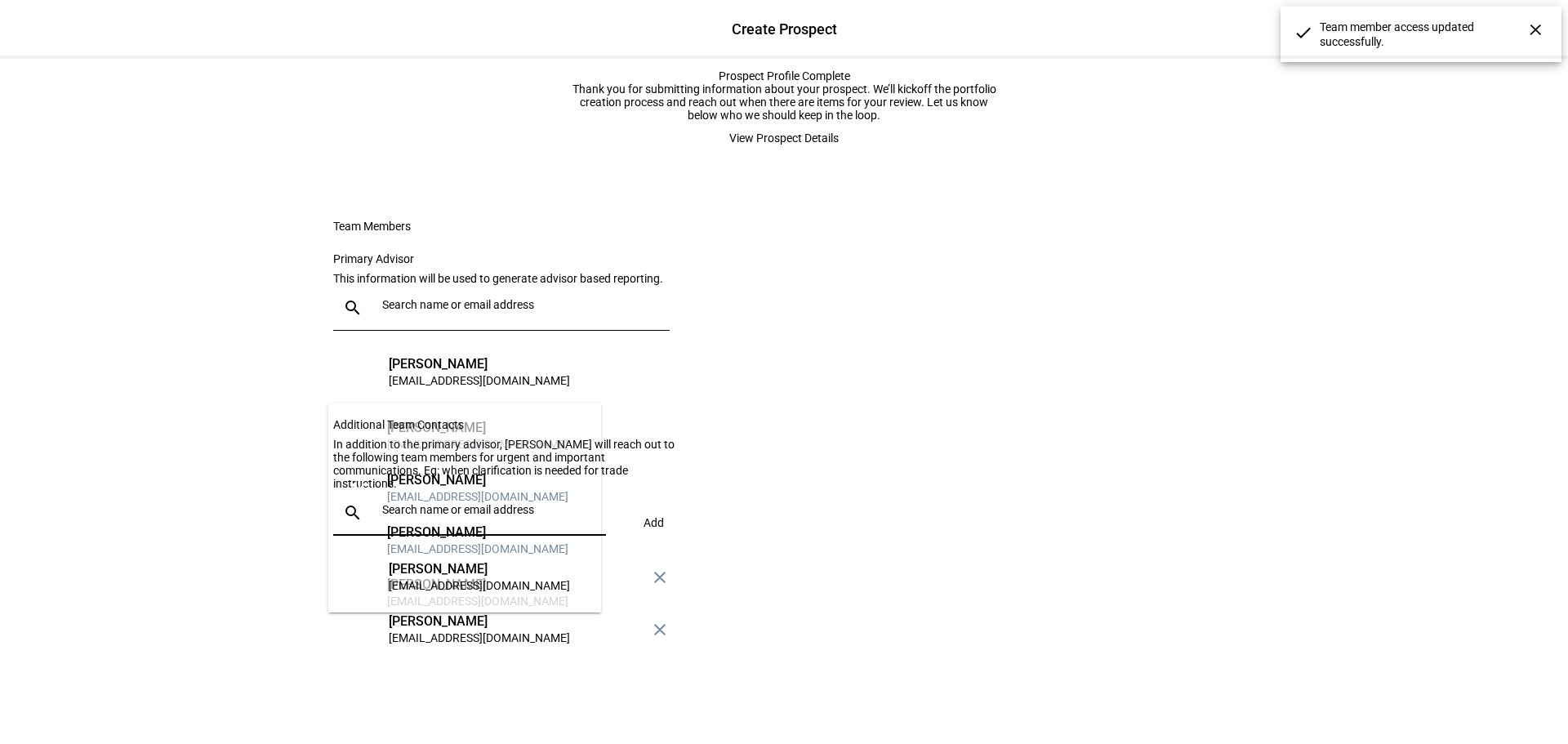
click at [411, 516] on input "text" at bounding box center [490, 509] width 218 height 13
click at [420, 487] on div "[PERSON_NAME]" at bounding box center [477, 480] width 181 height 17
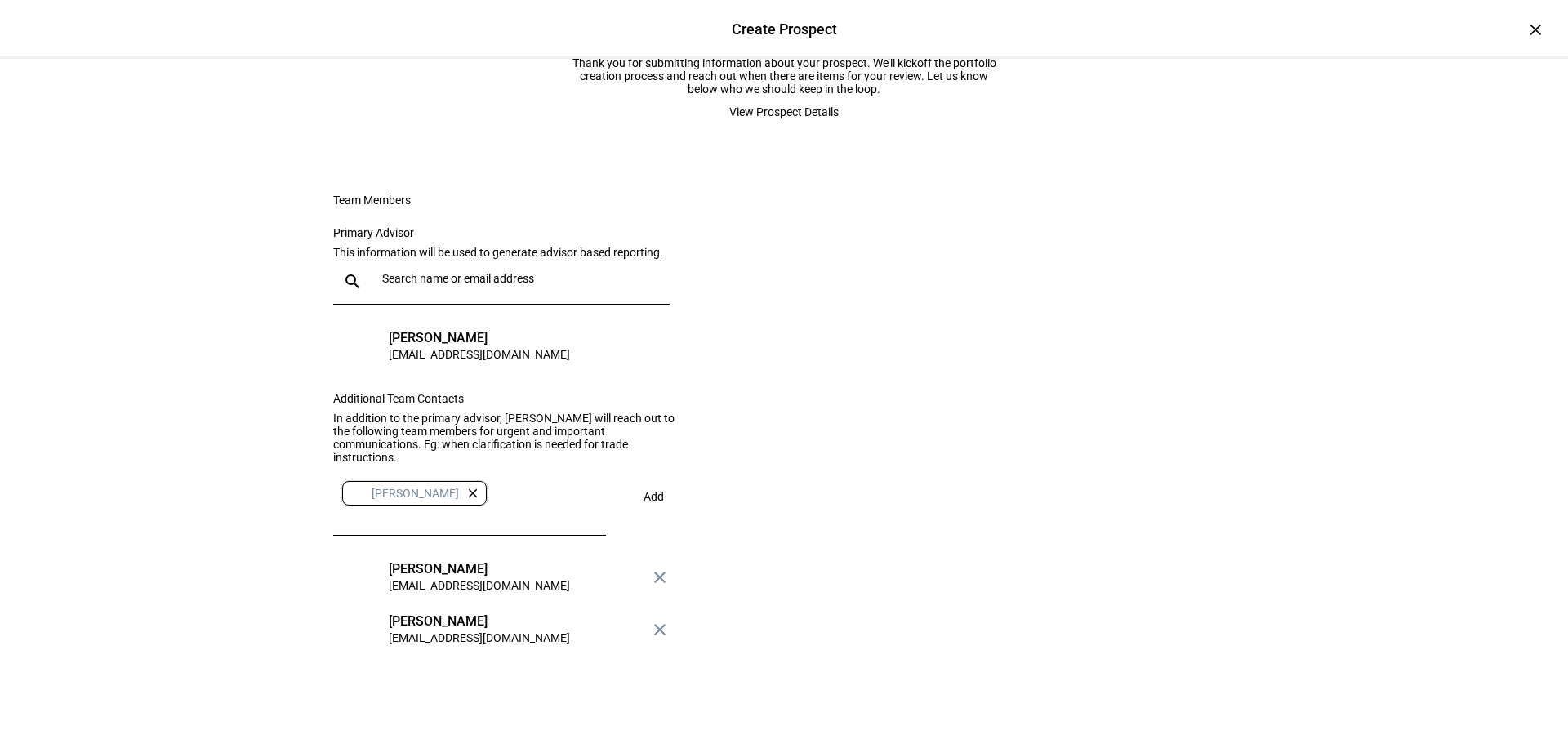
click at [644, 503] on span "Add" at bounding box center [654, 496] width 21 height 13
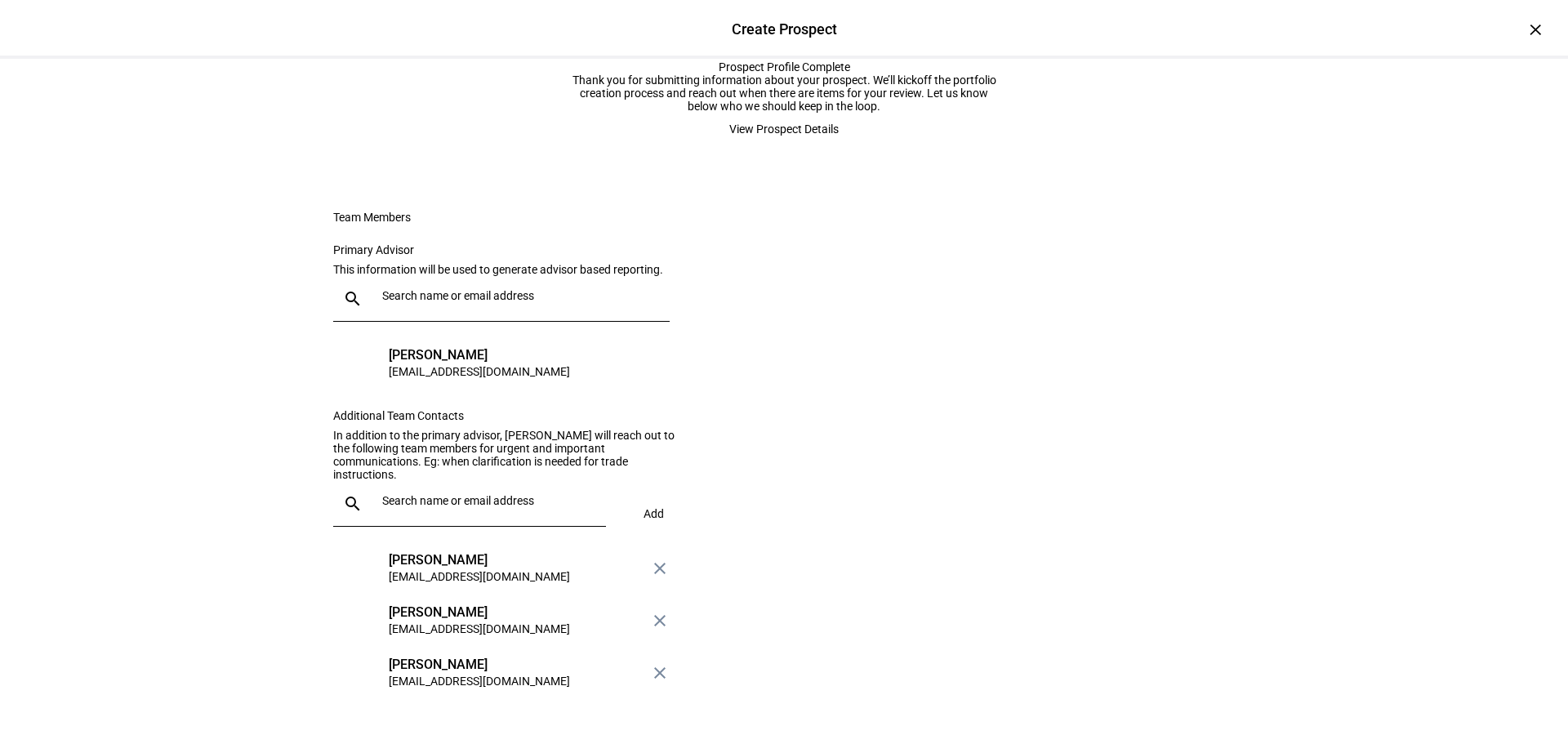
scroll to position [88, 0]
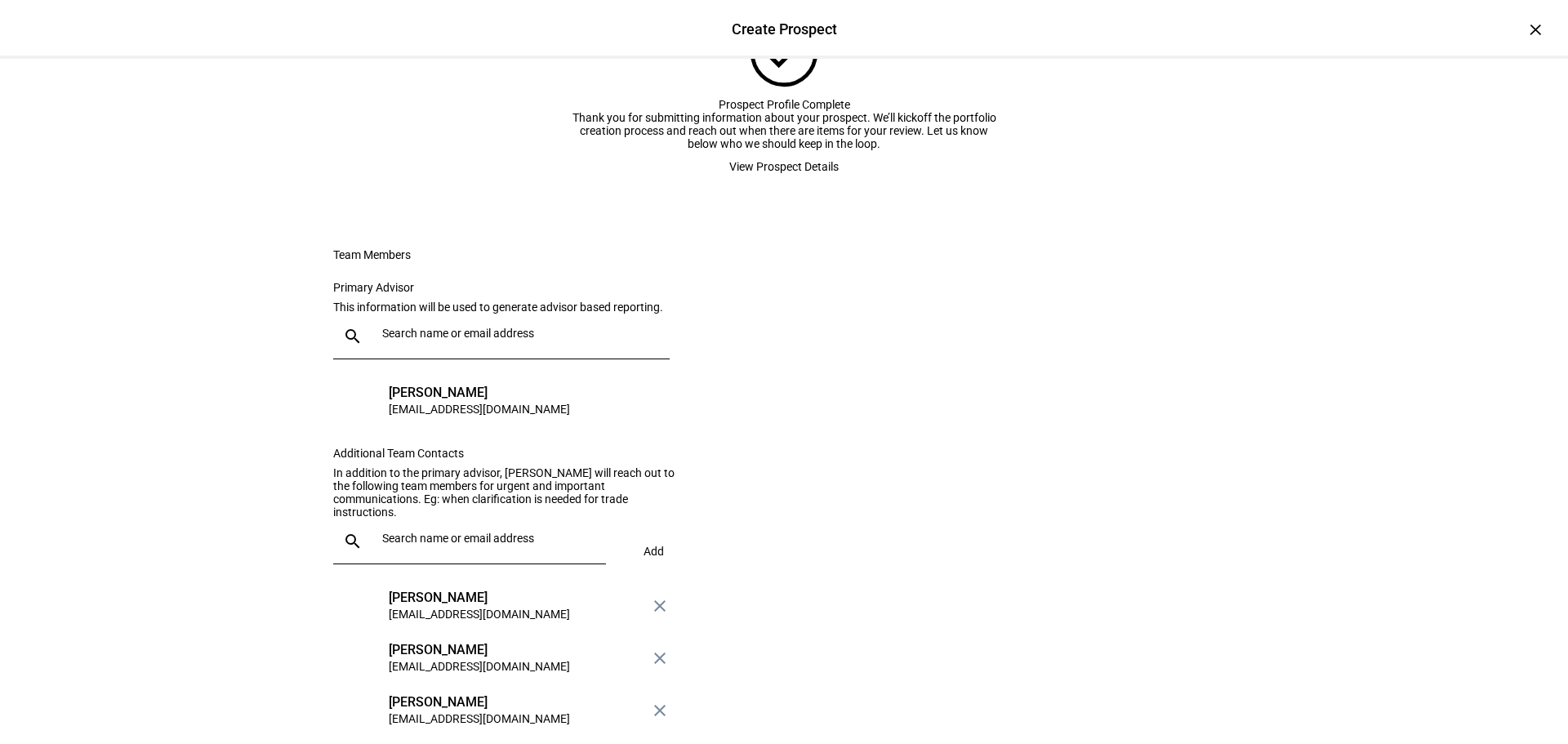
click at [761, 183] on span "View Prospect Details" at bounding box center [784, 166] width 109 height 32
